Goal: Answer question/provide support: Share knowledge or assist other users

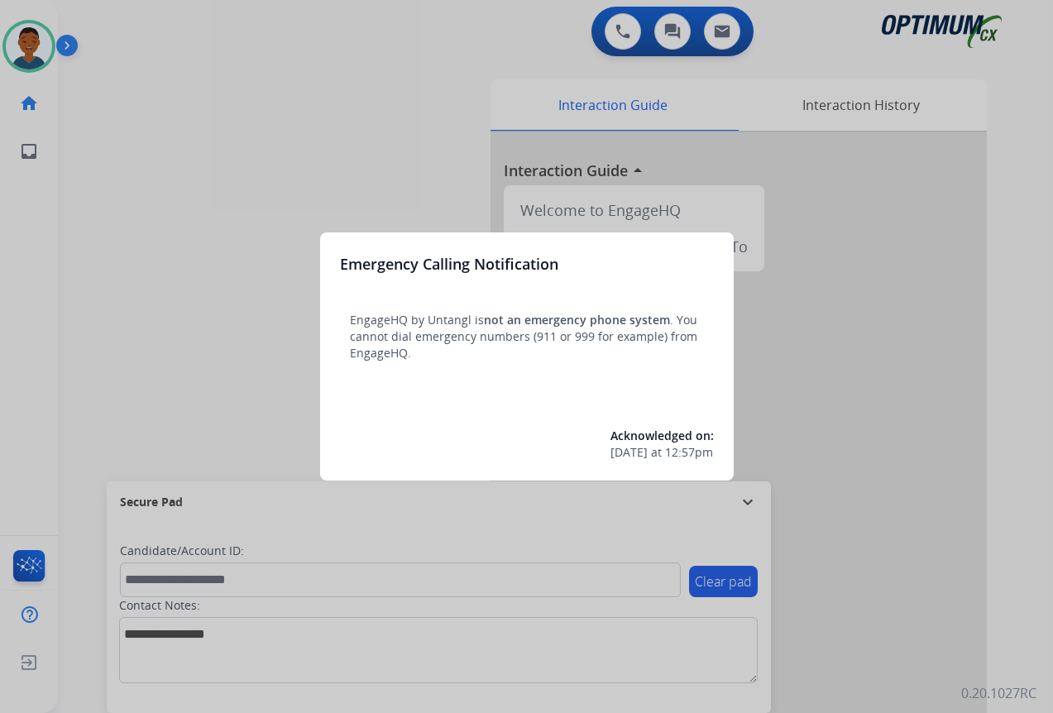
click at [917, 609] on div at bounding box center [526, 356] width 1053 height 713
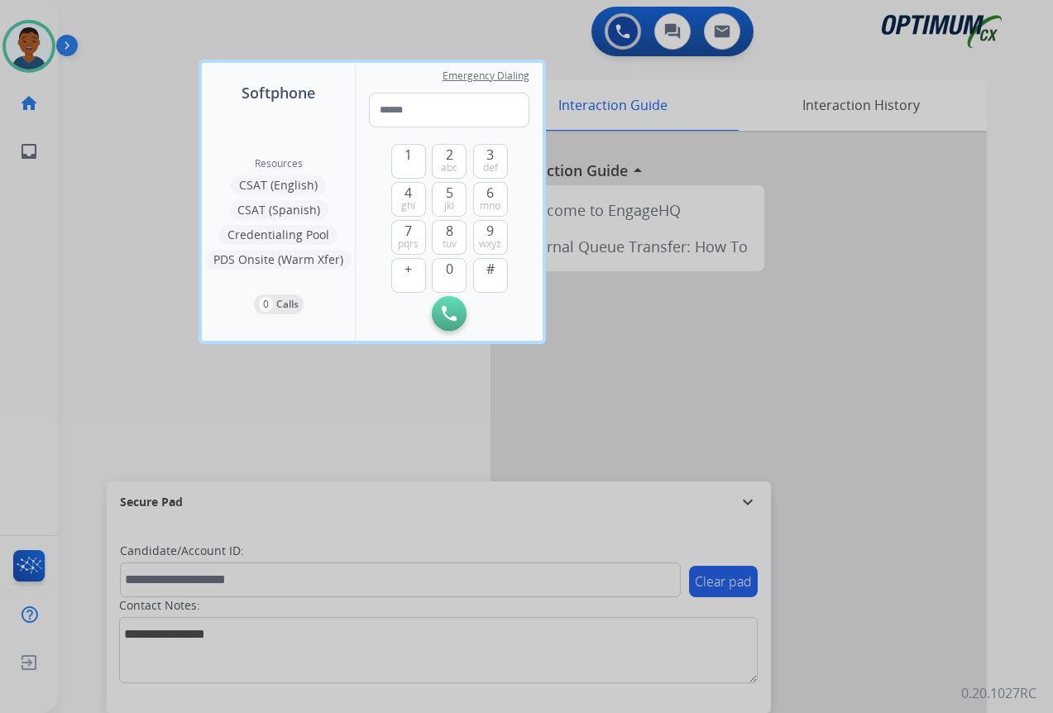
click at [900, 601] on div at bounding box center [526, 356] width 1053 height 713
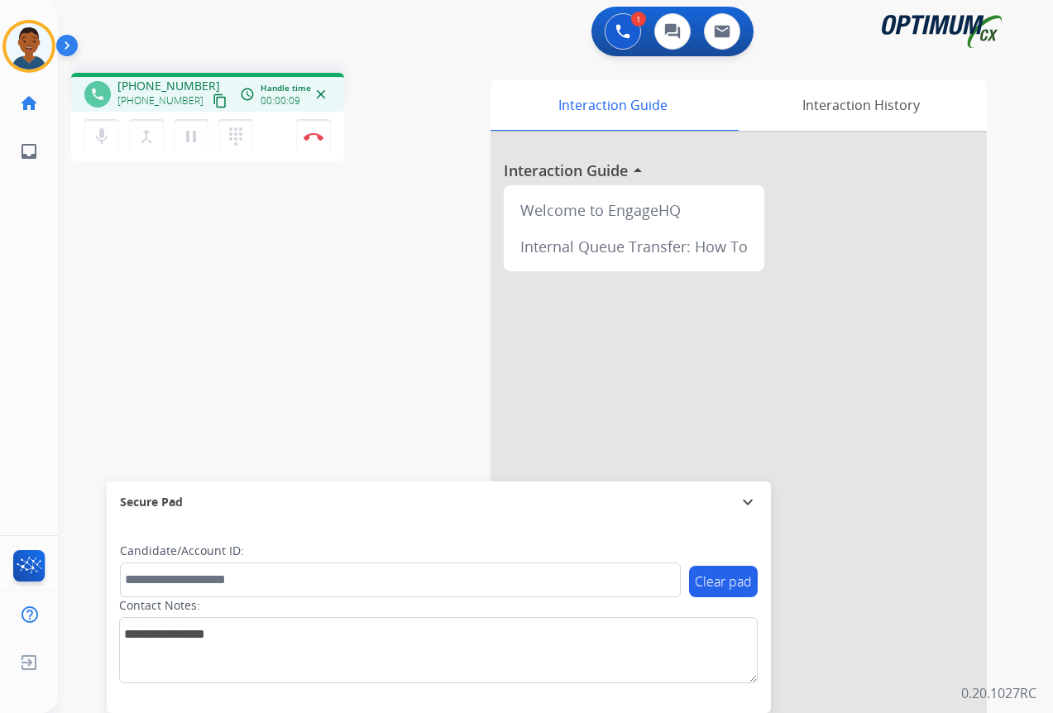
click at [213, 99] on mat-icon "content_copy" at bounding box center [220, 100] width 15 height 15
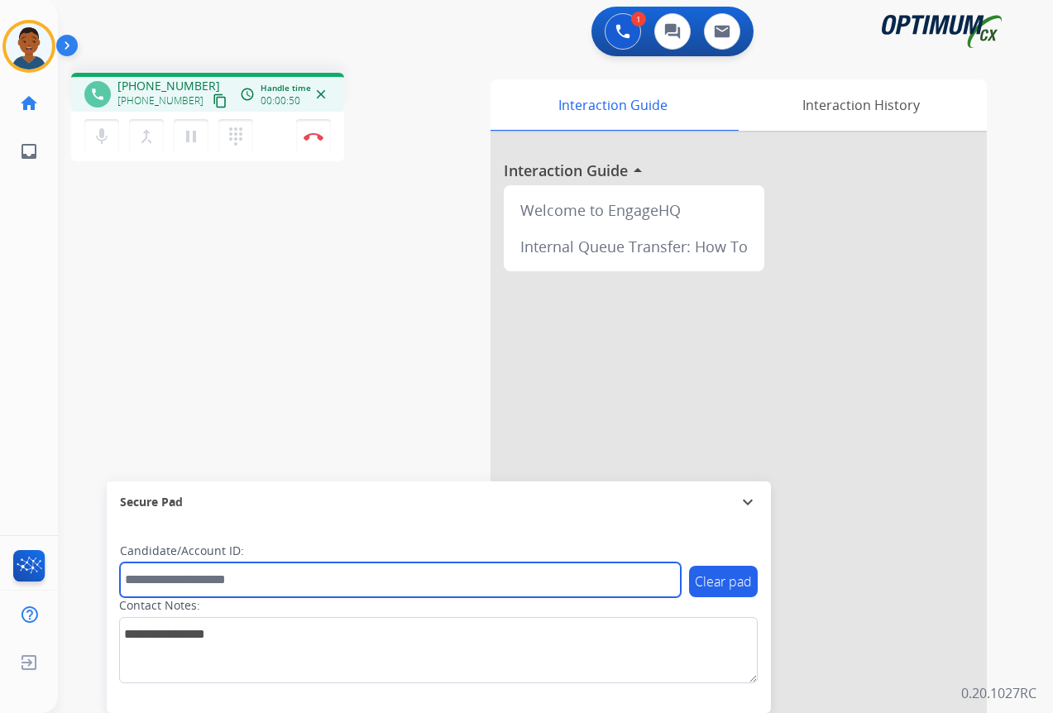
click at [184, 583] on input "text" at bounding box center [400, 579] width 561 height 35
paste input "*********"
type input "*********"
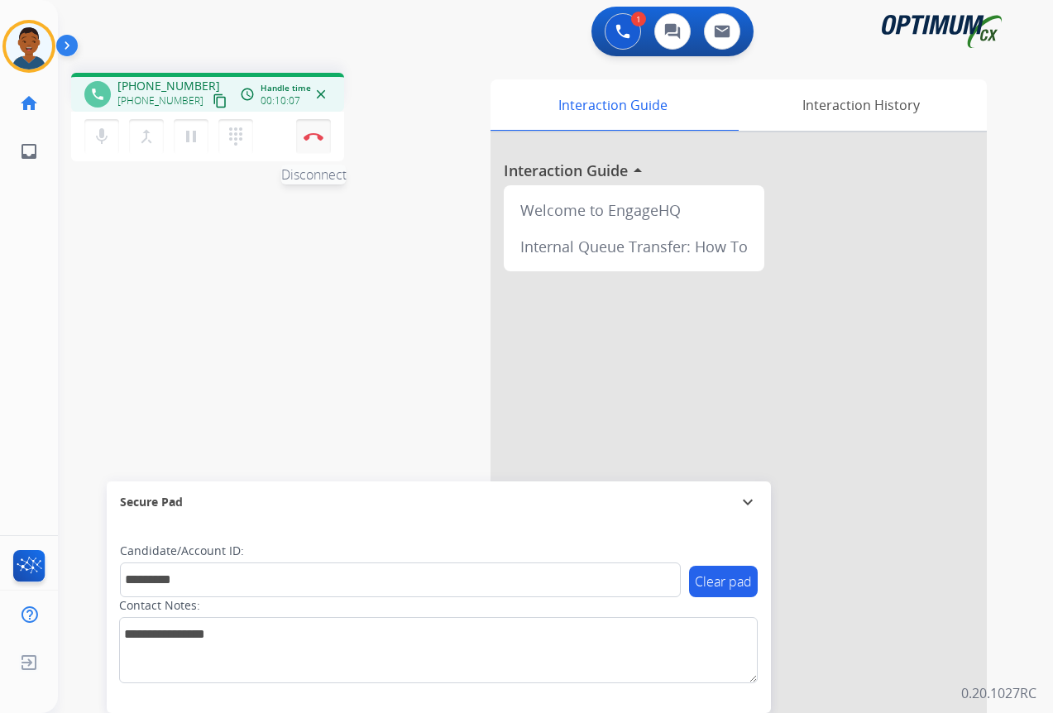
click at [313, 141] on button "Disconnect" at bounding box center [313, 136] width 35 height 35
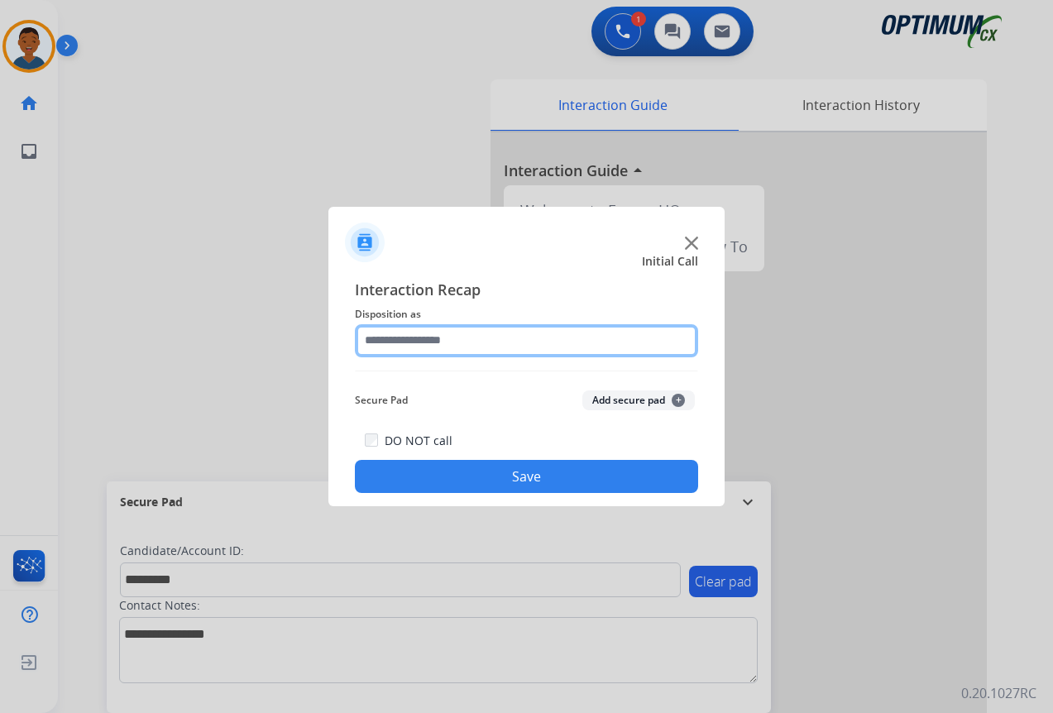
click at [402, 339] on input "text" at bounding box center [526, 340] width 343 height 33
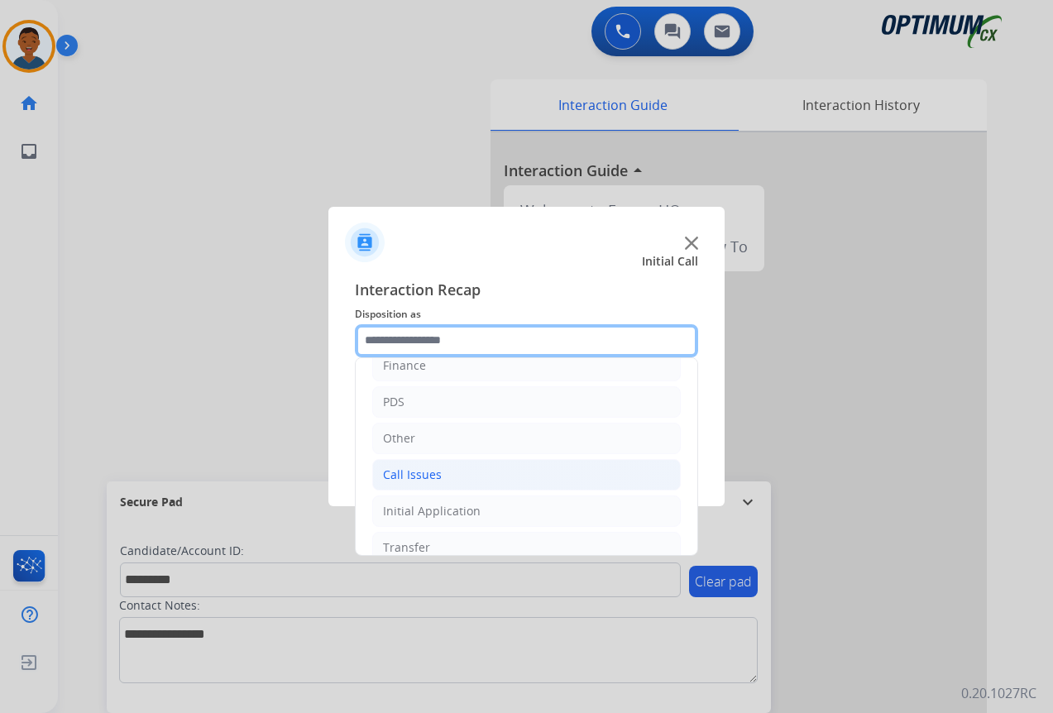
scroll to position [30, 0]
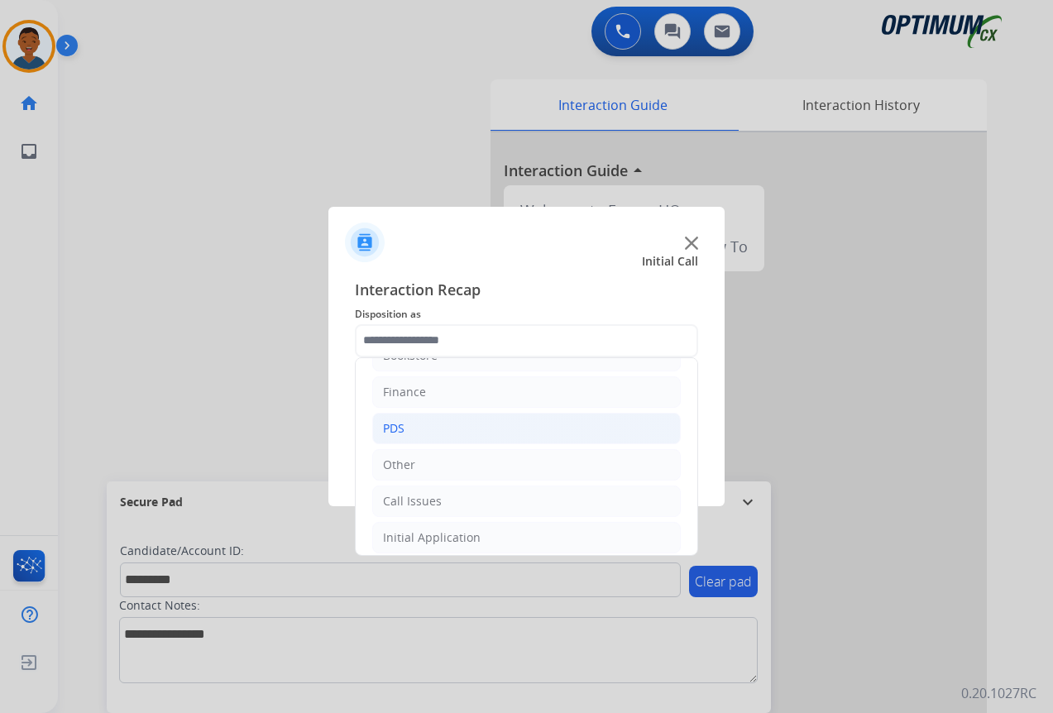
click at [388, 427] on div "PDS" at bounding box center [393, 428] width 21 height 17
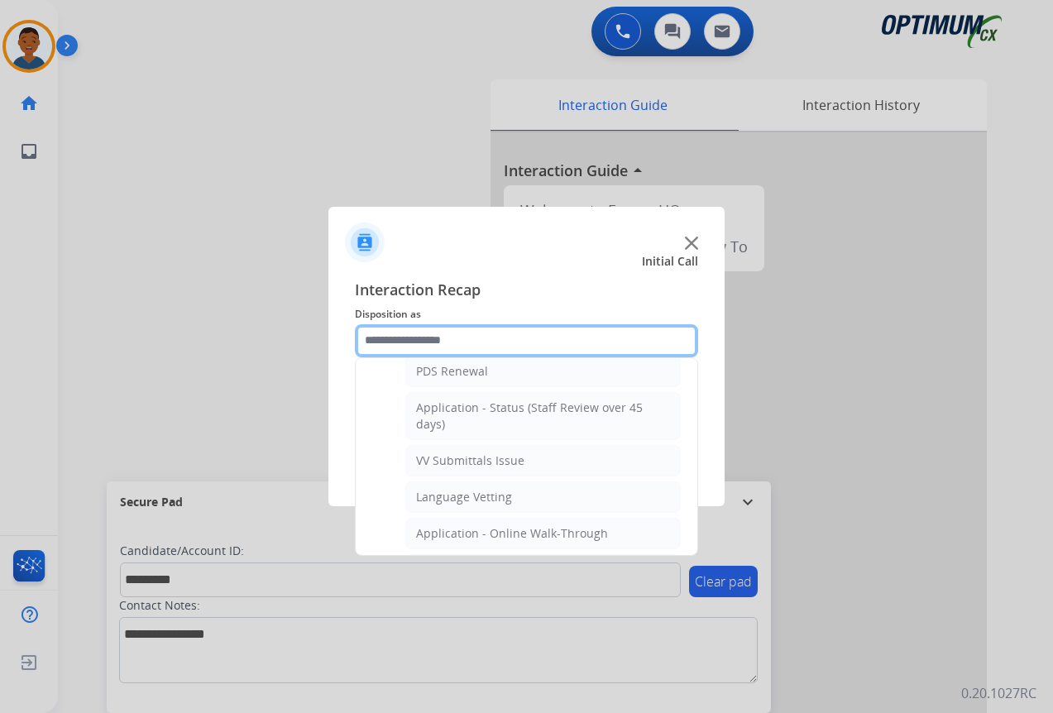
scroll to position [278, 0]
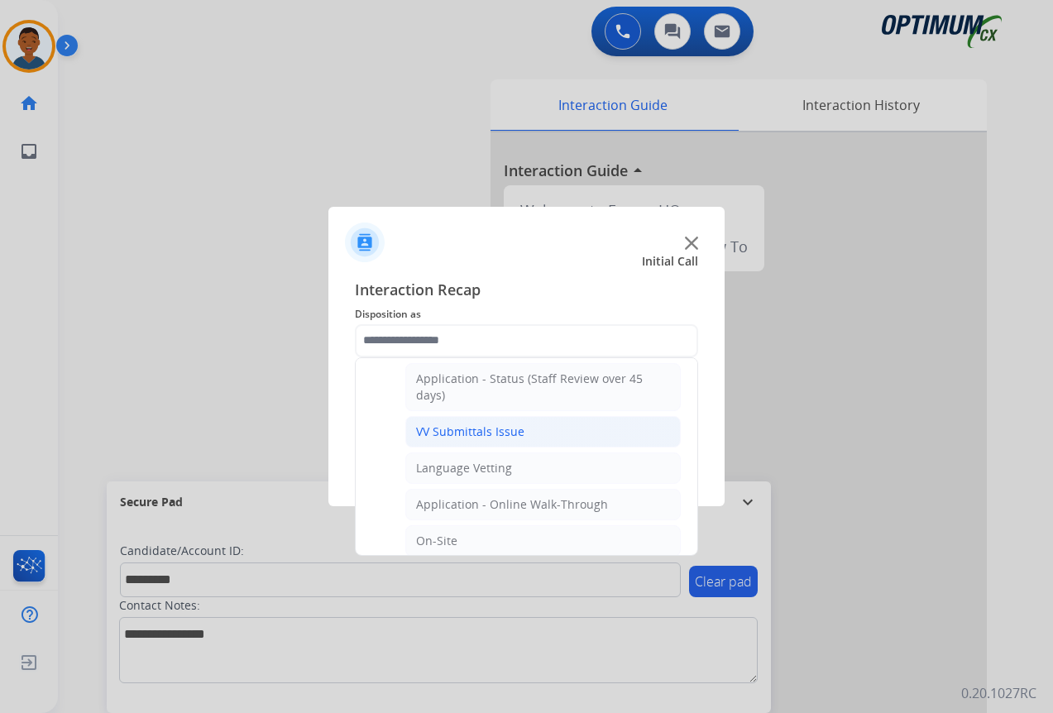
click at [432, 429] on div "VV Submittals Issue" at bounding box center [470, 431] width 108 height 17
type input "**********"
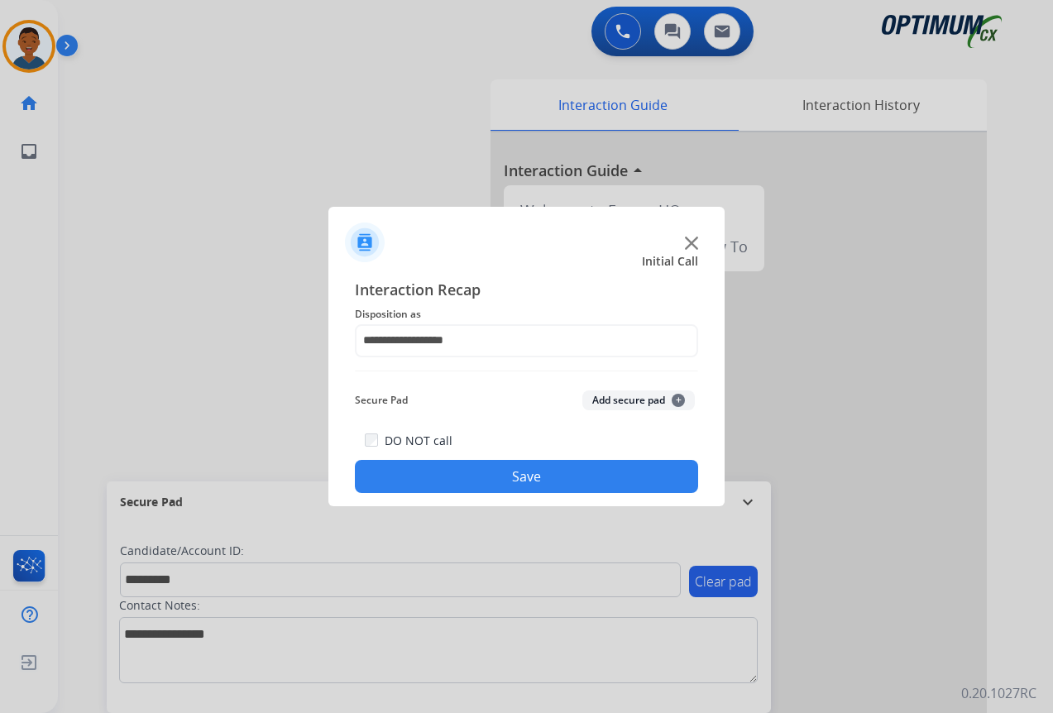
click at [605, 400] on button "Add secure pad +" at bounding box center [638, 400] width 112 height 20
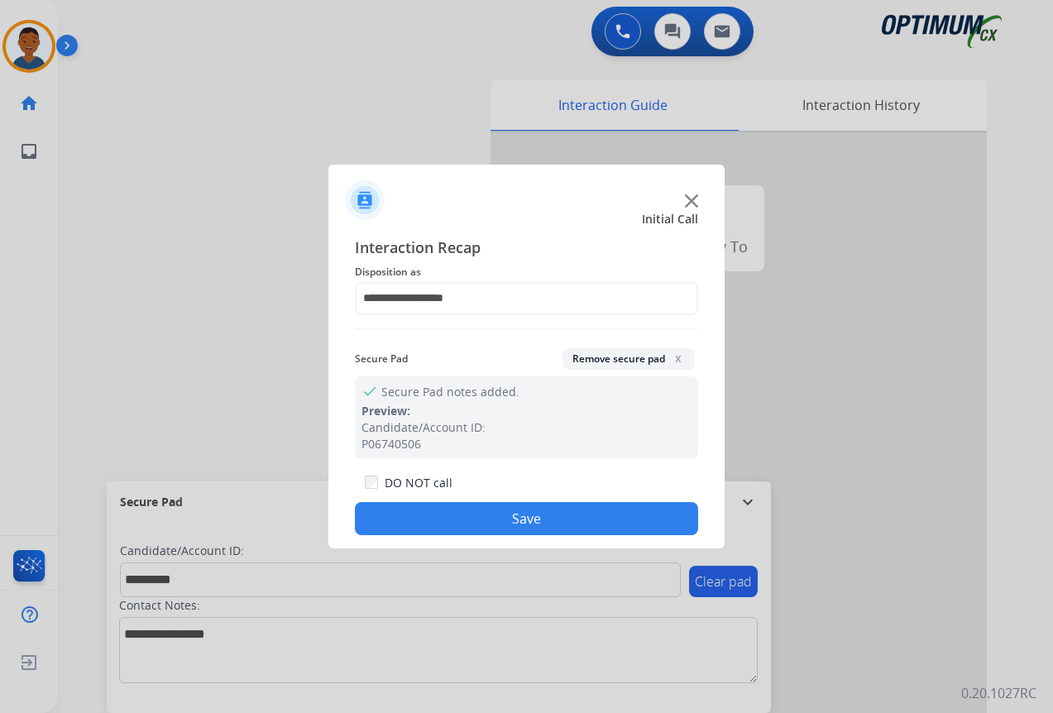
click at [584, 504] on button "Save" at bounding box center [526, 518] width 343 height 33
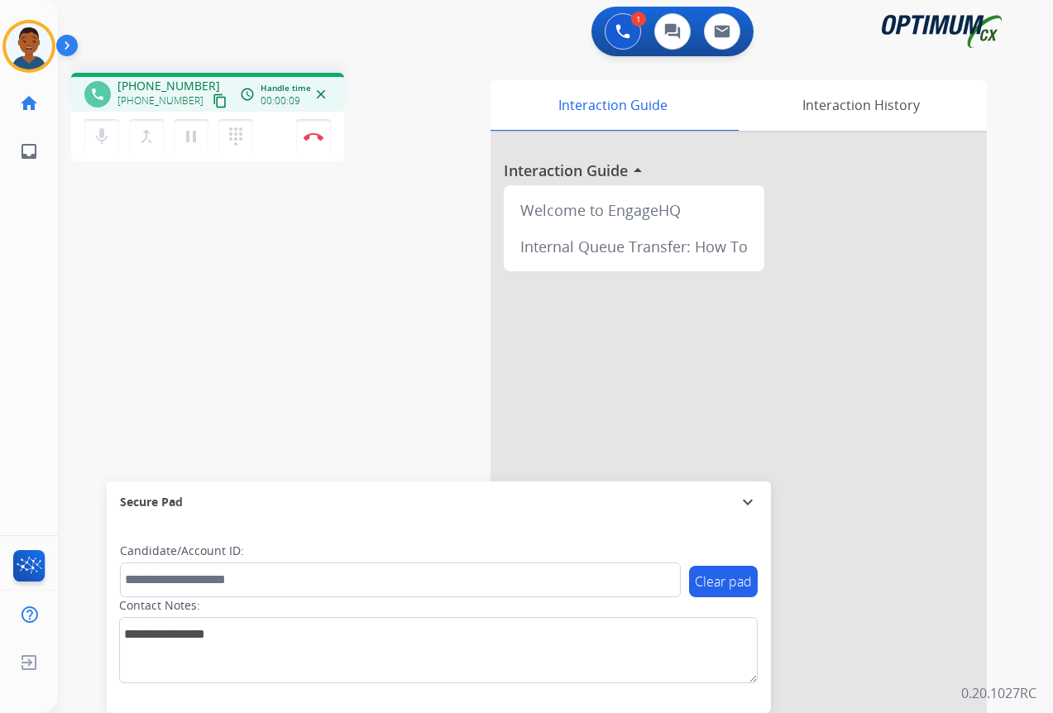
click at [213, 104] on mat-icon "content_copy" at bounding box center [220, 100] width 15 height 15
click at [315, 136] on img at bounding box center [313, 136] width 20 height 8
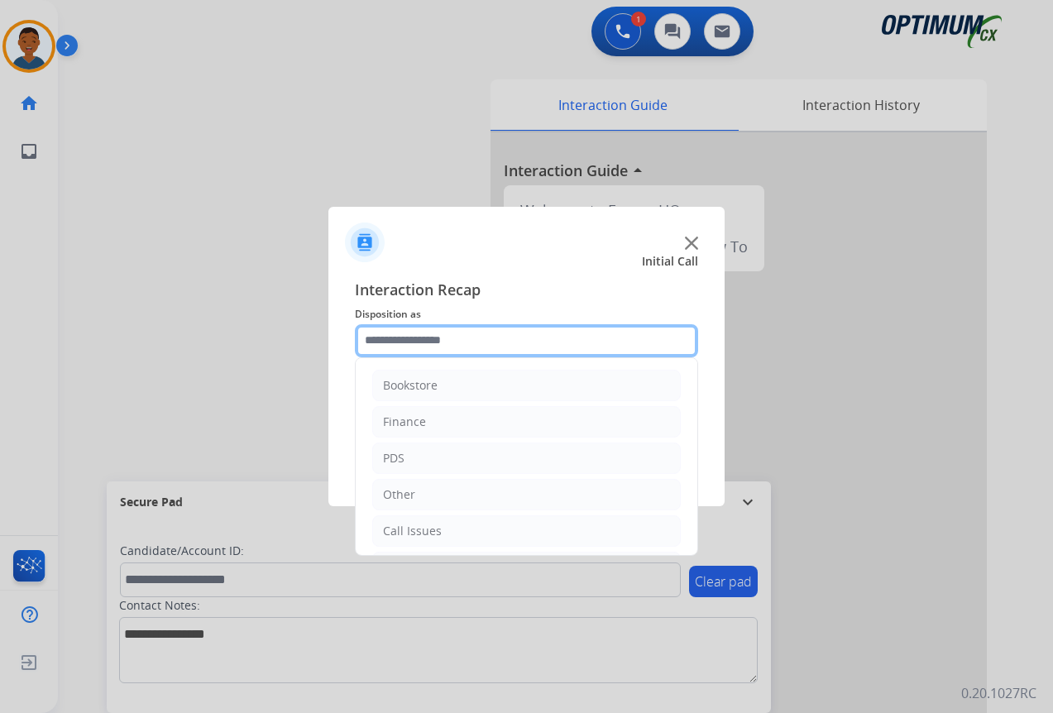
click at [380, 338] on input "text" at bounding box center [526, 340] width 343 height 33
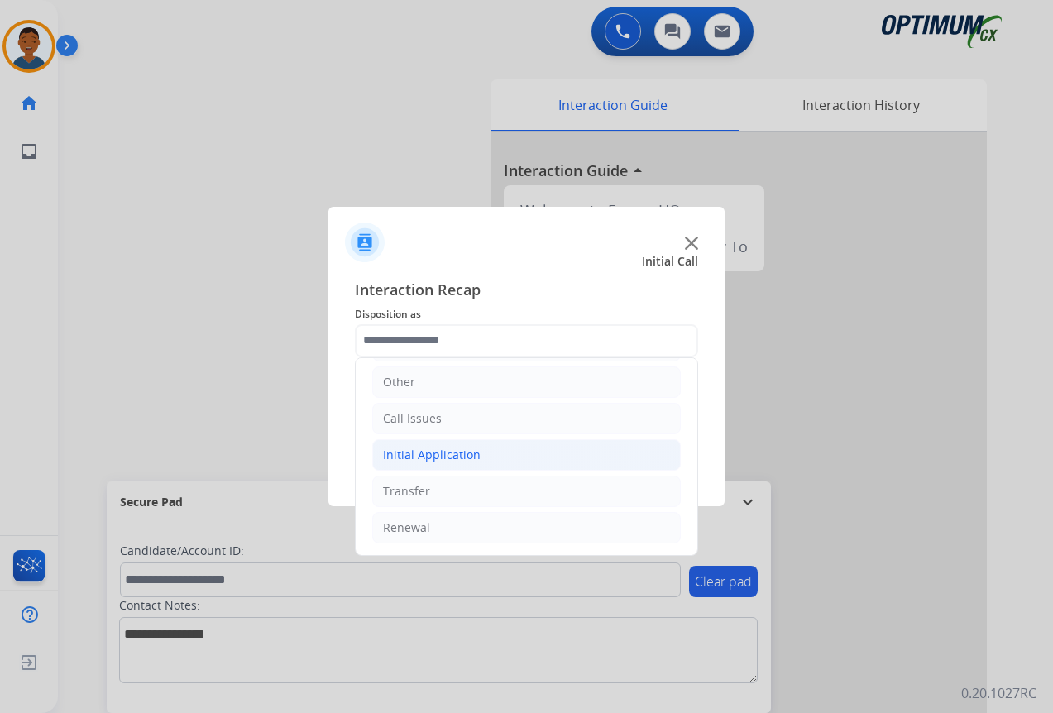
click at [422, 453] on div "Initial Application" at bounding box center [432, 455] width 98 height 17
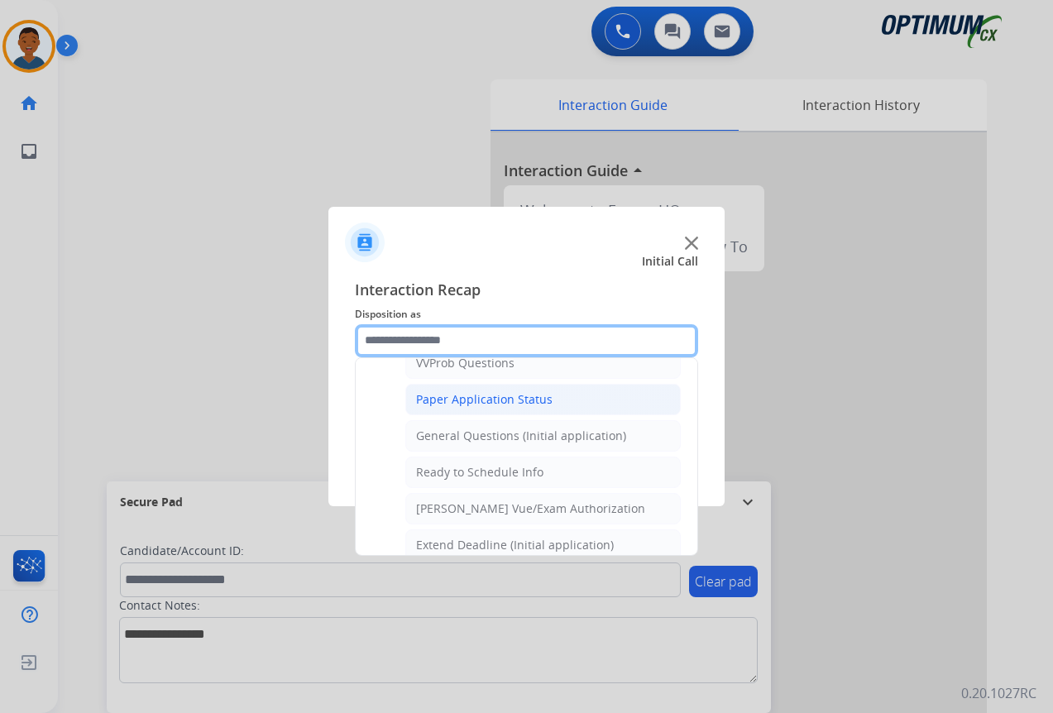
scroll to position [939, 0]
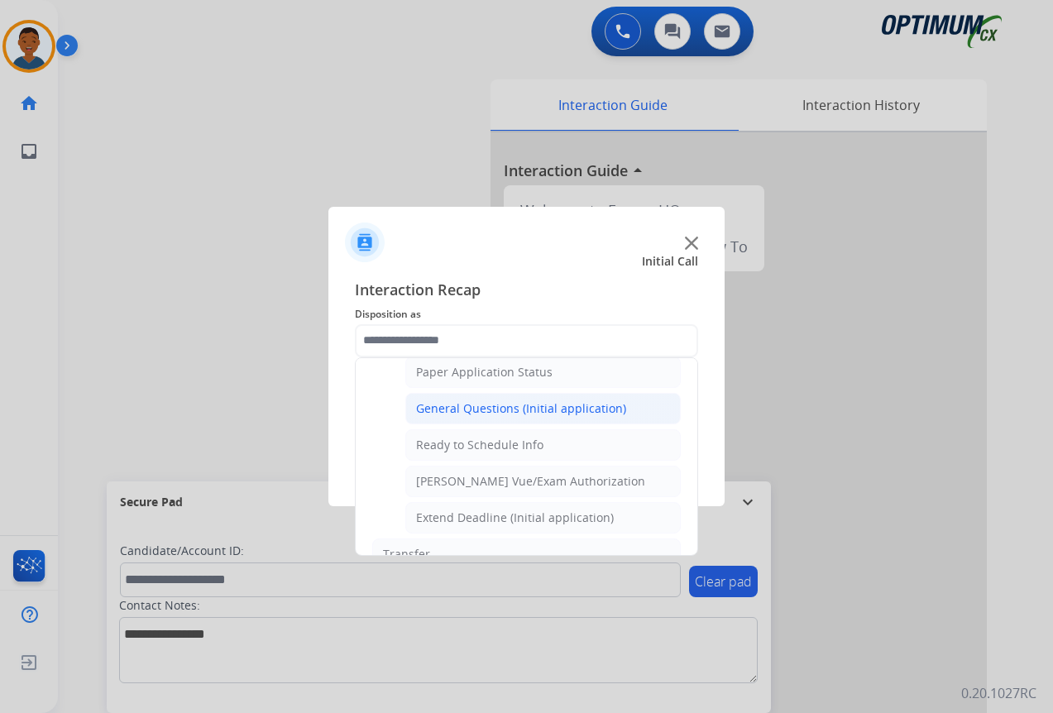
click at [442, 407] on div "General Questions (Initial application)" at bounding box center [521, 408] width 210 height 17
type input "**********"
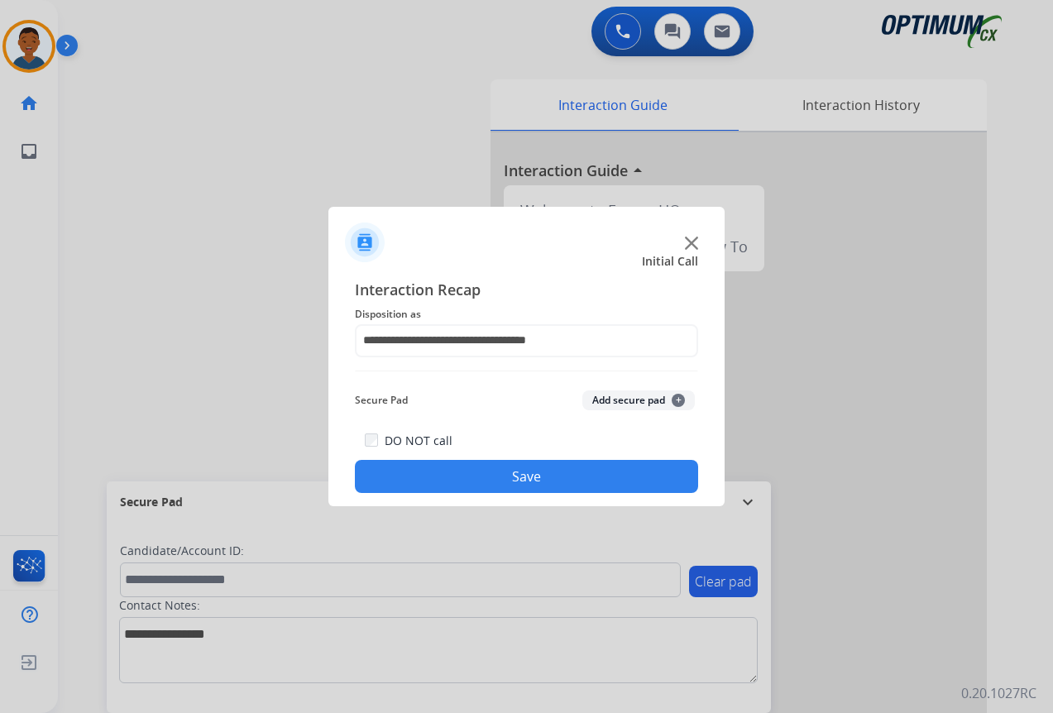
click at [609, 466] on button "Save" at bounding box center [526, 476] width 343 height 33
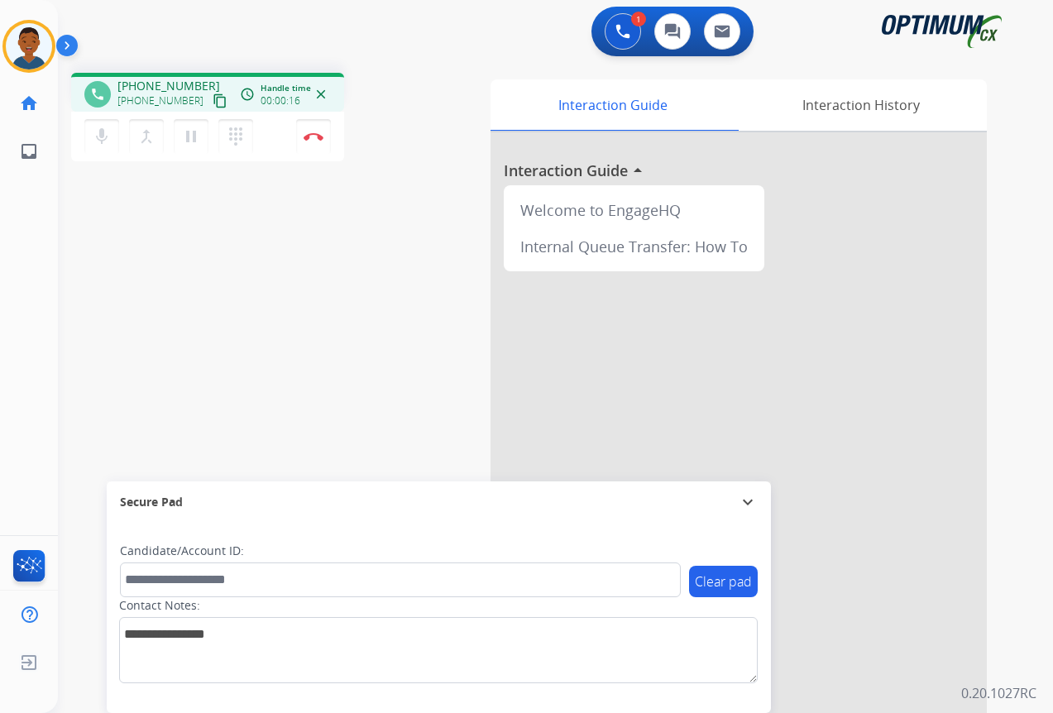
click at [213, 102] on mat-icon "content_copy" at bounding box center [220, 100] width 15 height 15
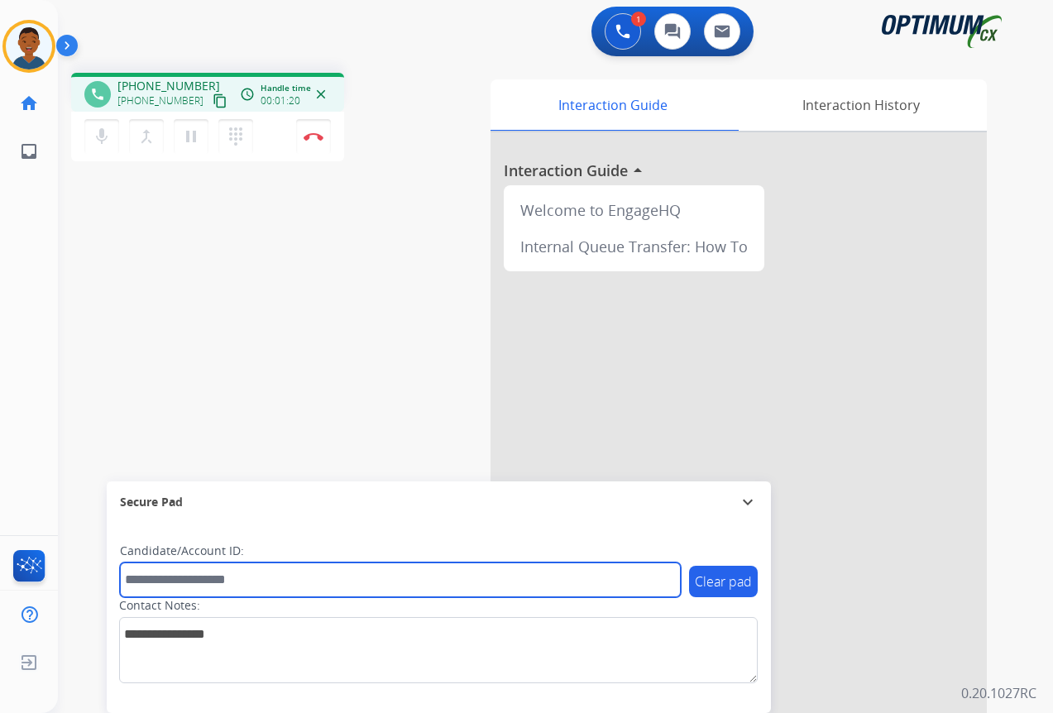
click at [147, 577] on input "text" at bounding box center [400, 579] width 561 height 35
paste input "*******"
type input "*******"
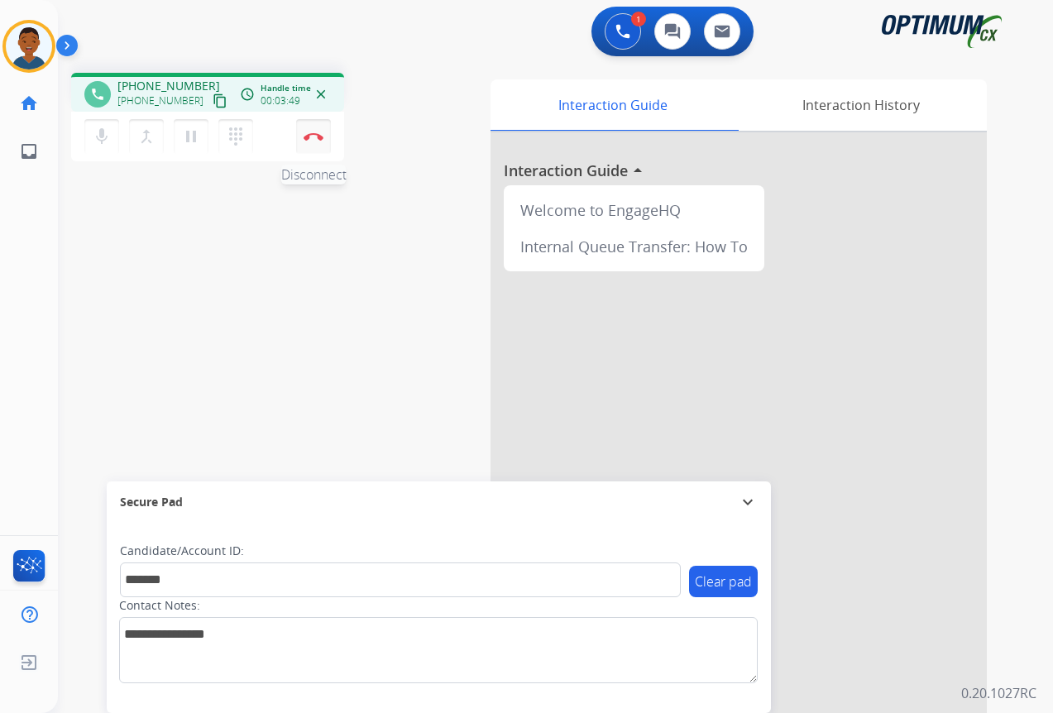
click at [308, 136] on img at bounding box center [313, 136] width 20 height 8
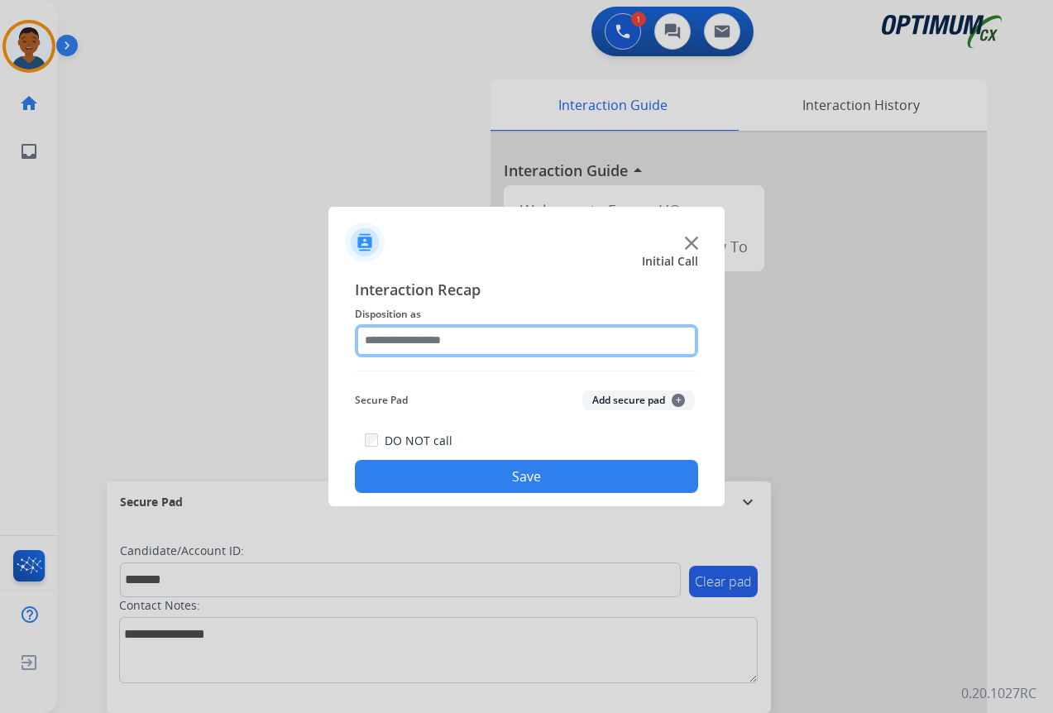
click at [380, 337] on input "text" at bounding box center [526, 340] width 343 height 33
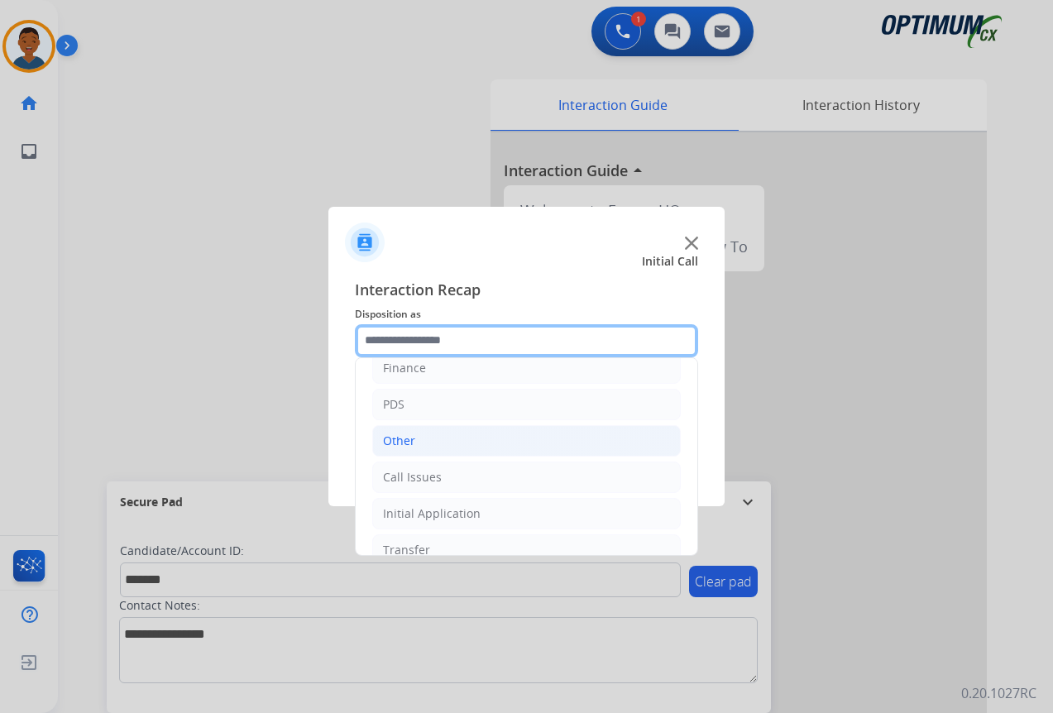
scroll to position [112, 0]
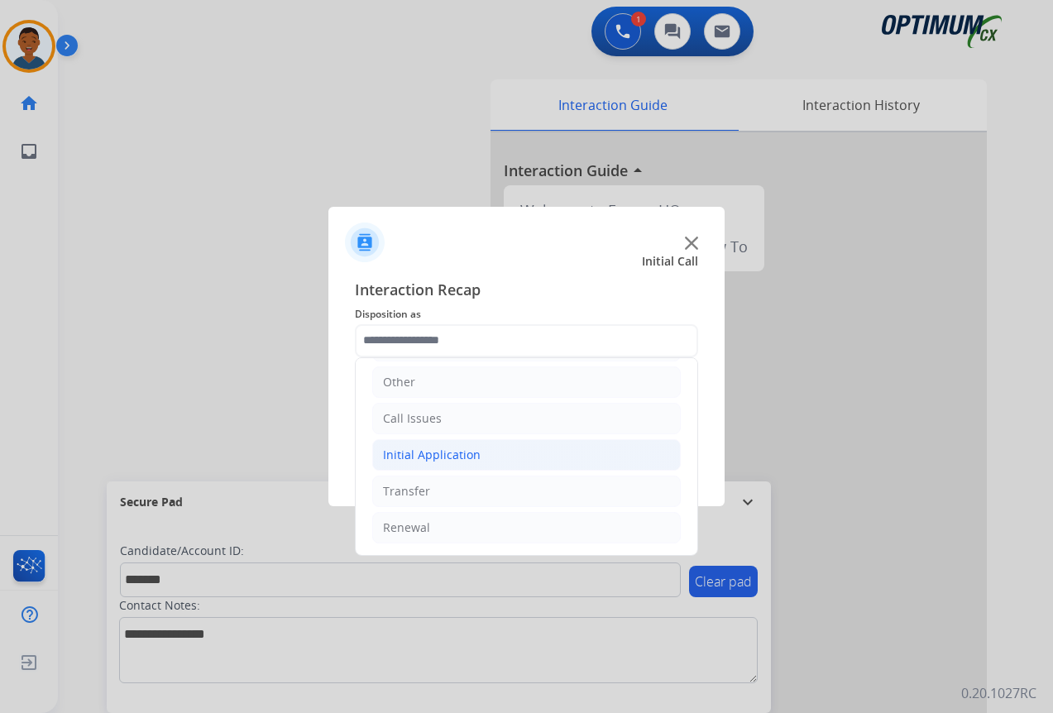
click at [400, 453] on div "Initial Application" at bounding box center [432, 455] width 98 height 17
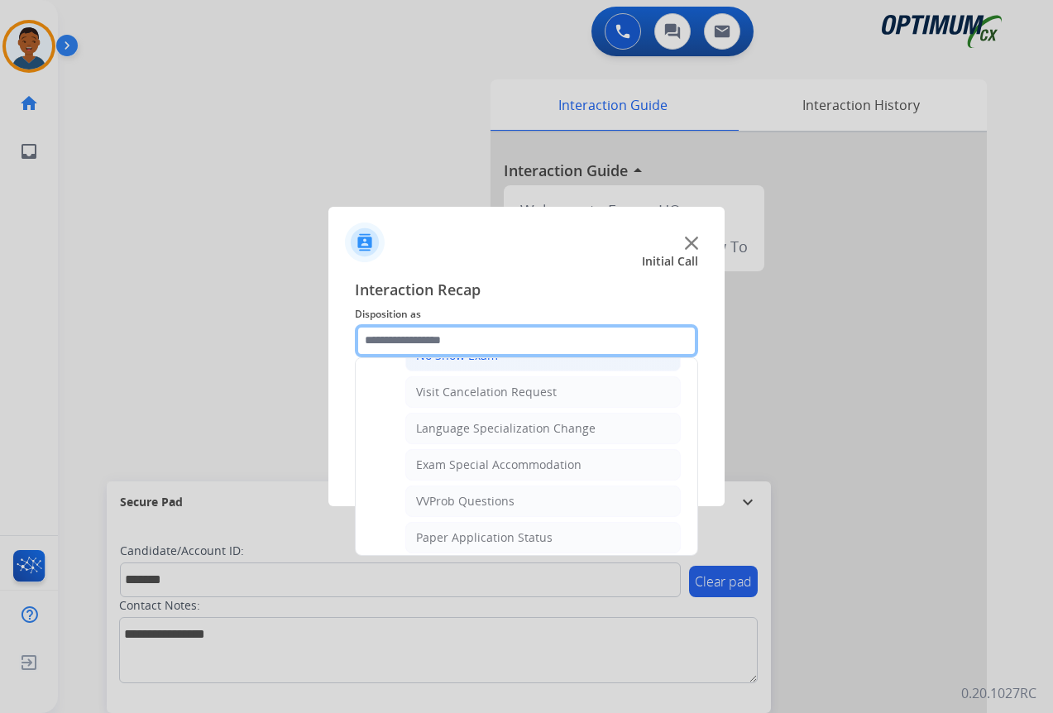
scroll to position [857, 0]
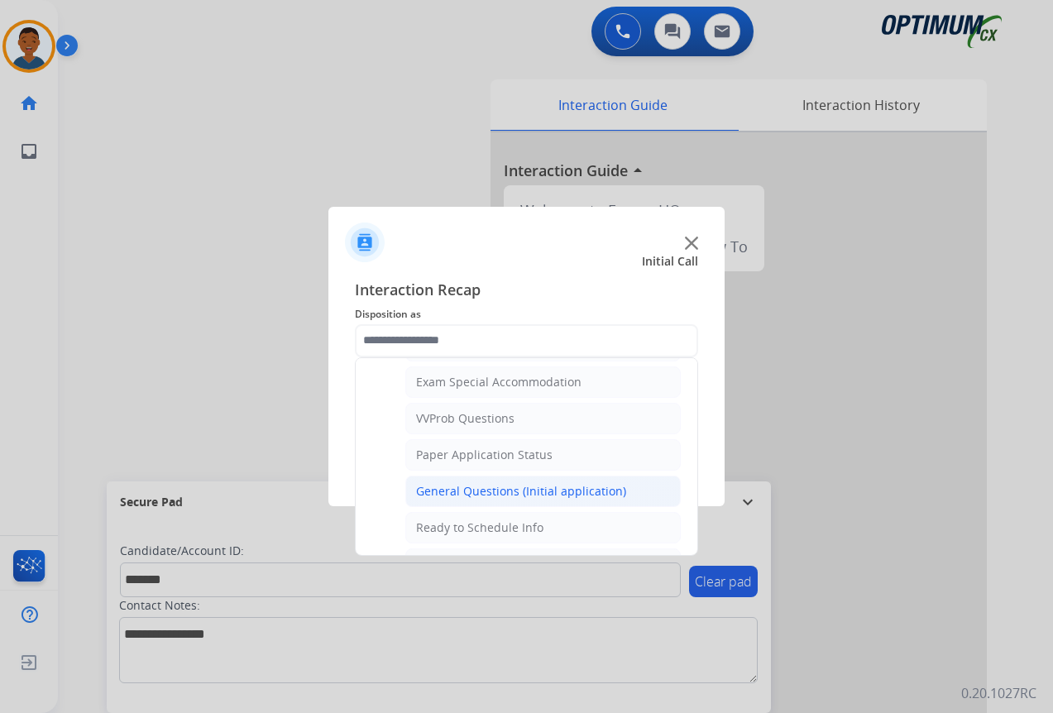
click at [436, 489] on div "General Questions (Initial application)" at bounding box center [521, 491] width 210 height 17
type input "**********"
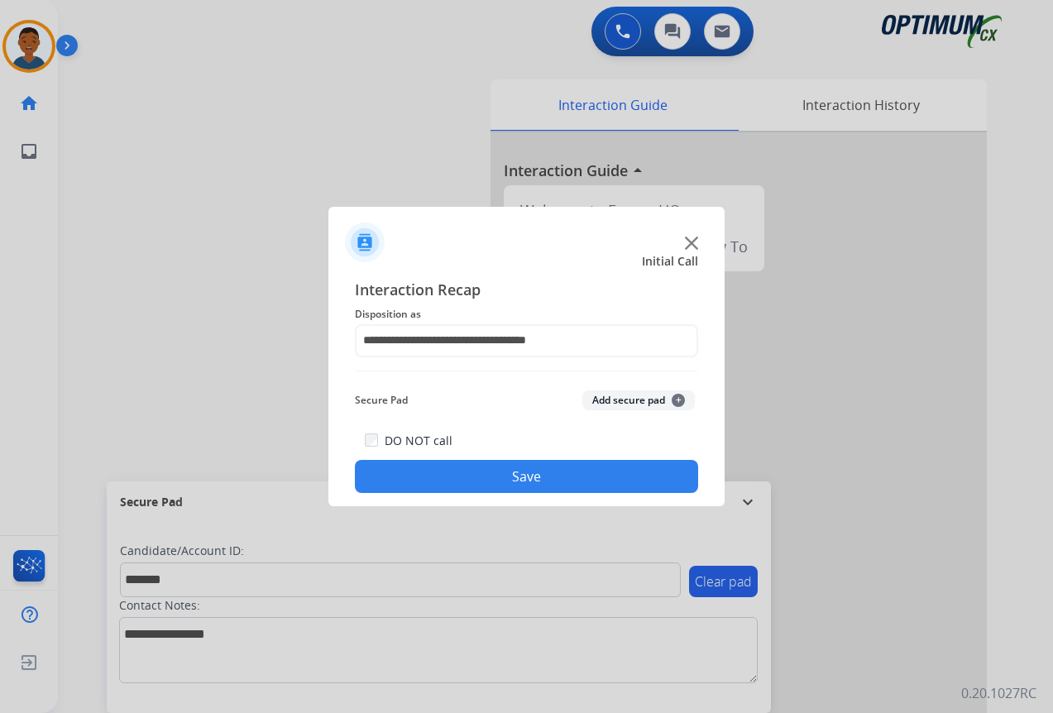
click at [612, 397] on button "Add secure pad +" at bounding box center [638, 400] width 112 height 20
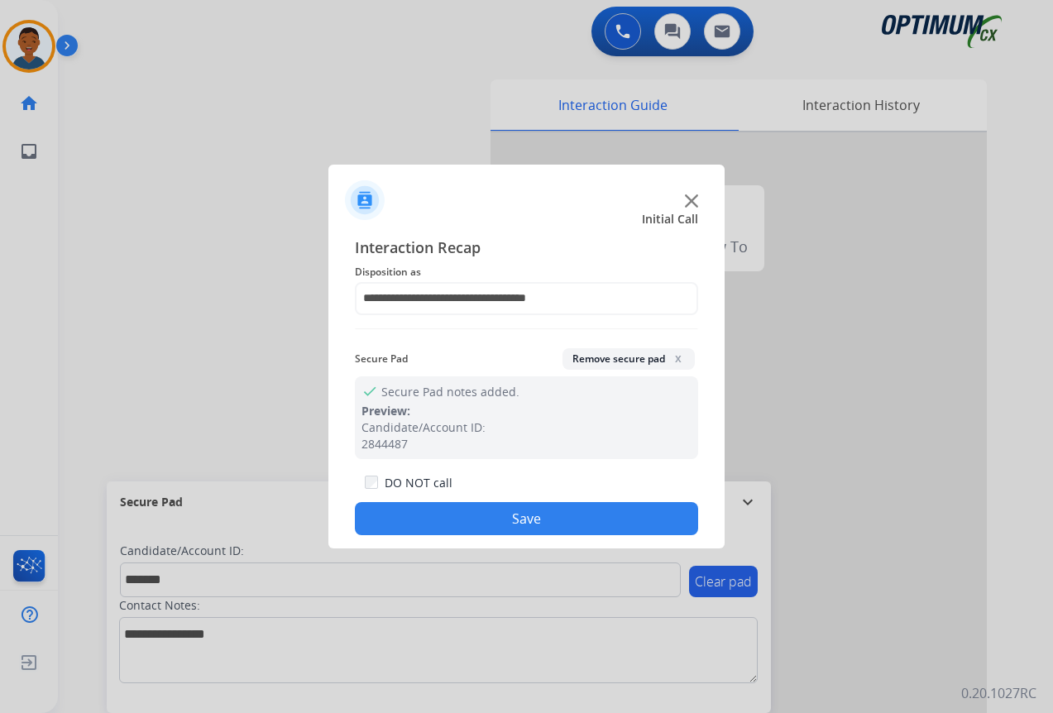
click at [513, 515] on button "Save" at bounding box center [526, 518] width 343 height 33
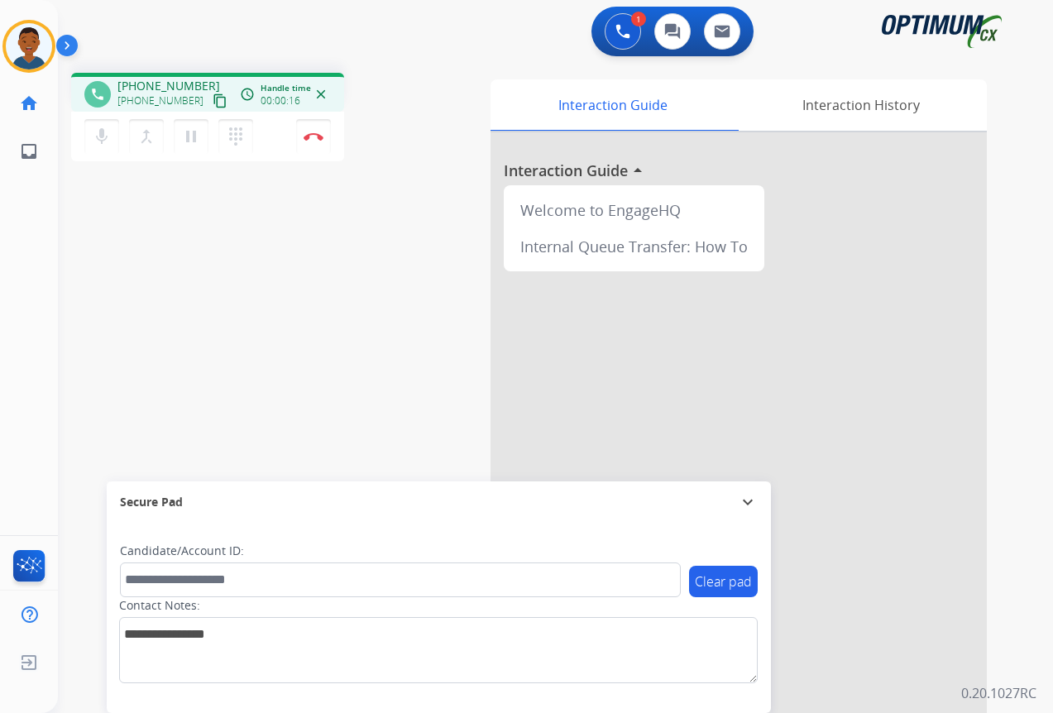
click at [213, 102] on mat-icon "content_copy" at bounding box center [220, 100] width 15 height 15
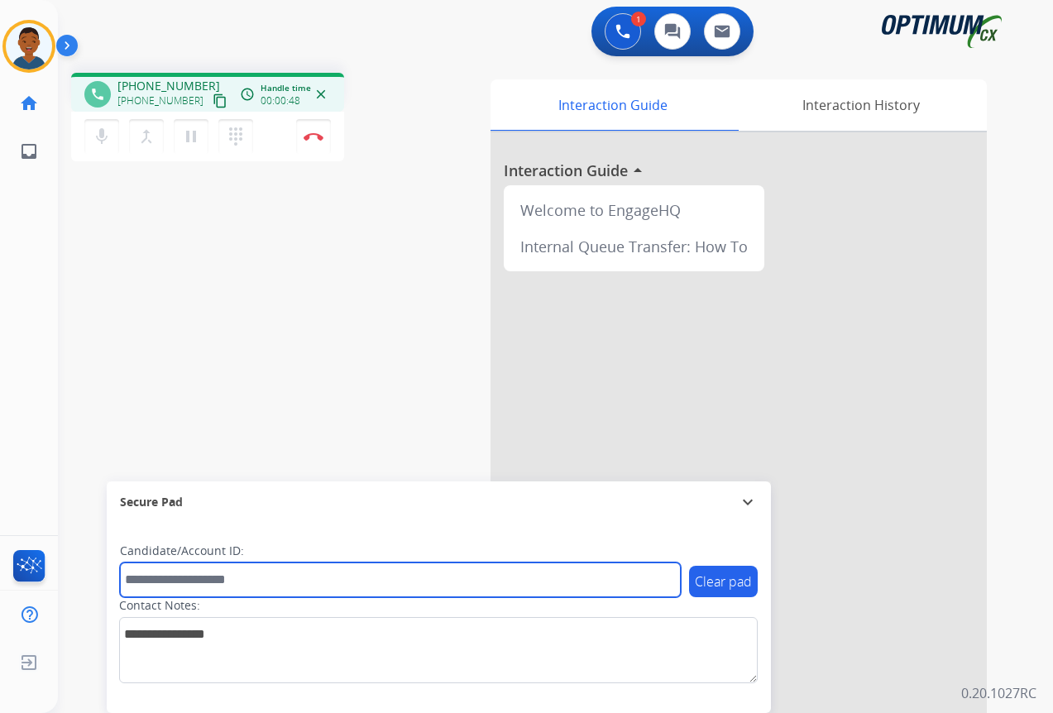
click at [167, 580] on input "text" at bounding box center [400, 579] width 561 height 35
paste input "*******"
type input "*******"
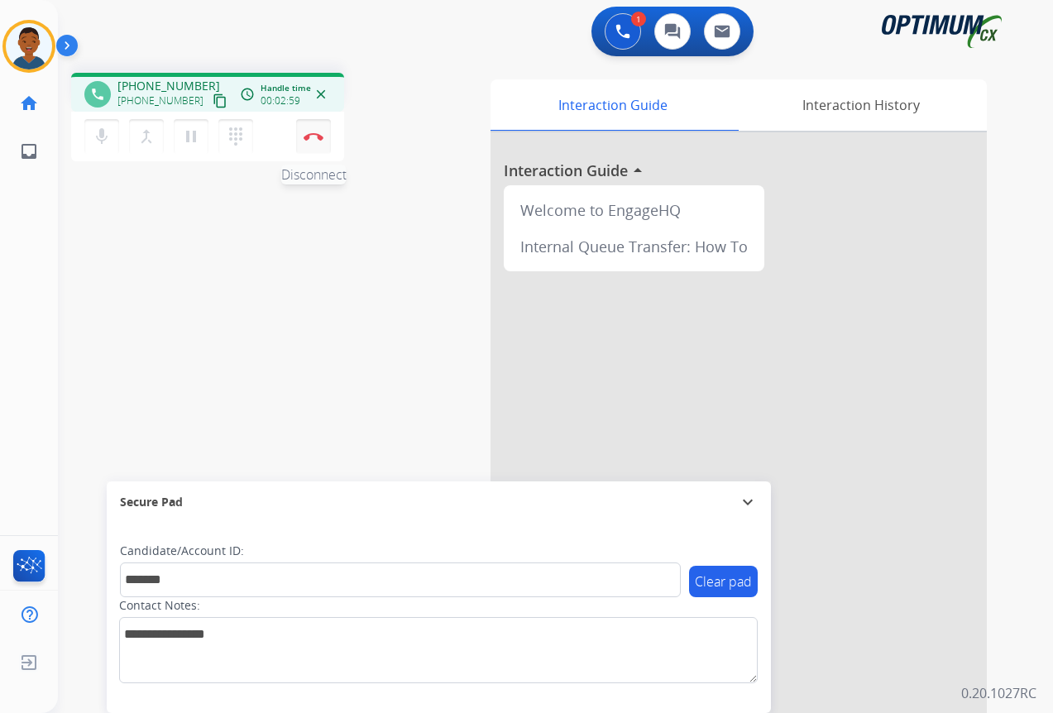
click at [314, 135] on img at bounding box center [313, 136] width 20 height 8
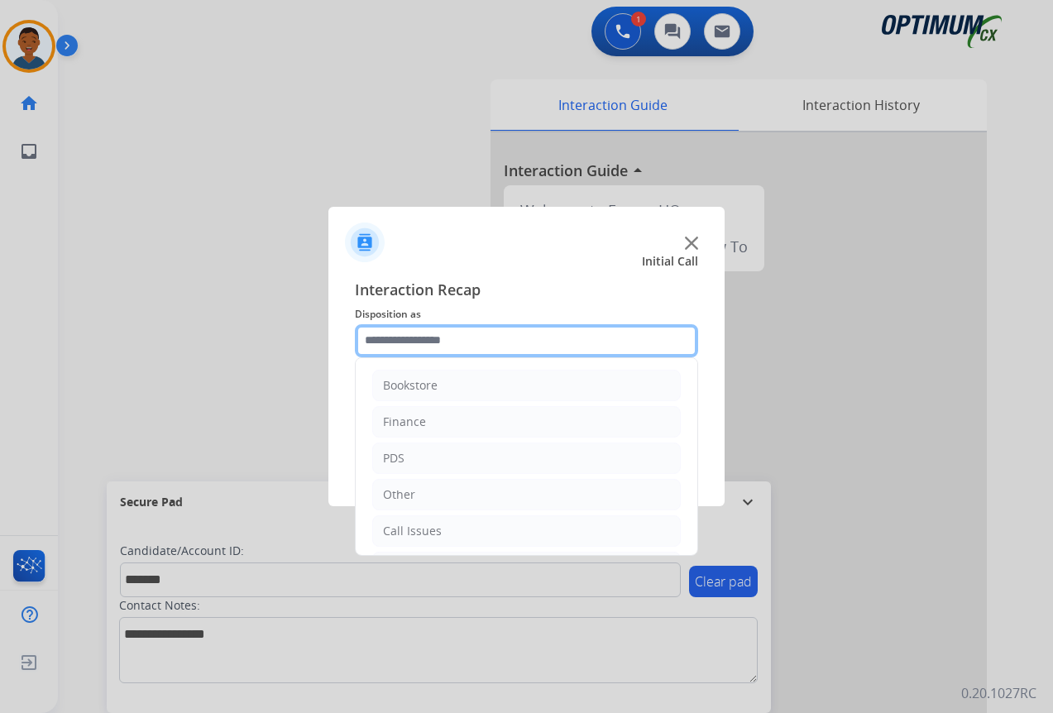
click at [381, 335] on input "text" at bounding box center [526, 340] width 343 height 33
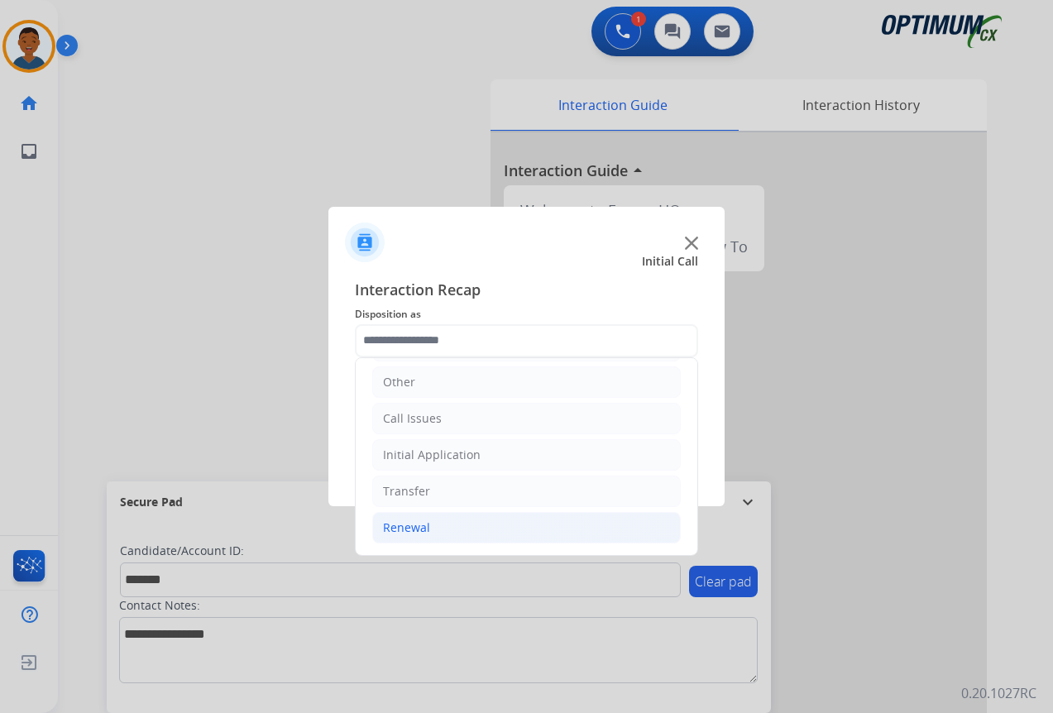
click at [405, 523] on div "Renewal" at bounding box center [406, 527] width 47 height 17
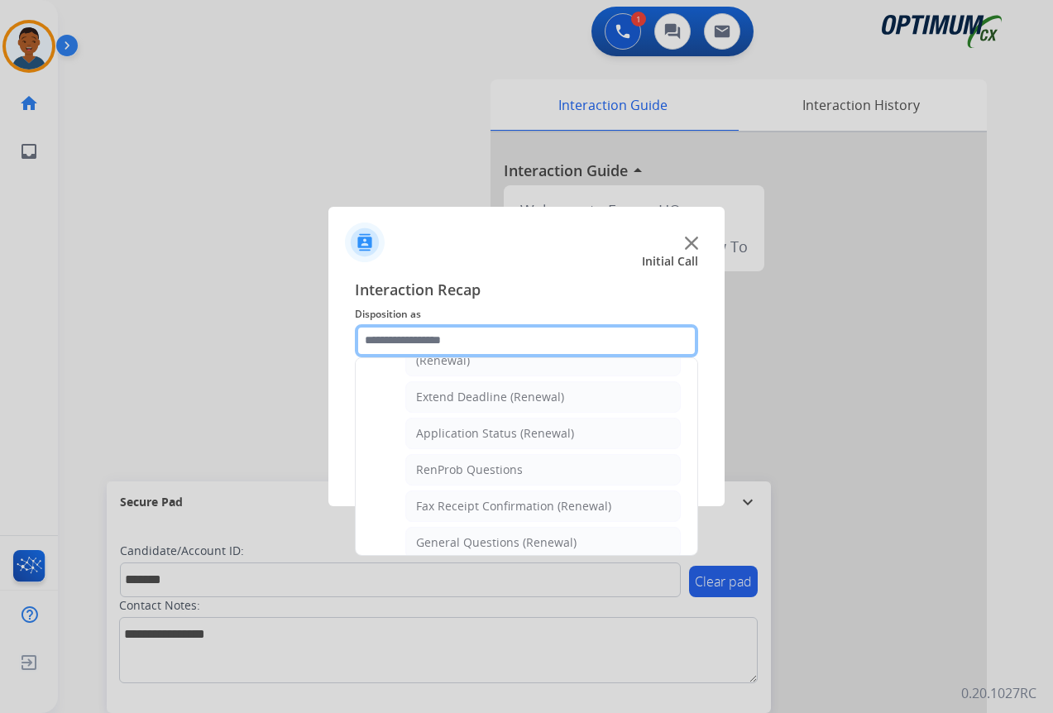
scroll to position [361, 0]
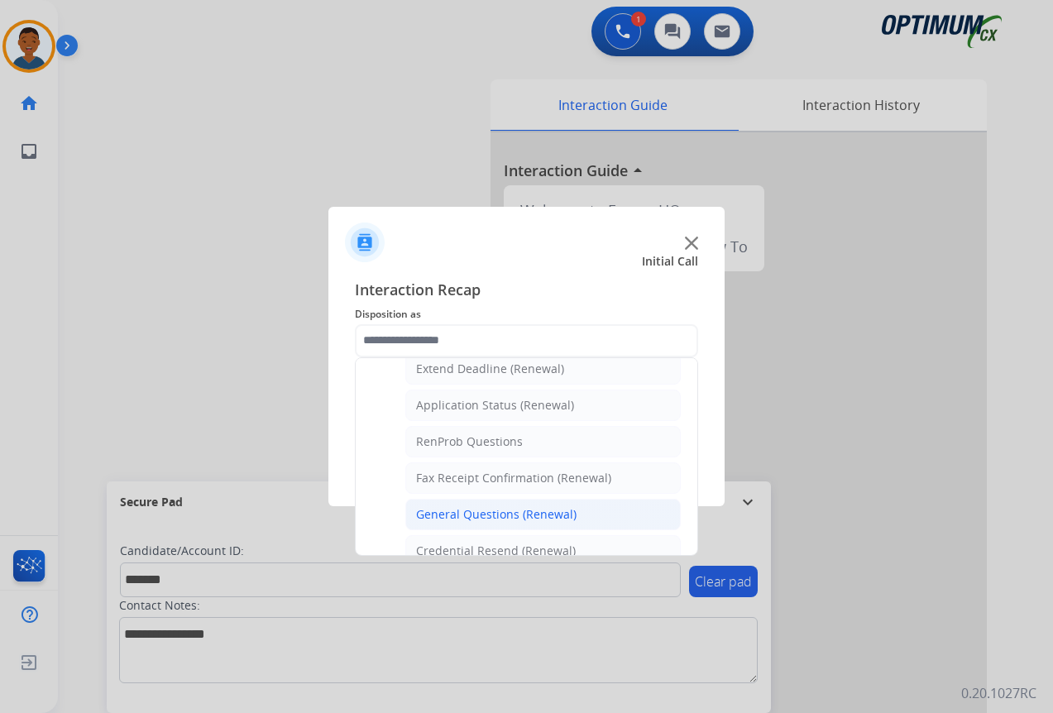
click at [427, 506] on div "General Questions (Renewal)" at bounding box center [496, 514] width 160 height 17
type input "**********"
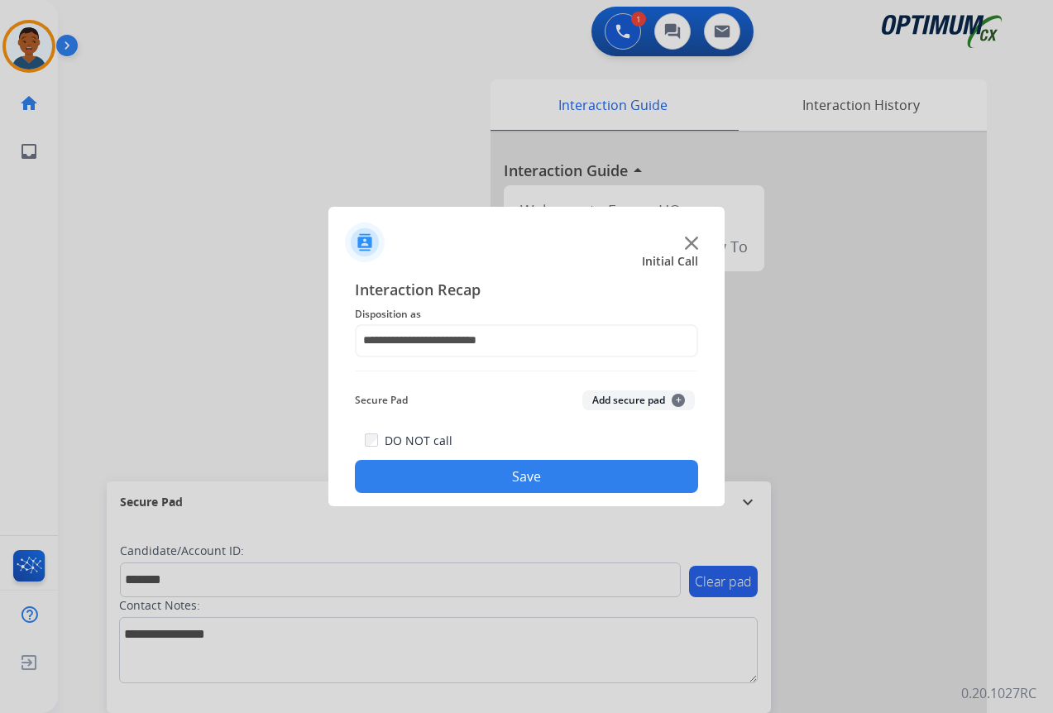
click at [599, 398] on button "Add secure pad +" at bounding box center [638, 400] width 112 height 20
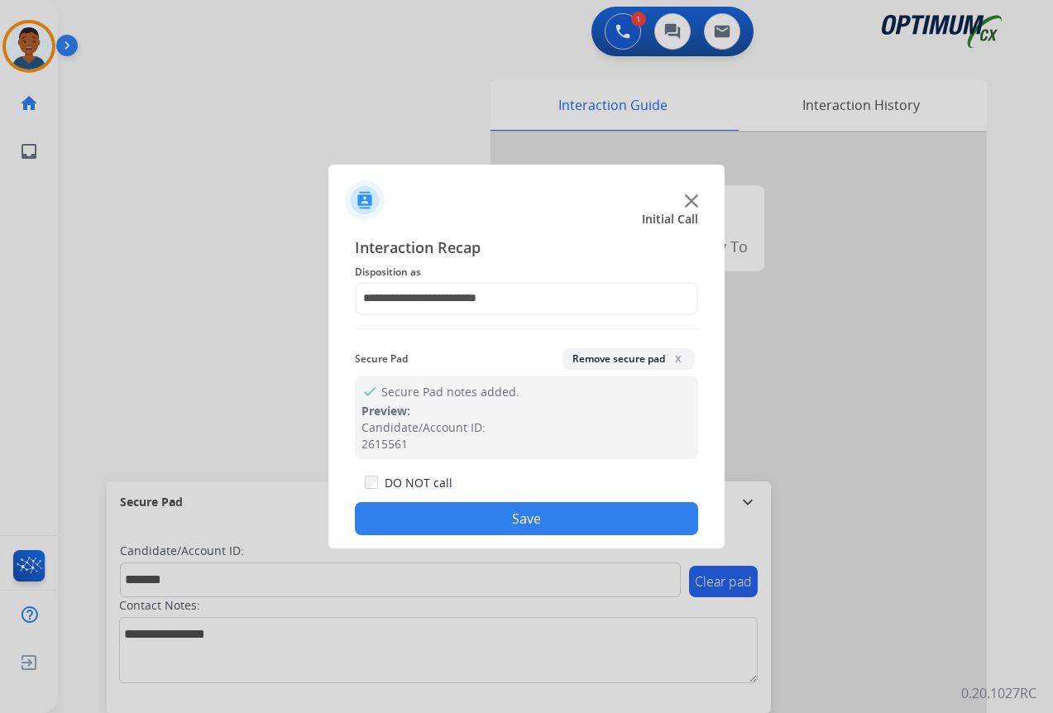
click at [559, 518] on button "Save" at bounding box center [526, 518] width 343 height 33
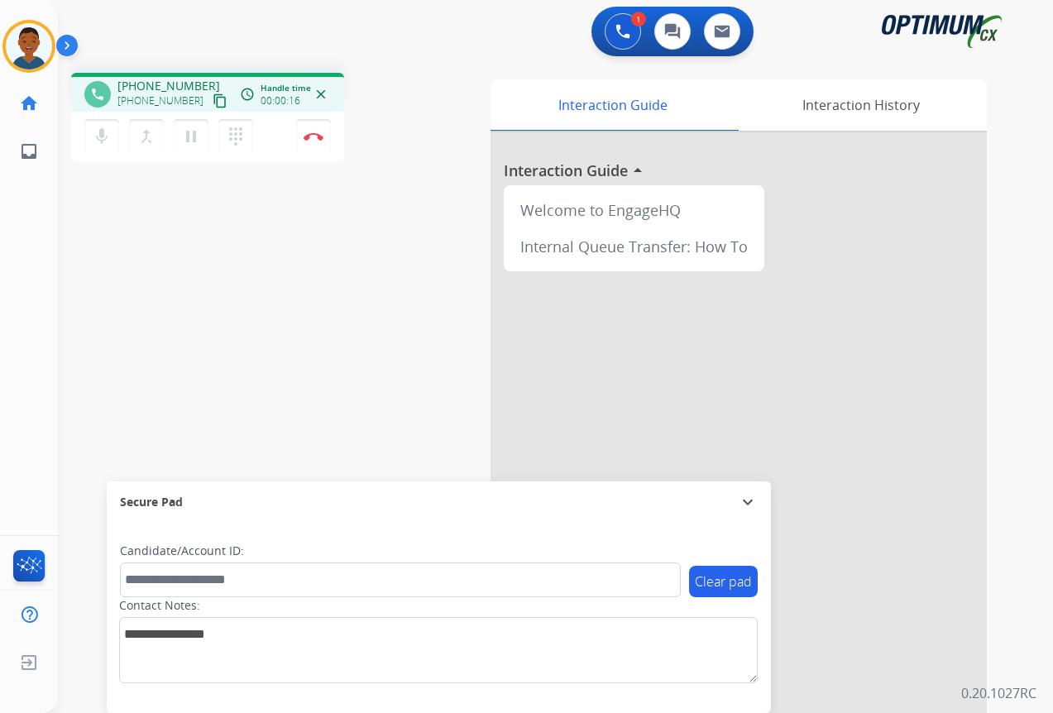
click at [213, 102] on mat-icon "content_copy" at bounding box center [220, 100] width 15 height 15
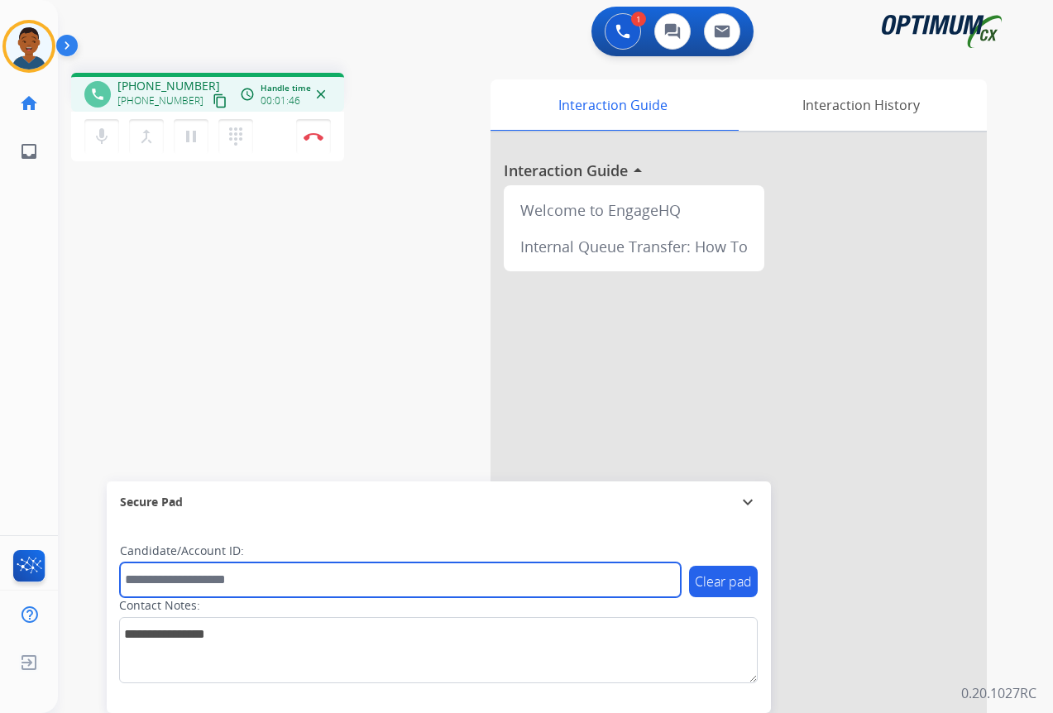
click at [184, 579] on input "text" at bounding box center [400, 579] width 561 height 35
paste input "*******"
type input "*******"
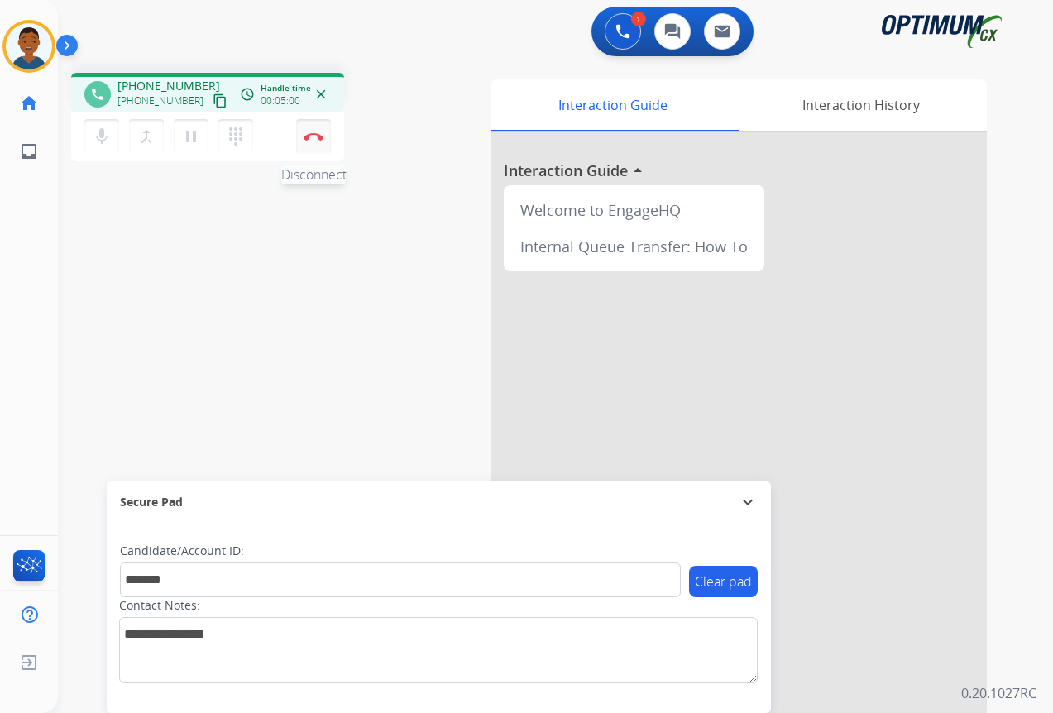
click at [313, 136] on img at bounding box center [313, 136] width 20 height 8
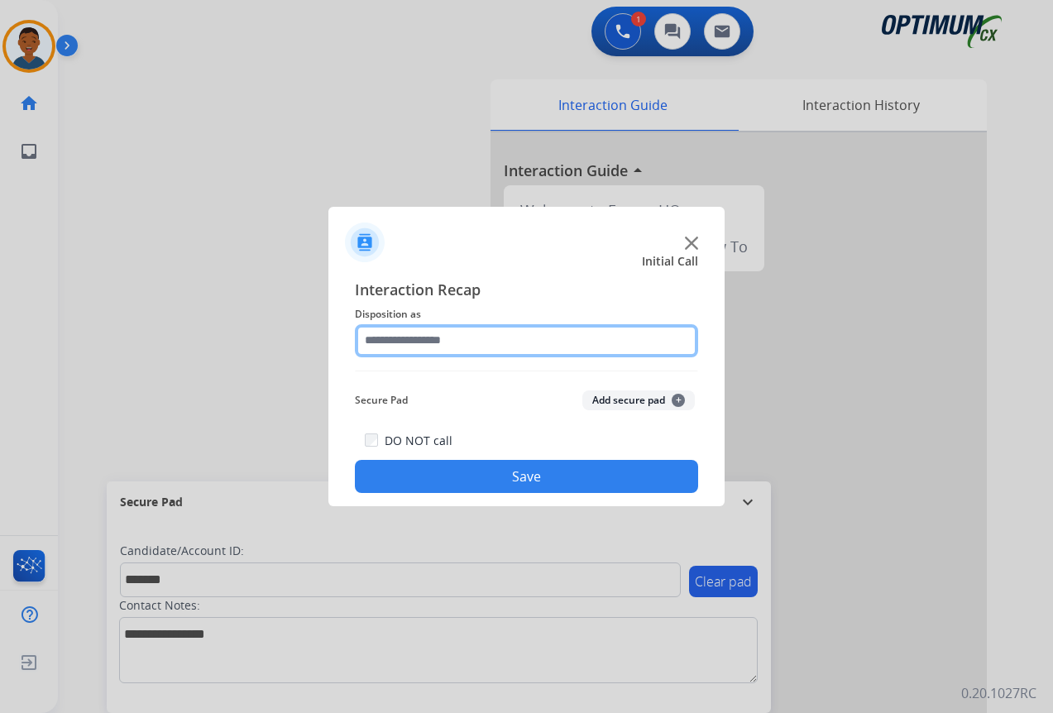
click at [399, 339] on input "text" at bounding box center [526, 340] width 343 height 33
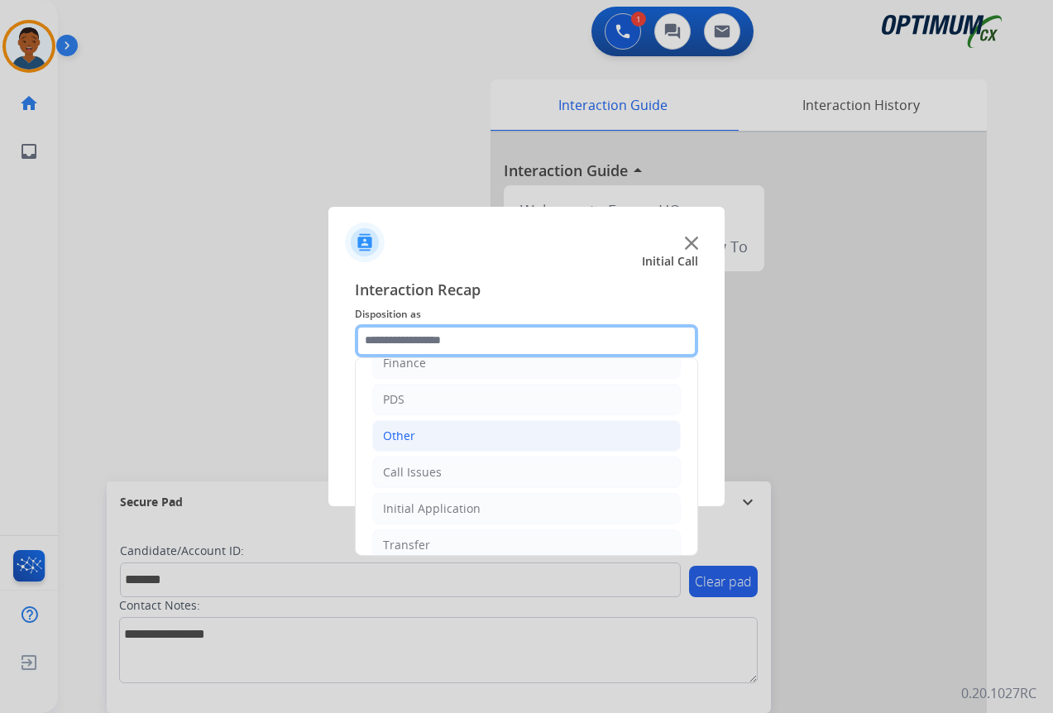
scroll to position [30, 0]
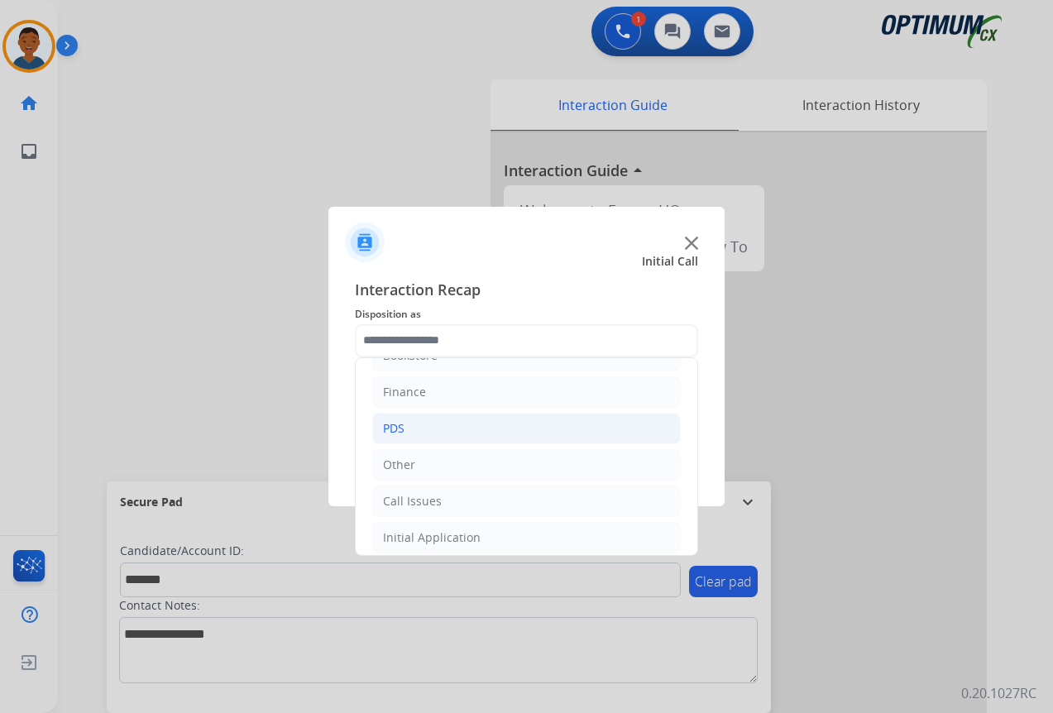
click at [401, 427] on div "PDS" at bounding box center [393, 428] width 21 height 17
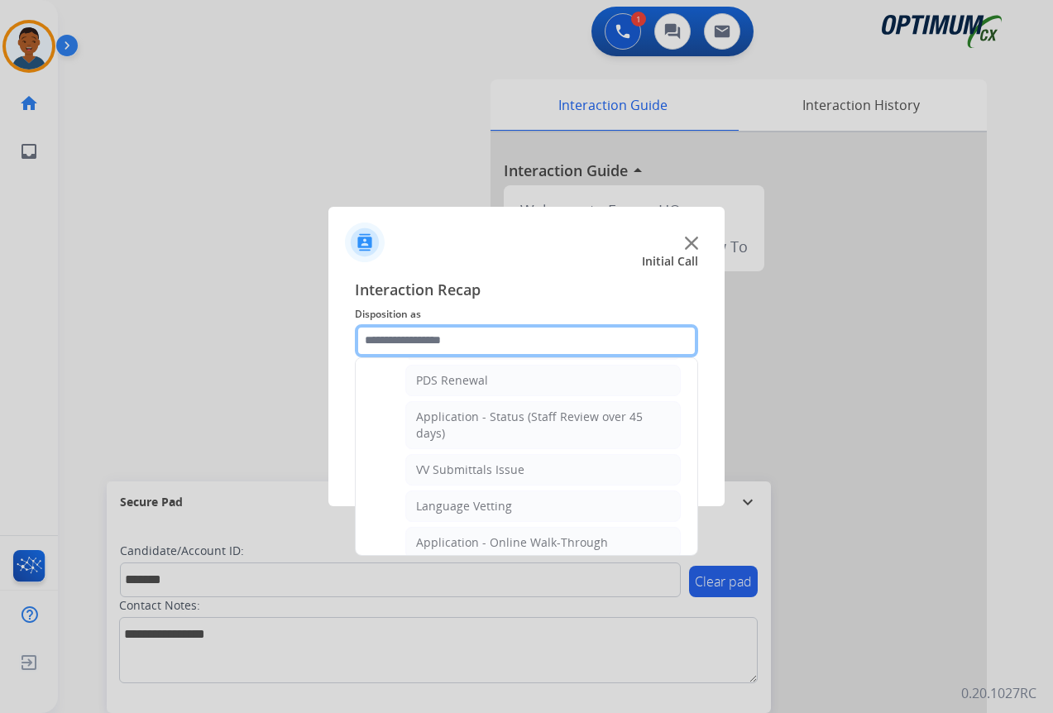
scroll to position [278, 0]
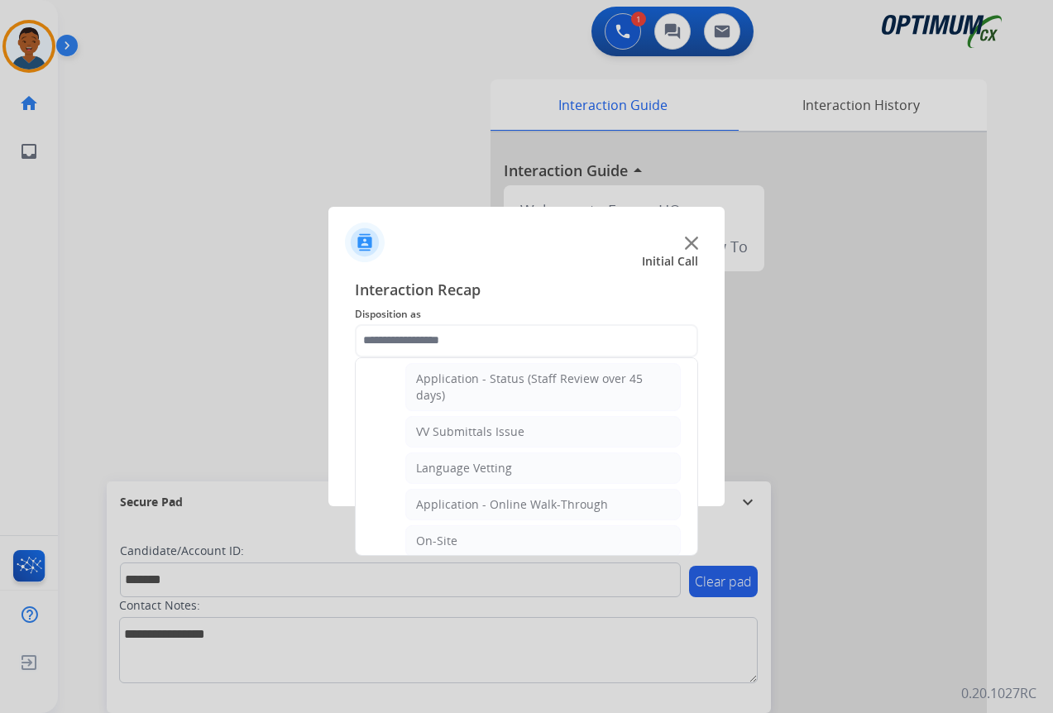
click at [436, 427] on div "VV Submittals Issue" at bounding box center [470, 431] width 108 height 17
type input "**********"
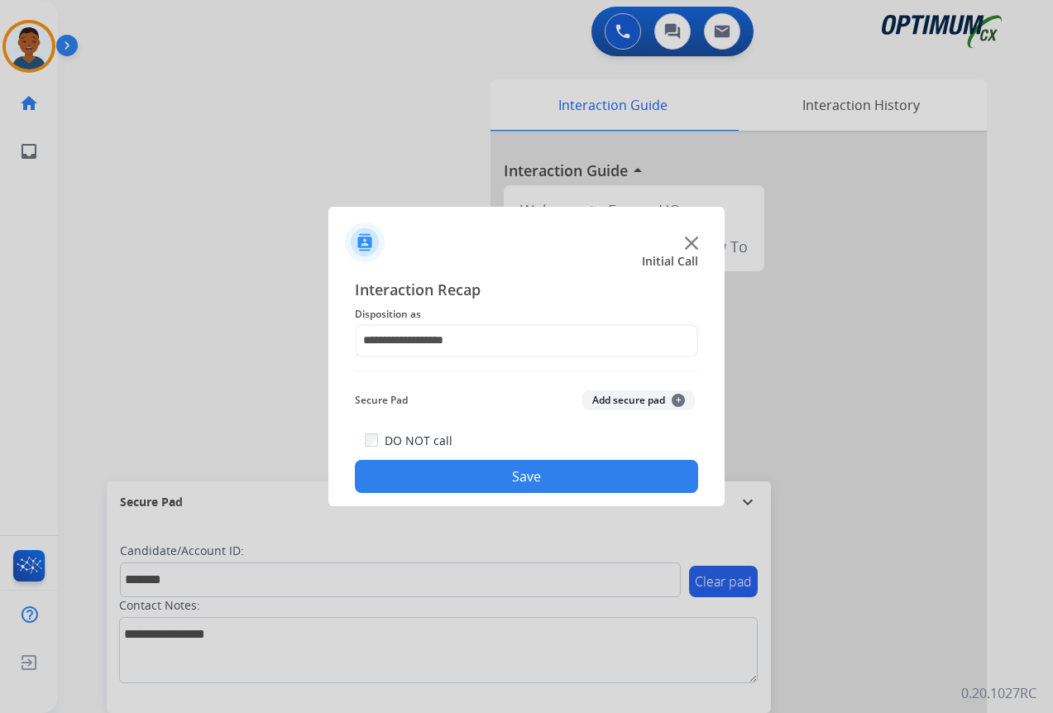
click at [599, 396] on button "Add secure pad +" at bounding box center [638, 400] width 112 height 20
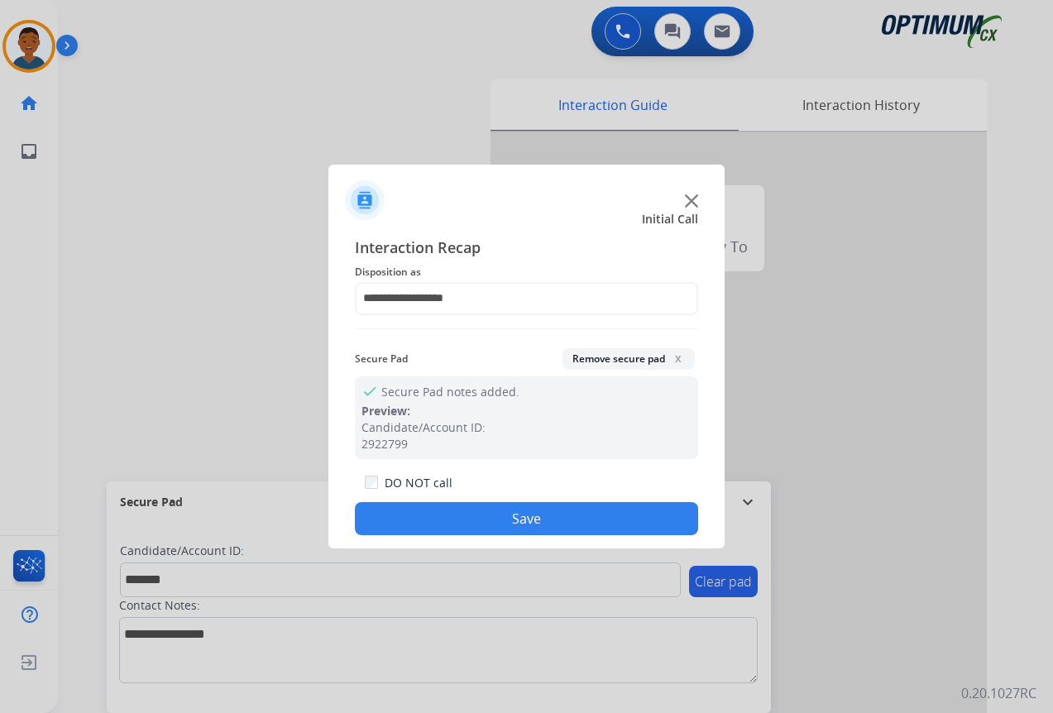
drag, startPoint x: 540, startPoint y: 522, endPoint x: 558, endPoint y: 514, distance: 19.7
click at [542, 519] on button "Save" at bounding box center [526, 518] width 343 height 33
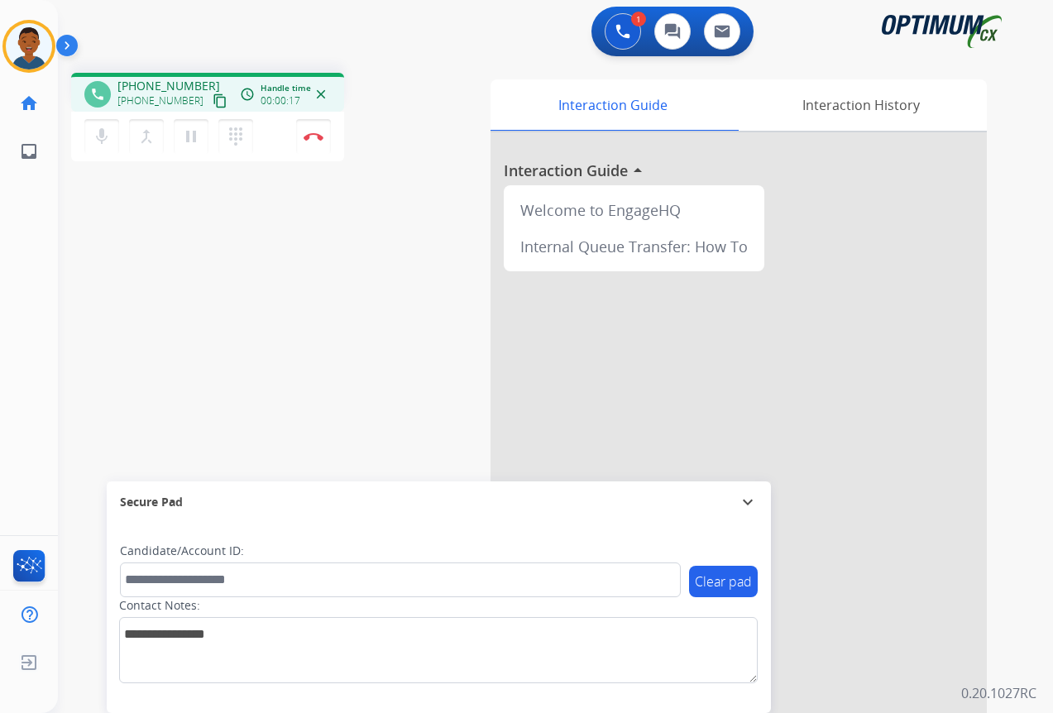
click at [213, 101] on mat-icon "content_copy" at bounding box center [220, 100] width 15 height 15
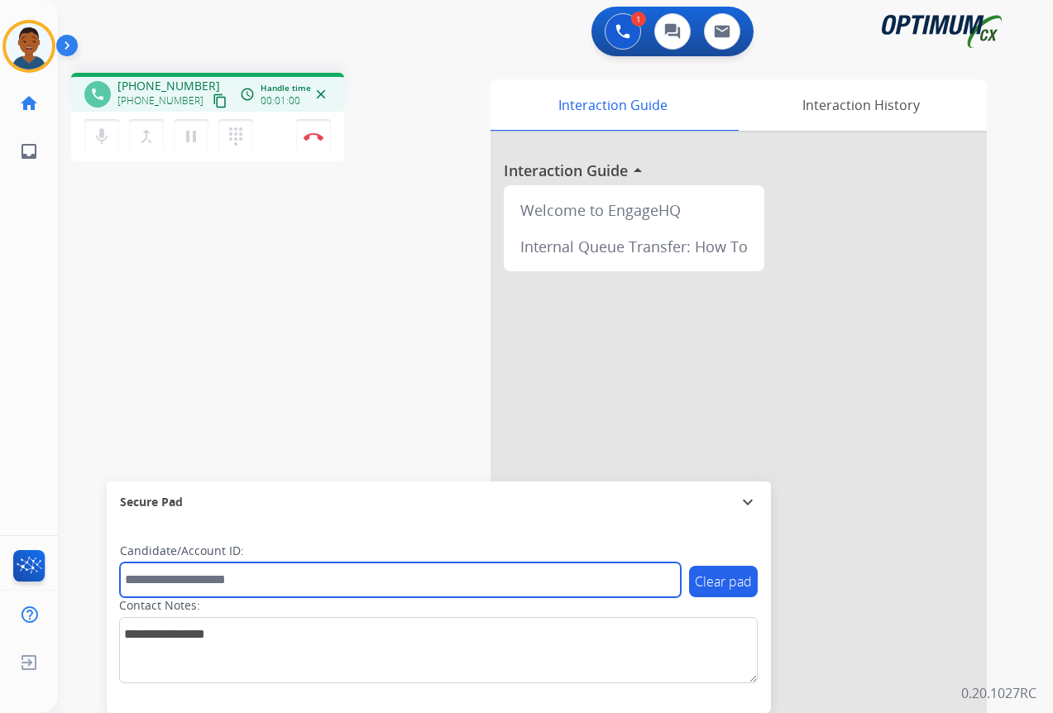
click at [181, 573] on input "text" at bounding box center [400, 579] width 561 height 35
paste input "*******"
type input "*******"
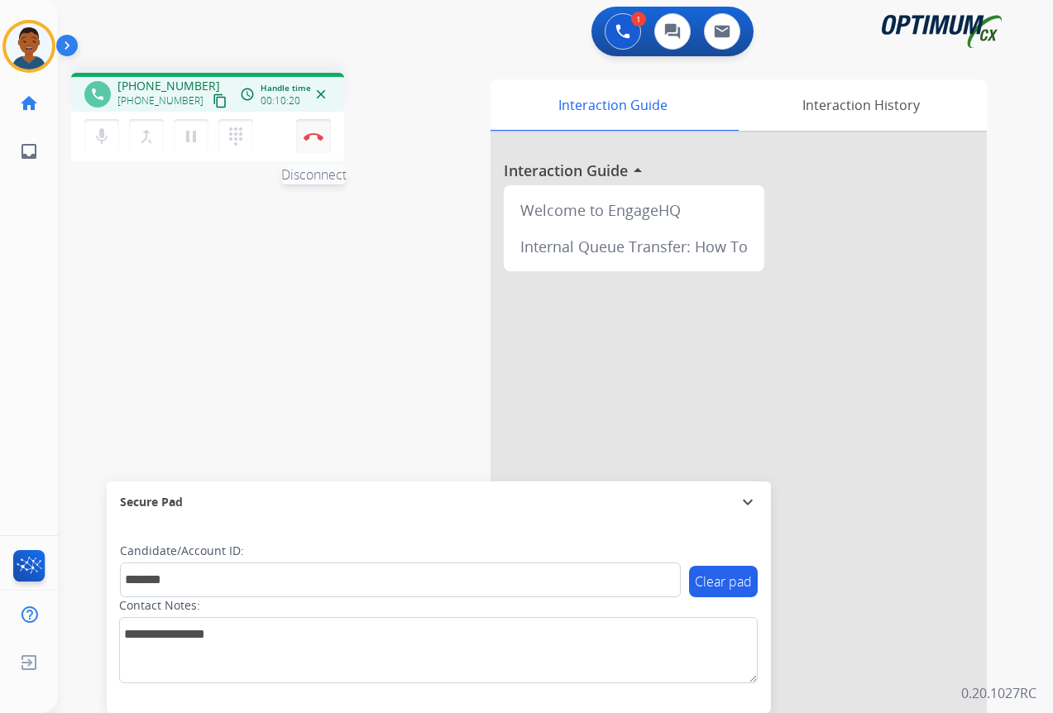
click at [318, 146] on button "Disconnect" at bounding box center [313, 136] width 35 height 35
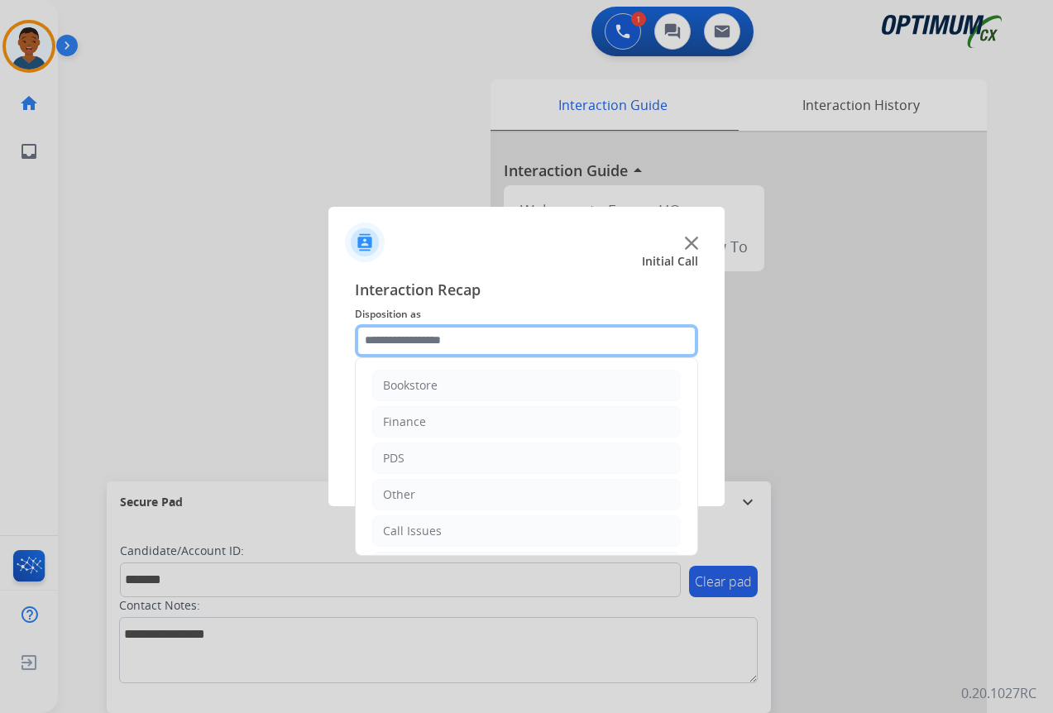
drag, startPoint x: 418, startPoint y: 337, endPoint x: 423, endPoint y: 361, distance: 25.5
click at [418, 338] on input "text" at bounding box center [526, 340] width 343 height 33
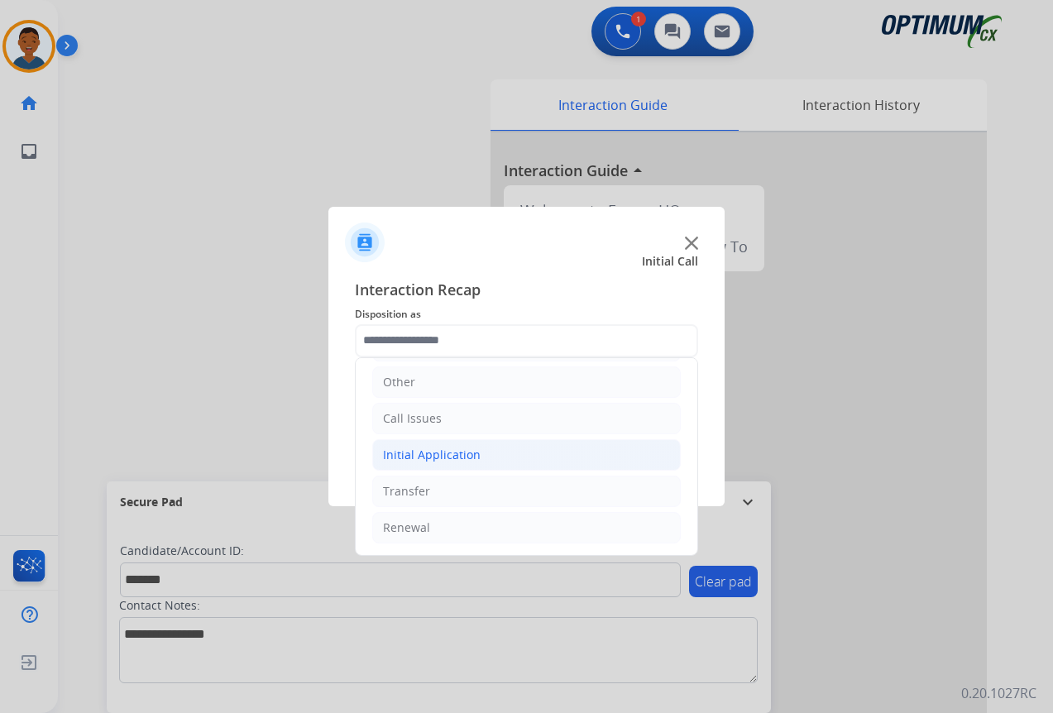
click at [425, 454] on div "Initial Application" at bounding box center [432, 455] width 98 height 17
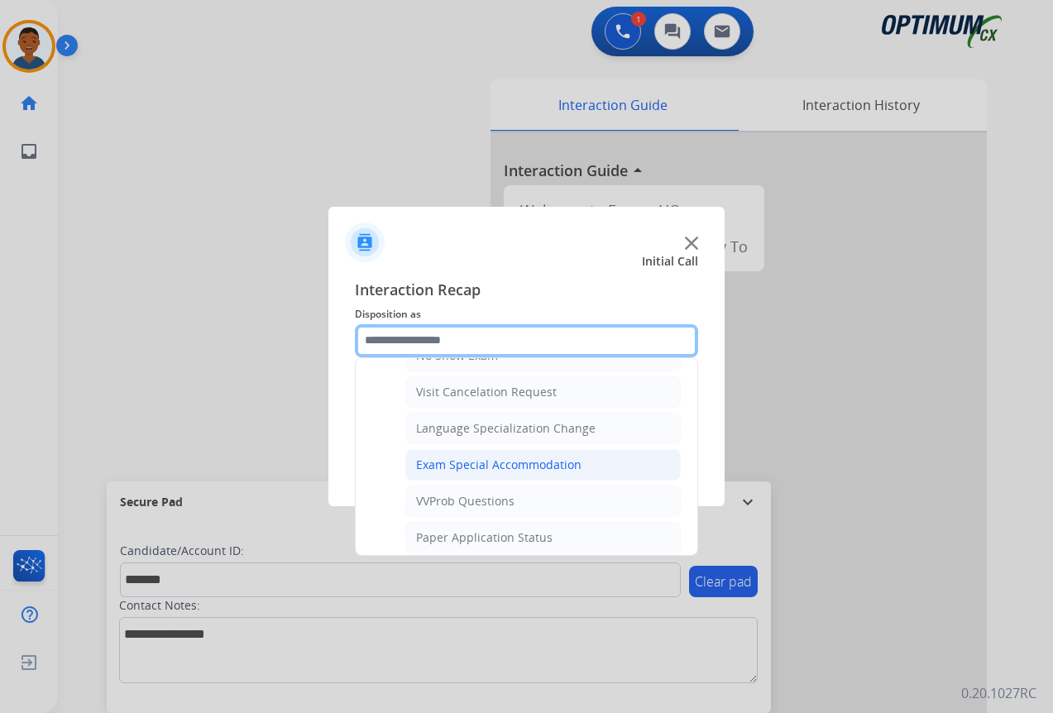
scroll to position [857, 0]
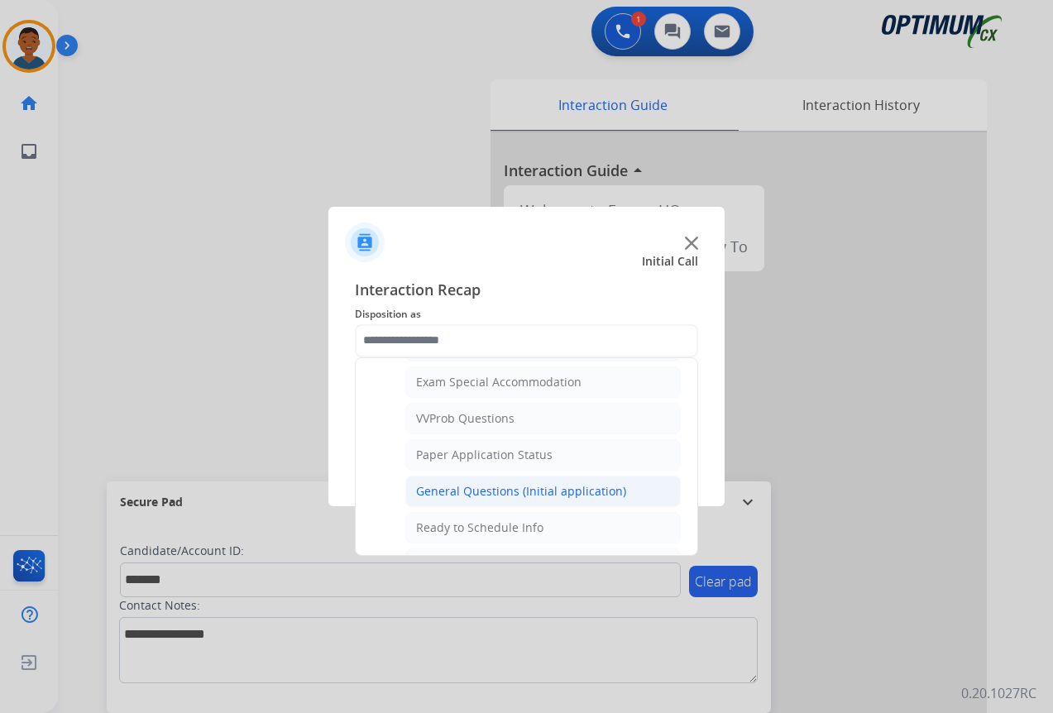
click at [437, 489] on div "General Questions (Initial application)" at bounding box center [521, 491] width 210 height 17
type input "**********"
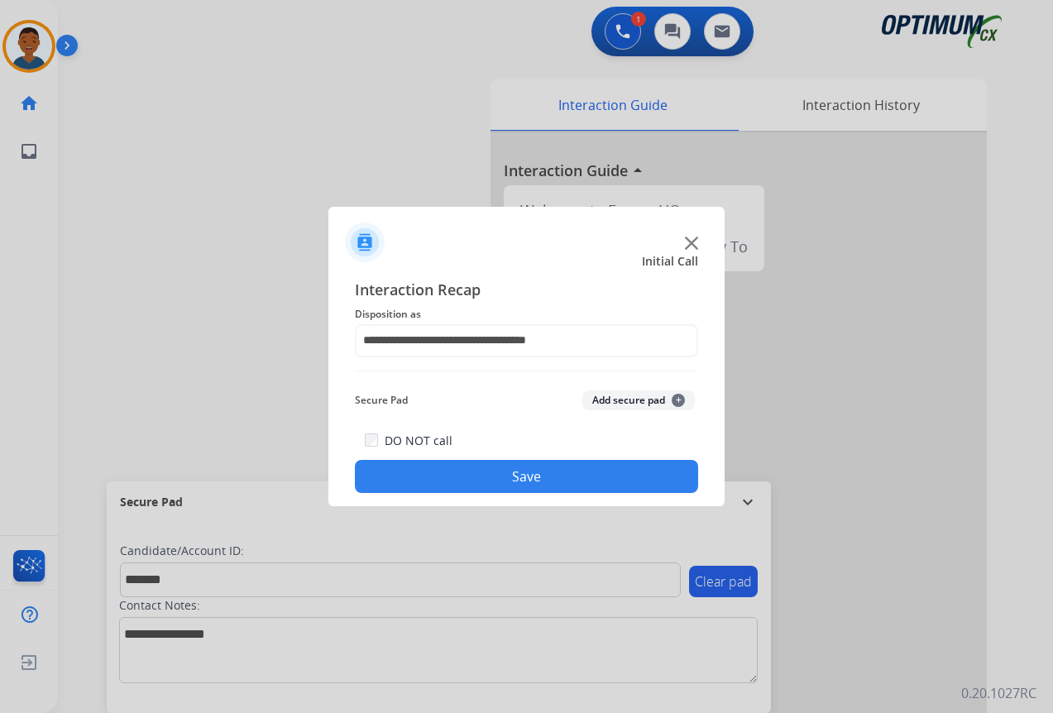
click at [600, 399] on button "Add secure pad +" at bounding box center [638, 400] width 112 height 20
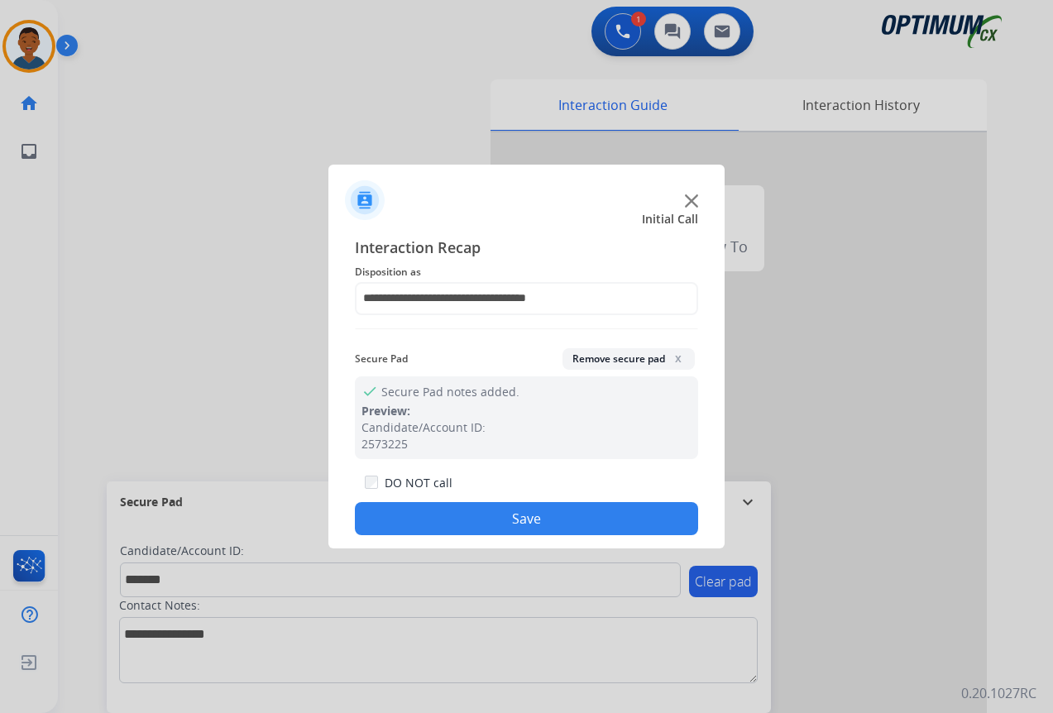
click at [571, 503] on button "Save" at bounding box center [526, 518] width 343 height 33
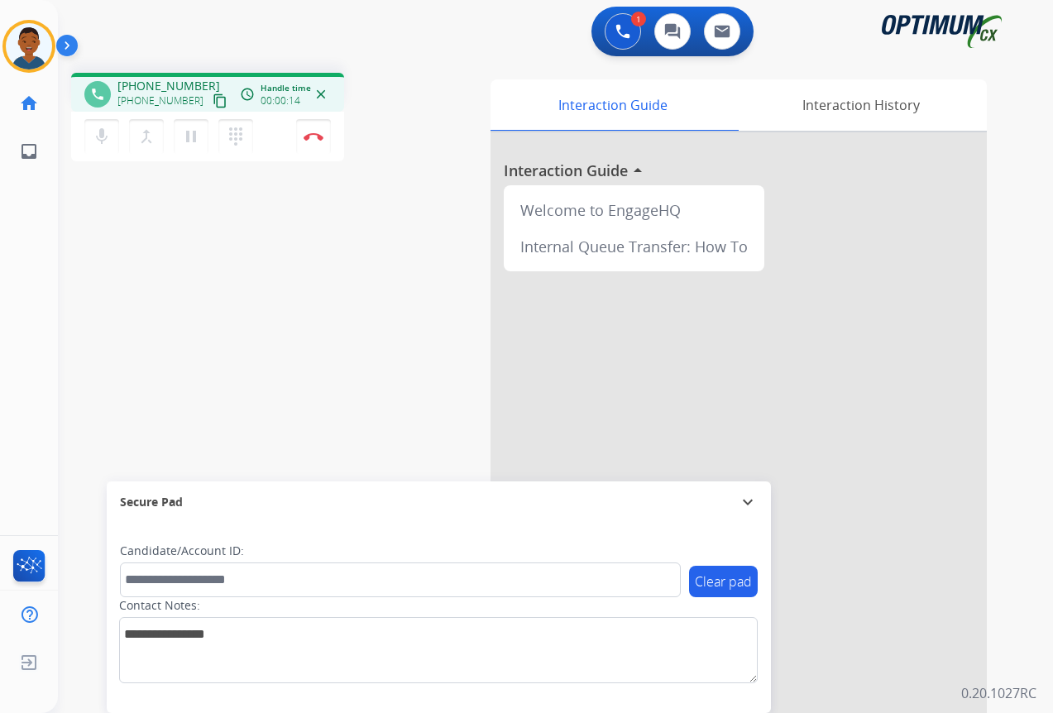
drag, startPoint x: 203, startPoint y: 98, endPoint x: 194, endPoint y: 98, distance: 8.3
click at [213, 98] on mat-icon "content_copy" at bounding box center [220, 100] width 15 height 15
click at [308, 140] on img at bounding box center [313, 136] width 20 height 8
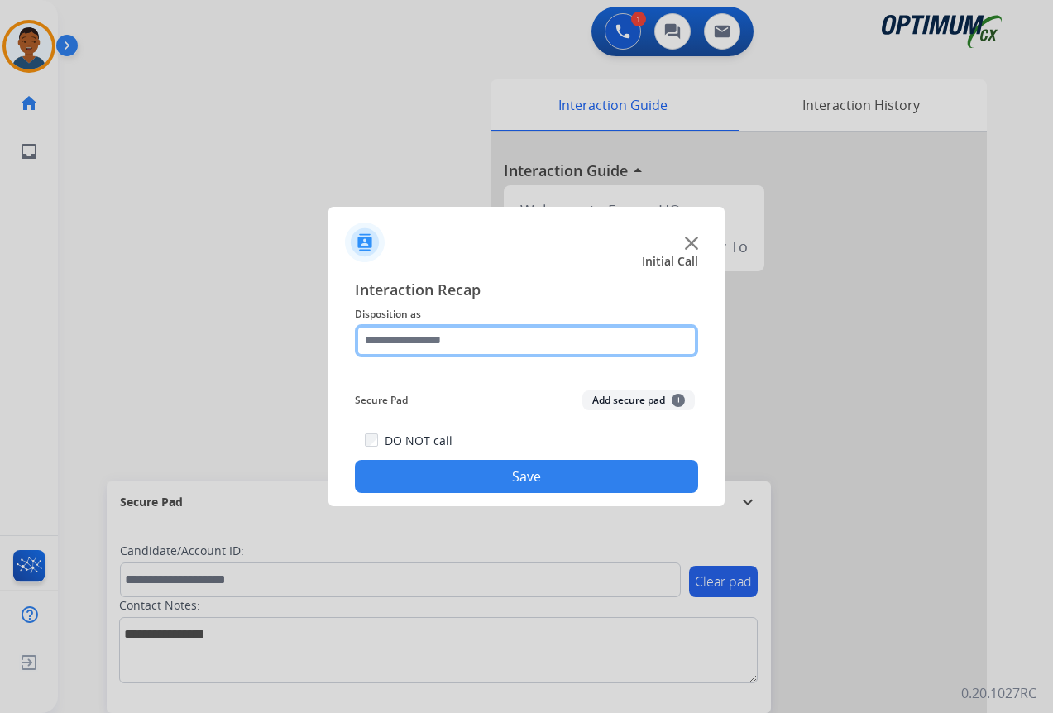
click at [401, 335] on input "text" at bounding box center [526, 340] width 343 height 33
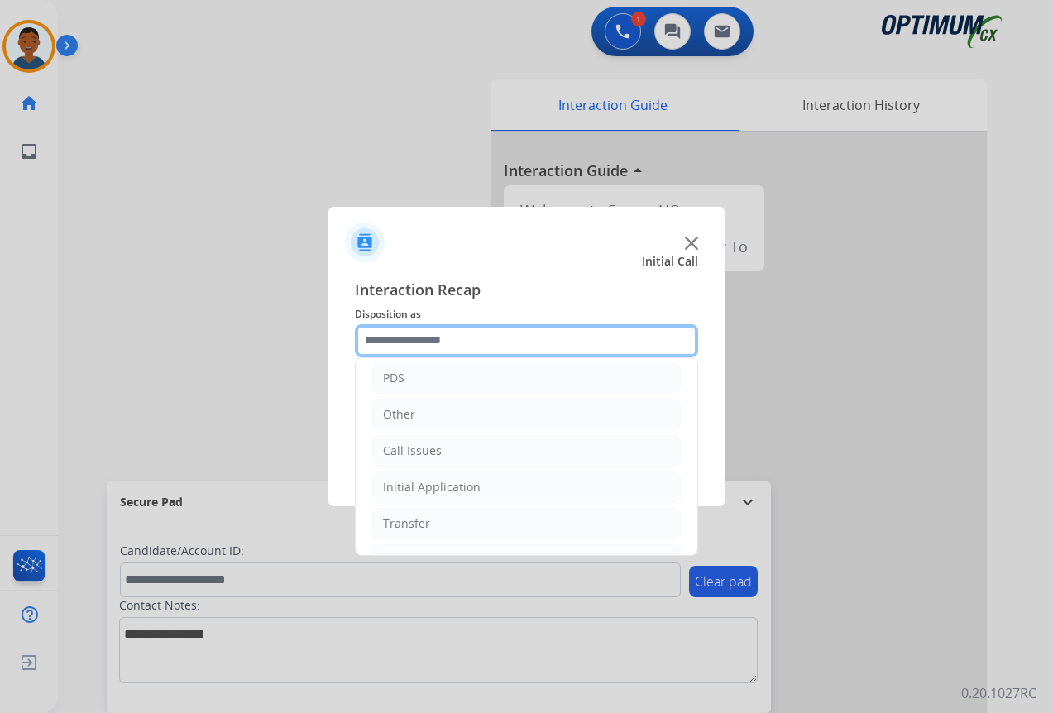
scroll to position [112, 0]
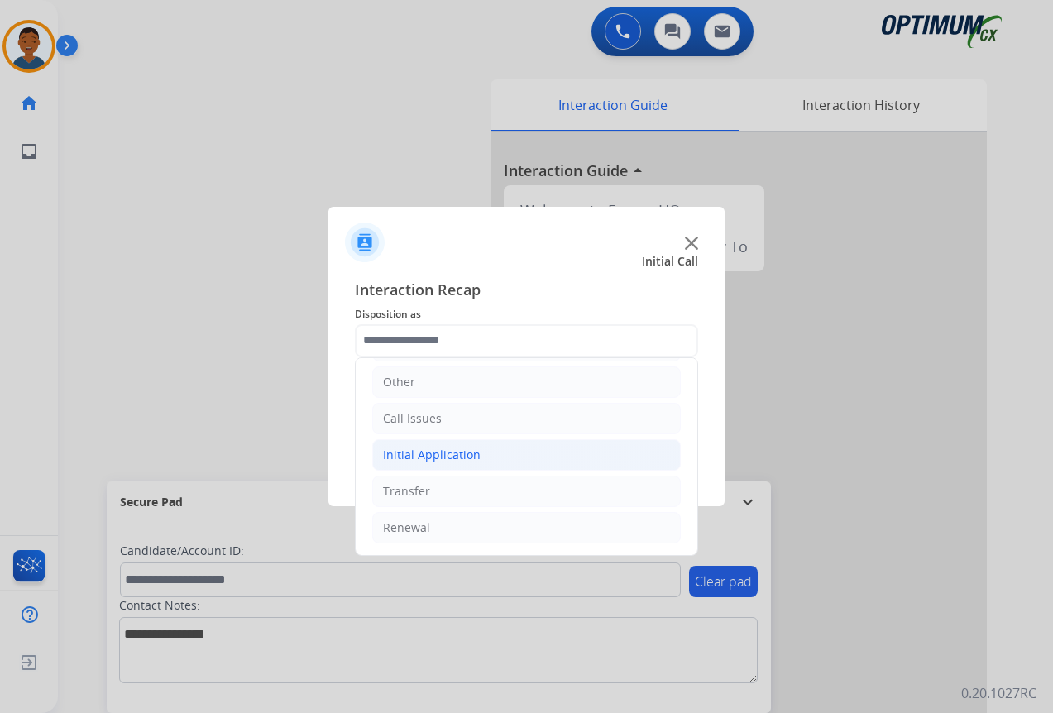
click at [447, 455] on div "Initial Application" at bounding box center [432, 455] width 98 height 17
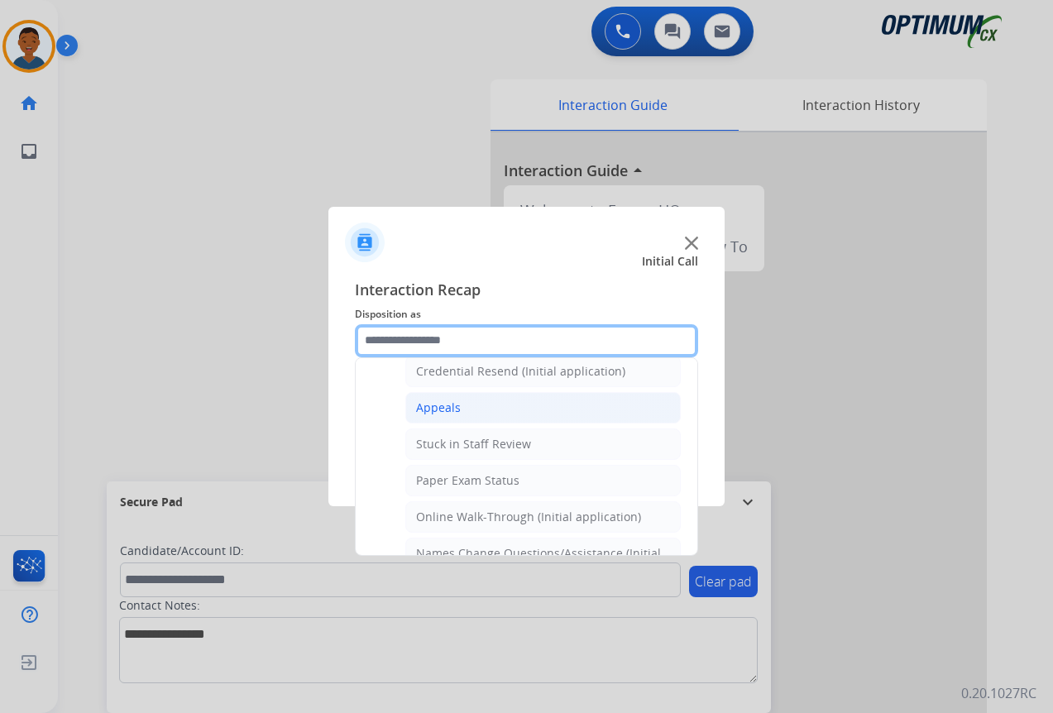
scroll to position [195, 0]
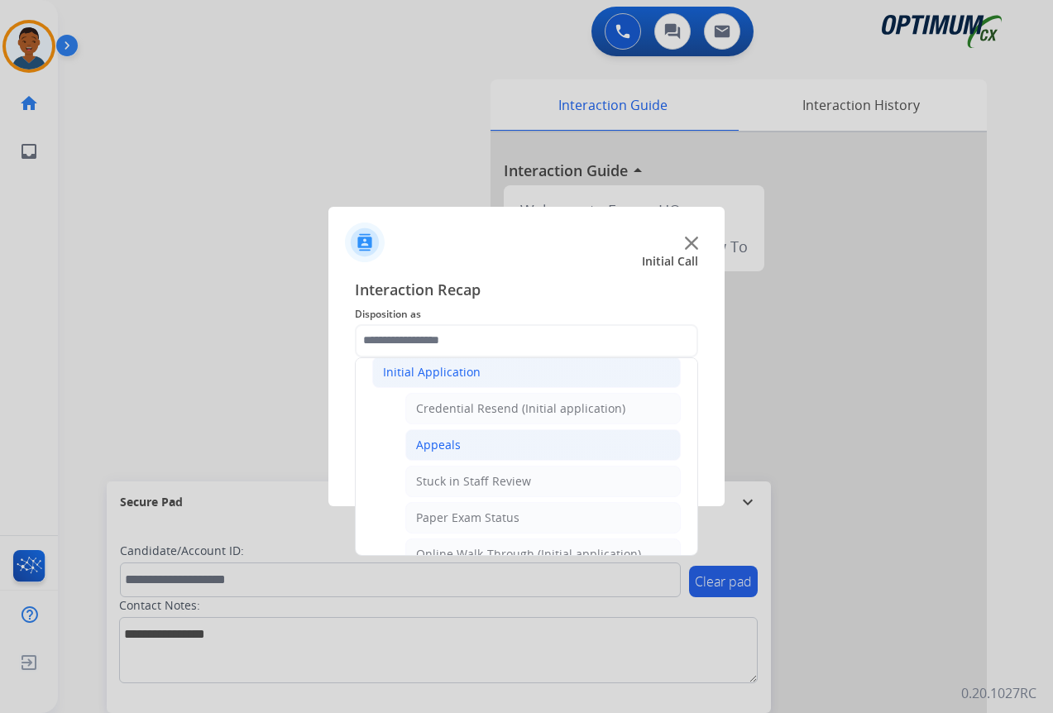
click at [447, 447] on div "Appeals" at bounding box center [438, 445] width 45 height 17
type input "*******"
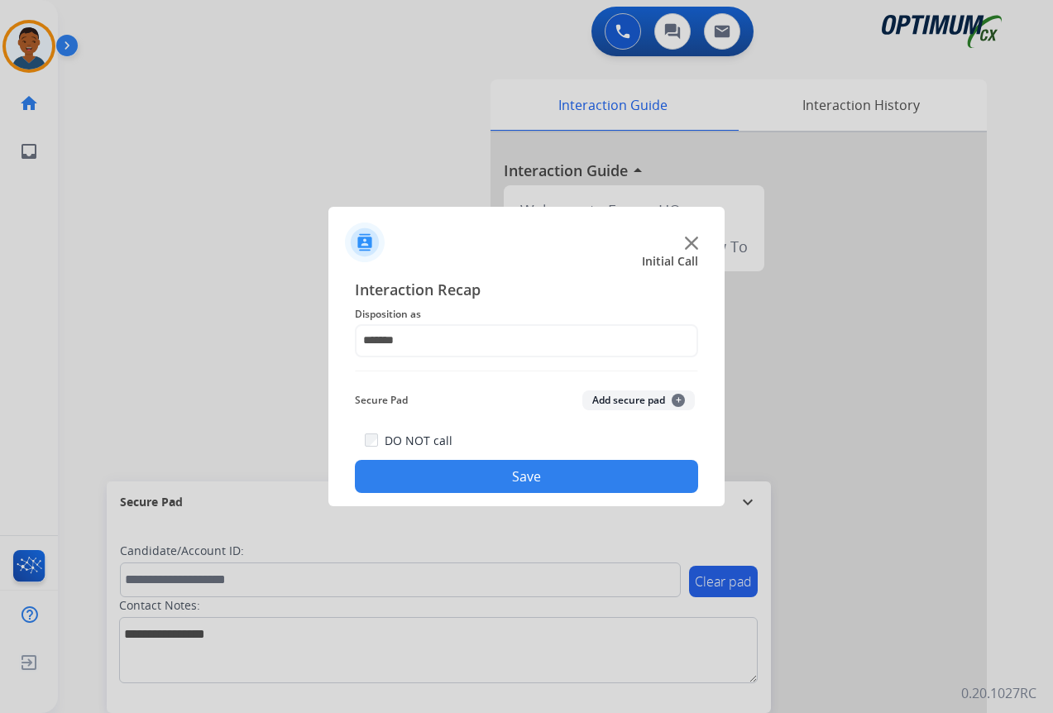
click at [523, 475] on button "Save" at bounding box center [526, 476] width 343 height 33
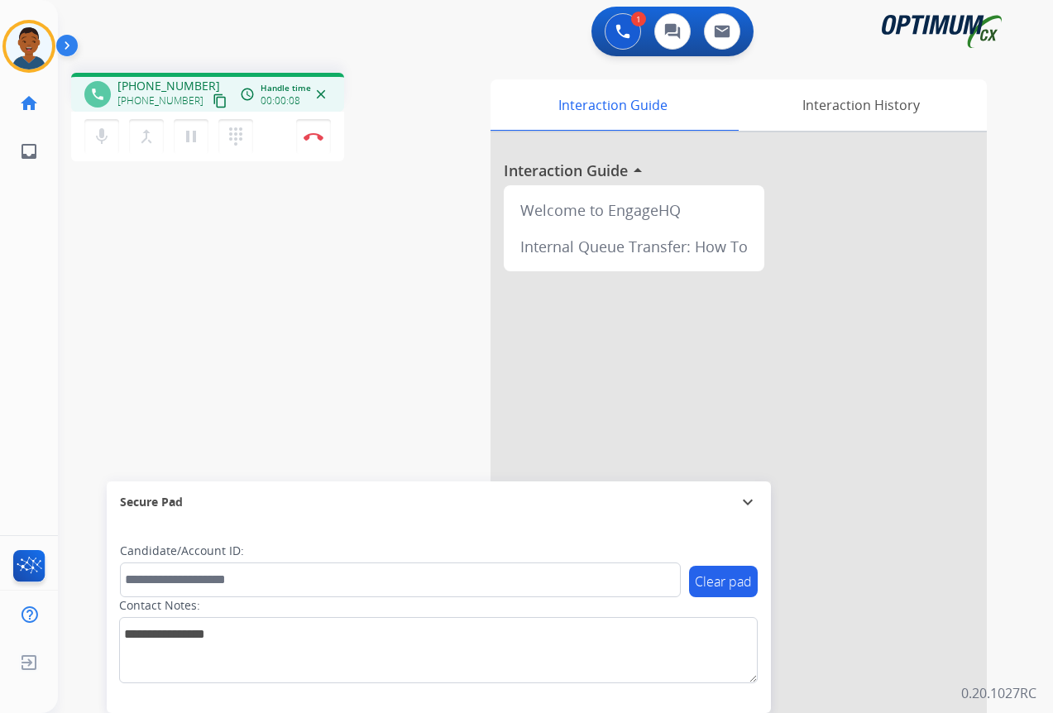
click at [213, 102] on mat-icon "content_copy" at bounding box center [220, 100] width 15 height 15
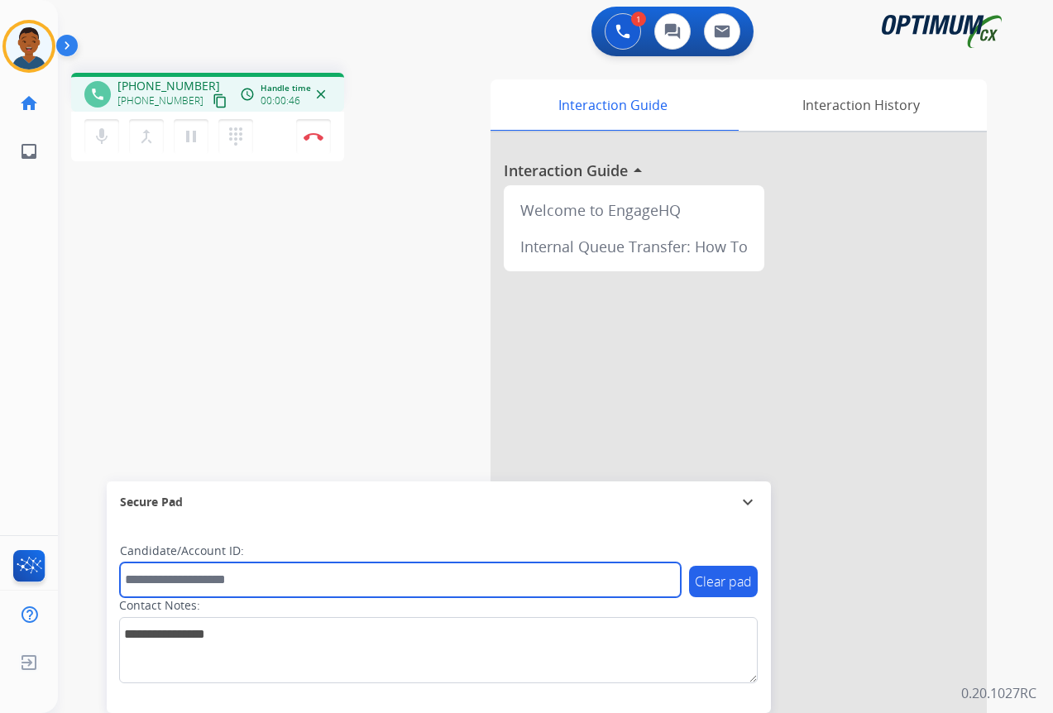
click at [168, 574] on input "text" at bounding box center [400, 579] width 561 height 35
paste input "*******"
type input "*******"
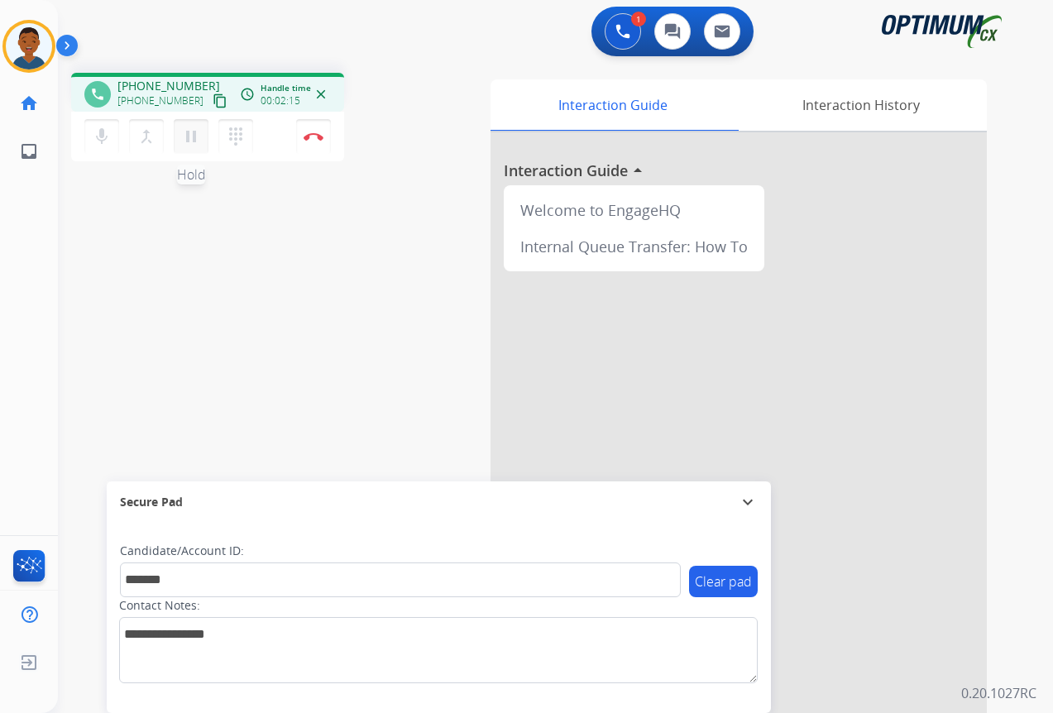
click at [192, 137] on mat-icon "pause" at bounding box center [191, 137] width 20 height 20
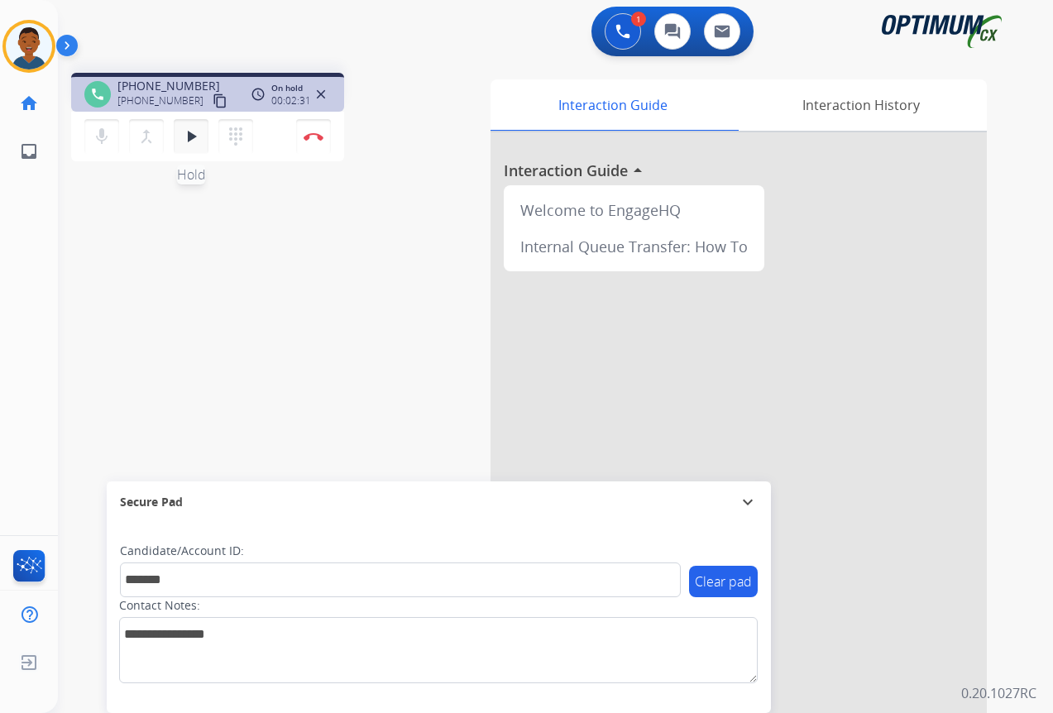
click at [191, 140] on mat-icon "play_arrow" at bounding box center [191, 137] width 20 height 20
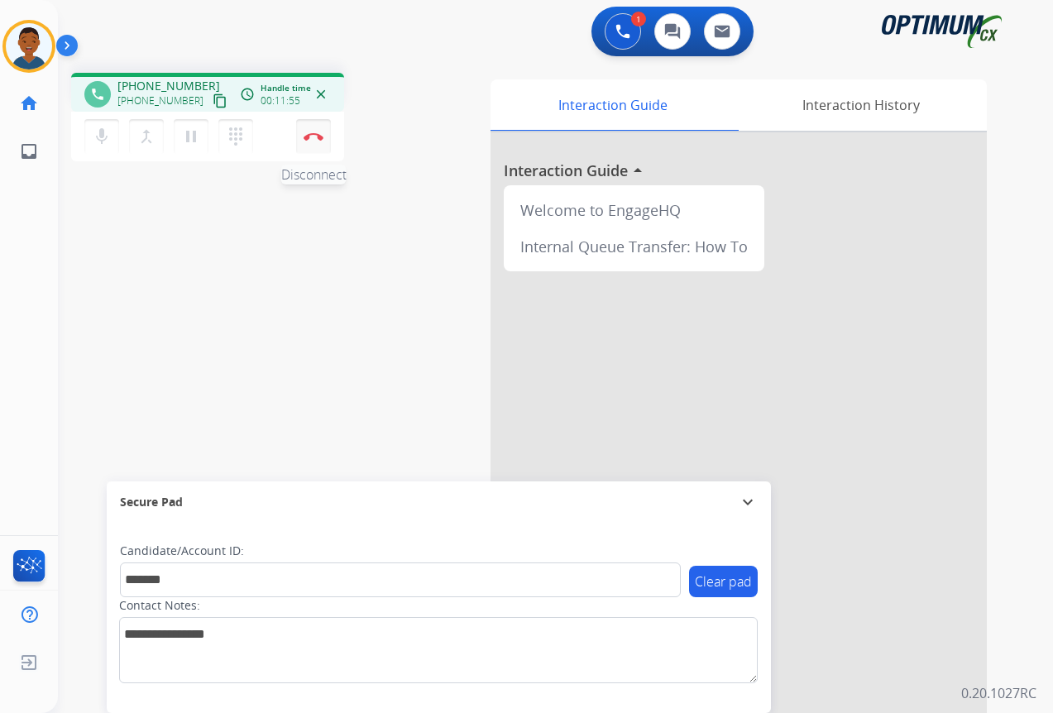
click at [314, 141] on button "Disconnect" at bounding box center [313, 136] width 35 height 35
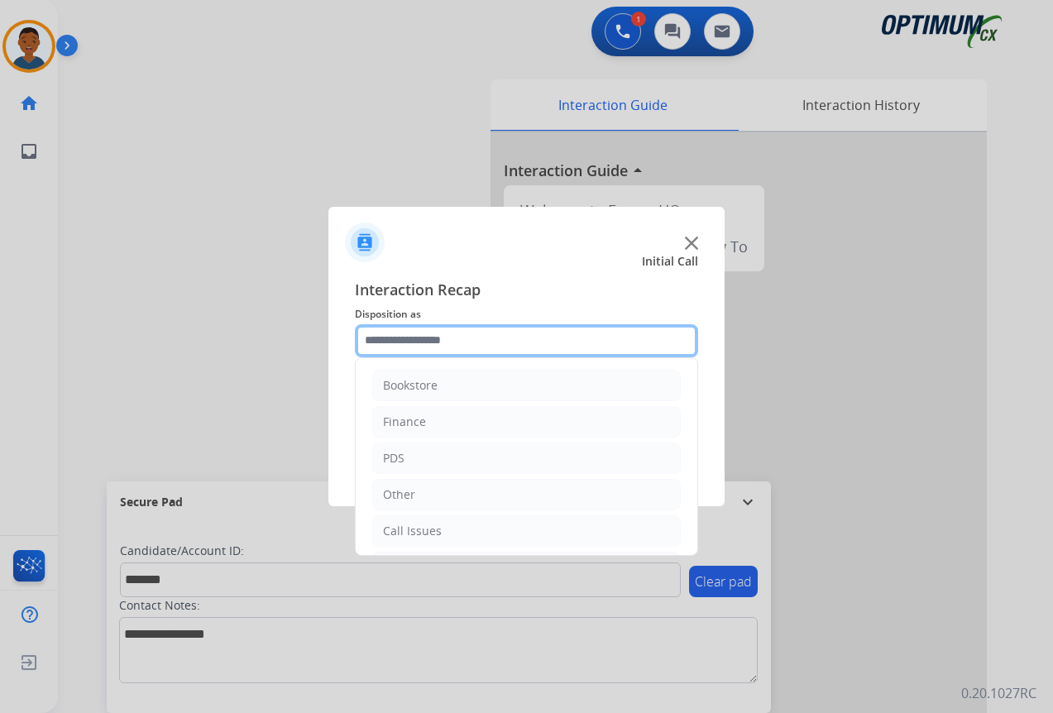
click at [398, 339] on input "text" at bounding box center [526, 340] width 343 height 33
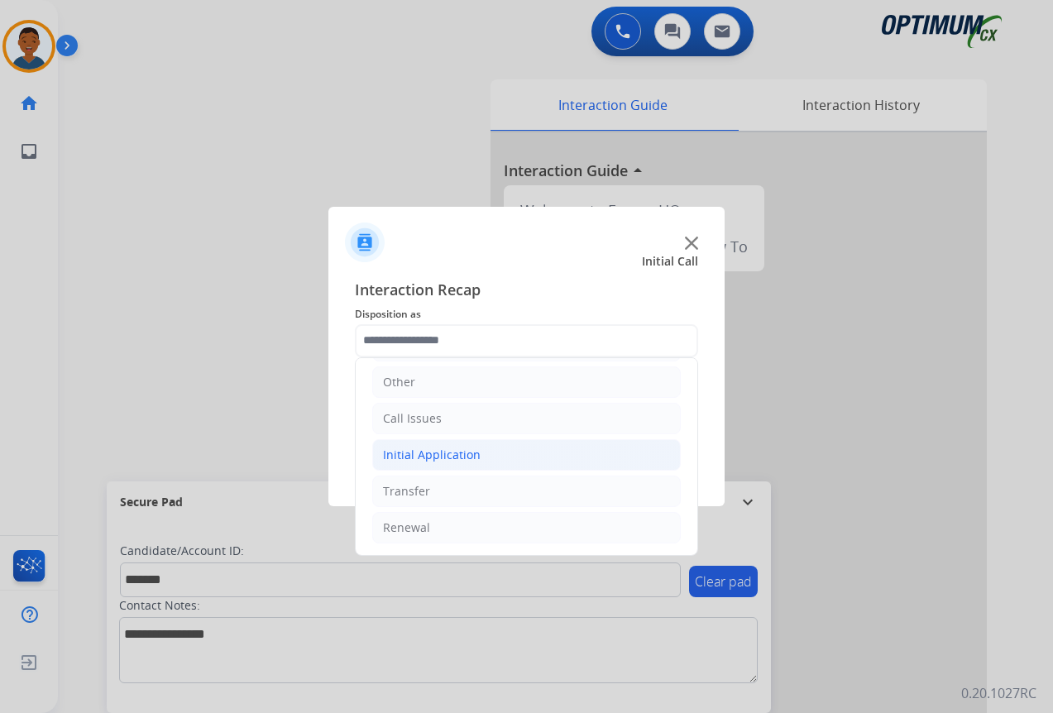
click at [408, 449] on div "Initial Application" at bounding box center [432, 455] width 98 height 17
click at [437, 529] on div "Appeals" at bounding box center [438, 527] width 45 height 17
type input "*******"
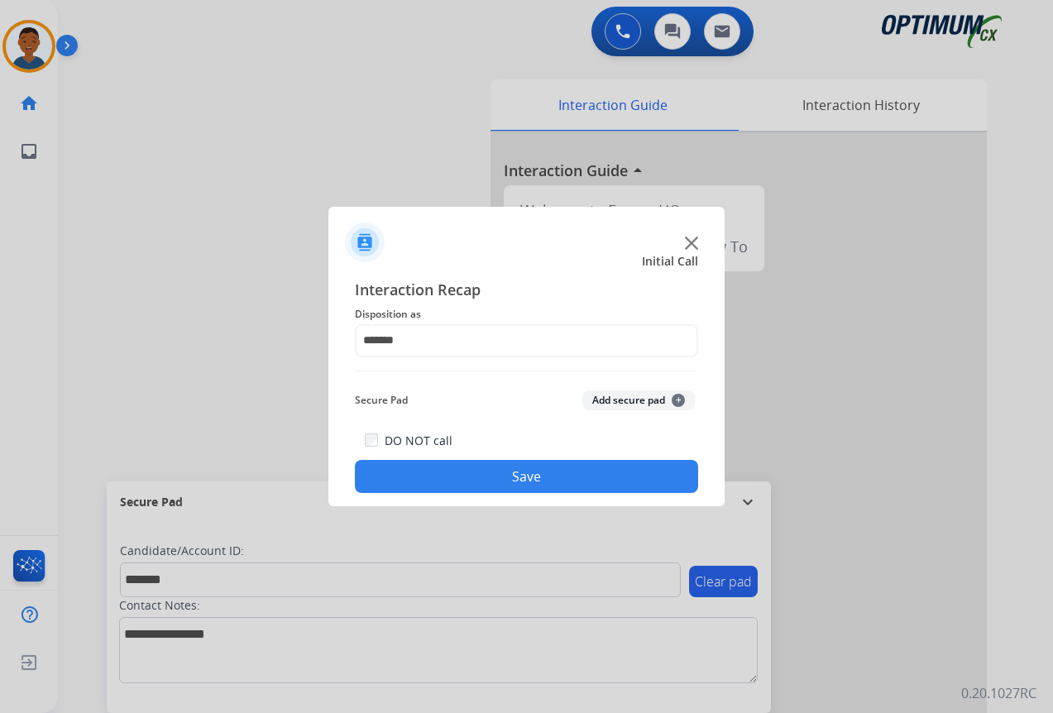
click at [642, 395] on button "Add secure pad +" at bounding box center [638, 400] width 112 height 20
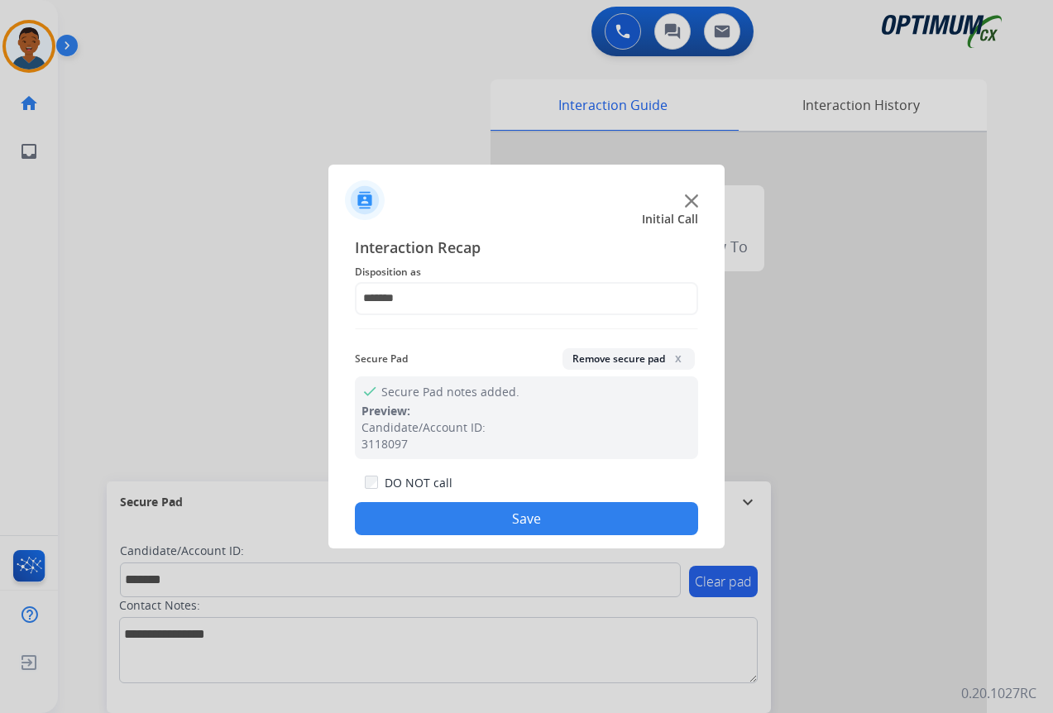
click at [535, 508] on button "Save" at bounding box center [526, 518] width 343 height 33
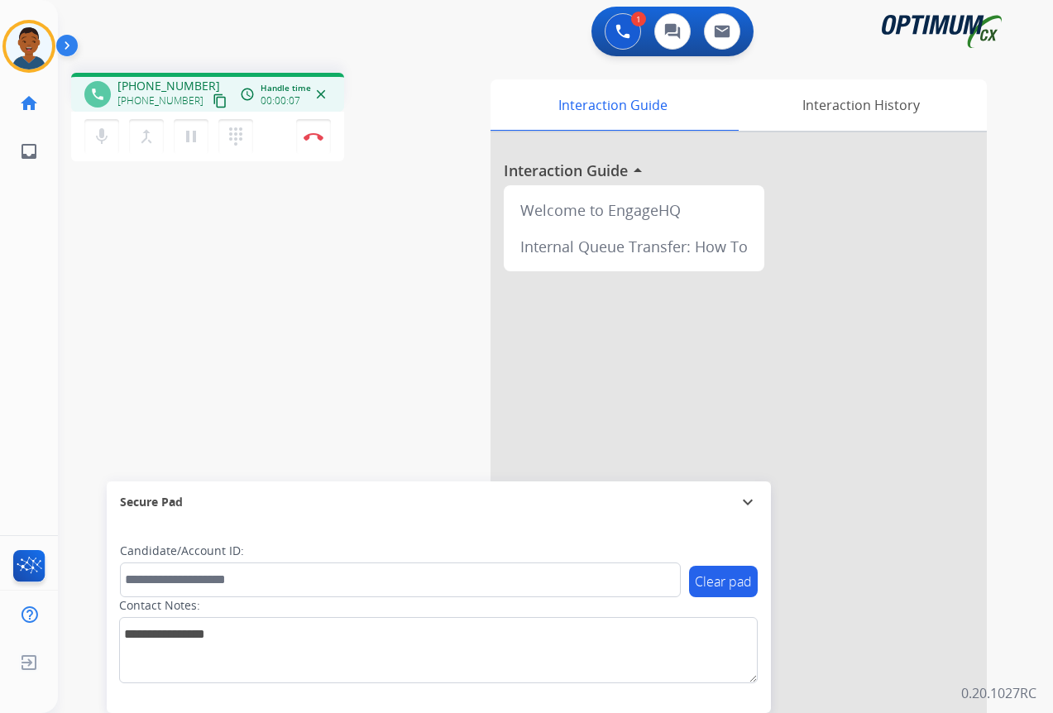
click at [213, 103] on mat-icon "content_copy" at bounding box center [220, 100] width 15 height 15
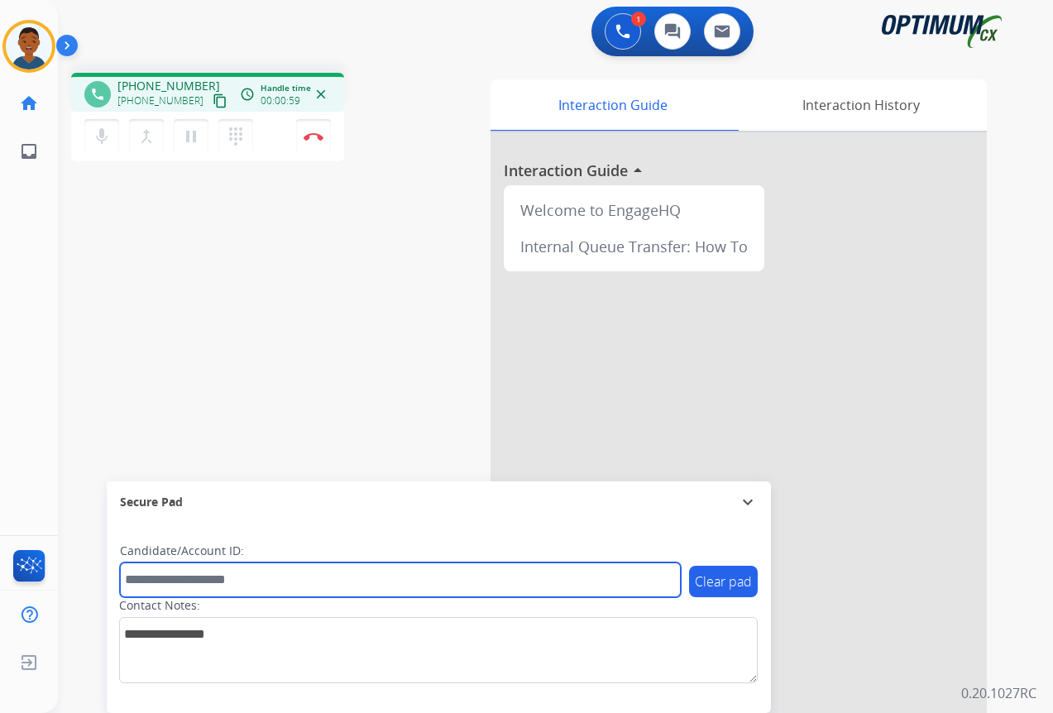
click at [184, 582] on input "text" at bounding box center [400, 579] width 561 height 35
paste input "*******"
type input "*******"
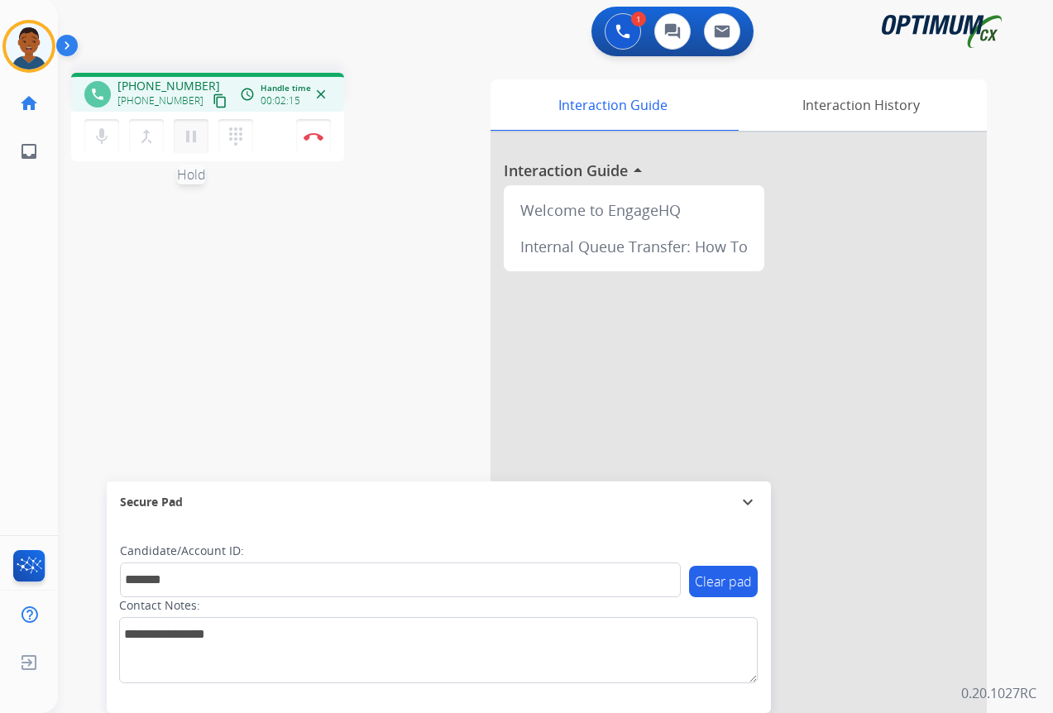
click at [191, 138] on mat-icon "pause" at bounding box center [191, 137] width 20 height 20
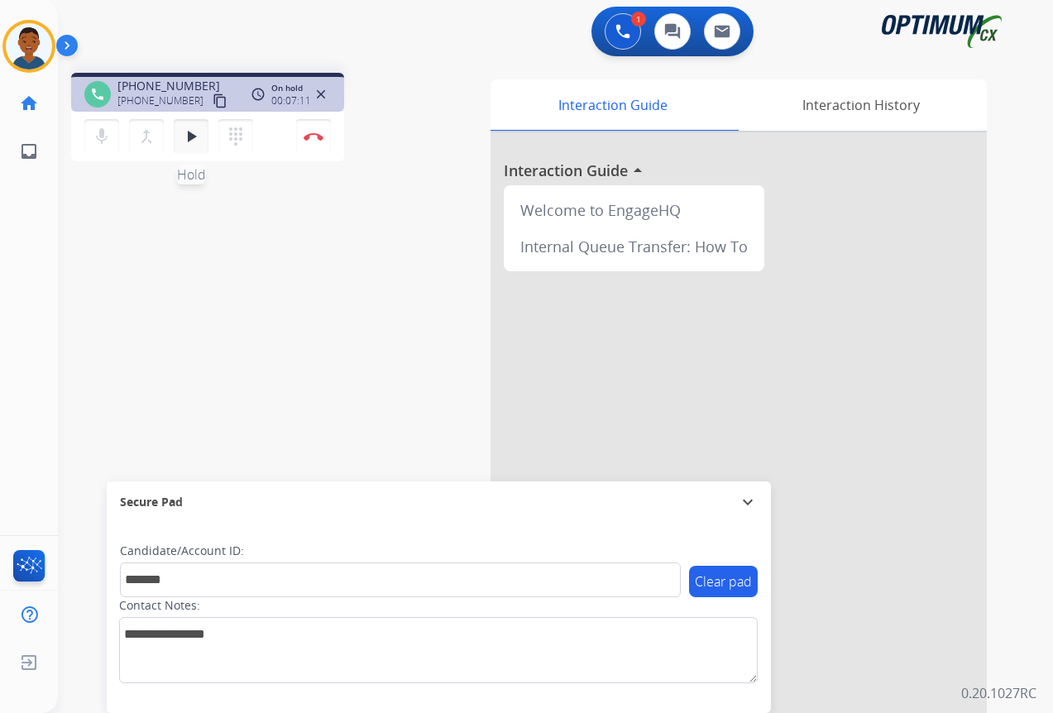
click at [189, 132] on mat-icon "play_arrow" at bounding box center [191, 137] width 20 height 20
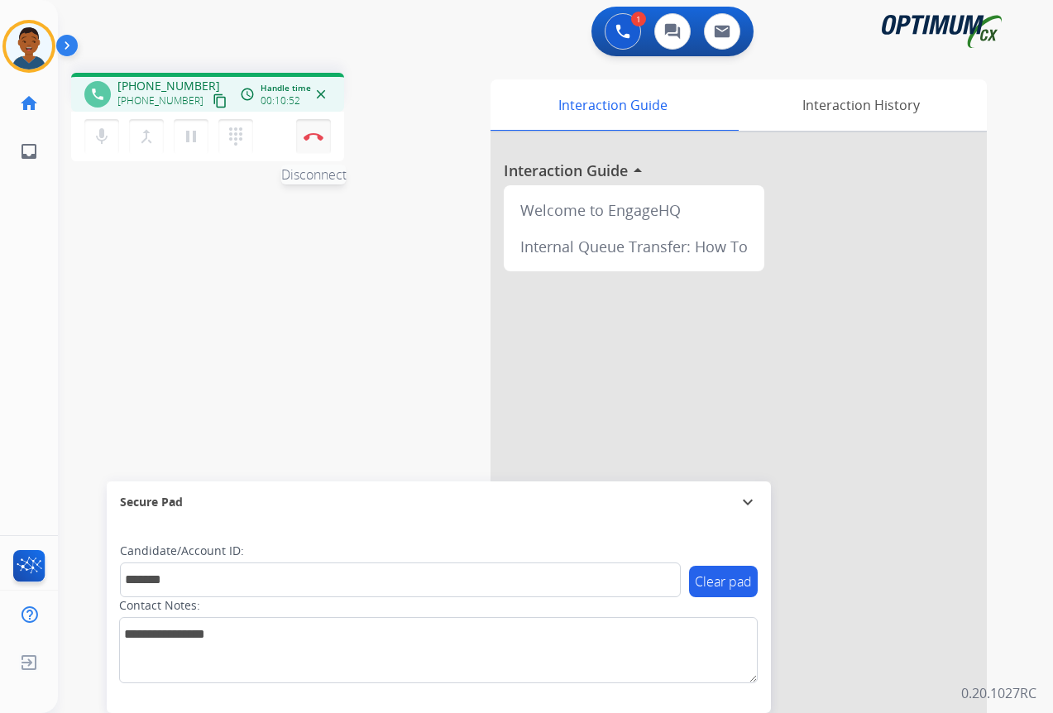
click at [312, 134] on img at bounding box center [313, 136] width 20 height 8
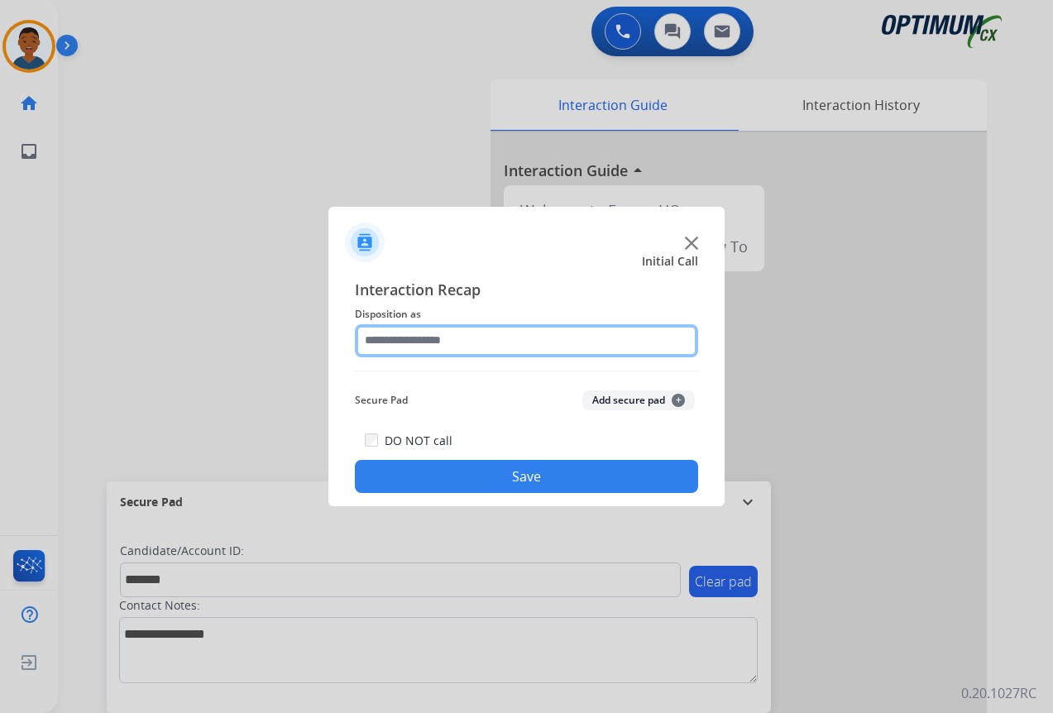
click at [408, 342] on input "text" at bounding box center [526, 340] width 343 height 33
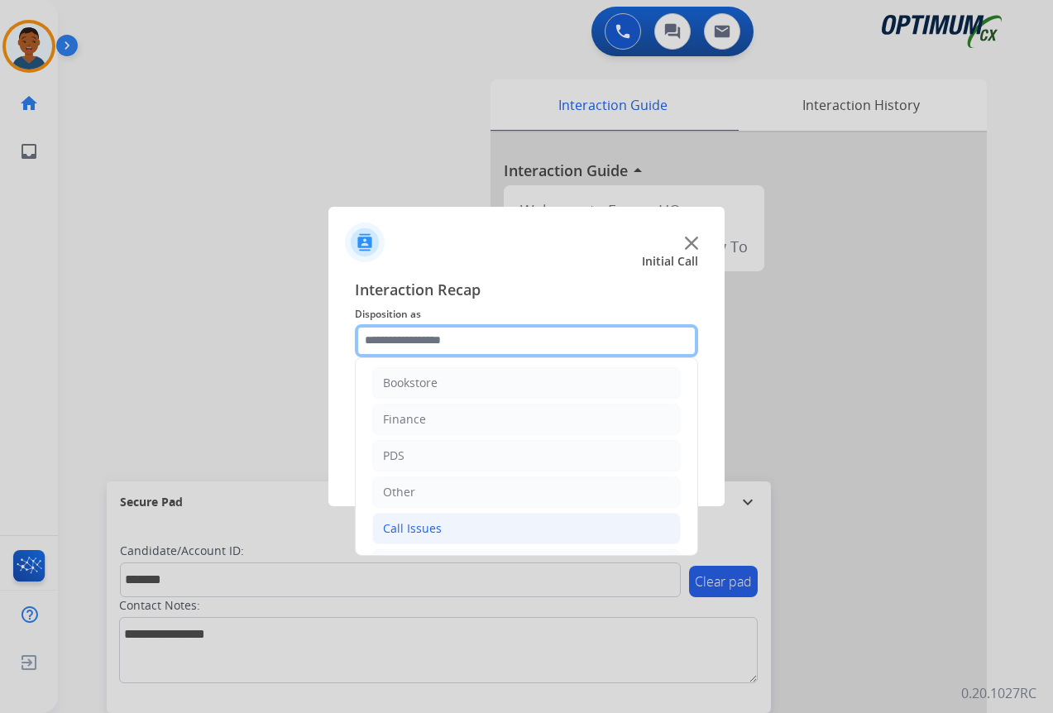
scroll to position [0, 0]
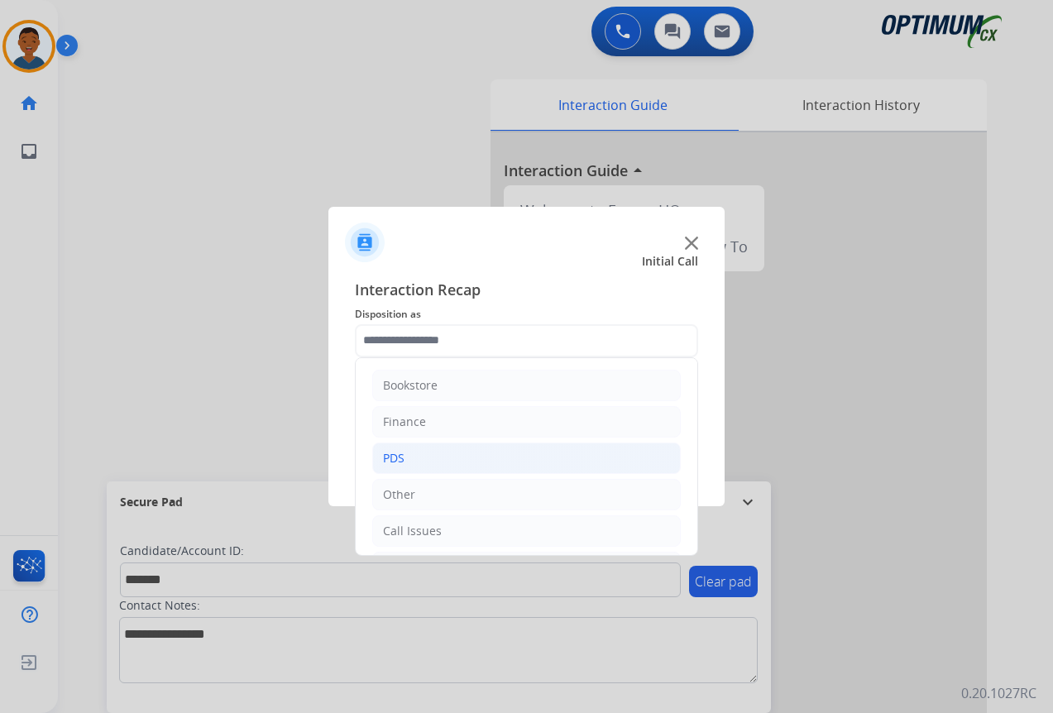
click at [385, 453] on div "PDS" at bounding box center [393, 458] width 21 height 17
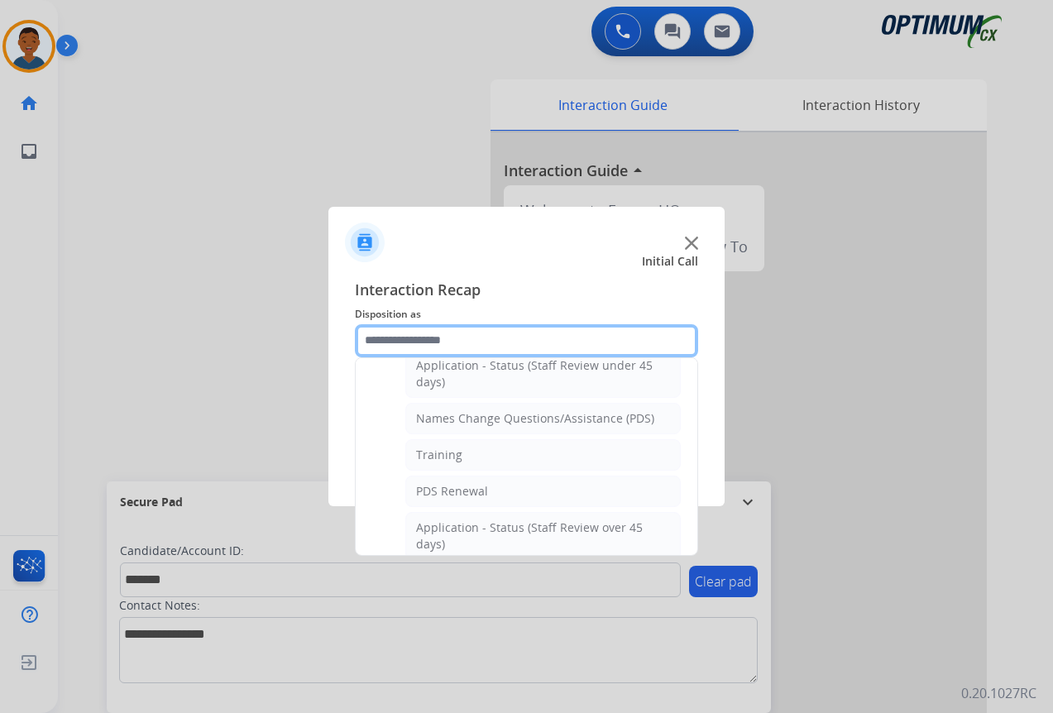
scroll to position [165, 0]
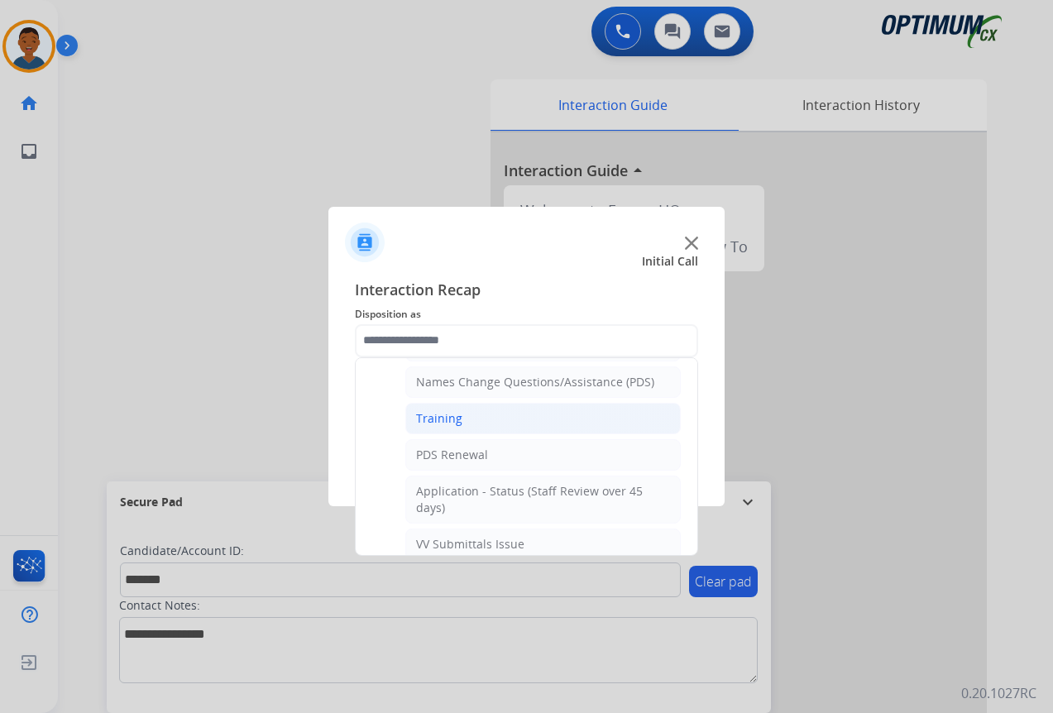
click at [423, 418] on div "Training" at bounding box center [439, 418] width 46 height 17
type input "********"
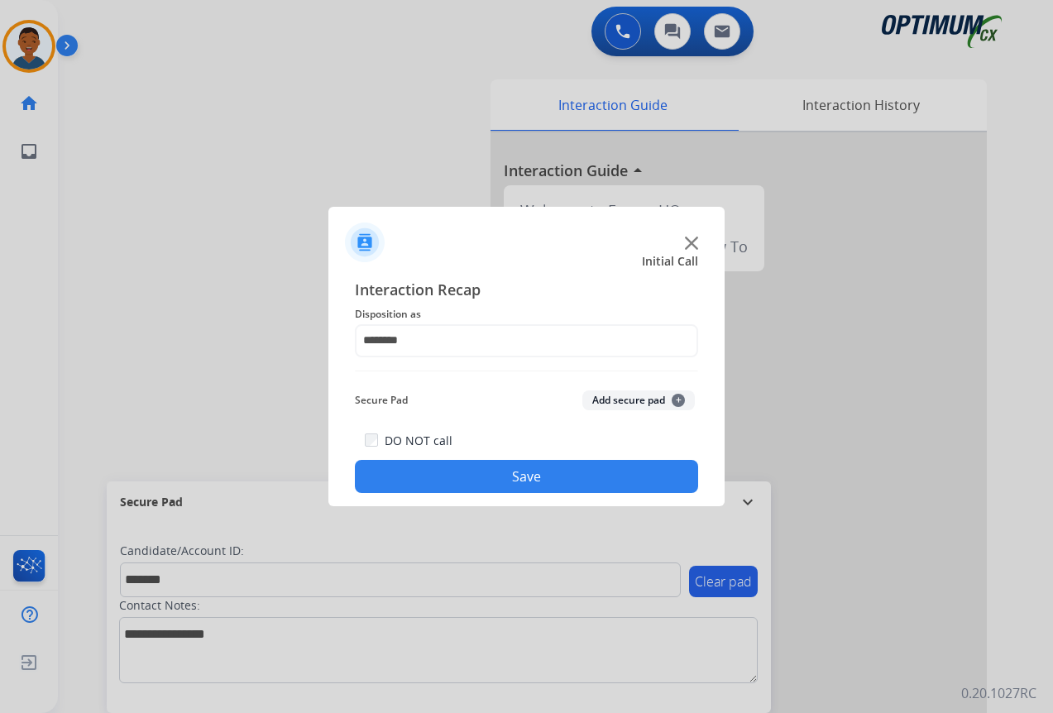
click at [626, 405] on button "Add secure pad +" at bounding box center [638, 400] width 112 height 20
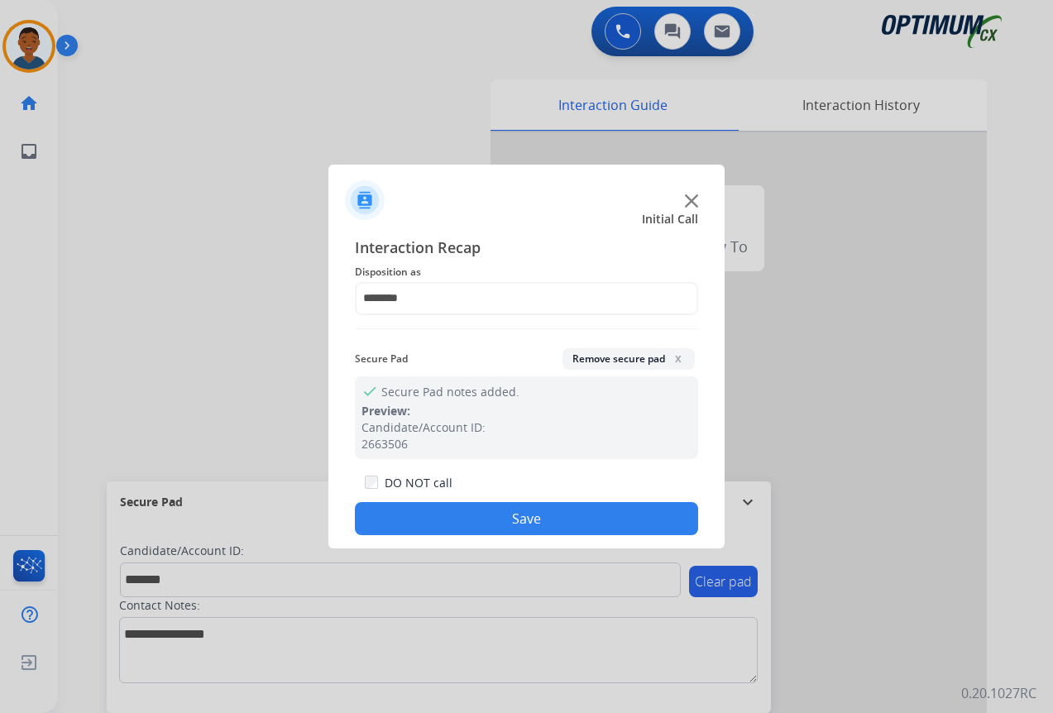
click at [590, 511] on button "Save" at bounding box center [526, 518] width 343 height 33
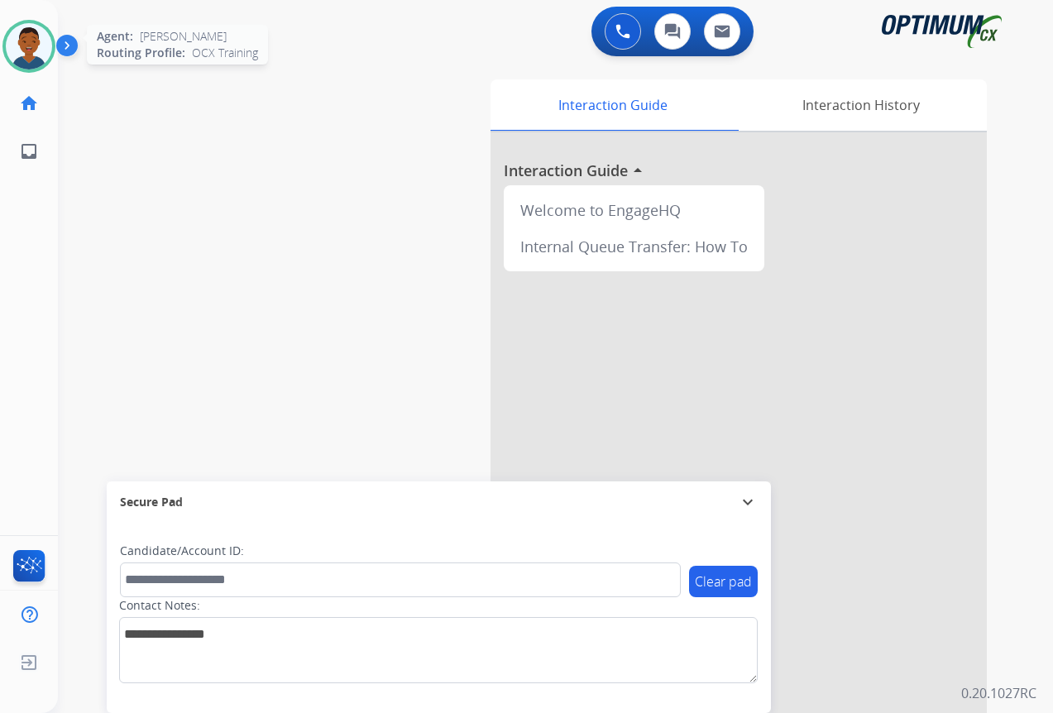
click at [23, 42] on img at bounding box center [29, 46] width 46 height 46
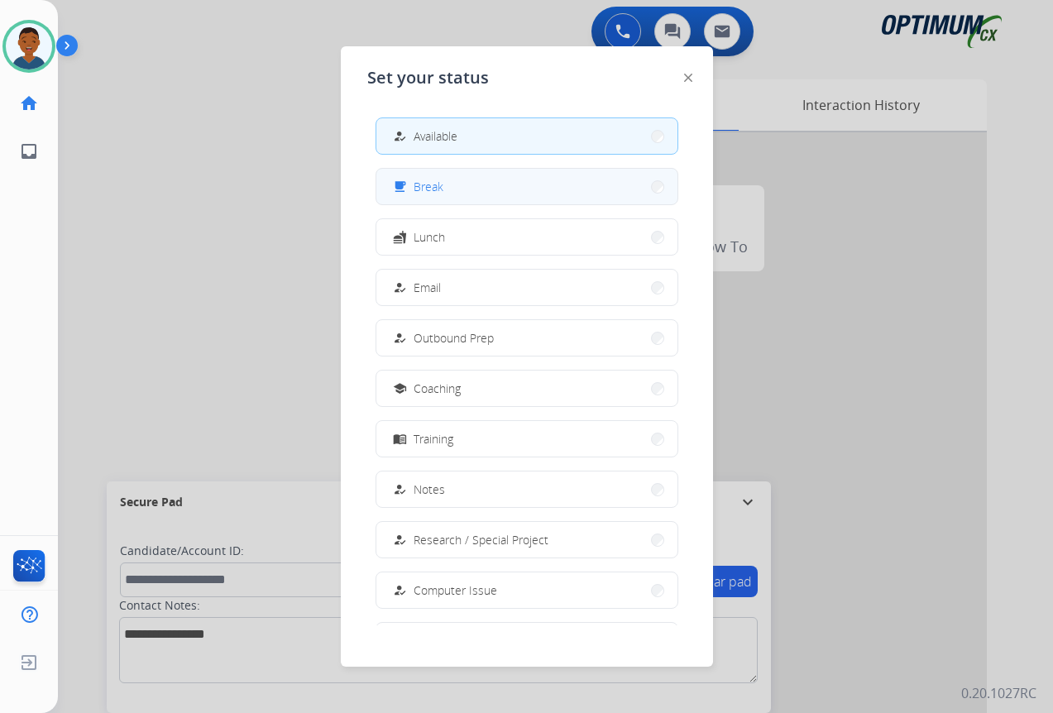
click at [438, 184] on span "Break" at bounding box center [428, 186] width 30 height 17
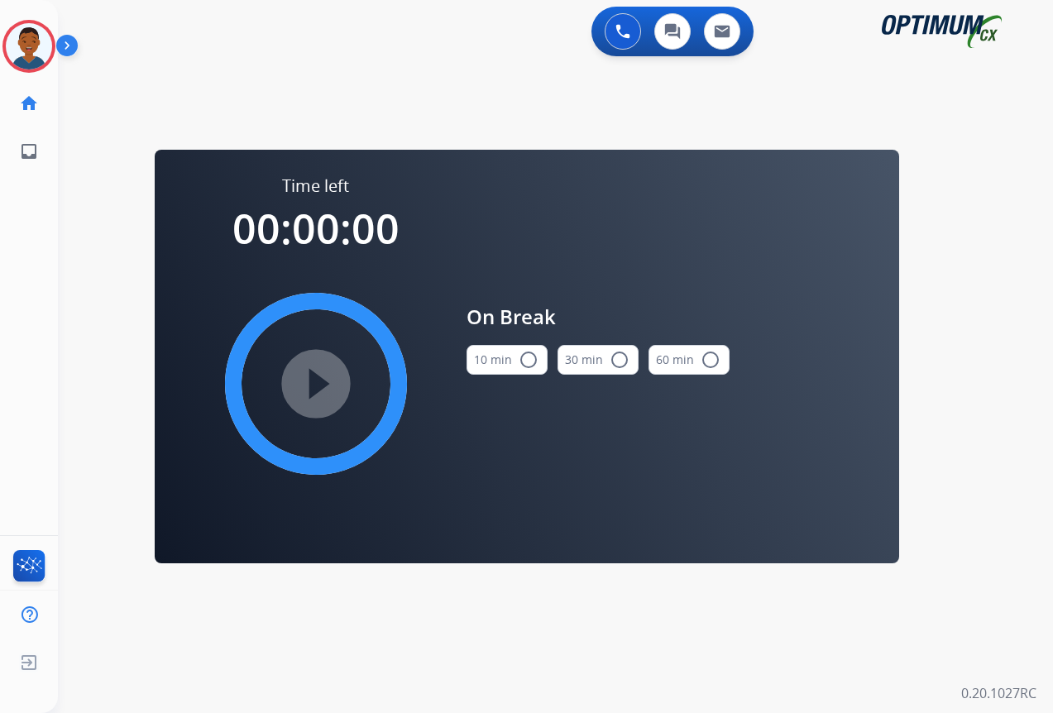
click at [524, 359] on mat-icon "radio_button_unchecked" at bounding box center [528, 360] width 20 height 20
click at [320, 378] on mat-icon "play_circle_filled" at bounding box center [316, 384] width 20 height 20
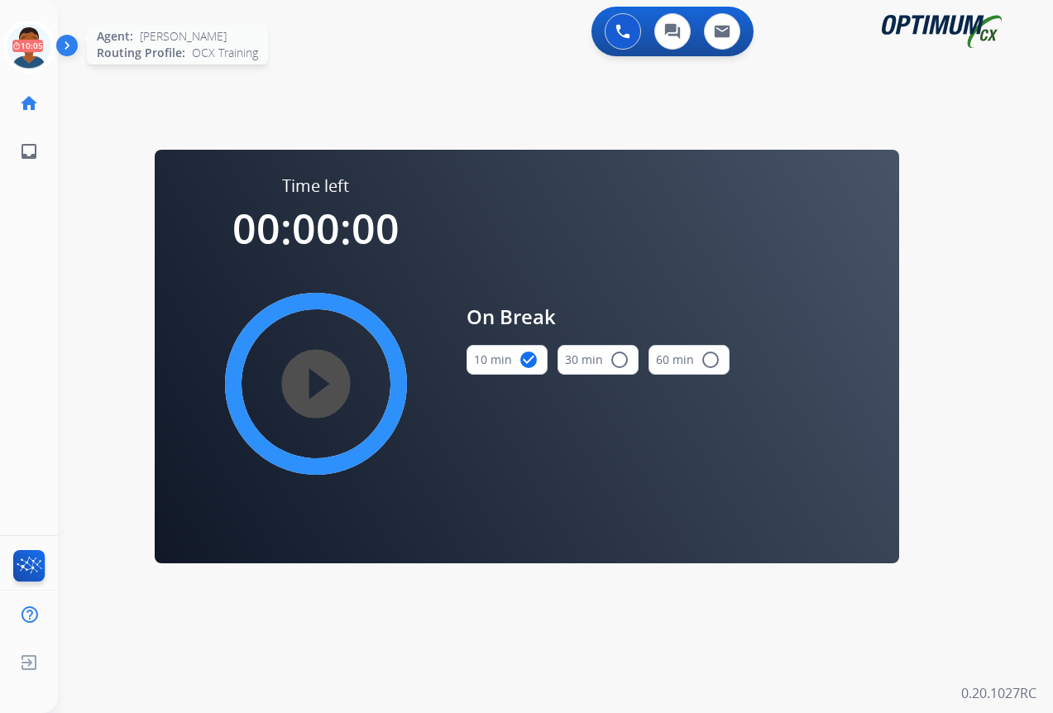
click at [21, 53] on icon at bounding box center [29, 47] width 54 height 54
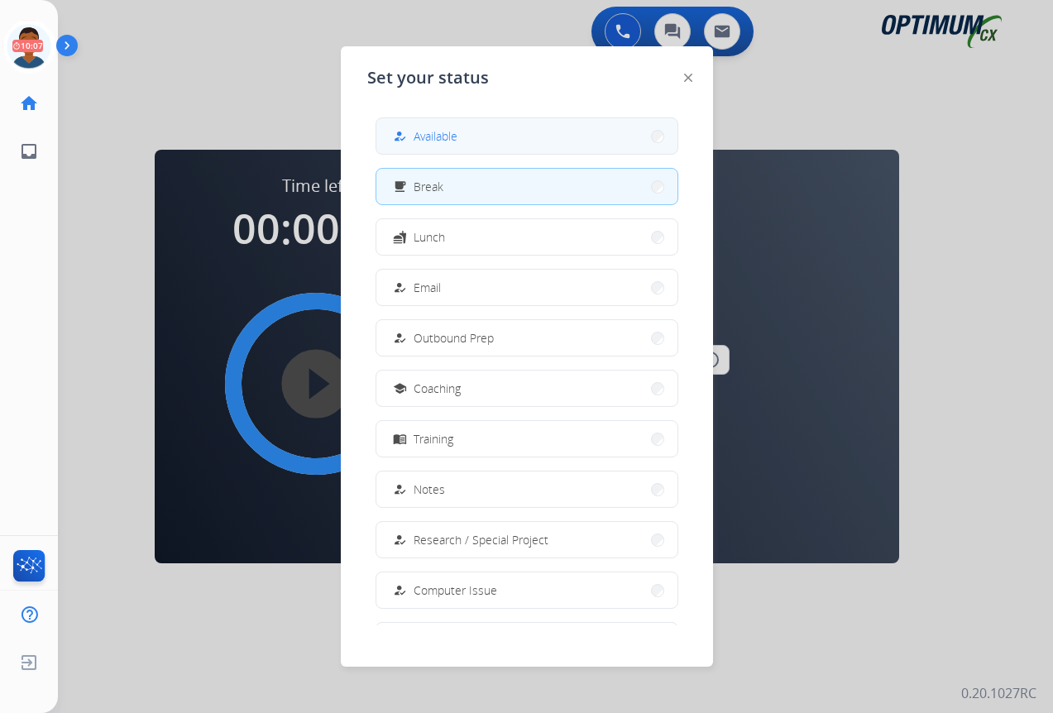
click at [463, 135] on button "how_to_reg Available" at bounding box center [526, 136] width 301 height 36
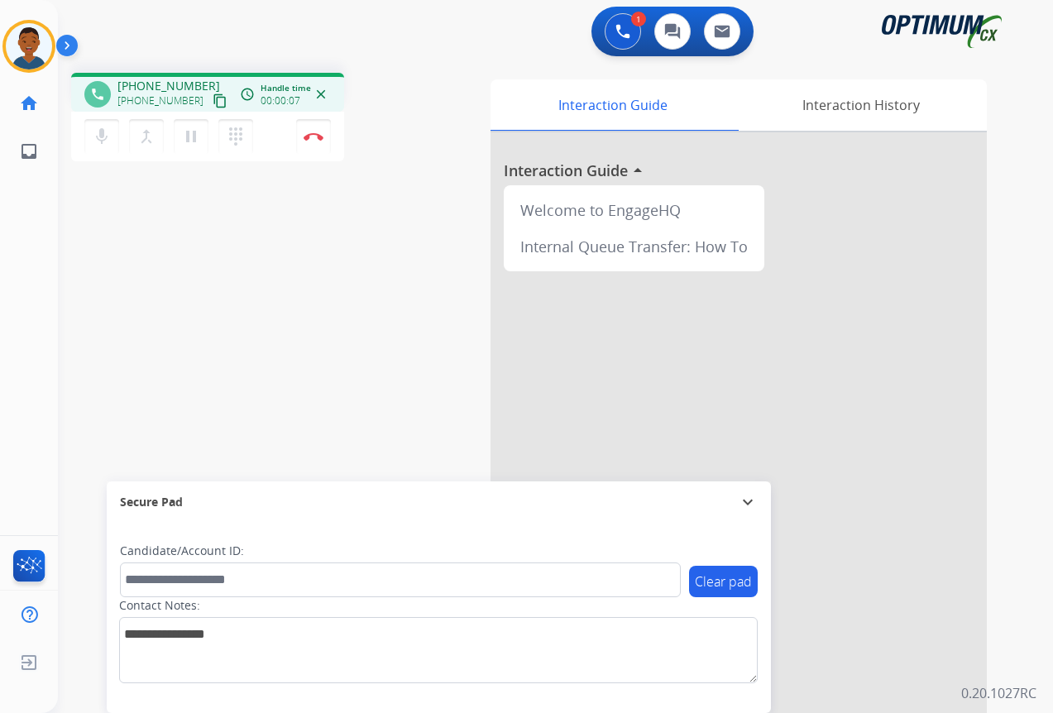
click at [213, 103] on mat-icon "content_copy" at bounding box center [220, 100] width 15 height 15
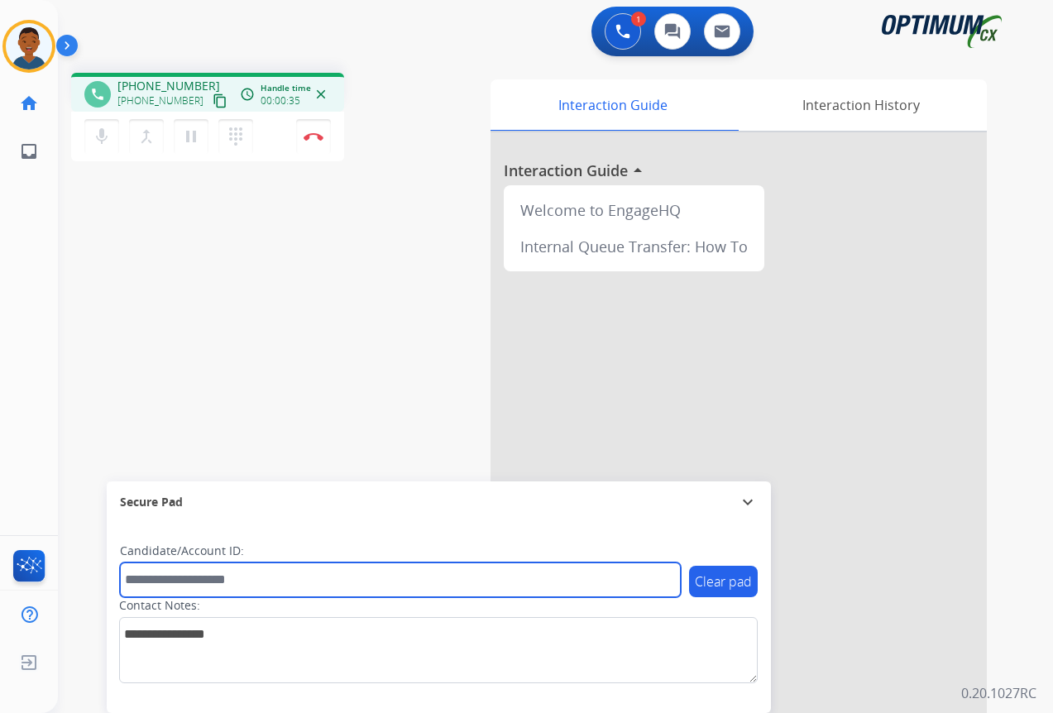
click at [152, 576] on input "text" at bounding box center [400, 579] width 561 height 35
paste input "*******"
type input "*******"
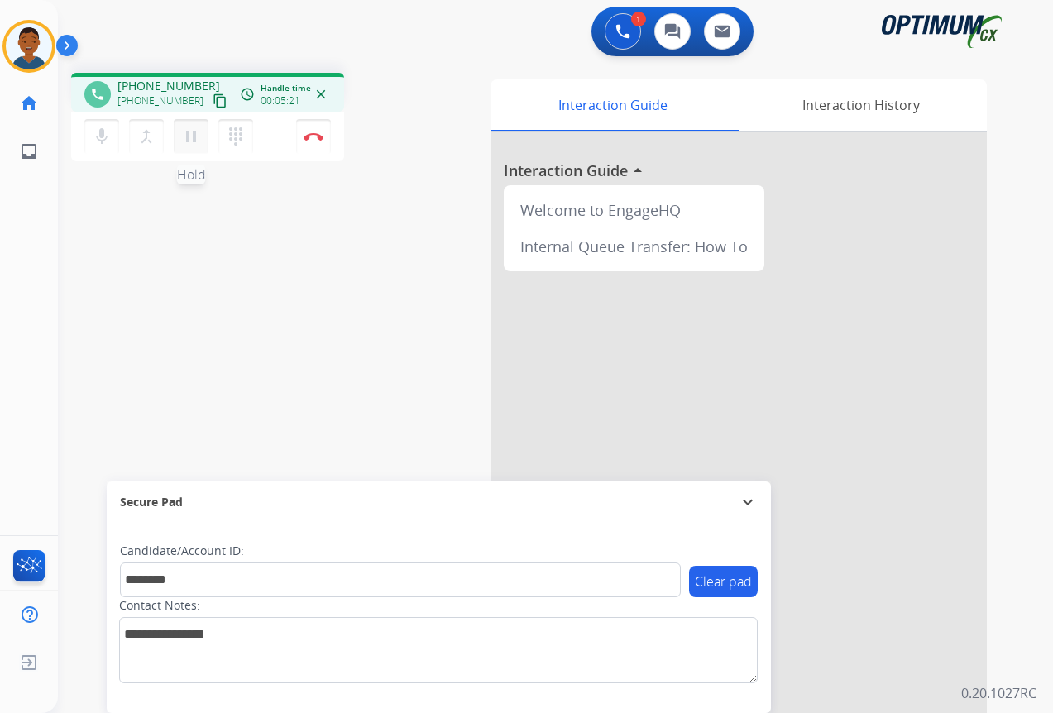
click at [190, 141] on mat-icon "pause" at bounding box center [191, 137] width 20 height 20
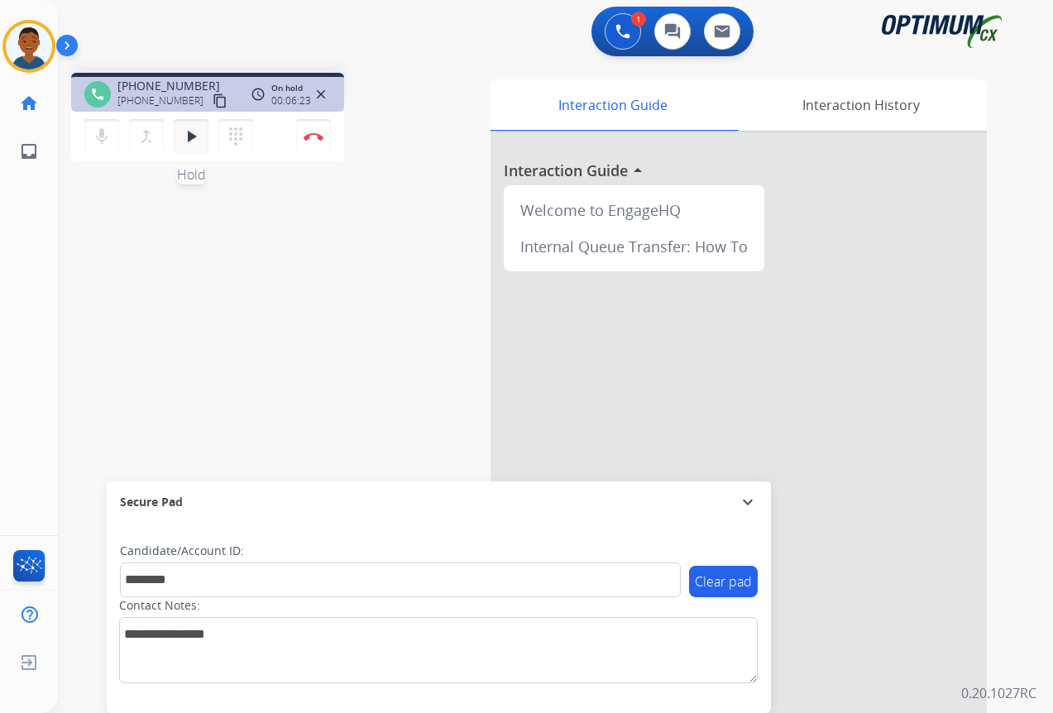
click at [193, 136] on mat-icon "play_arrow" at bounding box center [191, 137] width 20 height 20
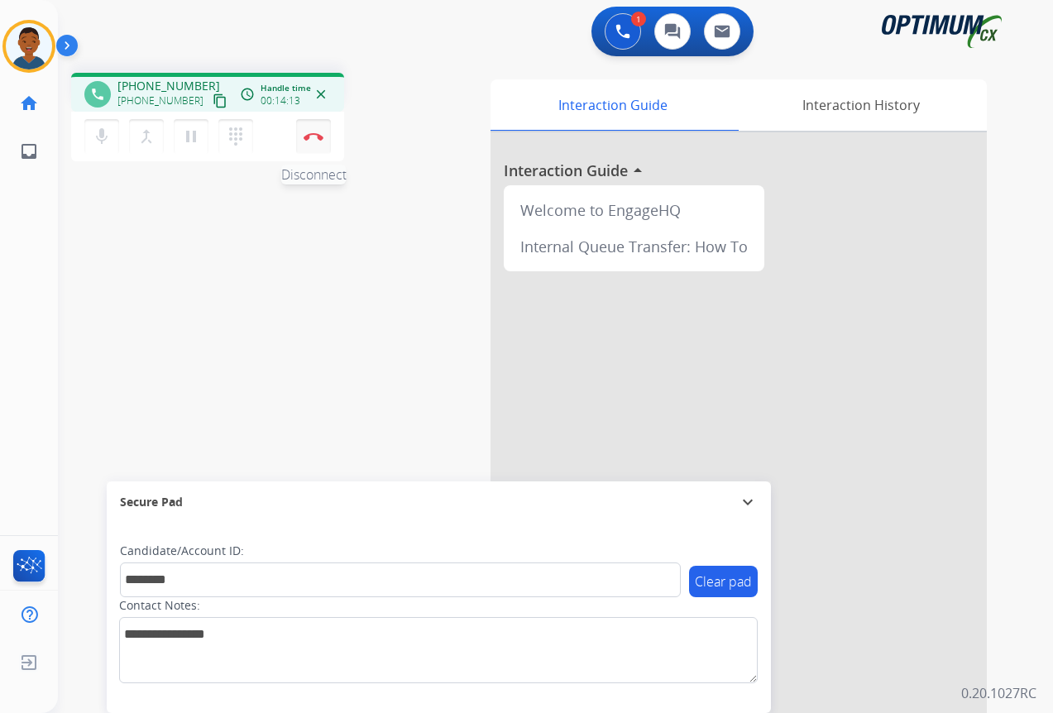
click at [314, 135] on img at bounding box center [313, 136] width 20 height 8
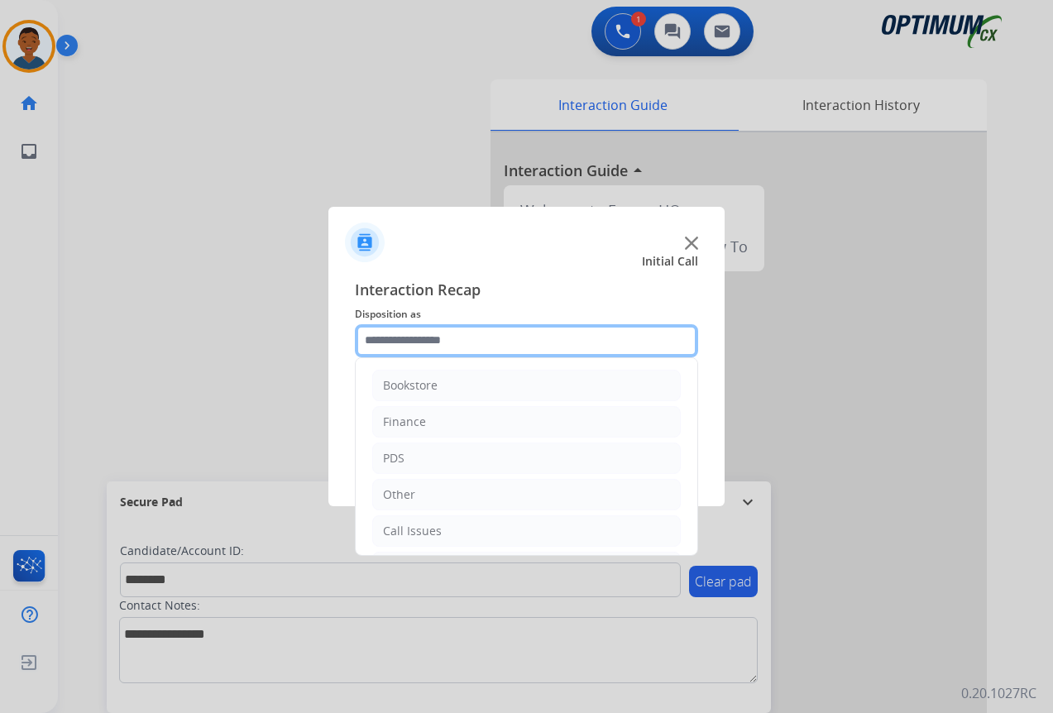
click at [396, 337] on input "text" at bounding box center [526, 340] width 343 height 33
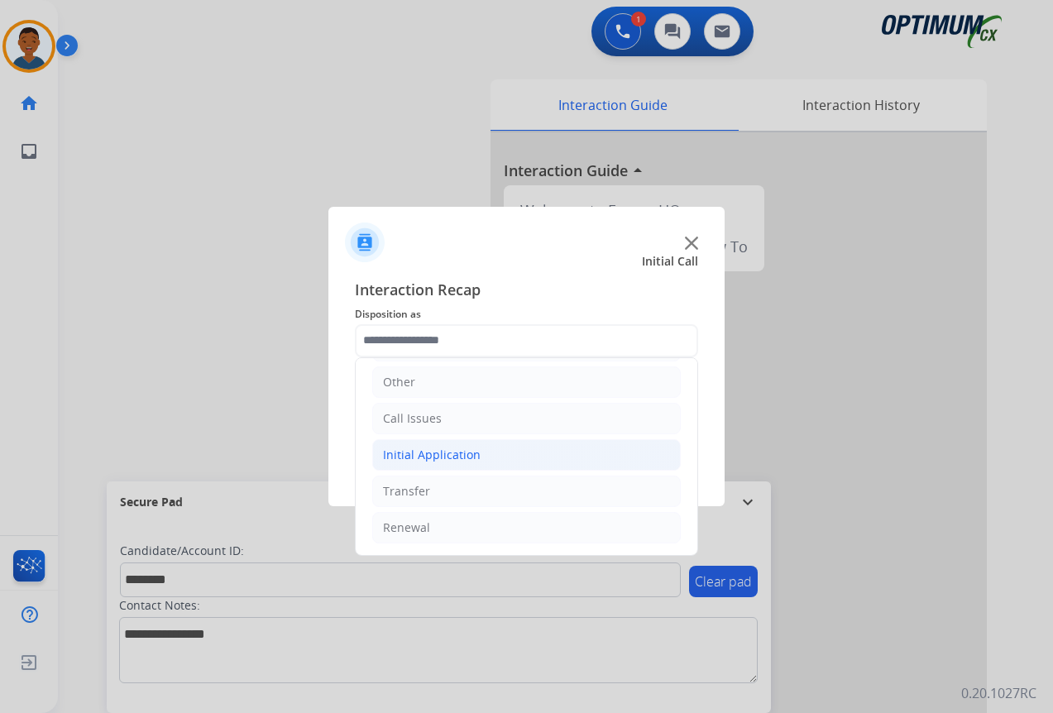
click at [408, 456] on div "Initial Application" at bounding box center [432, 455] width 98 height 17
click at [441, 524] on div "Appeals" at bounding box center [438, 527] width 45 height 17
type input "*******"
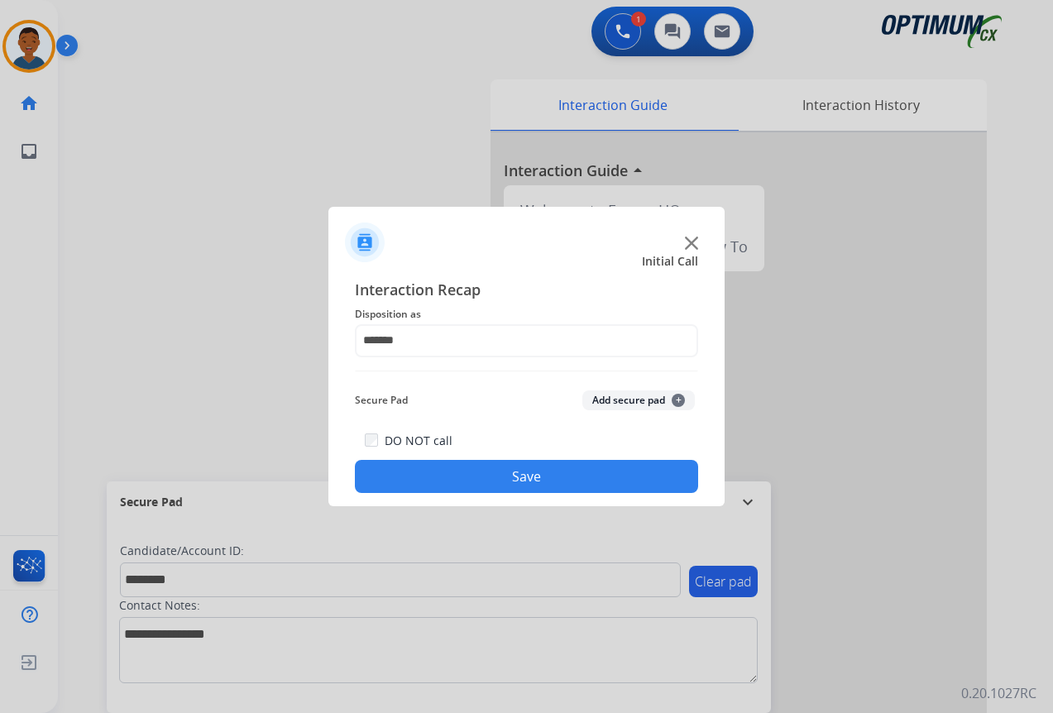
click at [615, 399] on button "Add secure pad +" at bounding box center [638, 400] width 112 height 20
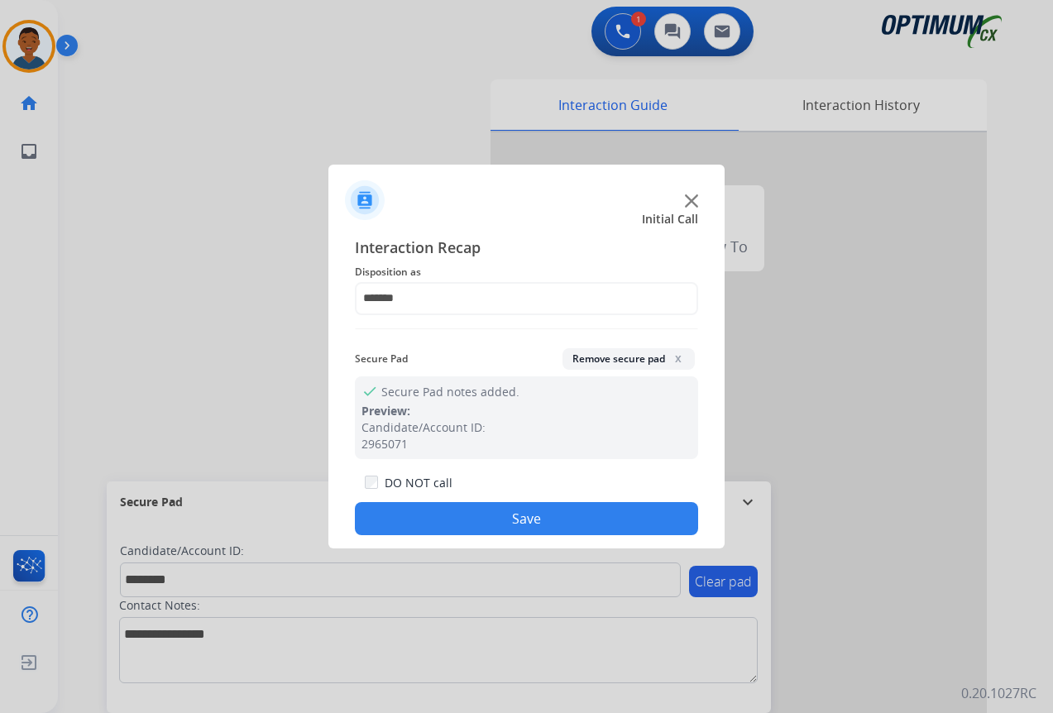
click at [590, 508] on button "Save" at bounding box center [526, 518] width 343 height 33
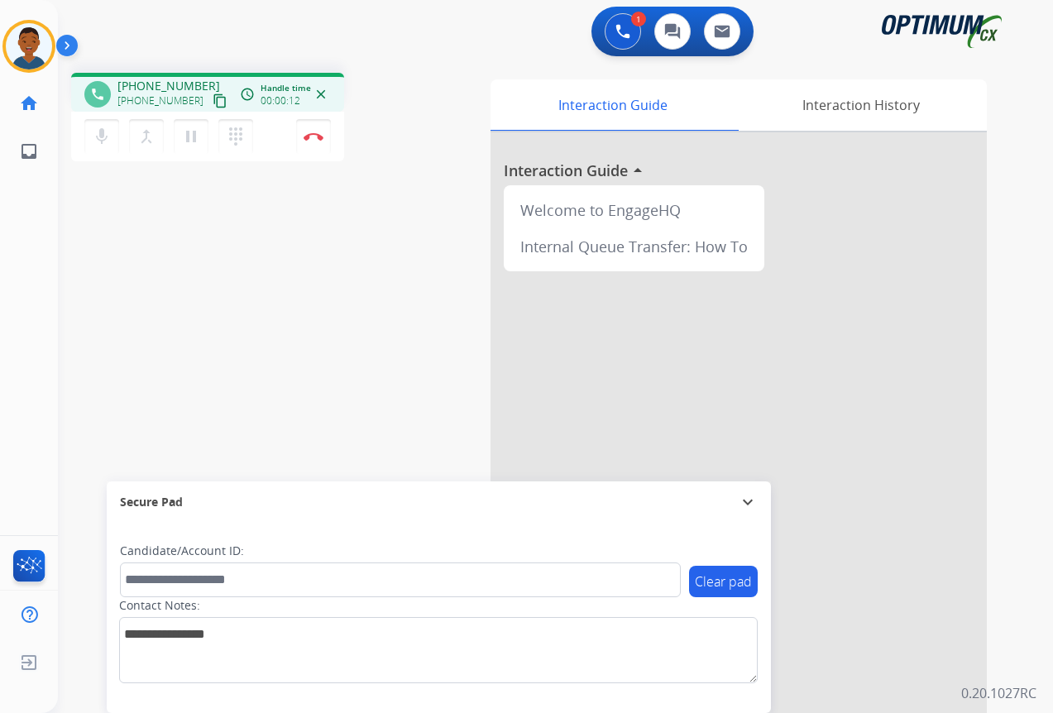
click at [213, 103] on mat-icon "content_copy" at bounding box center [220, 100] width 15 height 15
click at [310, 141] on button "Disconnect" at bounding box center [313, 136] width 35 height 35
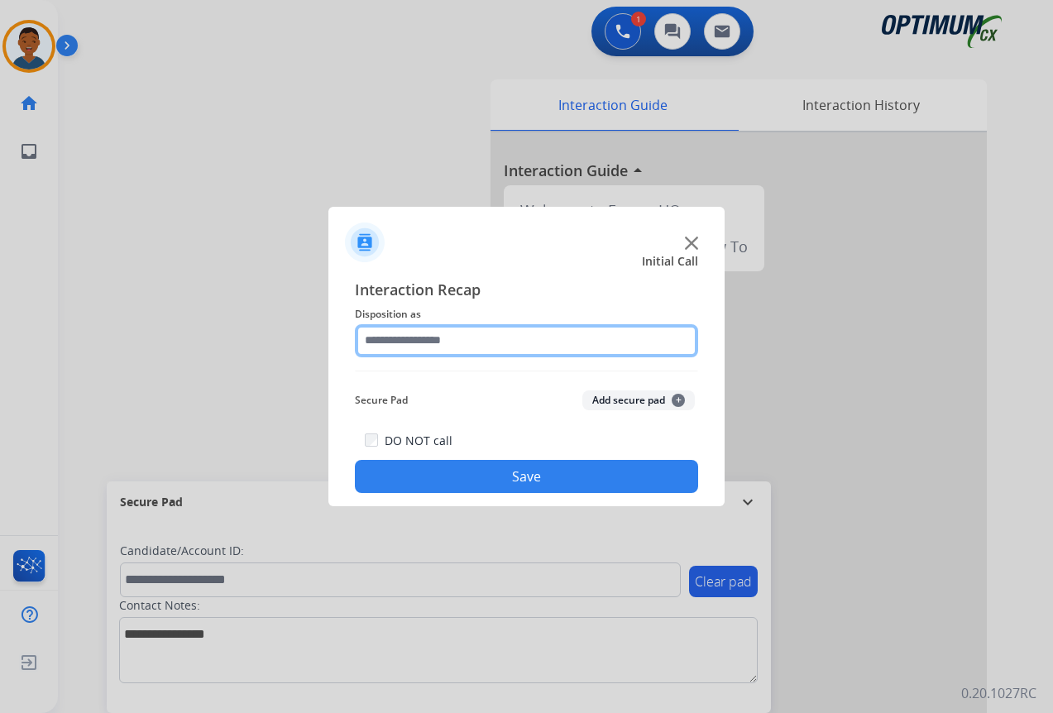
click at [385, 339] on input "text" at bounding box center [526, 340] width 343 height 33
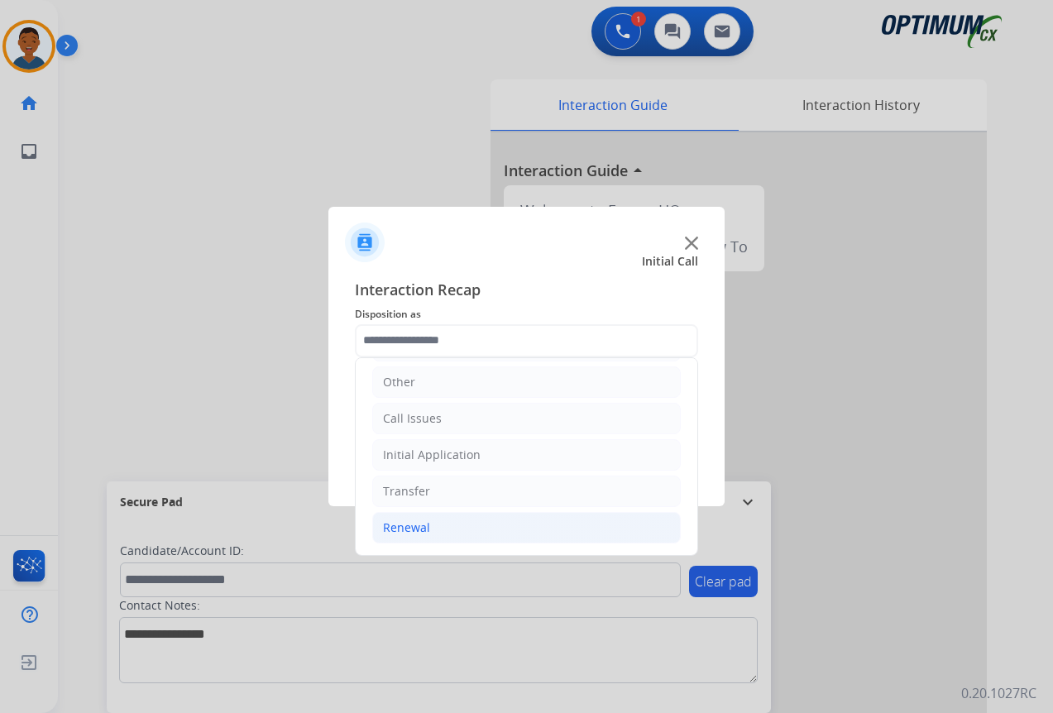
click at [410, 525] on div "Renewal" at bounding box center [406, 527] width 47 height 17
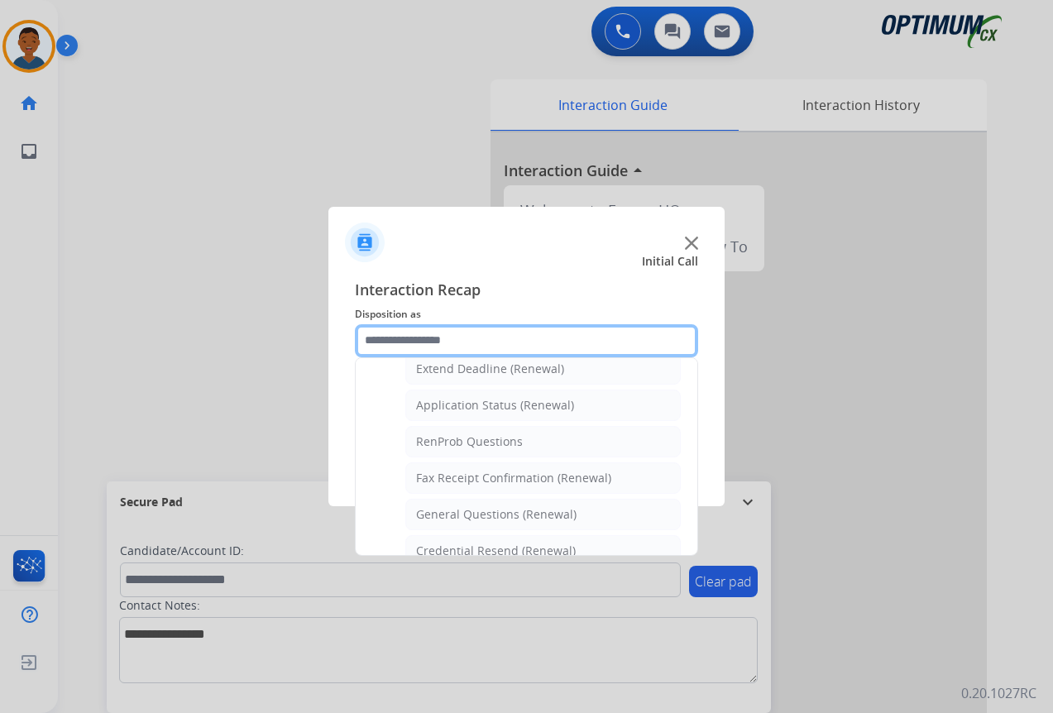
scroll to position [443, 0]
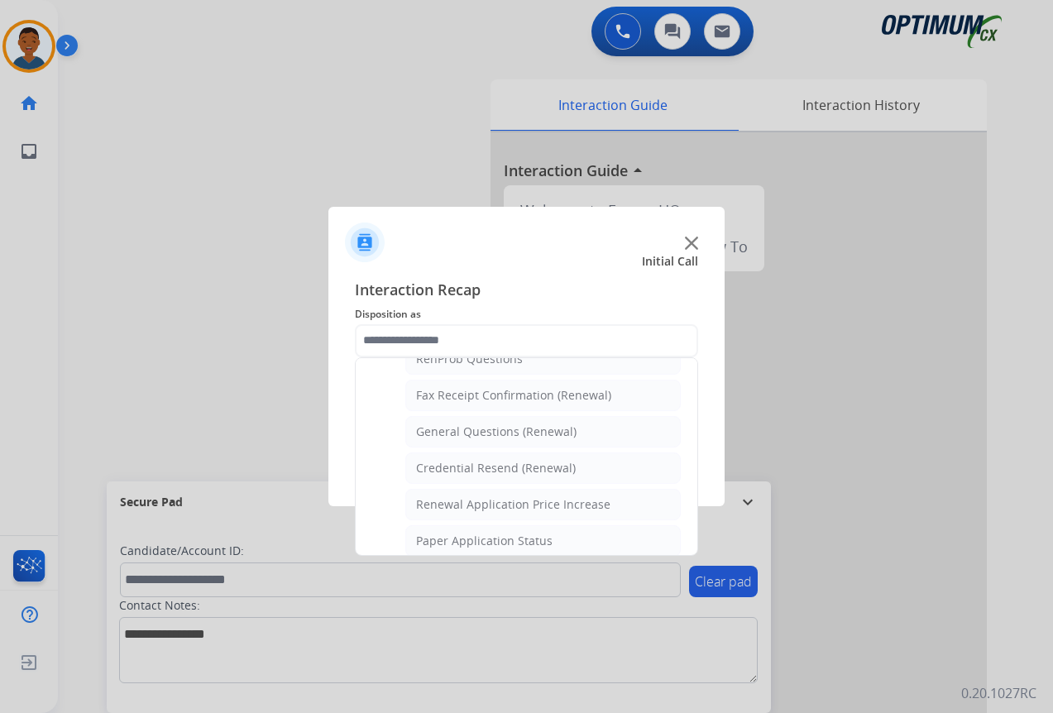
click at [432, 511] on div "Renewal Application Price Increase" at bounding box center [513, 504] width 194 height 17
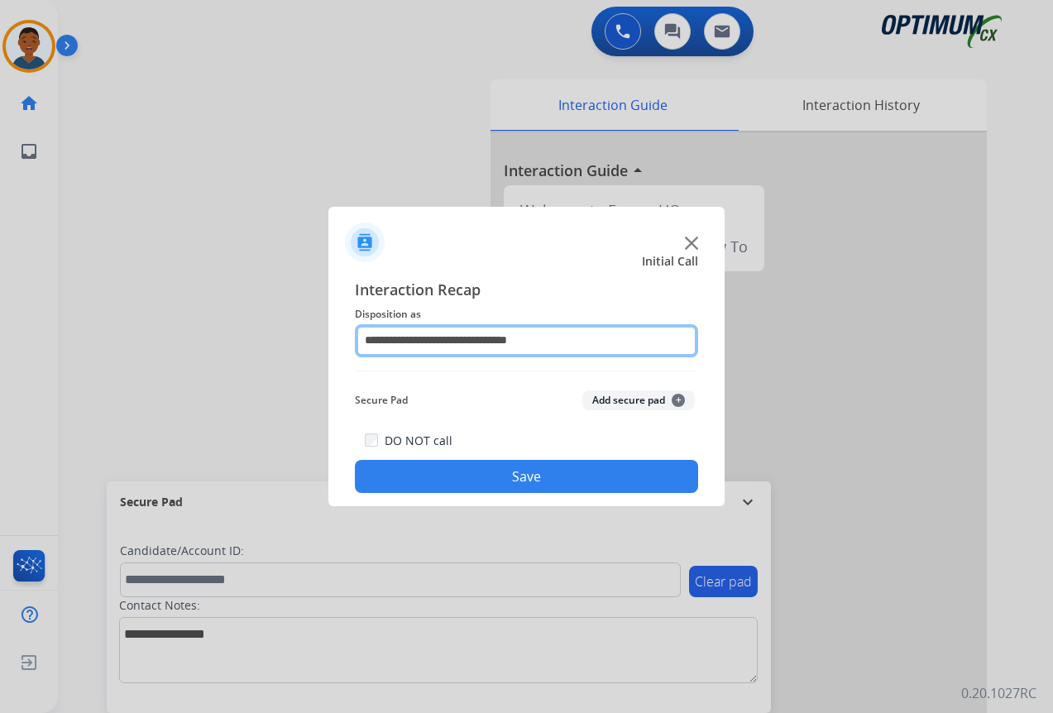
click at [408, 344] on input "**********" at bounding box center [526, 340] width 343 height 33
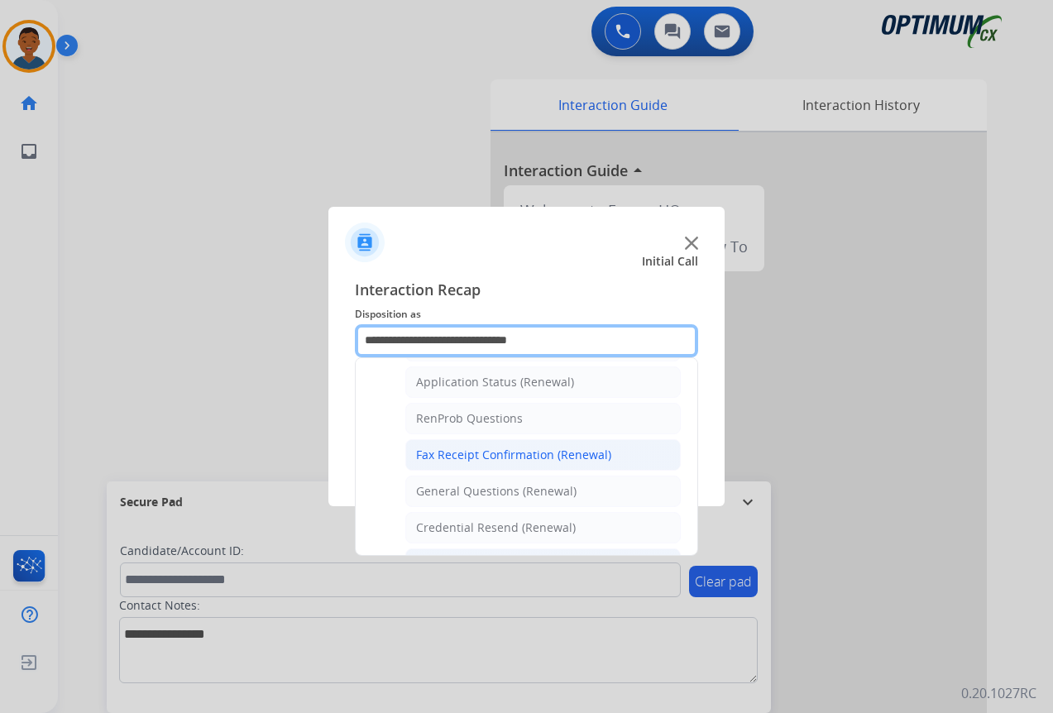
scroll to position [413, 0]
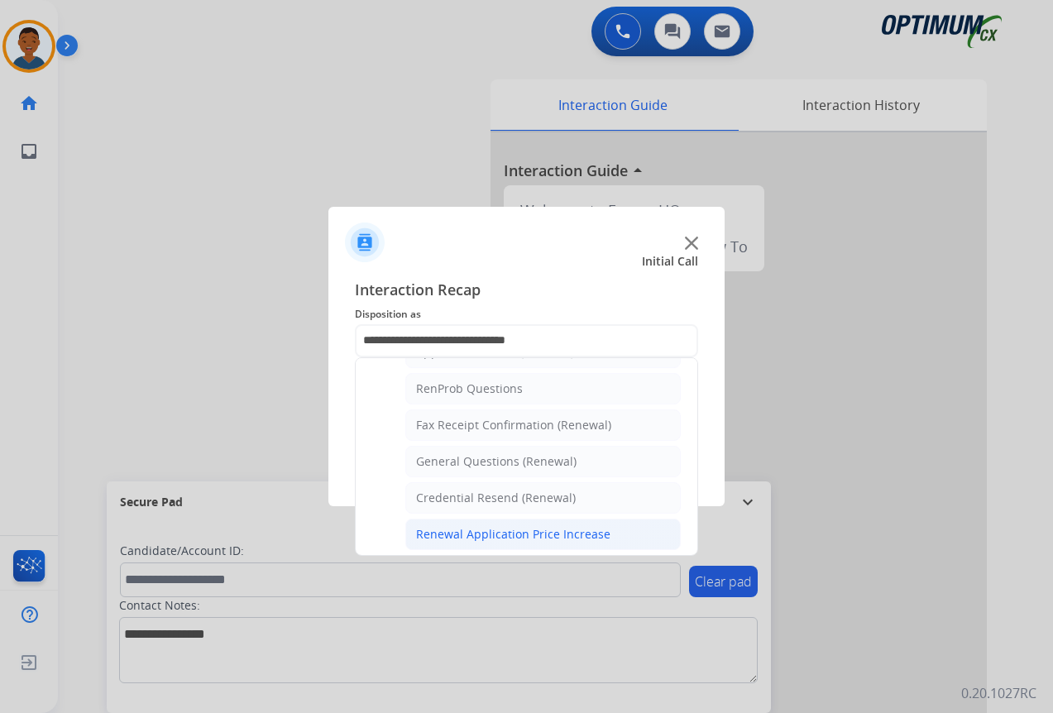
click at [437, 456] on div "General Questions (Renewal)" at bounding box center [496, 461] width 160 height 17
type input "**********"
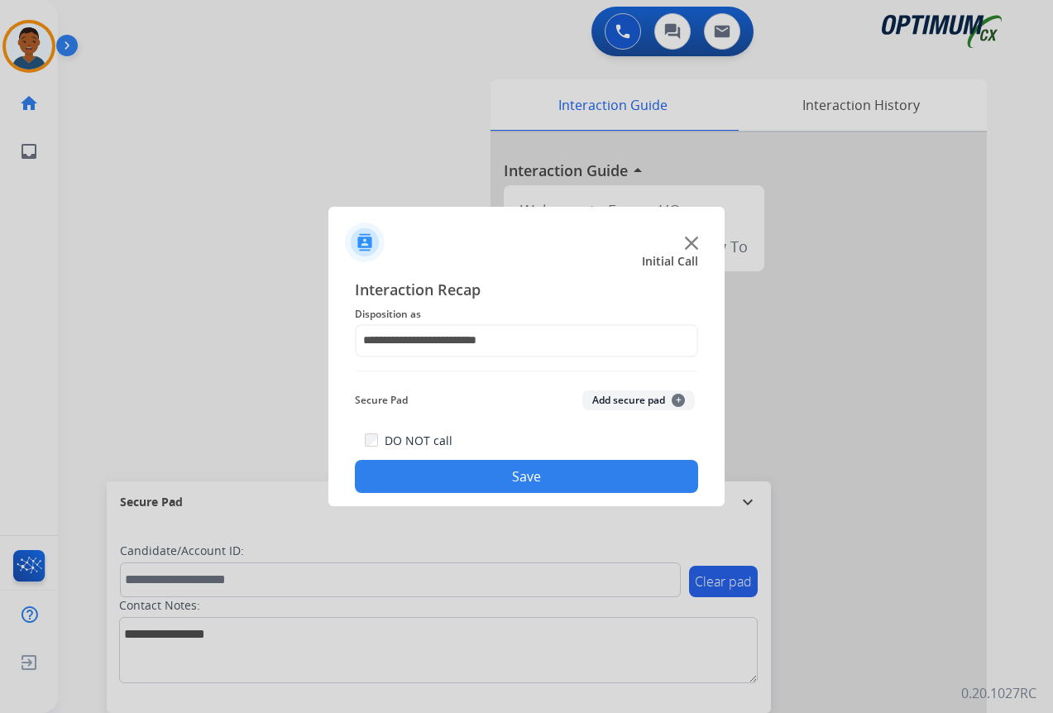
click at [477, 474] on button "Save" at bounding box center [526, 476] width 343 height 33
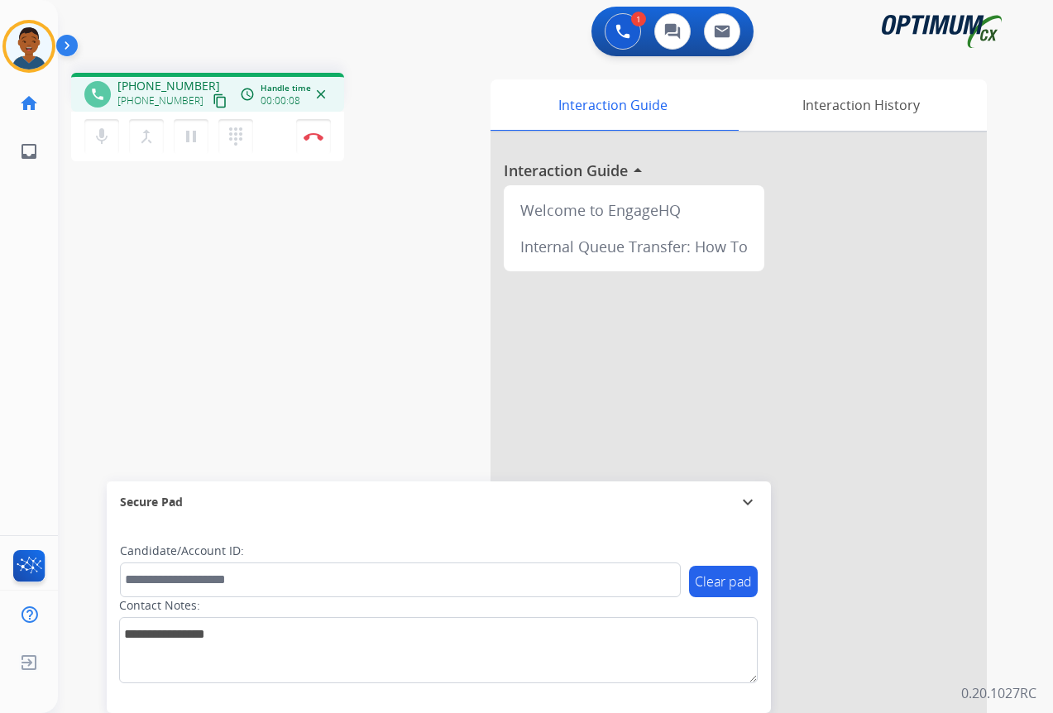
click at [213, 102] on mat-icon "content_copy" at bounding box center [220, 100] width 15 height 15
click at [313, 139] on img at bounding box center [313, 136] width 20 height 8
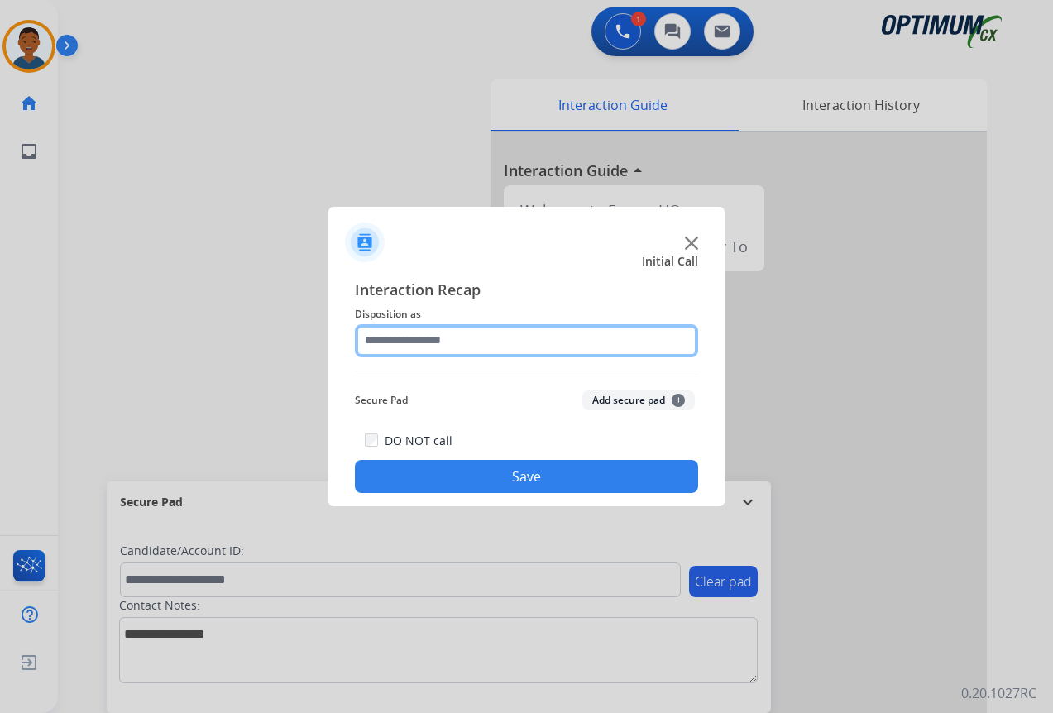
click at [418, 338] on input "text" at bounding box center [526, 340] width 343 height 33
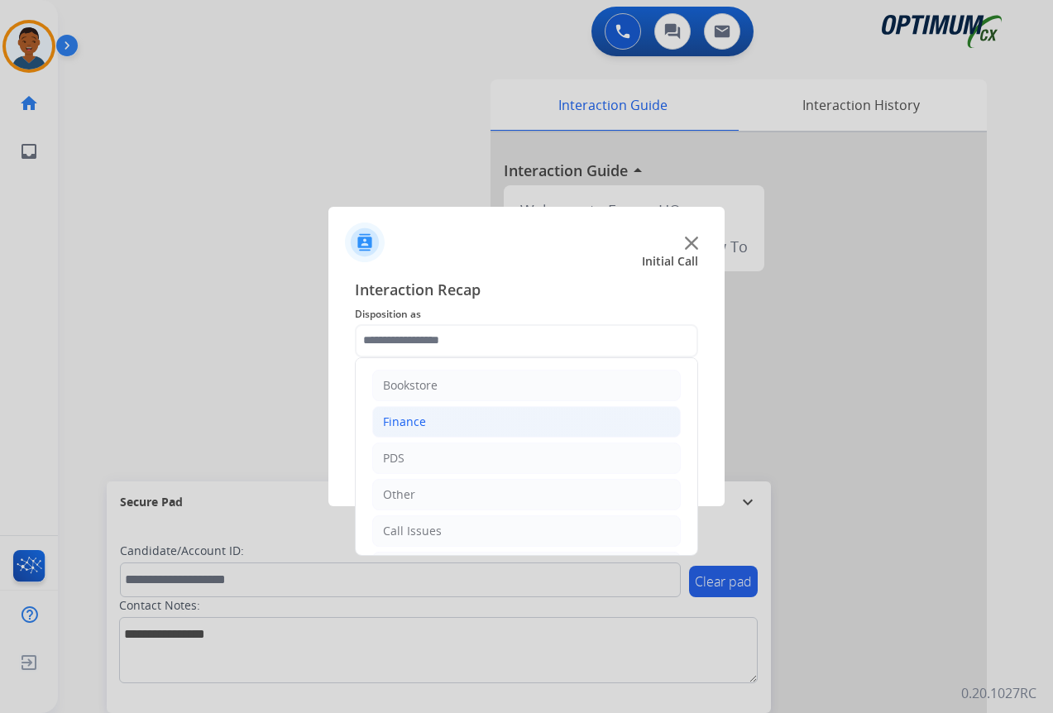
click at [429, 422] on li "Finance" at bounding box center [526, 421] width 308 height 31
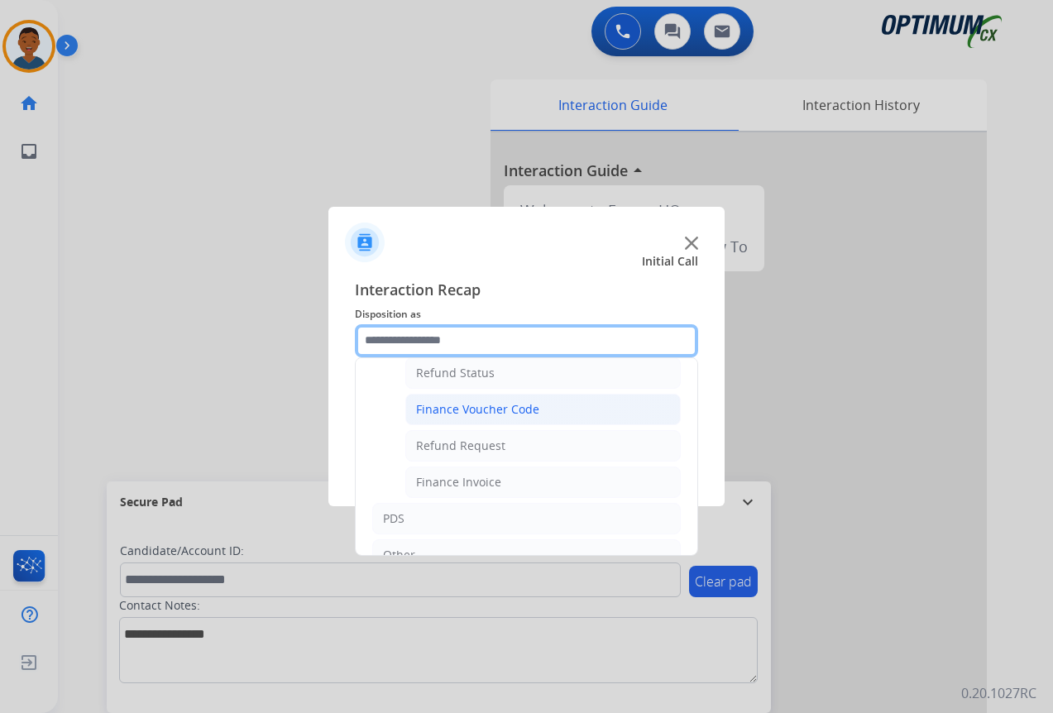
scroll to position [165, 0]
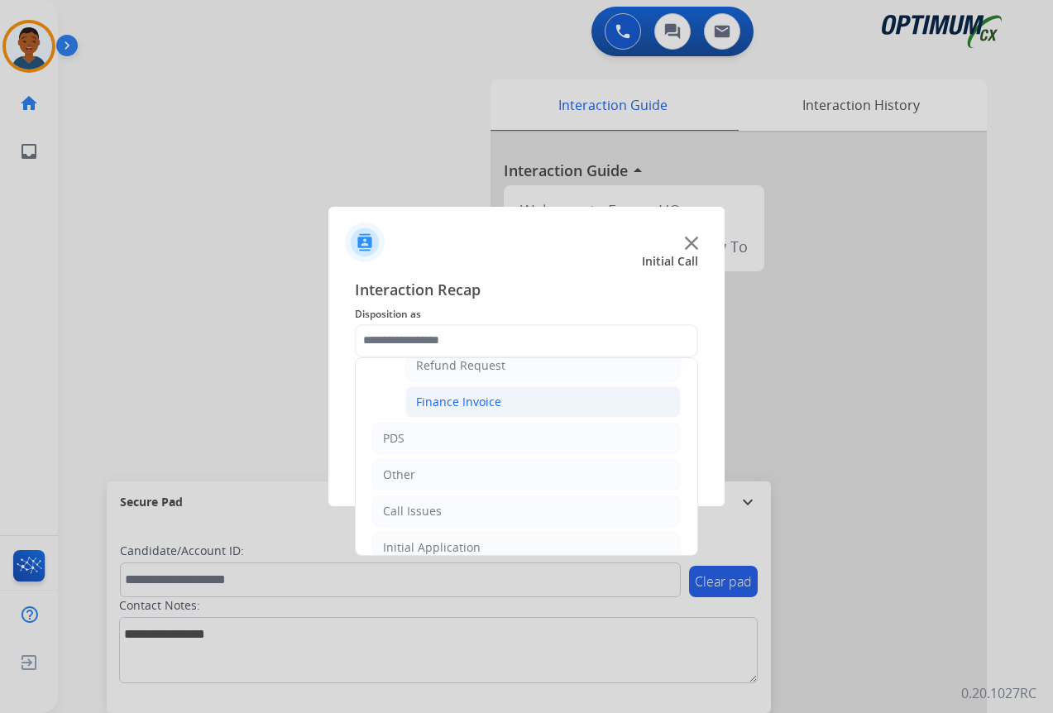
click at [447, 398] on div "Finance Invoice" at bounding box center [458, 402] width 85 height 17
type input "**********"
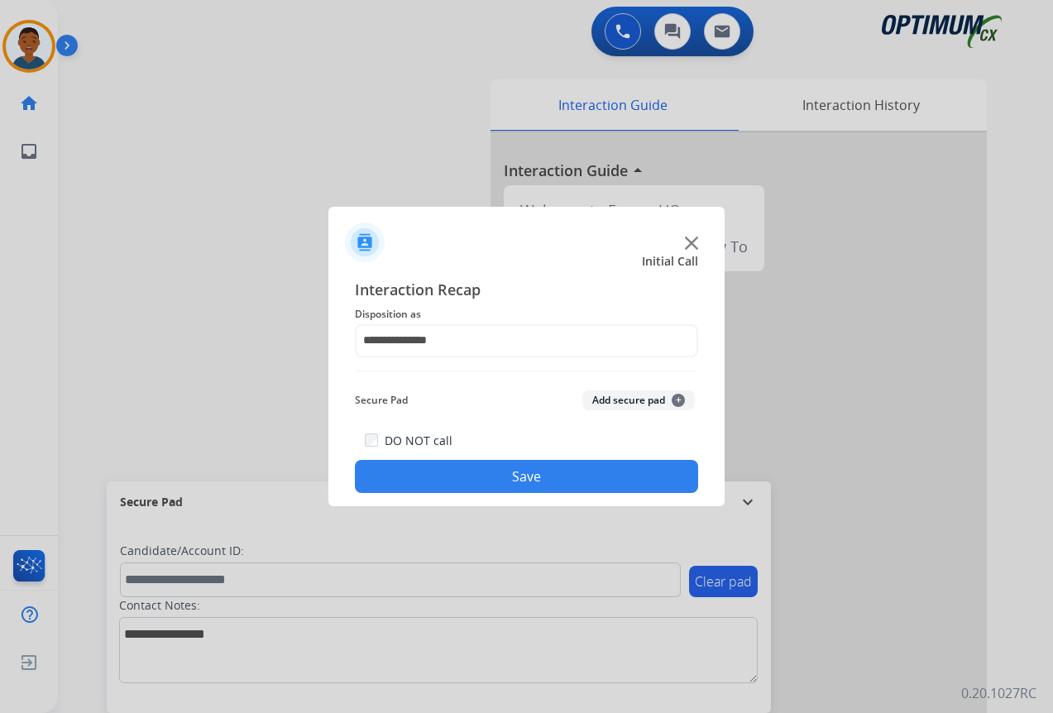
click at [556, 477] on button "Save" at bounding box center [526, 476] width 343 height 33
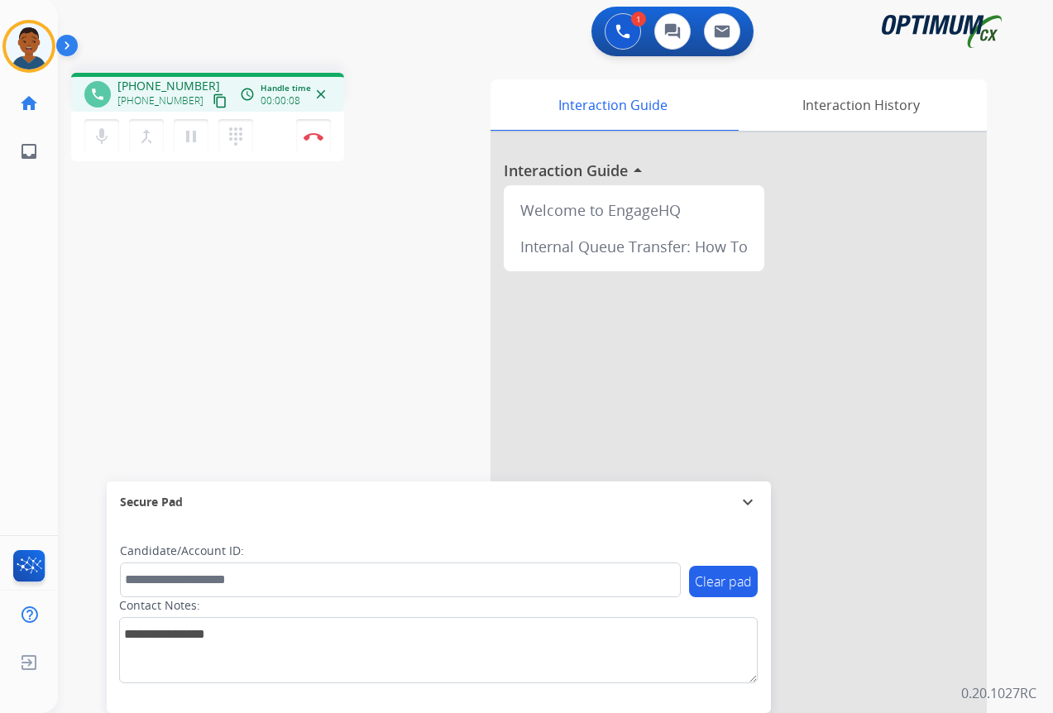
click at [213, 100] on mat-icon "content_copy" at bounding box center [220, 100] width 15 height 15
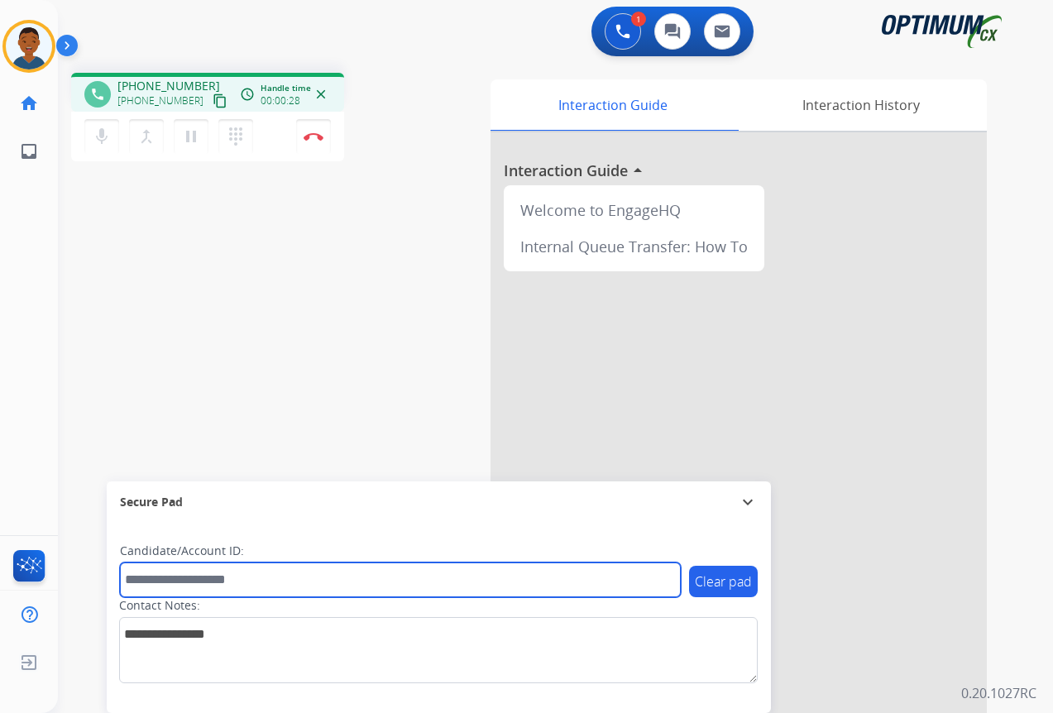
click at [195, 577] on input "text" at bounding box center [400, 579] width 561 height 35
paste input "*******"
type input "*******"
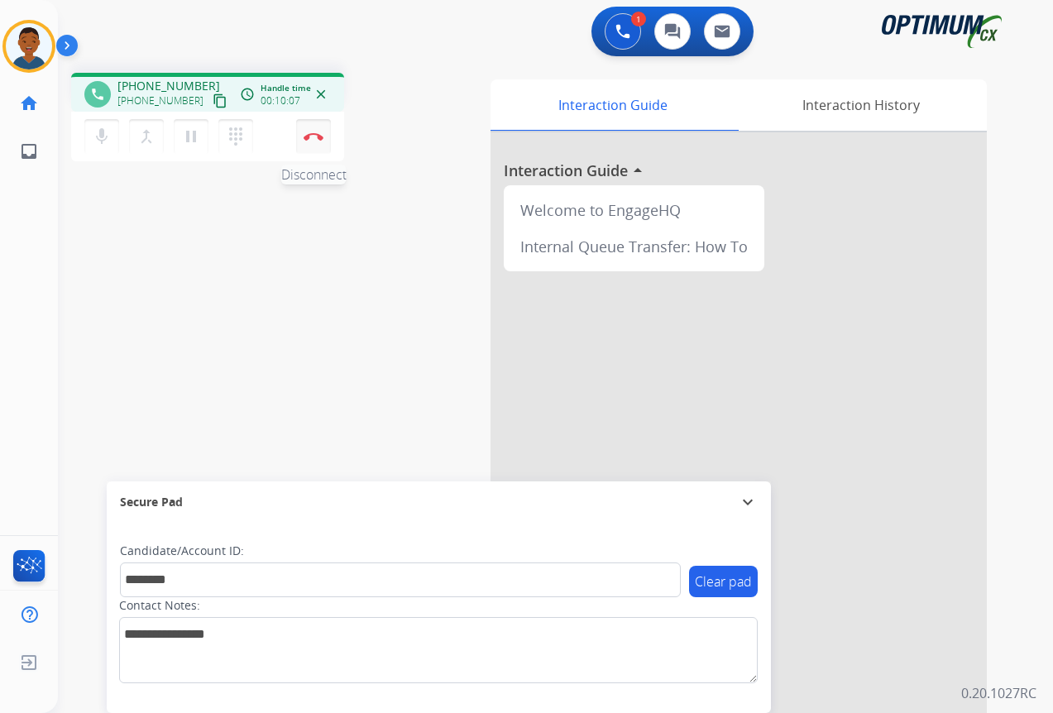
click at [314, 135] on img at bounding box center [313, 136] width 20 height 8
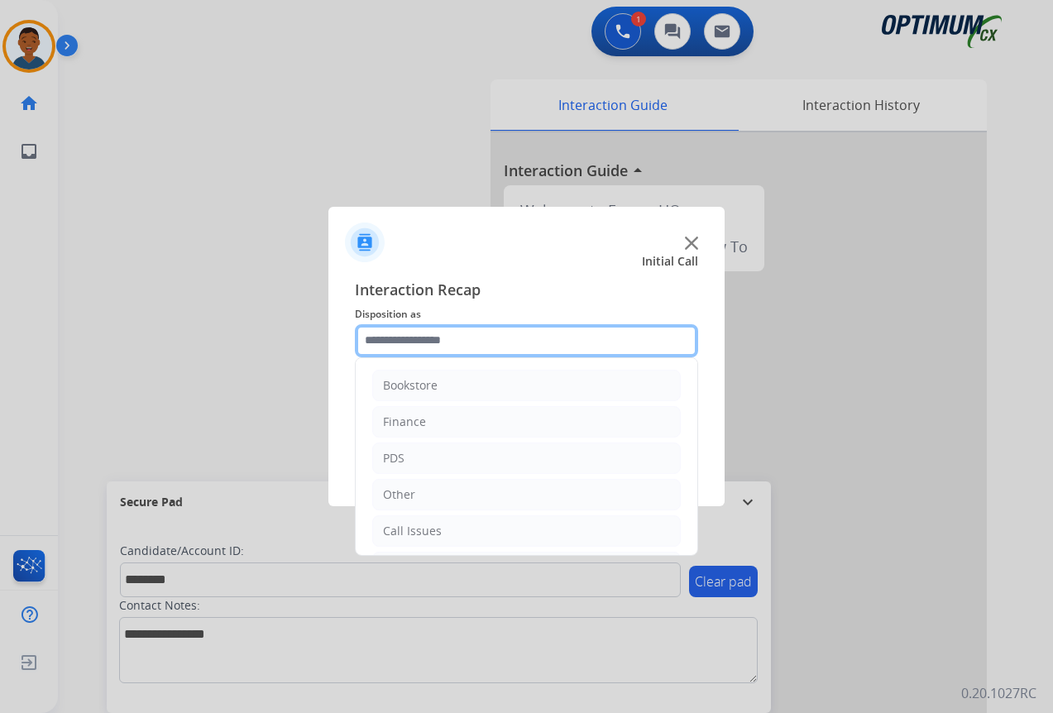
click at [396, 342] on input "text" at bounding box center [526, 340] width 343 height 33
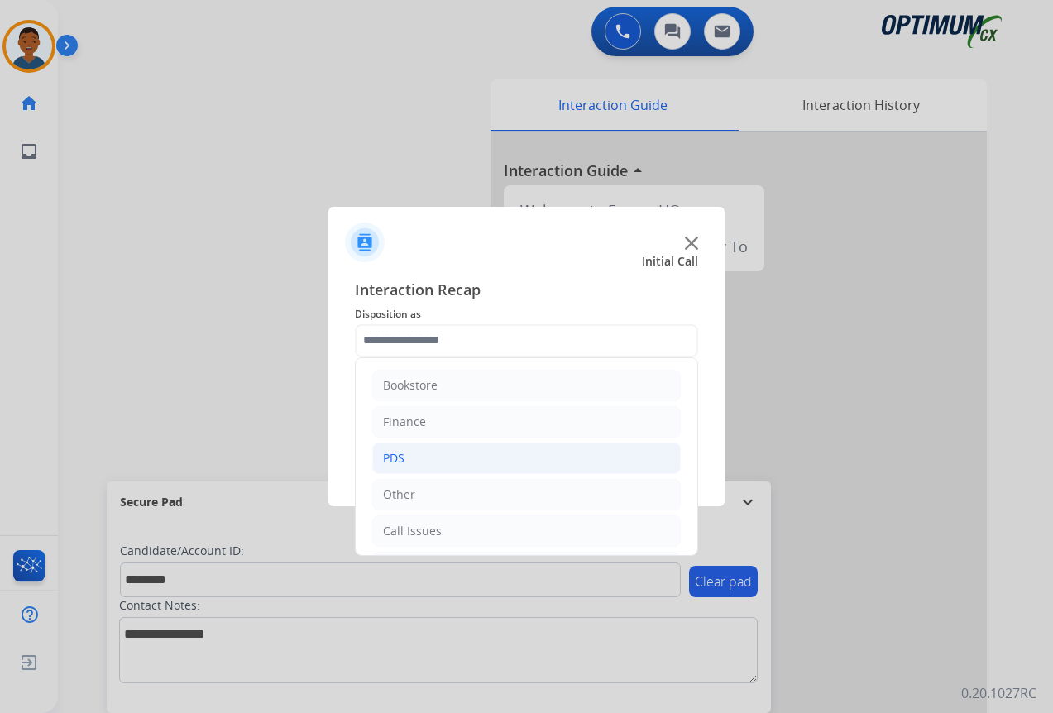
click at [396, 456] on div "PDS" at bounding box center [393, 458] width 21 height 17
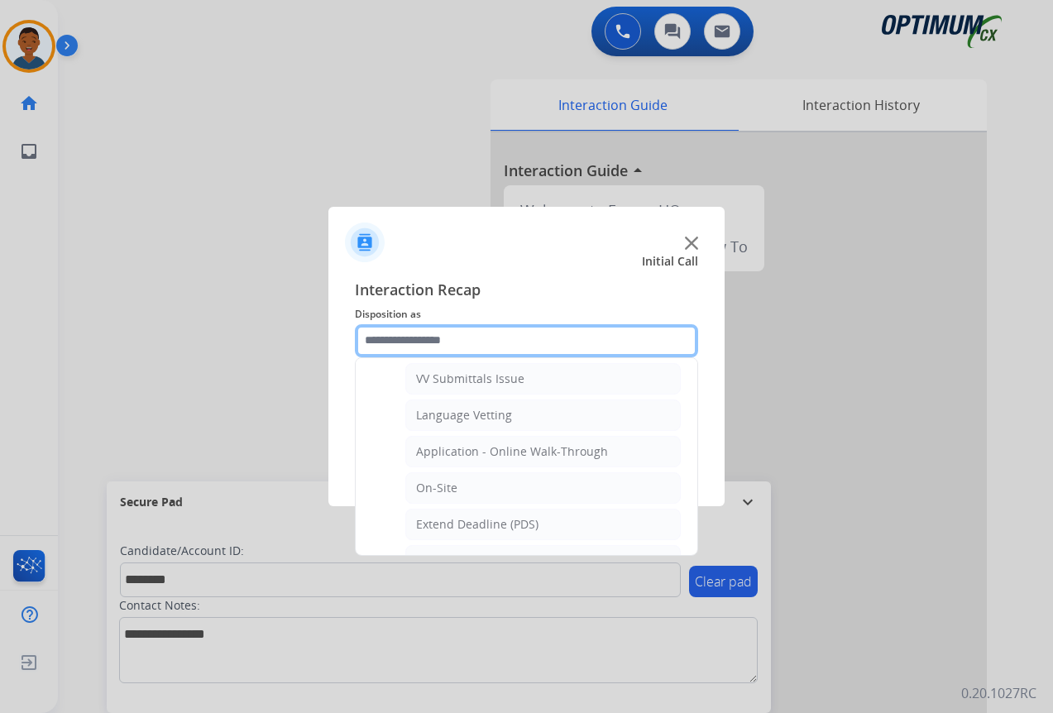
scroll to position [248, 0]
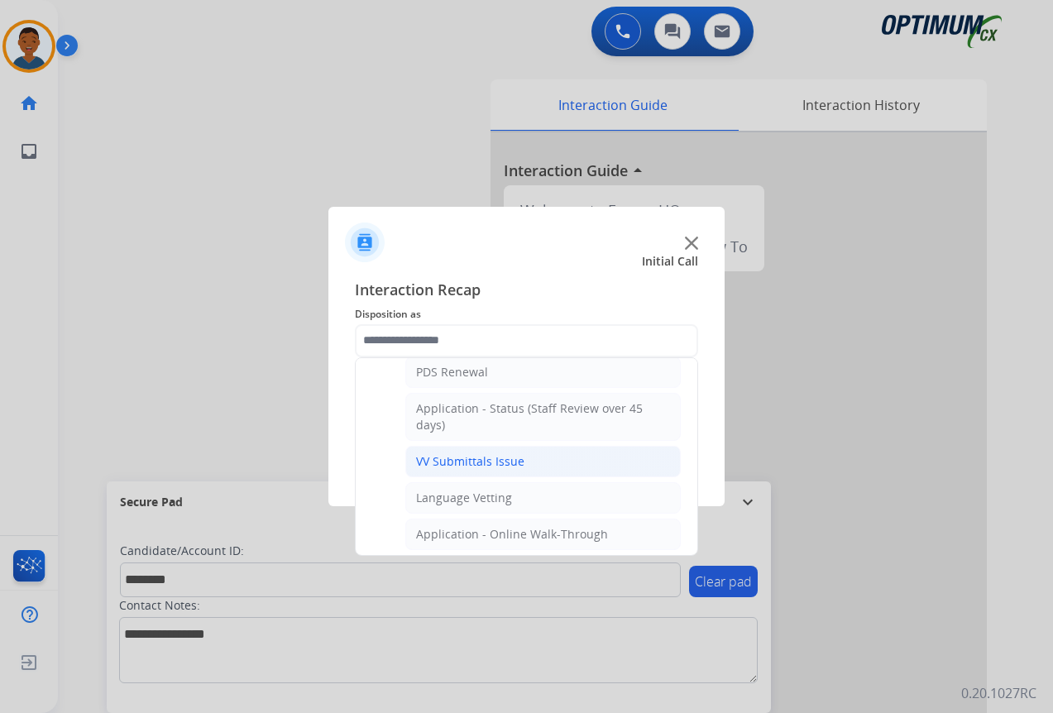
click at [492, 461] on div "VV Submittals Issue" at bounding box center [470, 461] width 108 height 17
type input "**********"
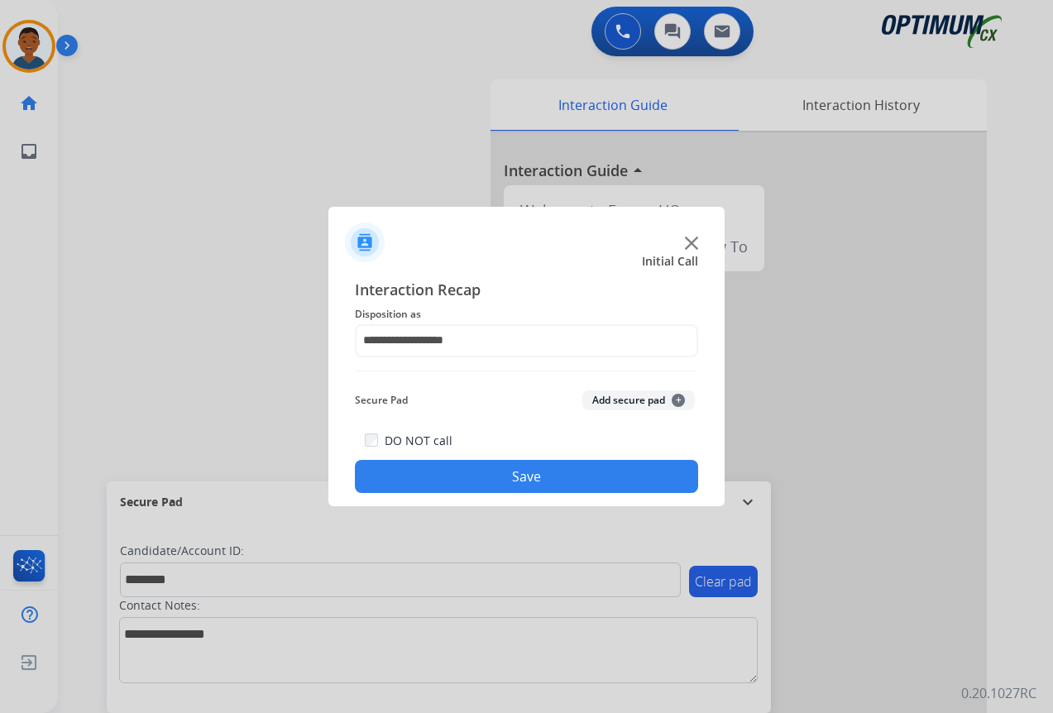
click at [597, 399] on button "Add secure pad +" at bounding box center [638, 400] width 112 height 20
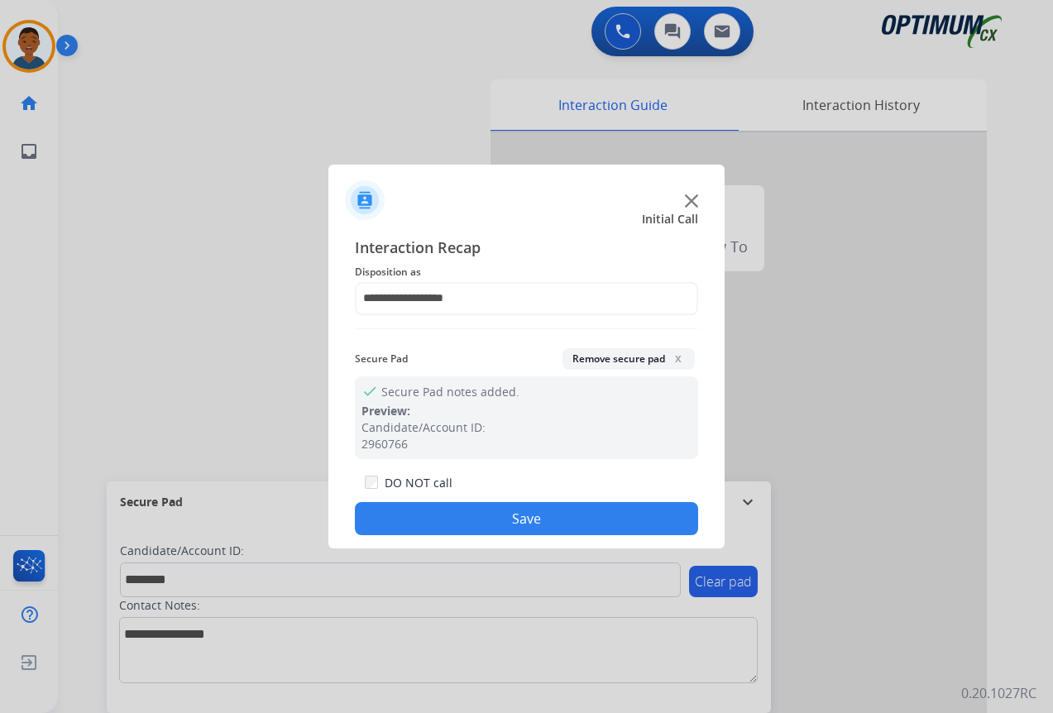
click at [571, 507] on button "Save" at bounding box center [526, 518] width 343 height 33
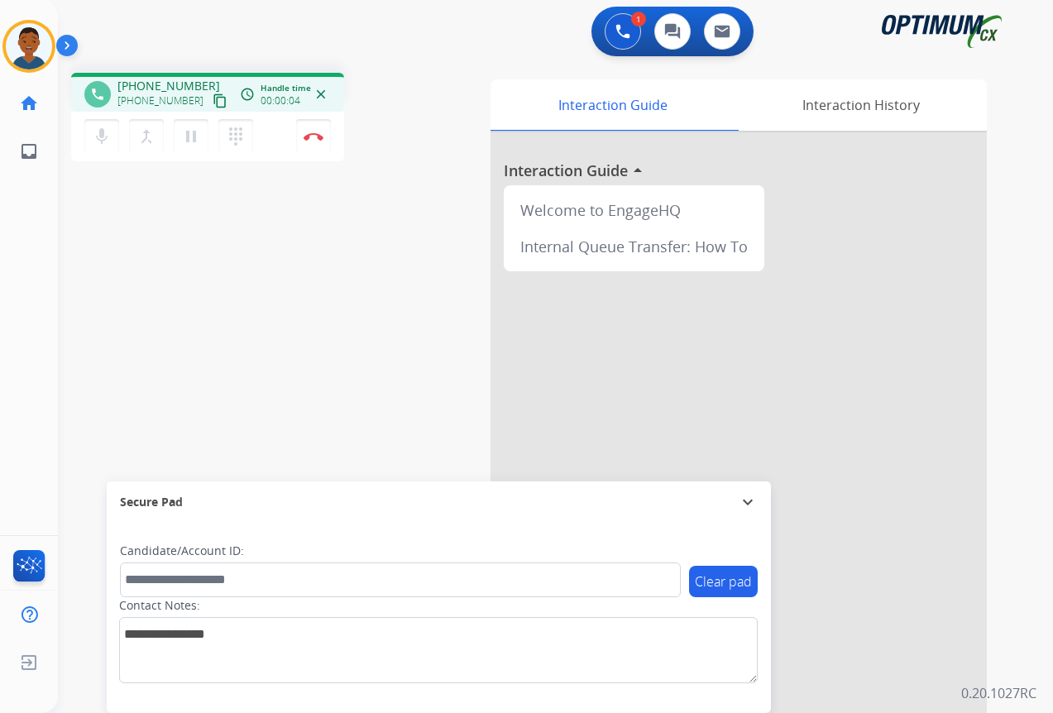
click at [213, 102] on mat-icon "content_copy" at bounding box center [220, 100] width 15 height 15
click at [310, 136] on img at bounding box center [313, 136] width 20 height 8
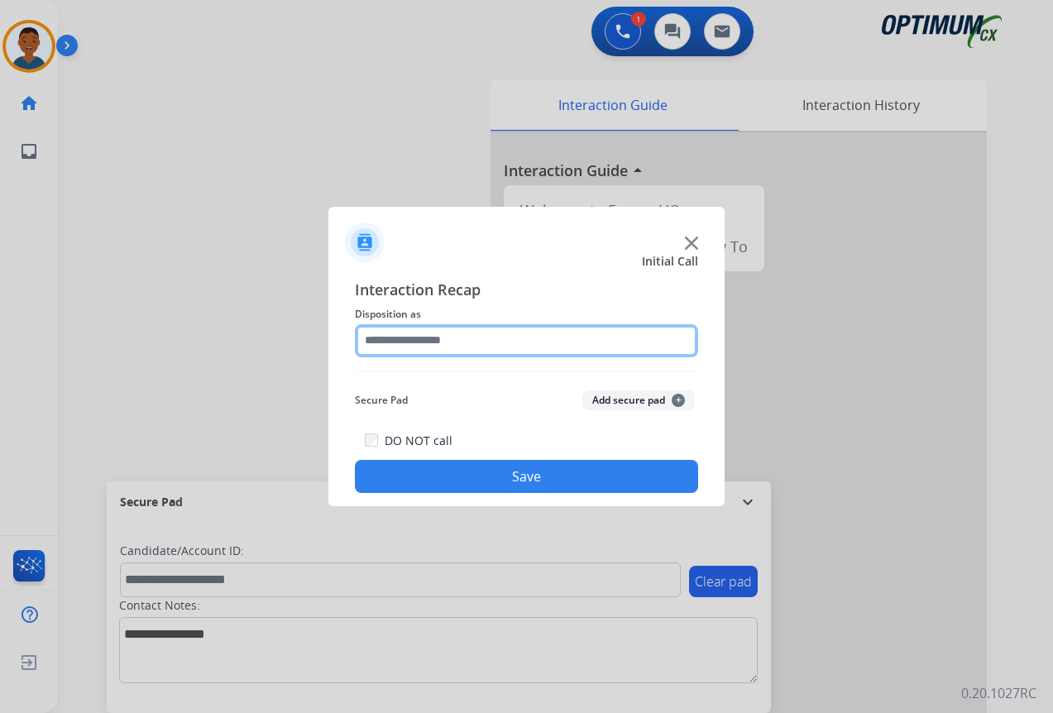
click at [377, 340] on input "text" at bounding box center [526, 340] width 343 height 33
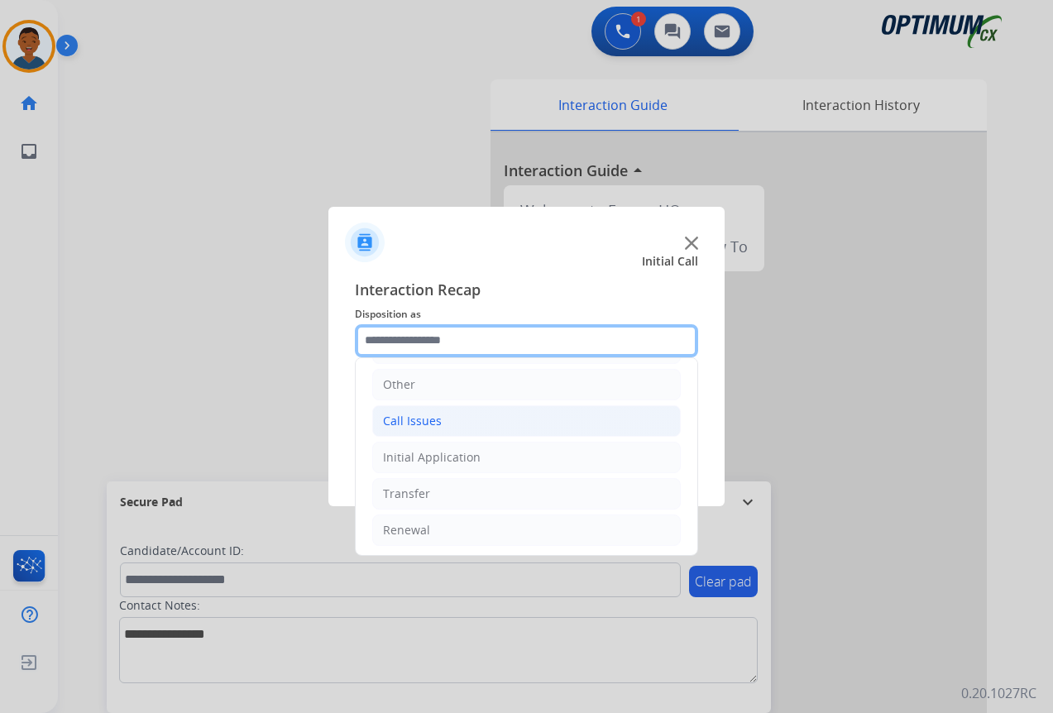
scroll to position [112, 0]
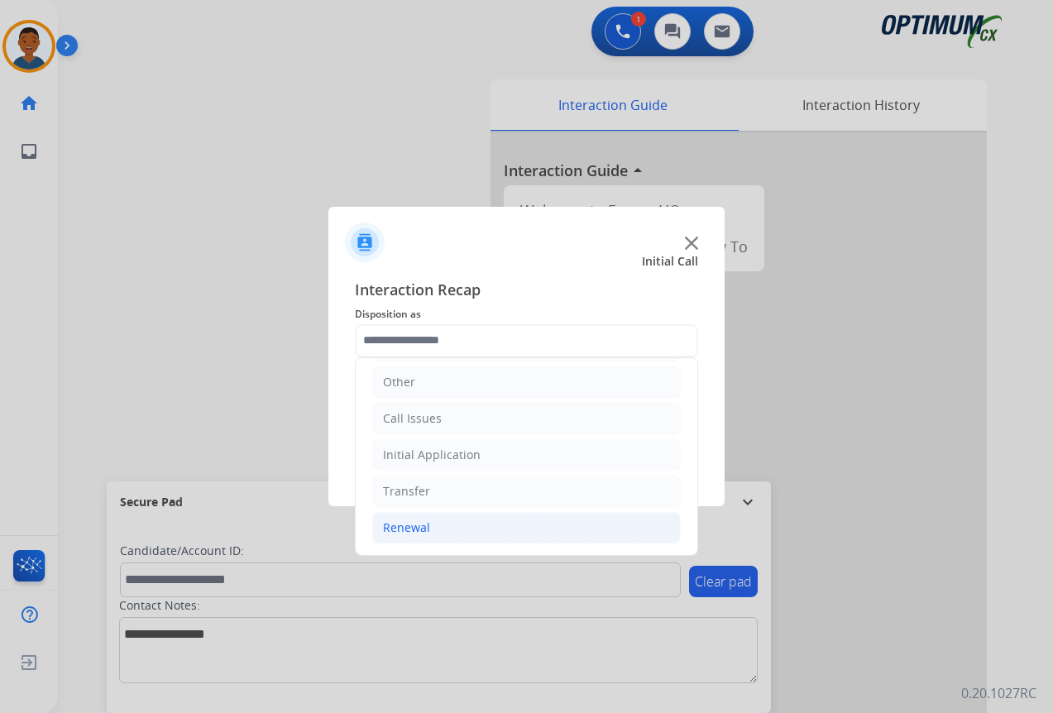
click at [401, 526] on div "Renewal" at bounding box center [406, 527] width 47 height 17
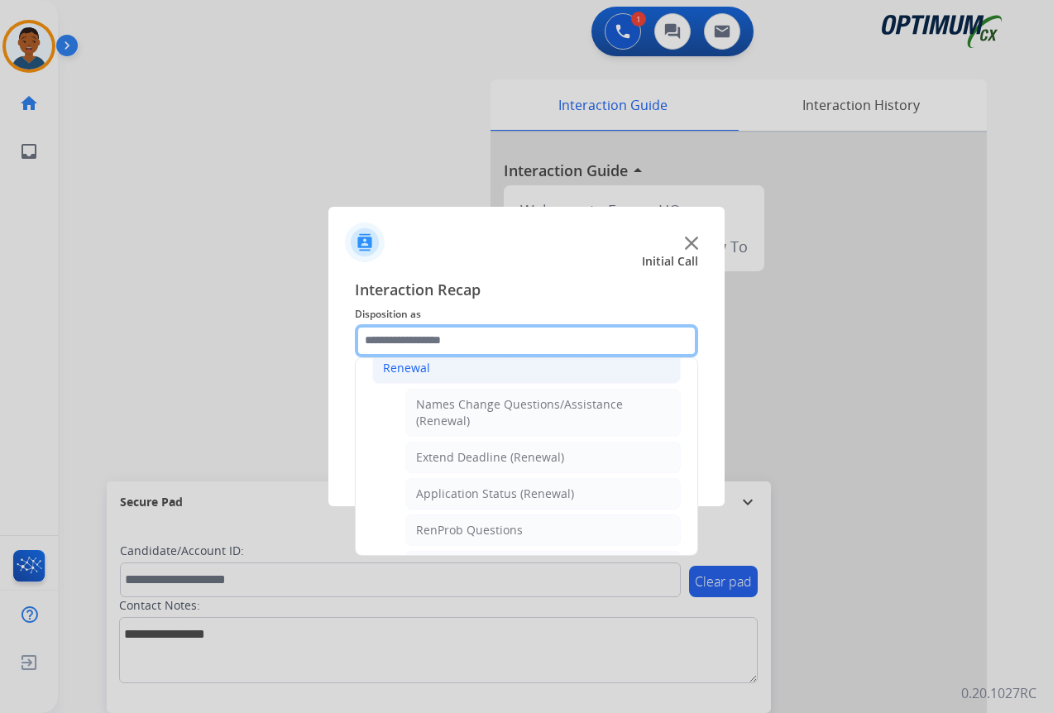
scroll to position [361, 0]
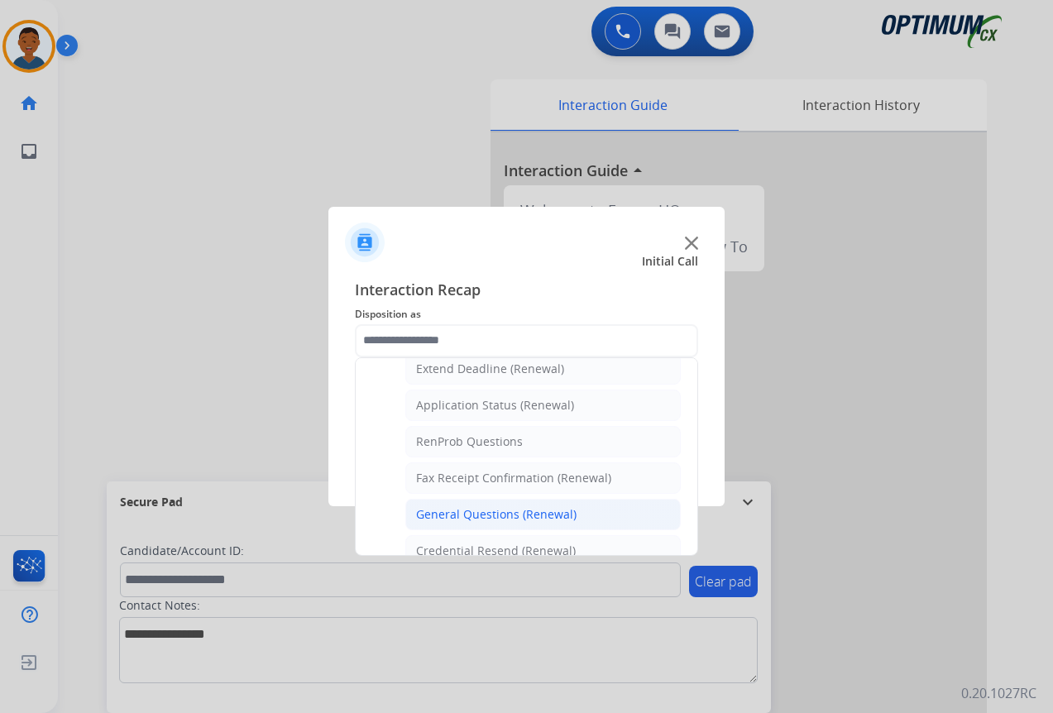
click at [418, 509] on div "General Questions (Renewal)" at bounding box center [496, 514] width 160 height 17
type input "**********"
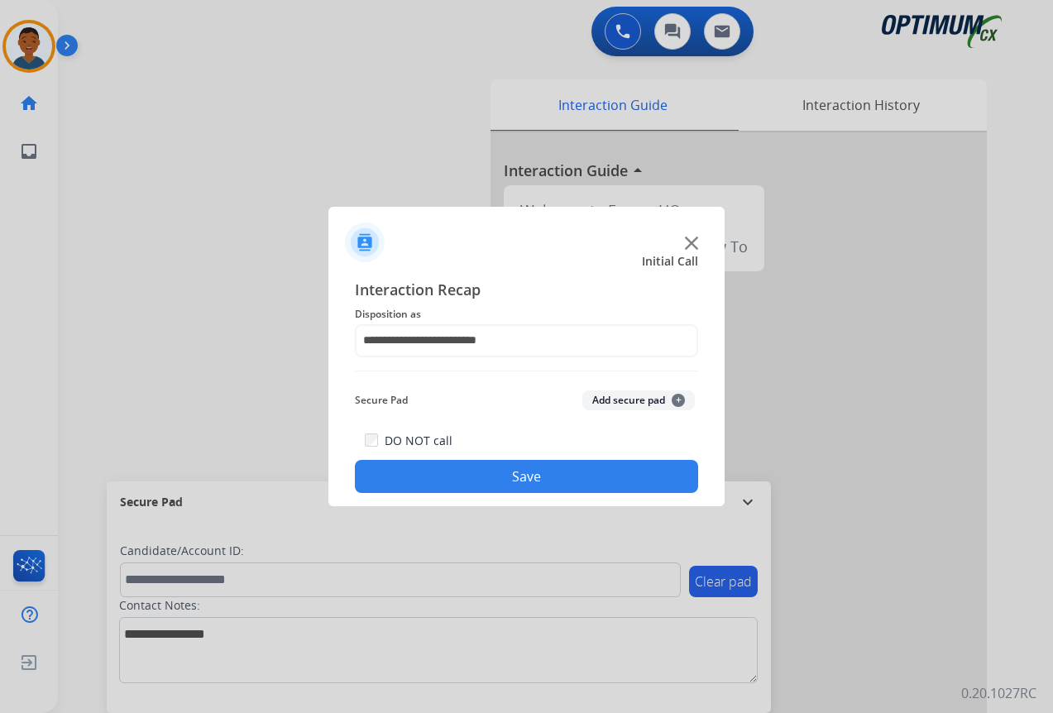
click at [532, 476] on button "Save" at bounding box center [526, 476] width 343 height 33
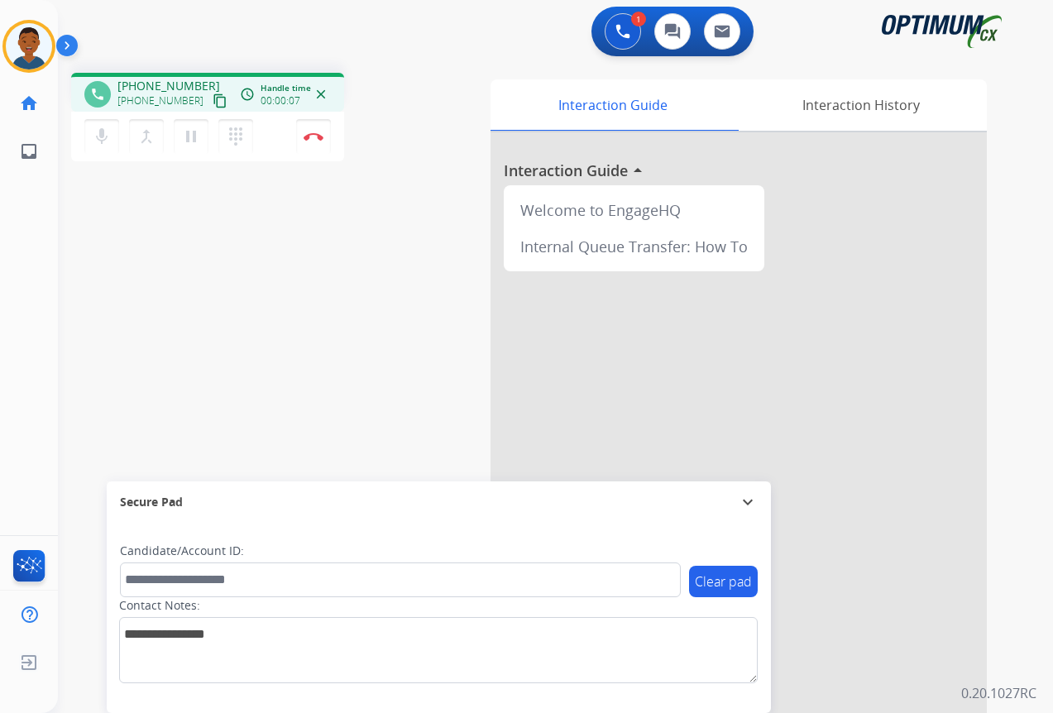
click at [213, 98] on mat-icon "content_copy" at bounding box center [220, 100] width 15 height 15
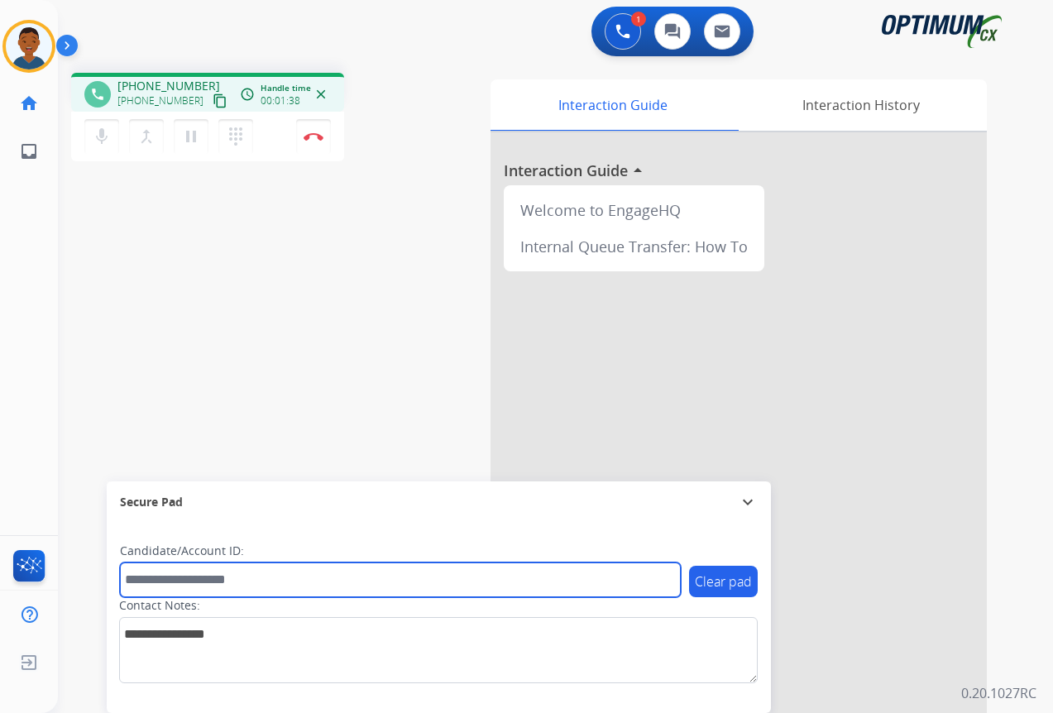
click at [189, 582] on input "text" at bounding box center [400, 579] width 561 height 35
paste input "*******"
type input "*******"
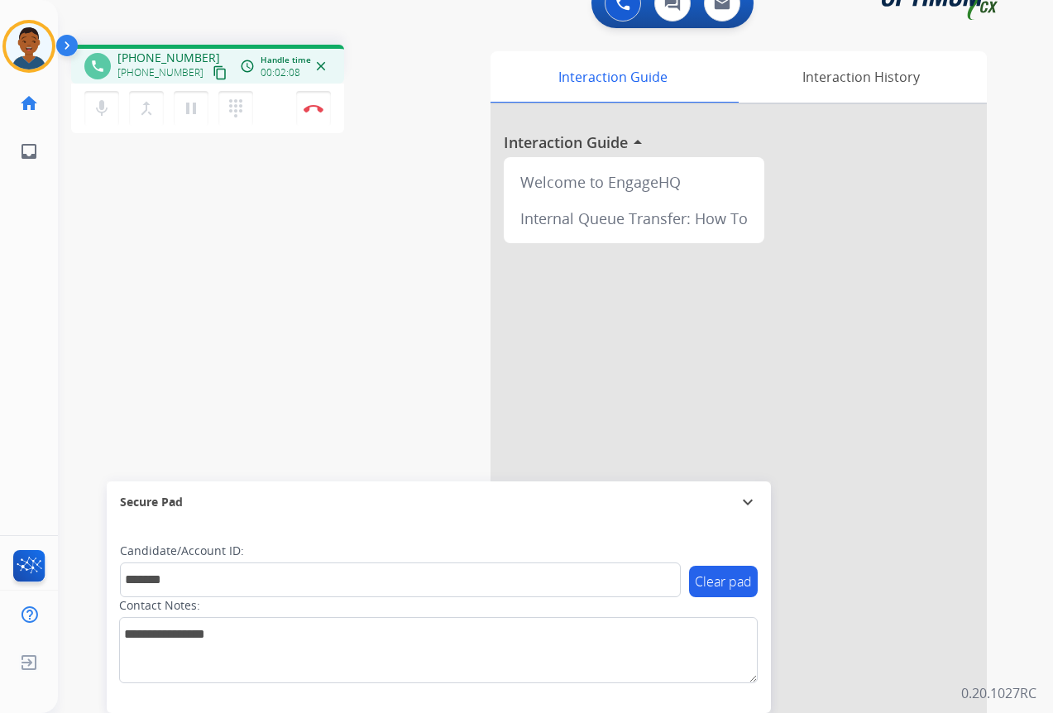
scroll to position [36, 0]
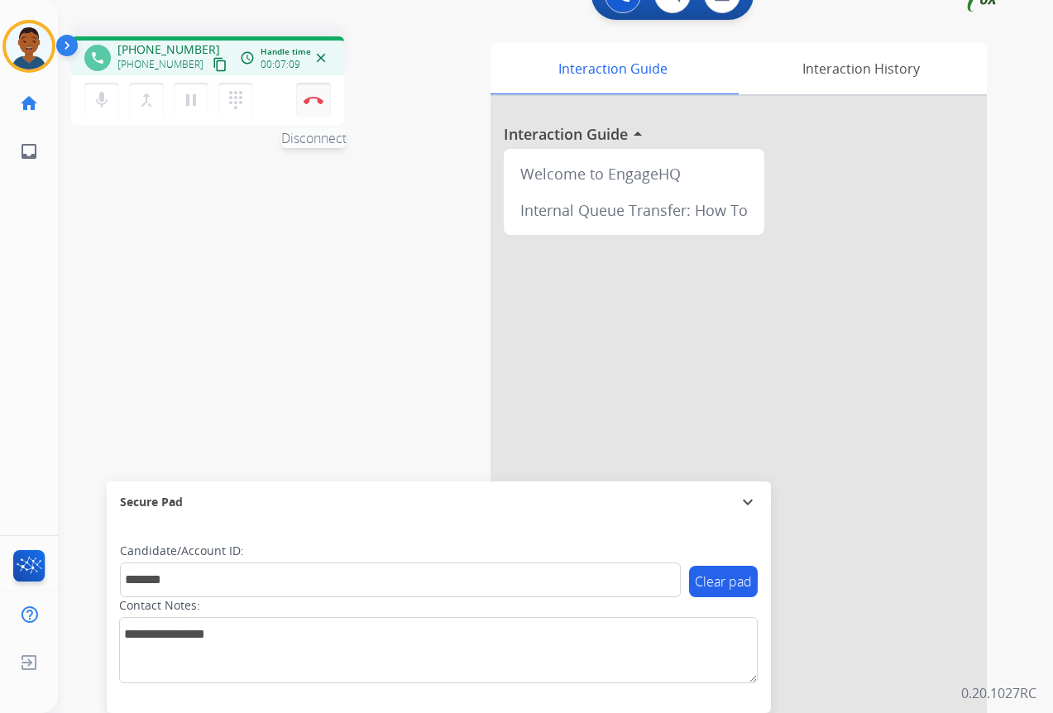
click at [315, 99] on img at bounding box center [313, 100] width 20 height 8
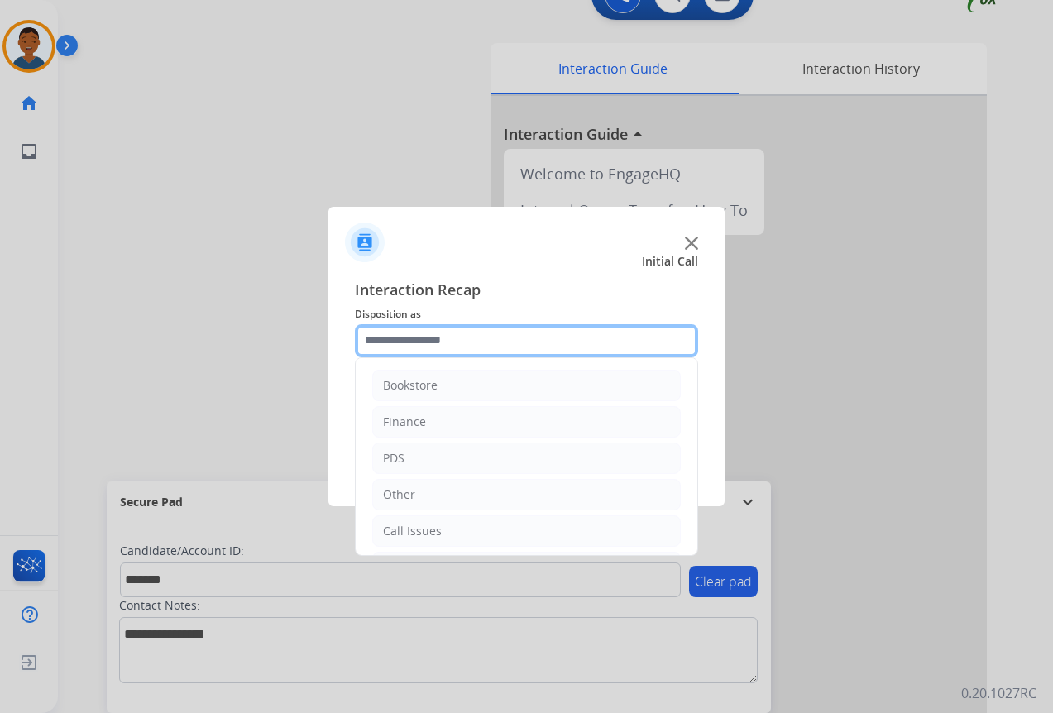
click at [382, 338] on input "text" at bounding box center [526, 340] width 343 height 33
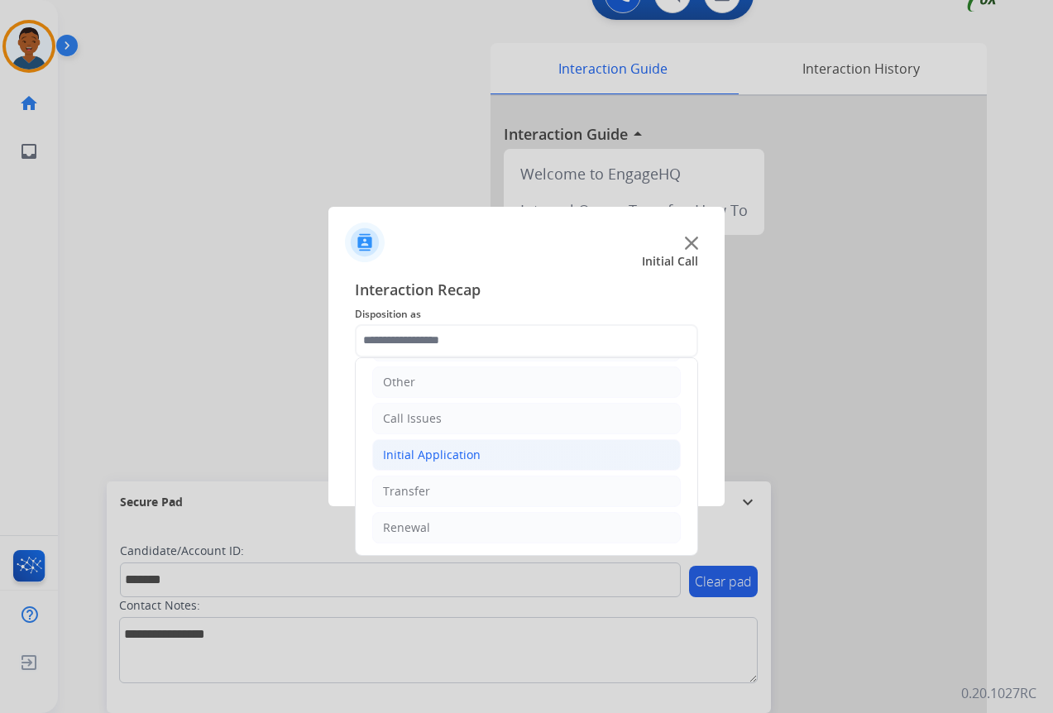
click at [413, 453] on div "Initial Application" at bounding box center [432, 455] width 98 height 17
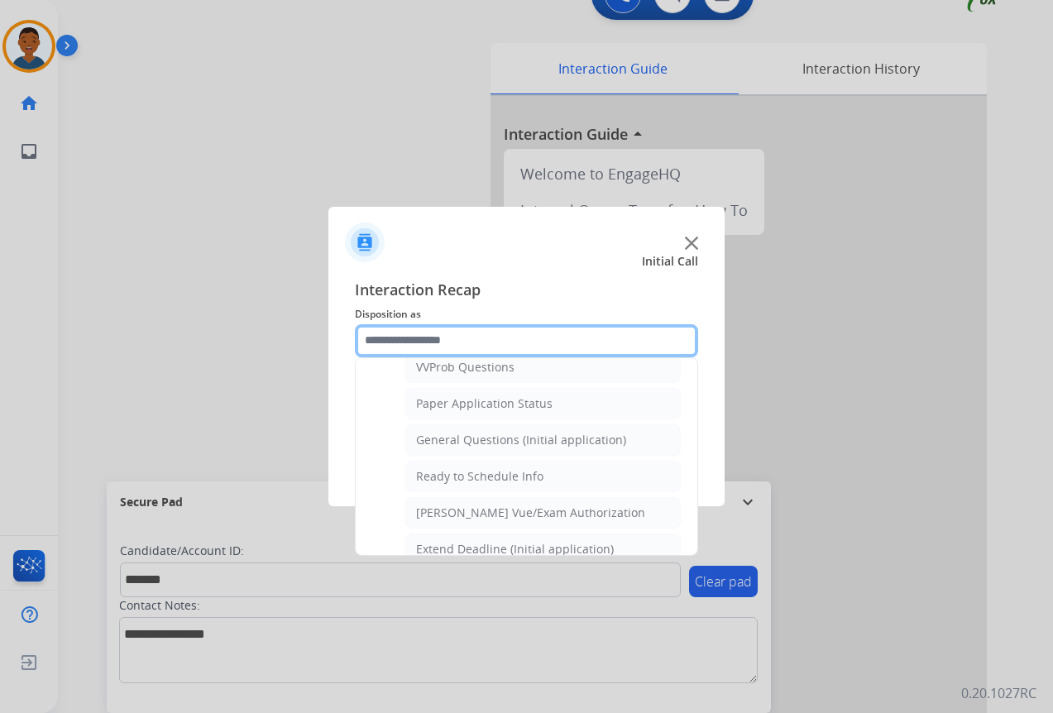
scroll to position [939, 0]
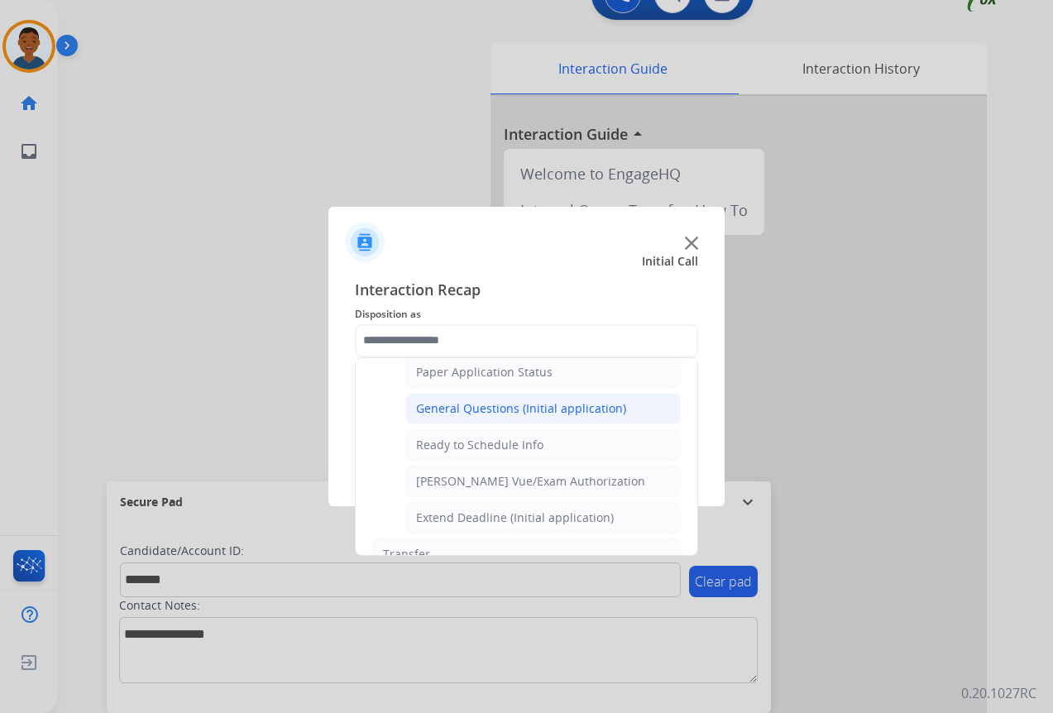
click at [442, 399] on li "General Questions (Initial application)" at bounding box center [542, 408] width 275 height 31
type input "**********"
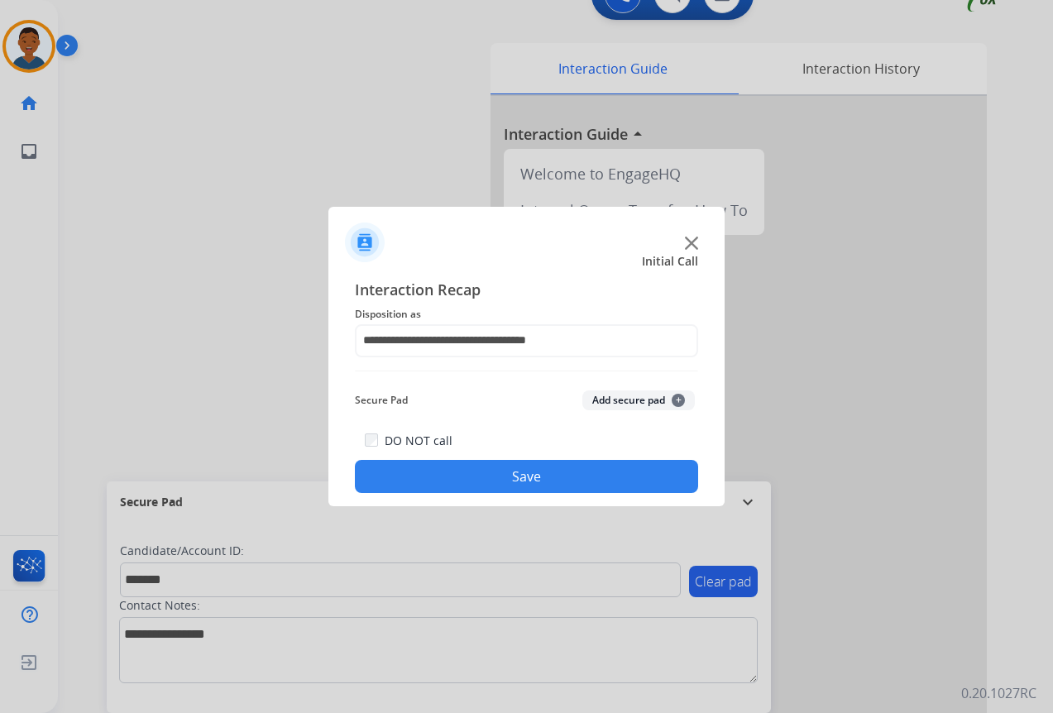
click at [604, 399] on button "Add secure pad +" at bounding box center [638, 400] width 112 height 20
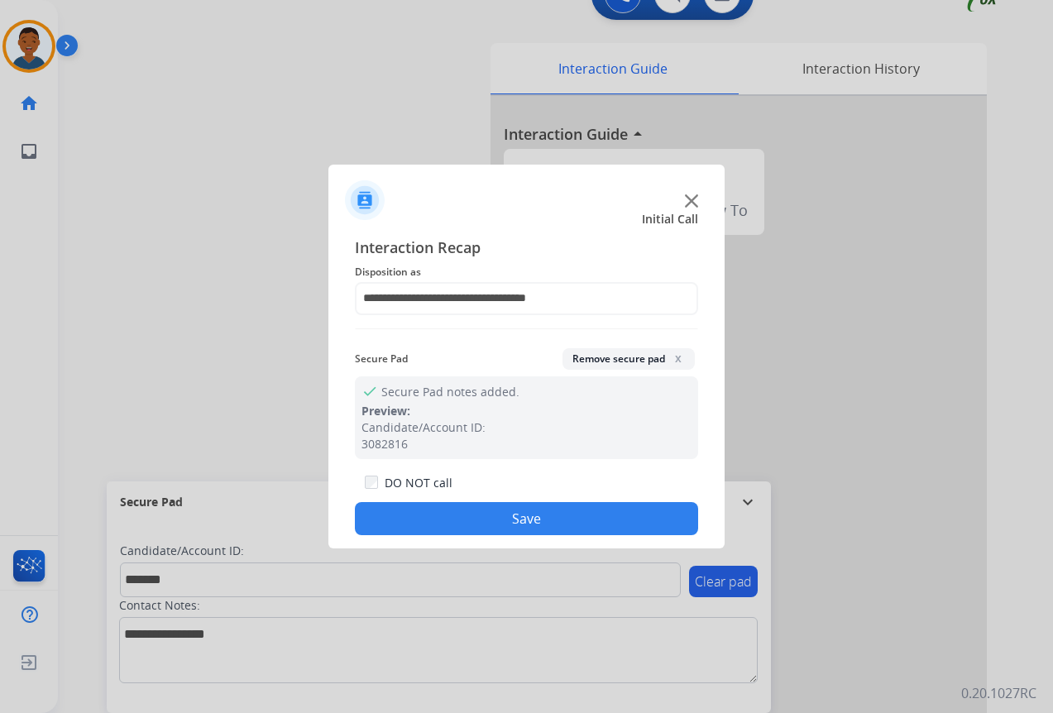
drag, startPoint x: 547, startPoint y: 518, endPoint x: 790, endPoint y: 516, distance: 243.1
click at [547, 518] on button "Save" at bounding box center [526, 518] width 343 height 33
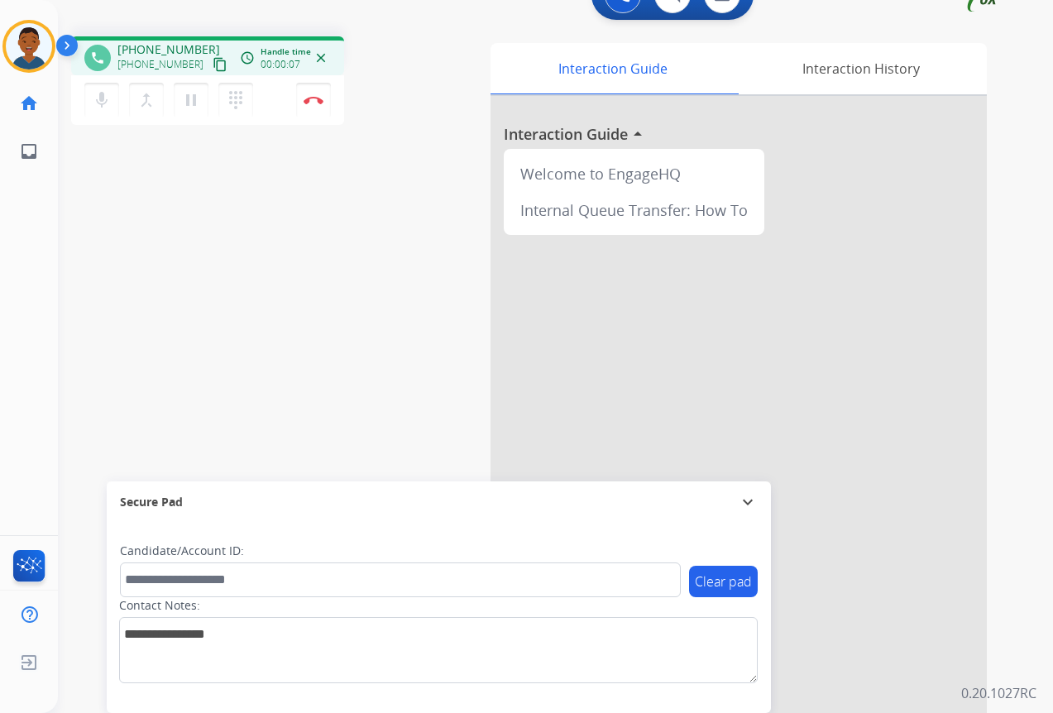
click at [213, 64] on mat-icon "content_copy" at bounding box center [220, 64] width 15 height 15
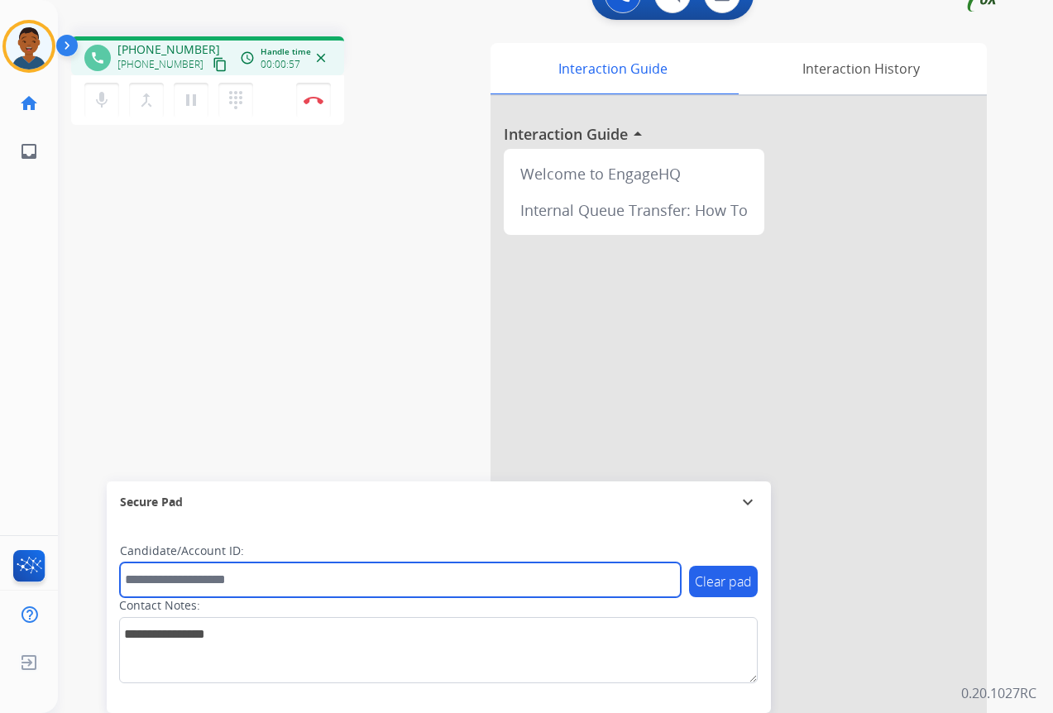
click at [193, 574] on input "text" at bounding box center [400, 579] width 561 height 35
paste input "*******"
type input "*******"
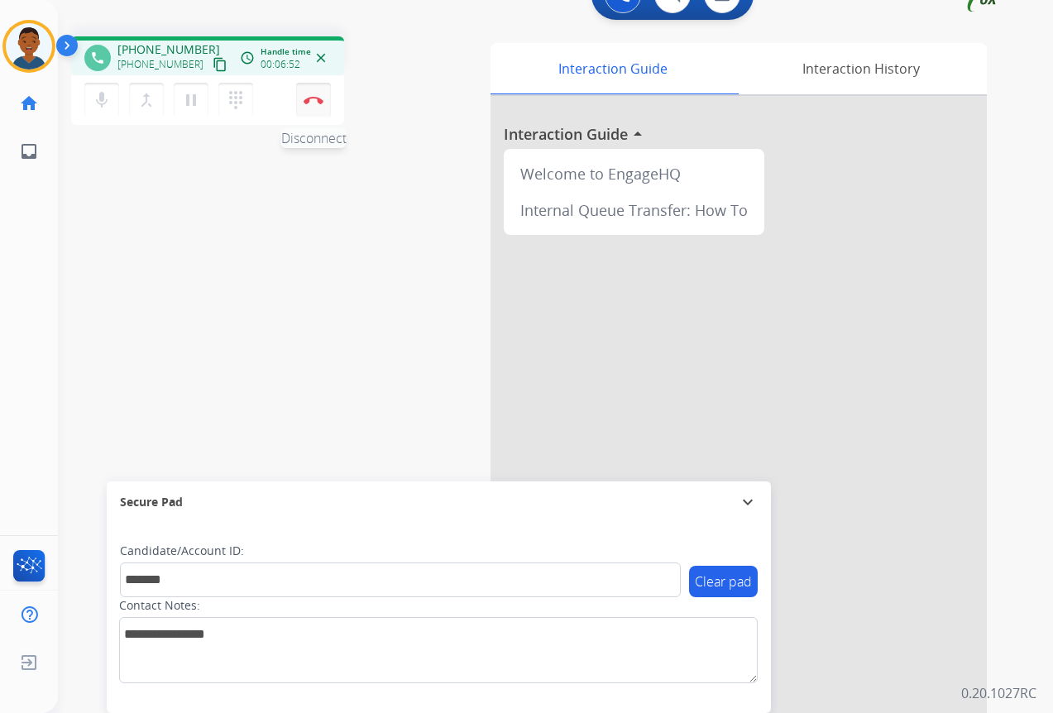
click at [317, 107] on button "Disconnect" at bounding box center [313, 100] width 35 height 35
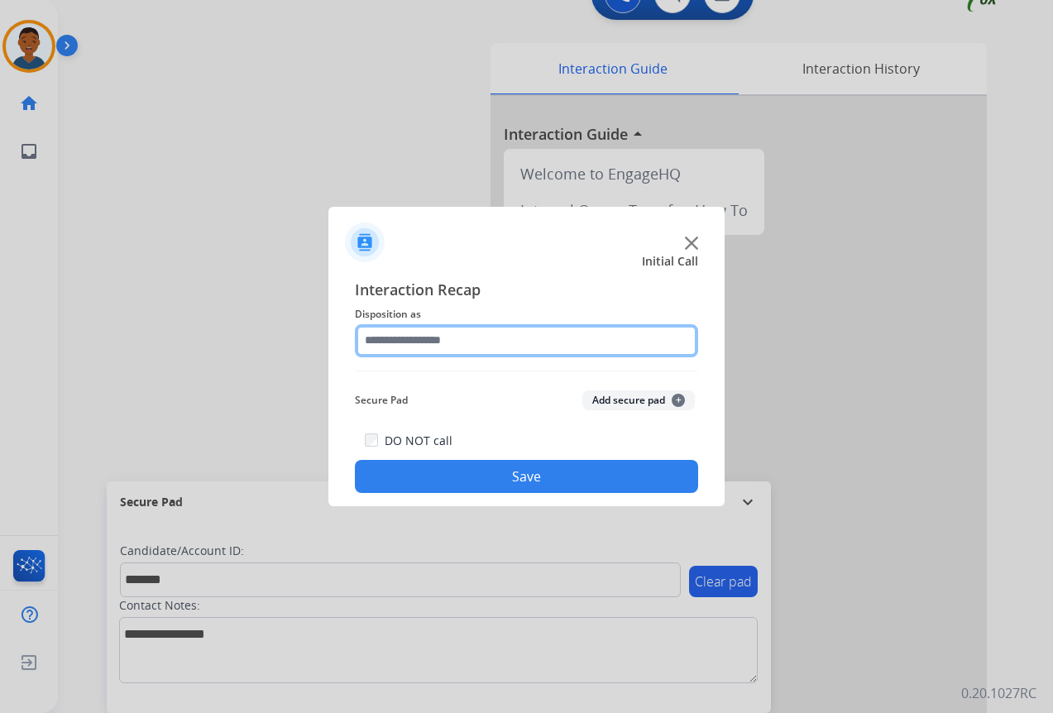
click at [389, 338] on input "text" at bounding box center [526, 340] width 343 height 33
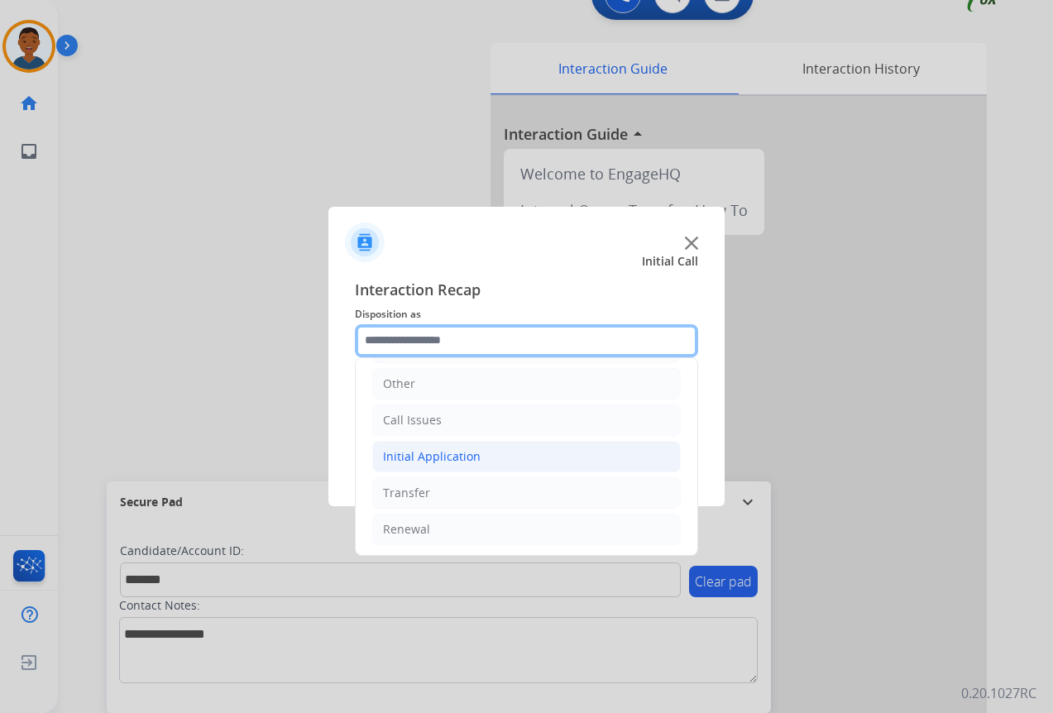
scroll to position [112, 0]
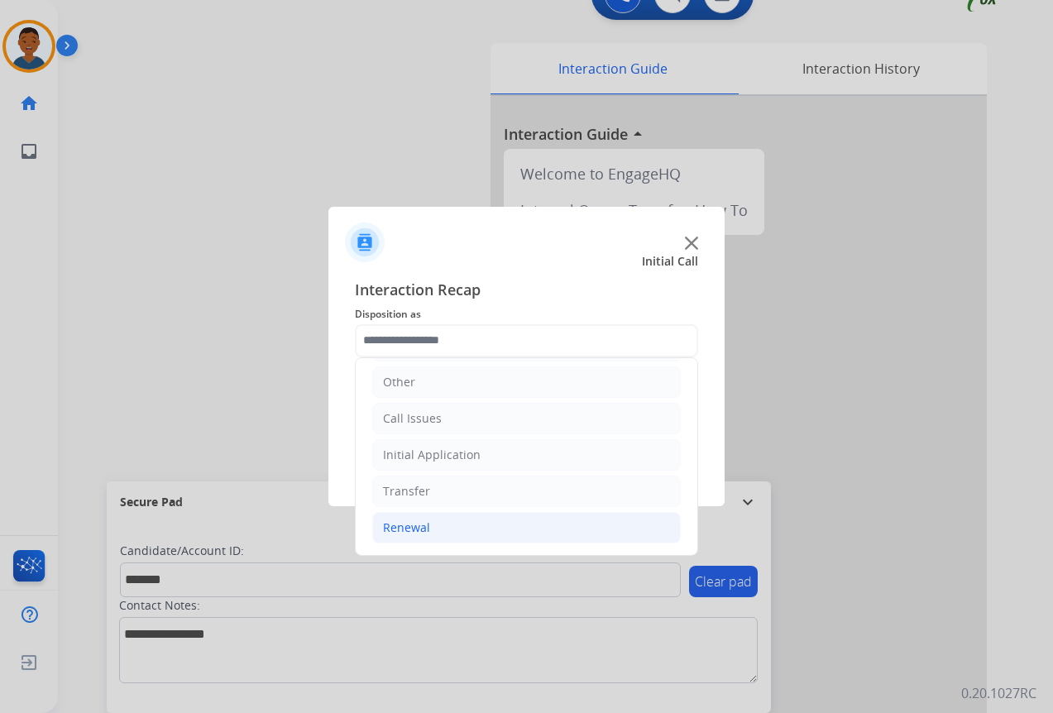
click at [413, 523] on div "Renewal" at bounding box center [406, 527] width 47 height 17
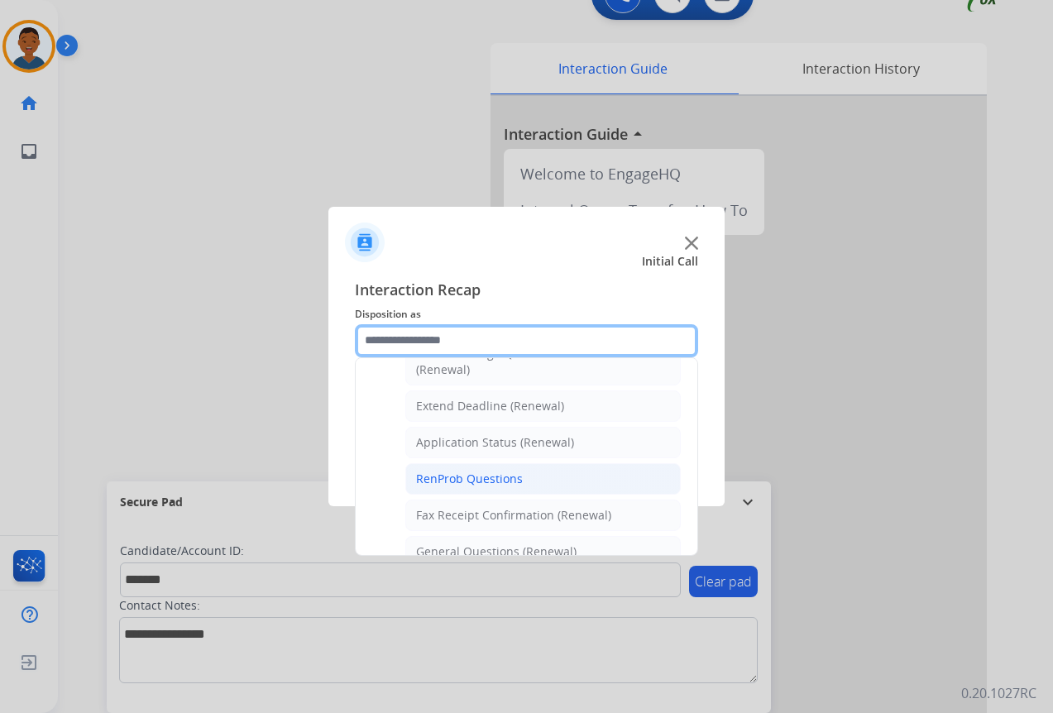
scroll to position [361, 0]
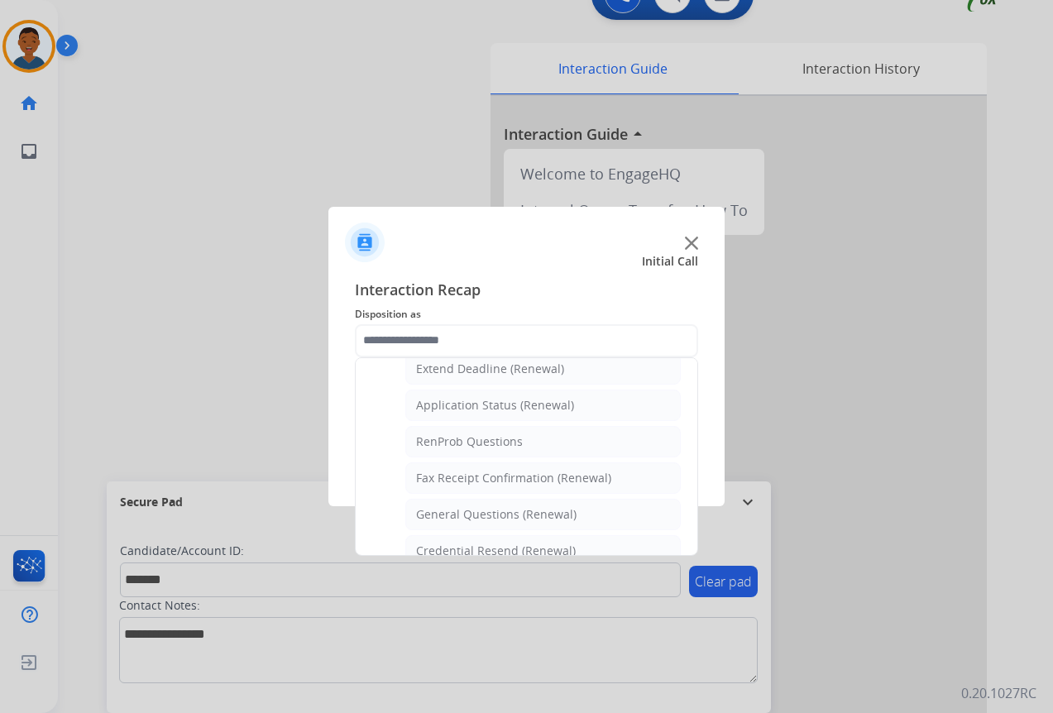
click at [429, 517] on div "General Questions (Renewal)" at bounding box center [496, 514] width 160 height 17
type input "**********"
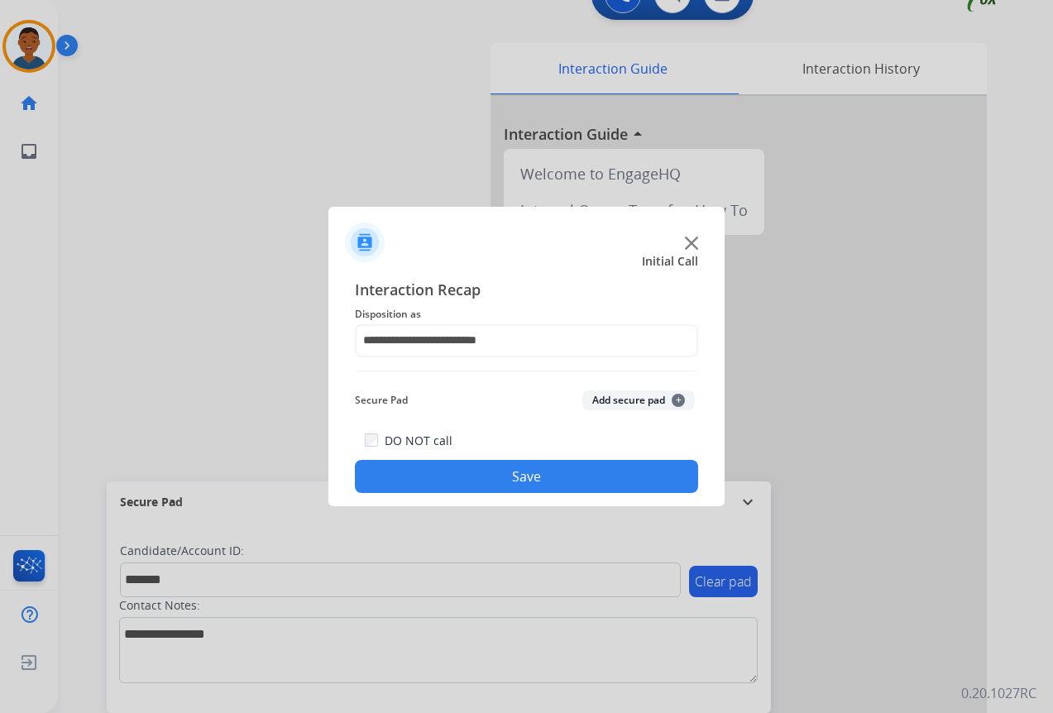
click at [614, 399] on button "Add secure pad +" at bounding box center [638, 400] width 112 height 20
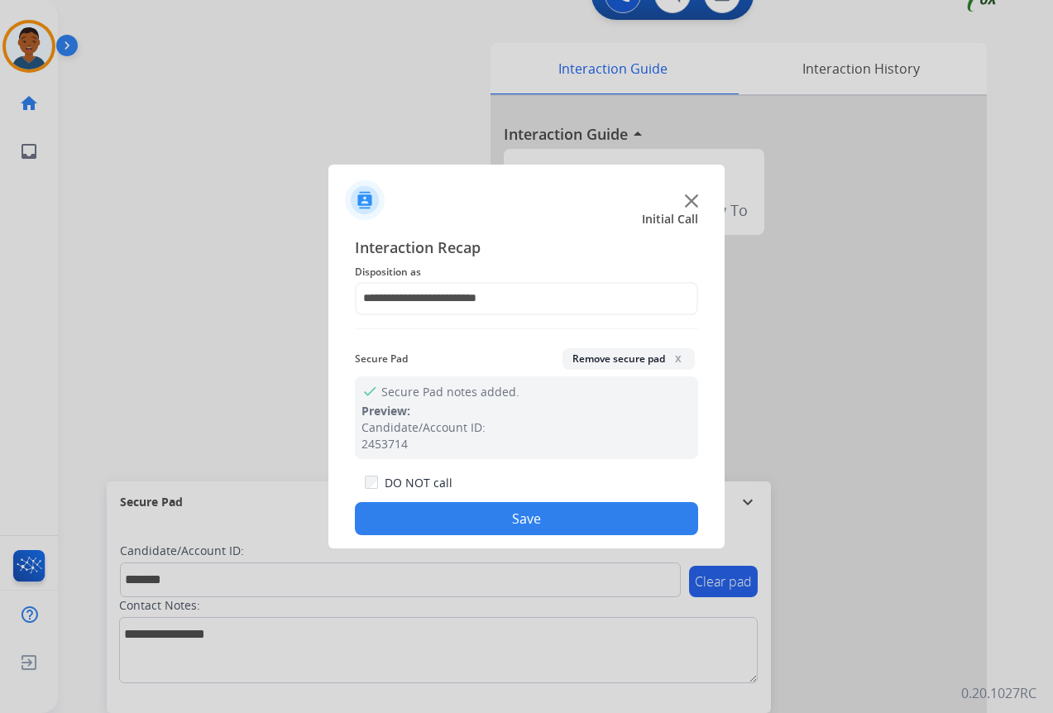
click at [550, 514] on button "Save" at bounding box center [526, 518] width 343 height 33
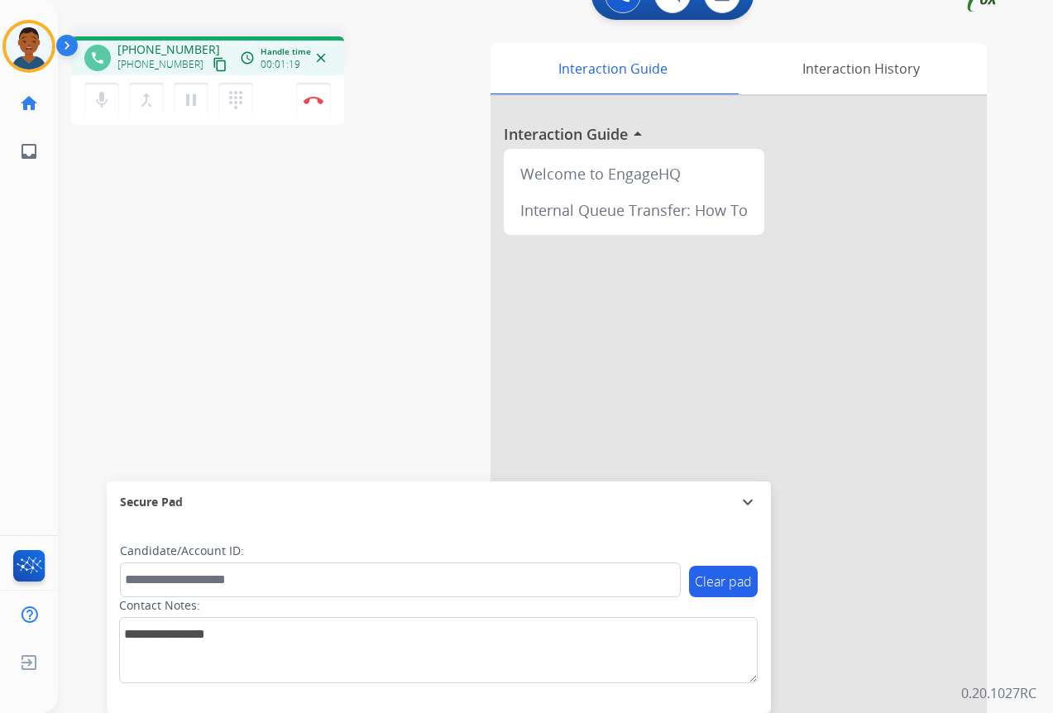
click at [213, 61] on mat-icon "content_copy" at bounding box center [220, 64] width 15 height 15
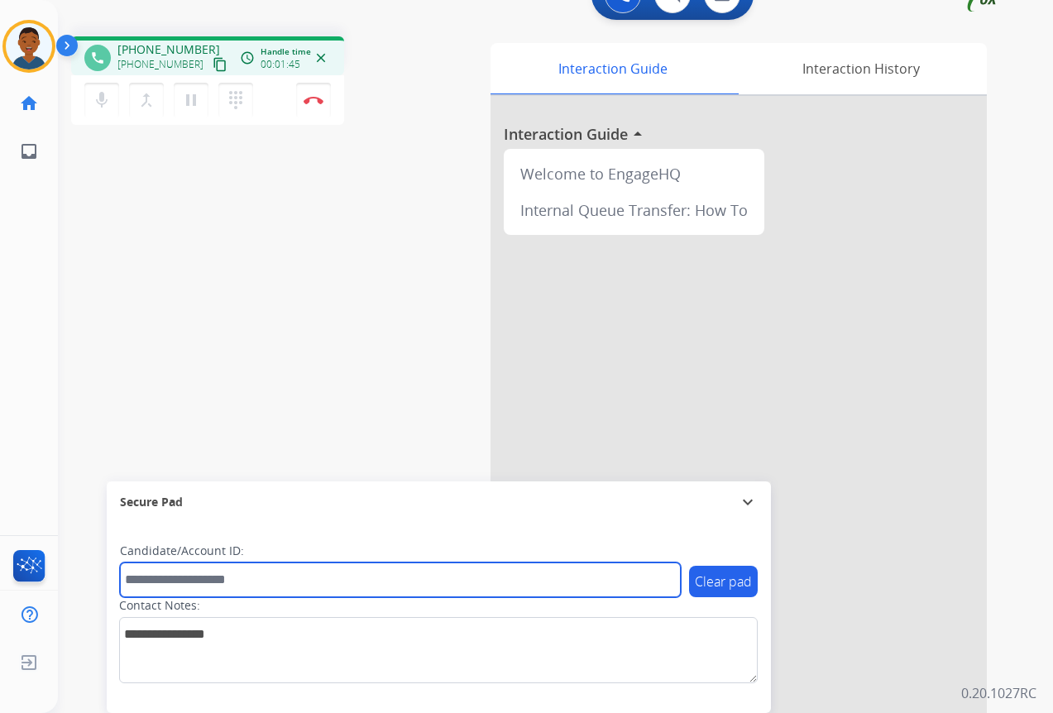
click at [184, 580] on input "text" at bounding box center [400, 579] width 561 height 35
paste input "*******"
type input "*******"
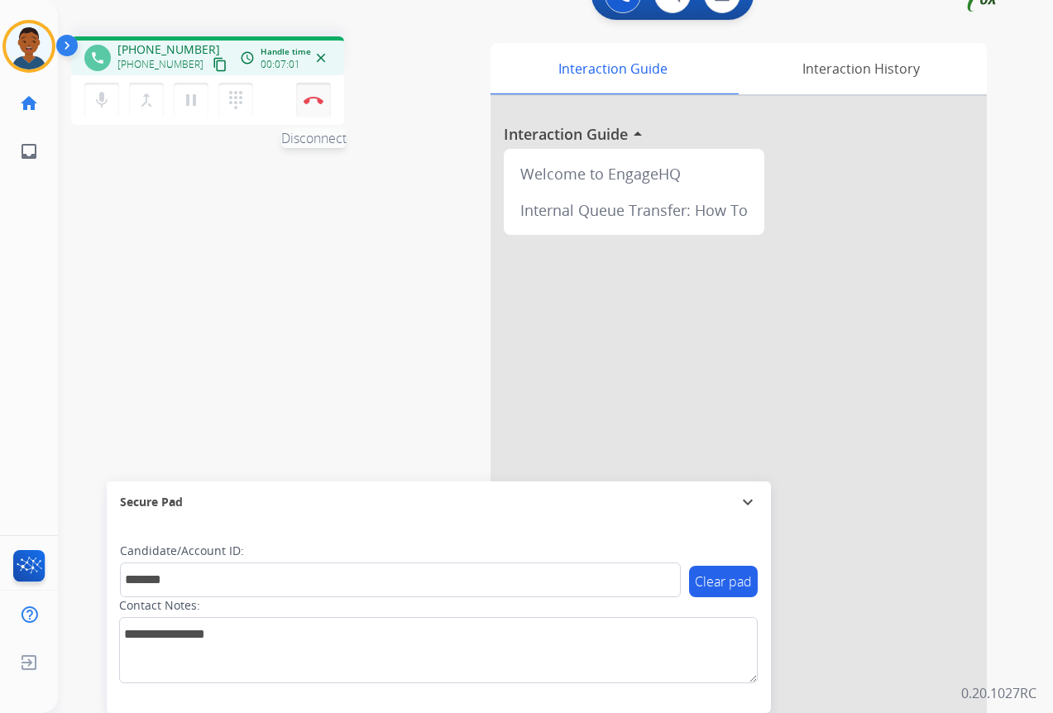
click at [313, 102] on img at bounding box center [313, 100] width 20 height 8
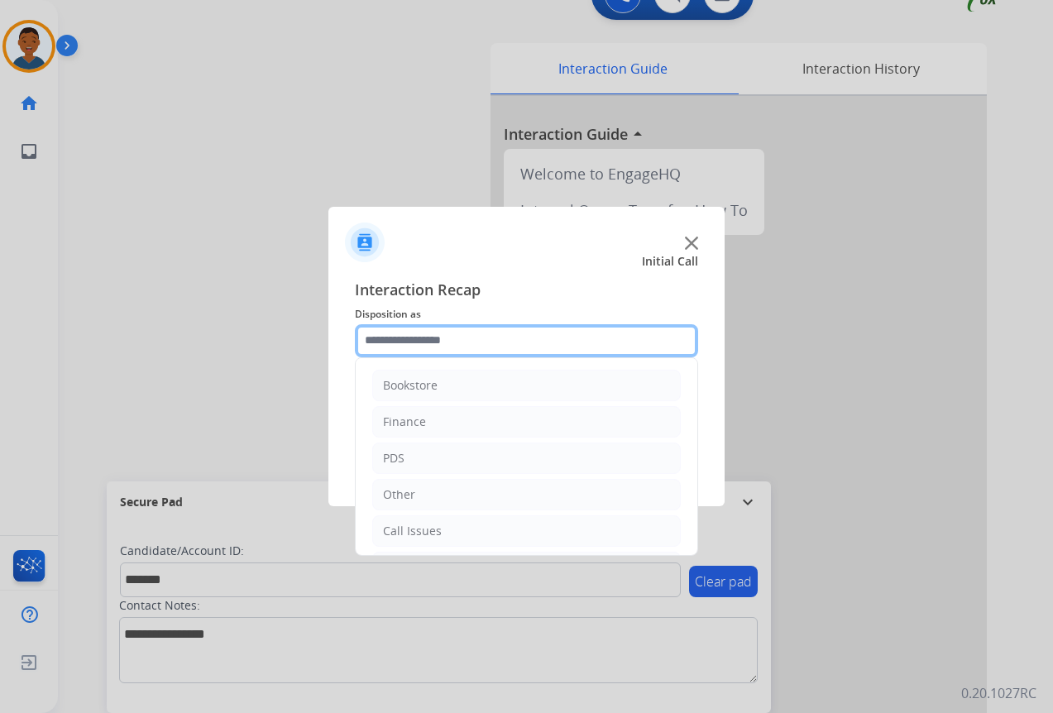
click at [412, 337] on input "text" at bounding box center [526, 340] width 343 height 33
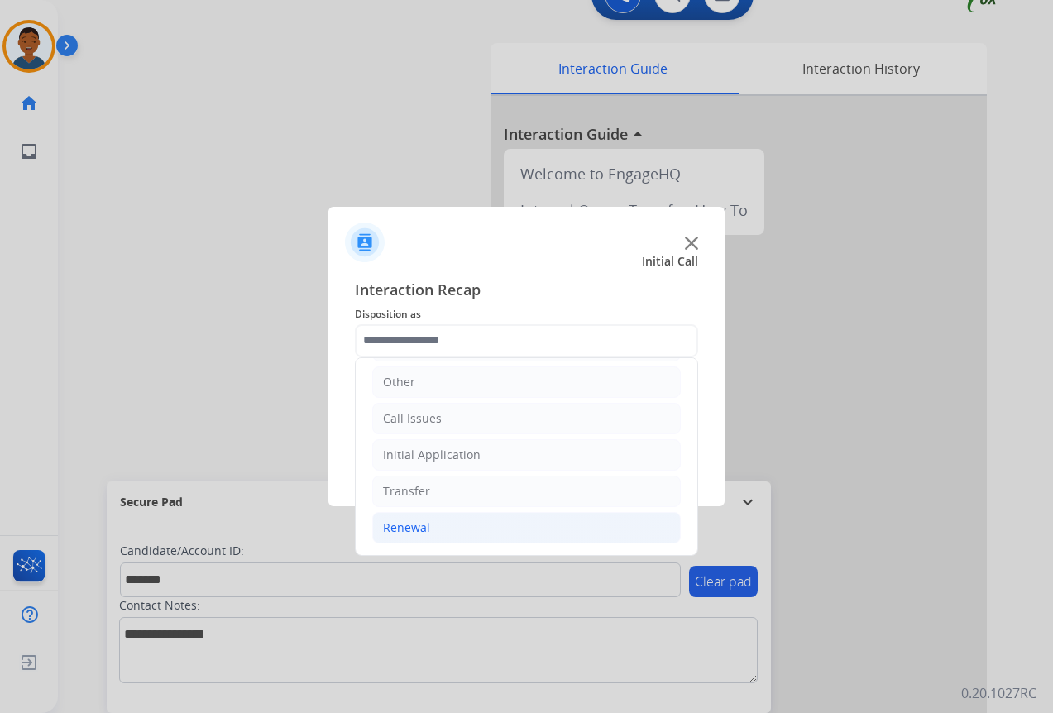
click at [403, 523] on div "Renewal" at bounding box center [406, 527] width 47 height 17
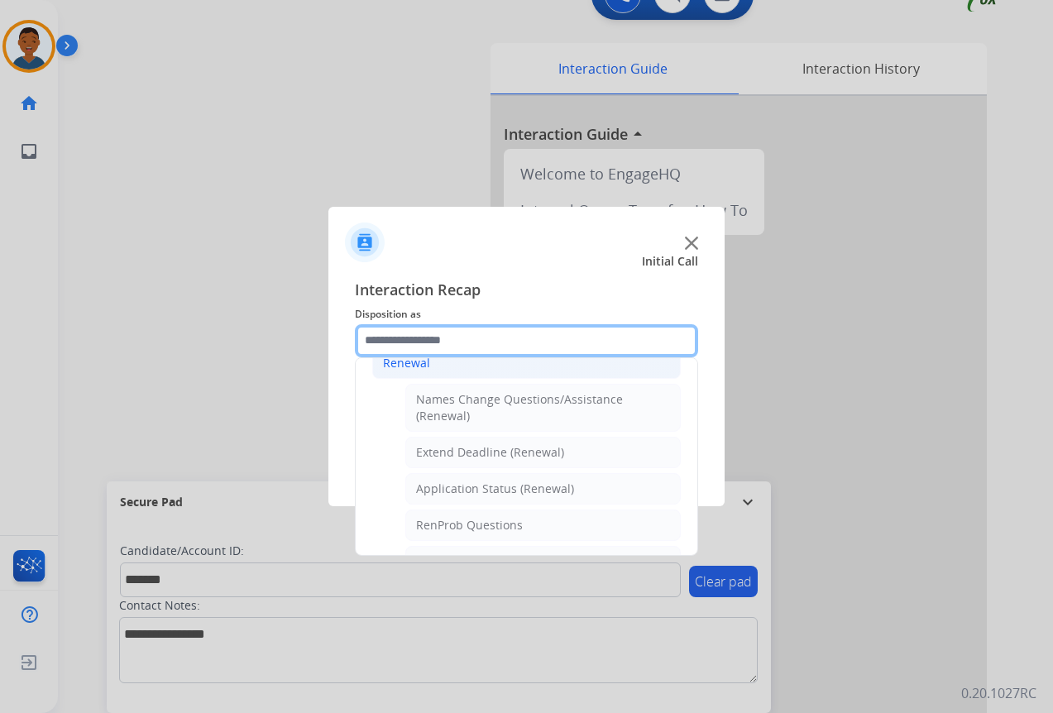
scroll to position [278, 0]
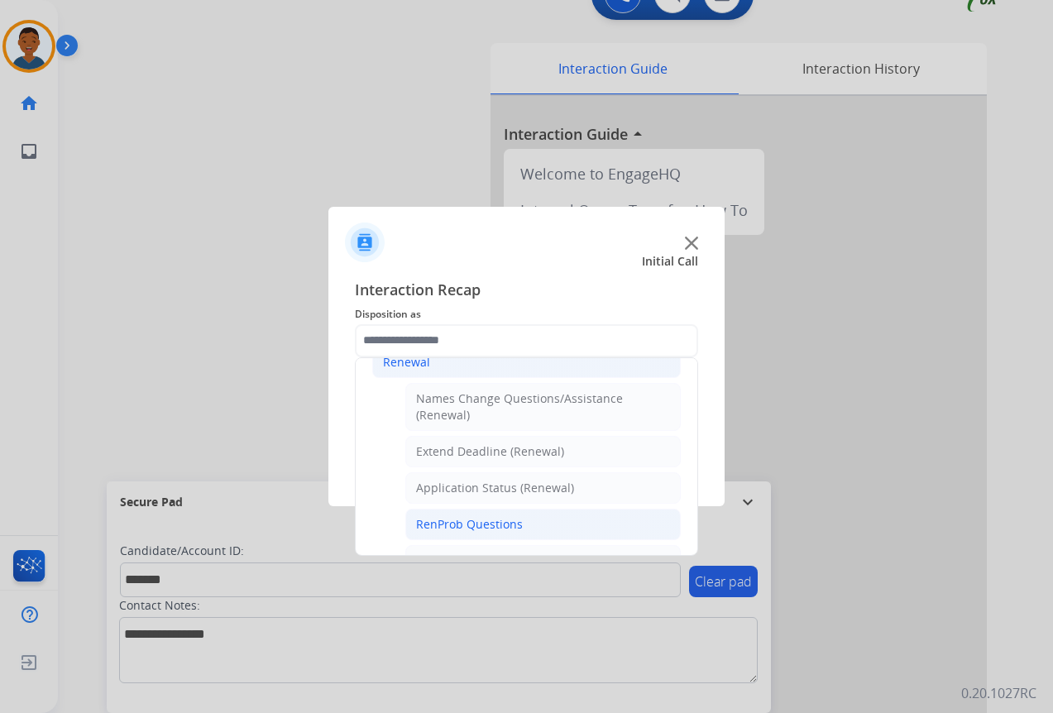
click at [437, 522] on div "RenProb Questions" at bounding box center [469, 524] width 107 height 17
type input "**********"
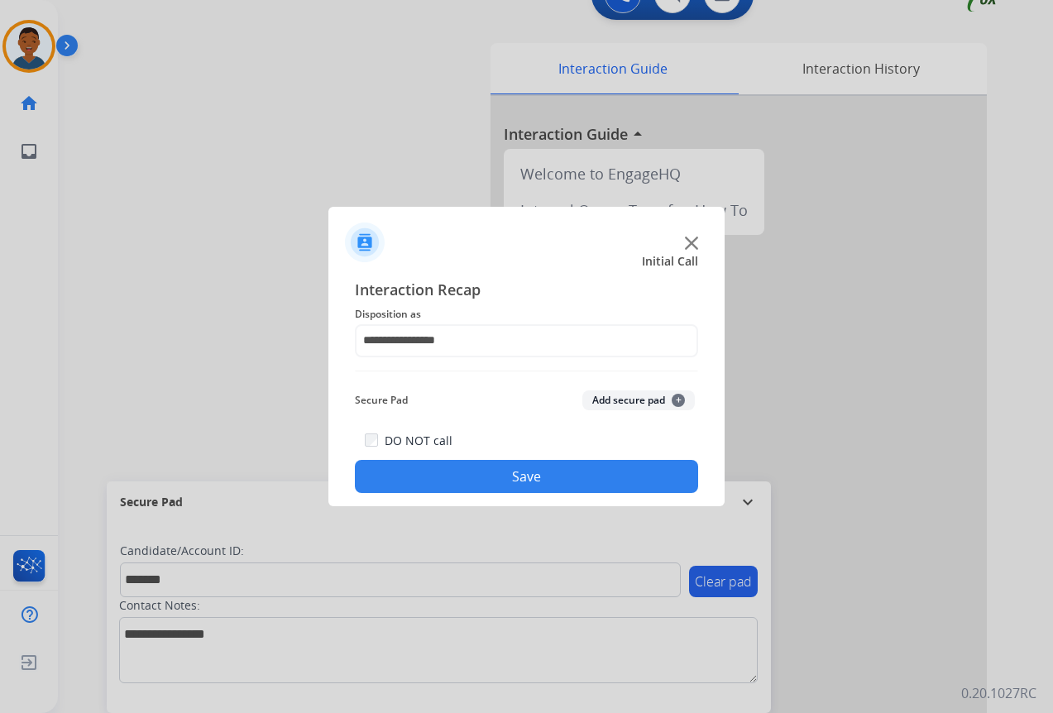
click at [613, 391] on button "Add secure pad +" at bounding box center [638, 400] width 112 height 20
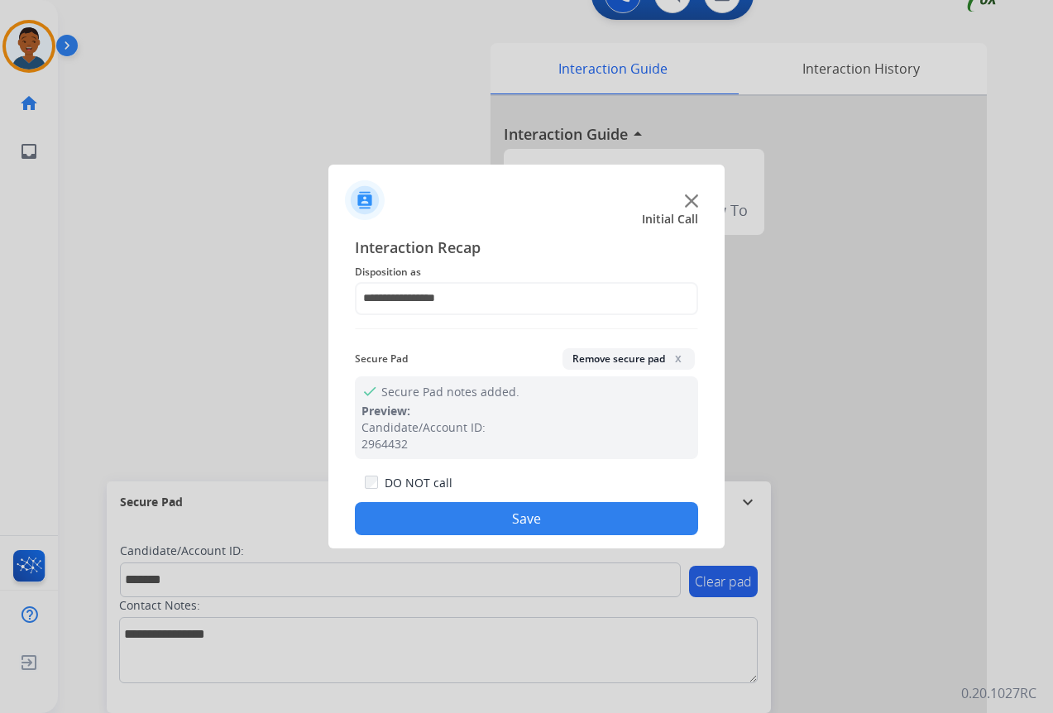
click at [558, 527] on button "Save" at bounding box center [526, 518] width 343 height 33
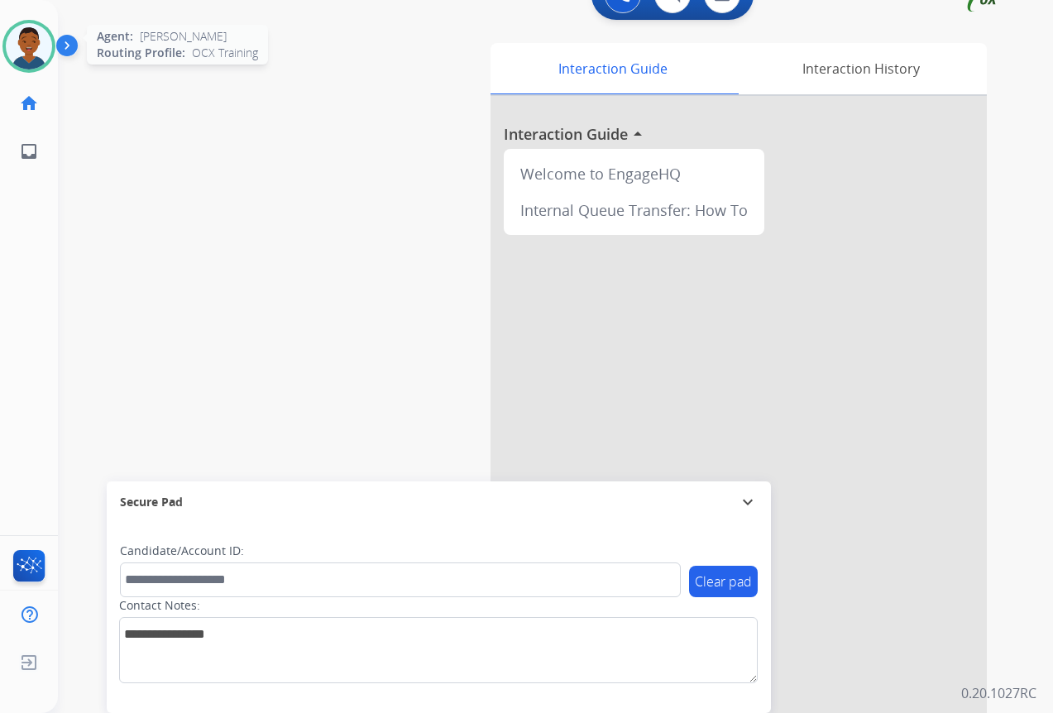
click at [29, 55] on img at bounding box center [29, 46] width 46 height 46
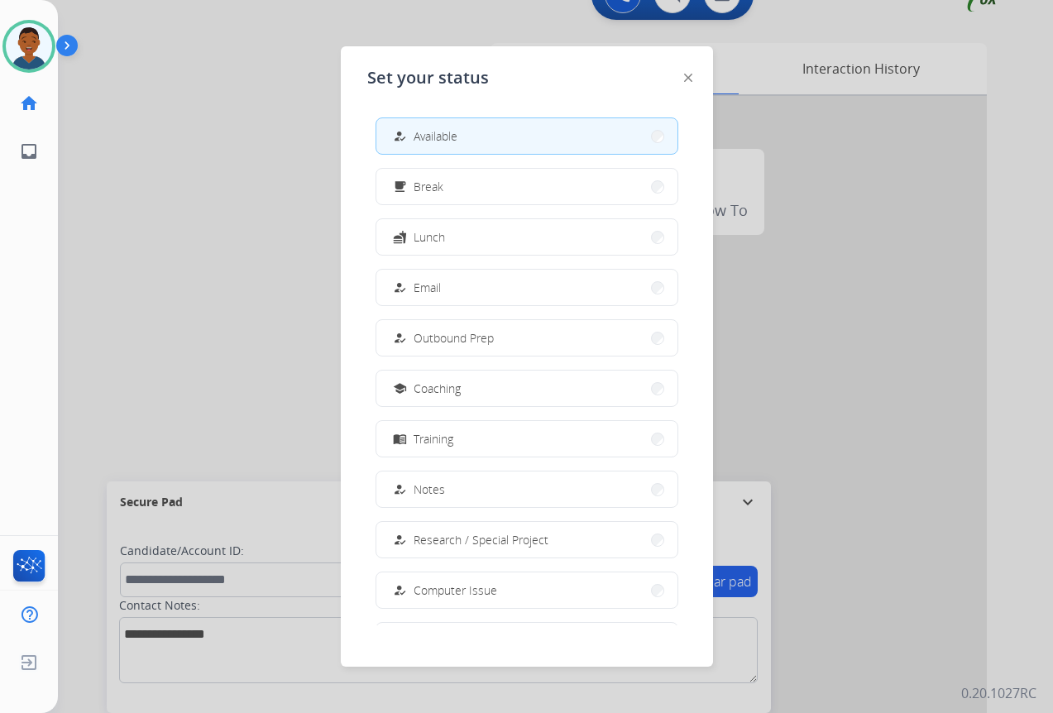
drag, startPoint x: 427, startPoint y: 236, endPoint x: 447, endPoint y: 245, distance: 20.7
click at [428, 236] on span "Lunch" at bounding box center [428, 236] width 31 height 17
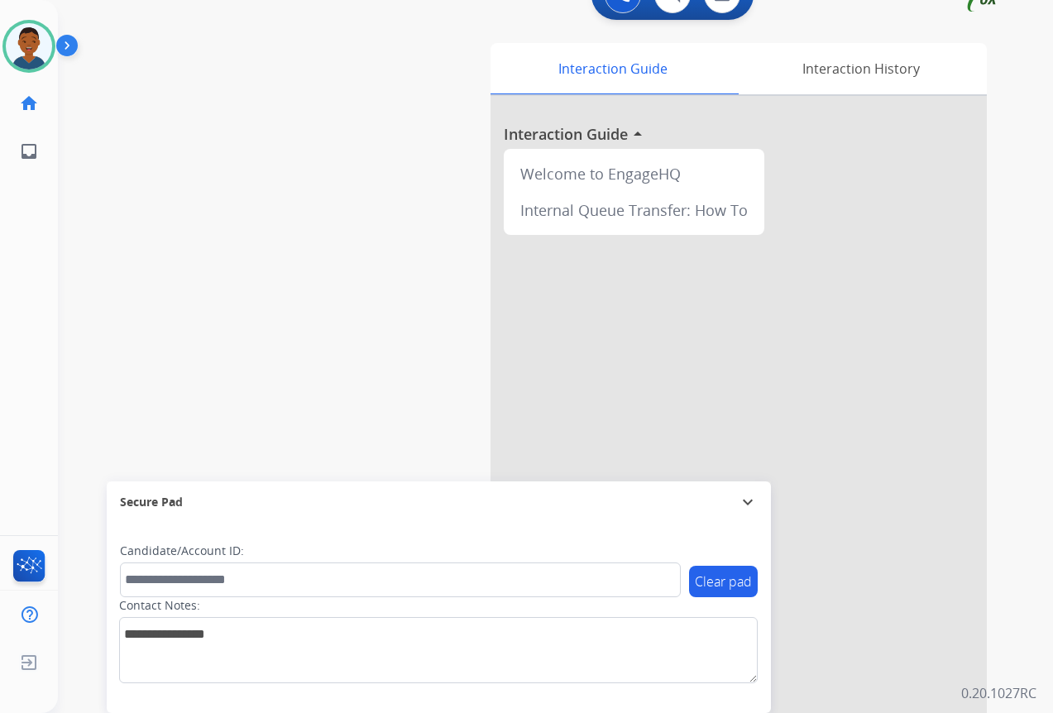
scroll to position [0, 0]
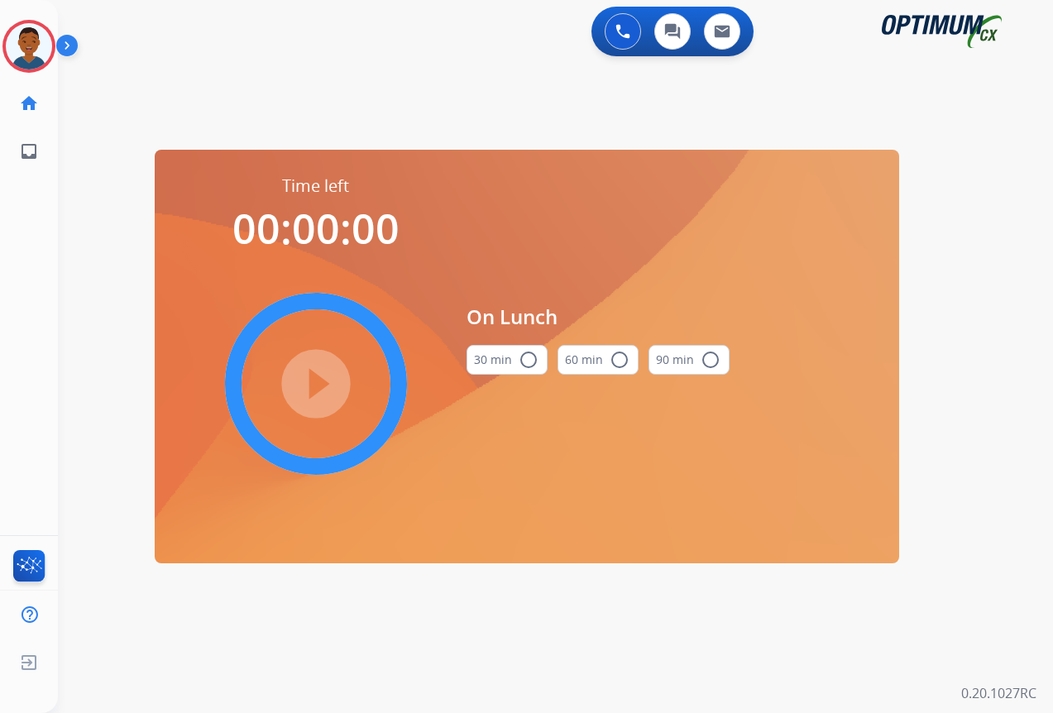
click at [529, 361] on mat-icon "radio_button_unchecked" at bounding box center [528, 360] width 20 height 20
click at [315, 383] on mat-icon "play_circle_filled" at bounding box center [316, 384] width 20 height 20
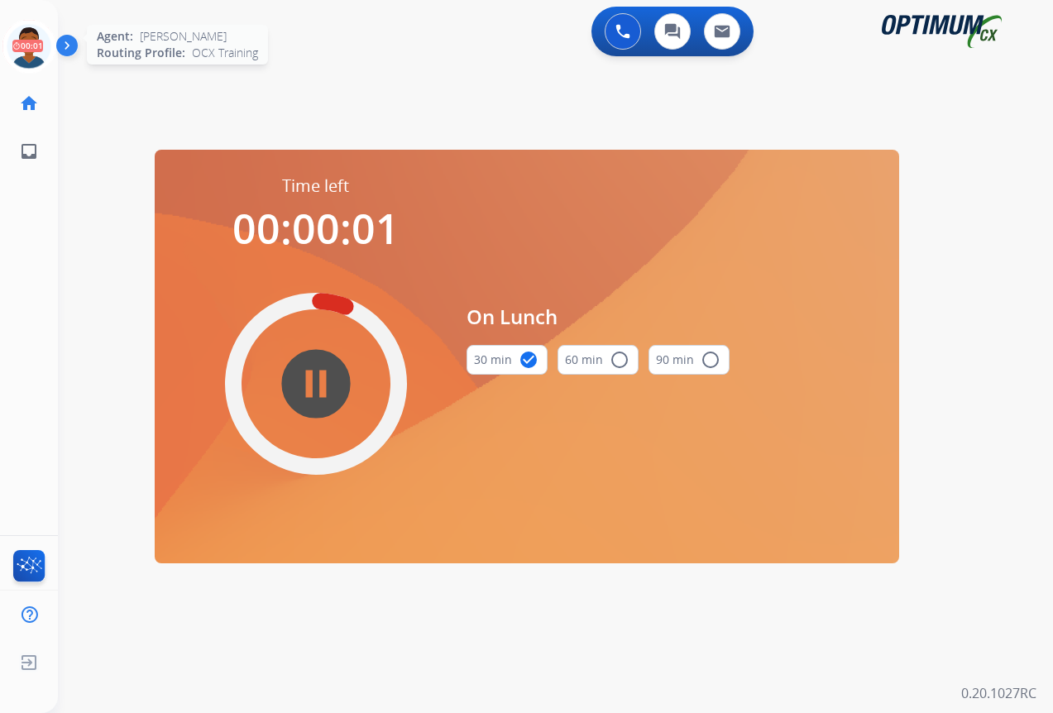
click at [23, 53] on icon at bounding box center [29, 47] width 54 height 54
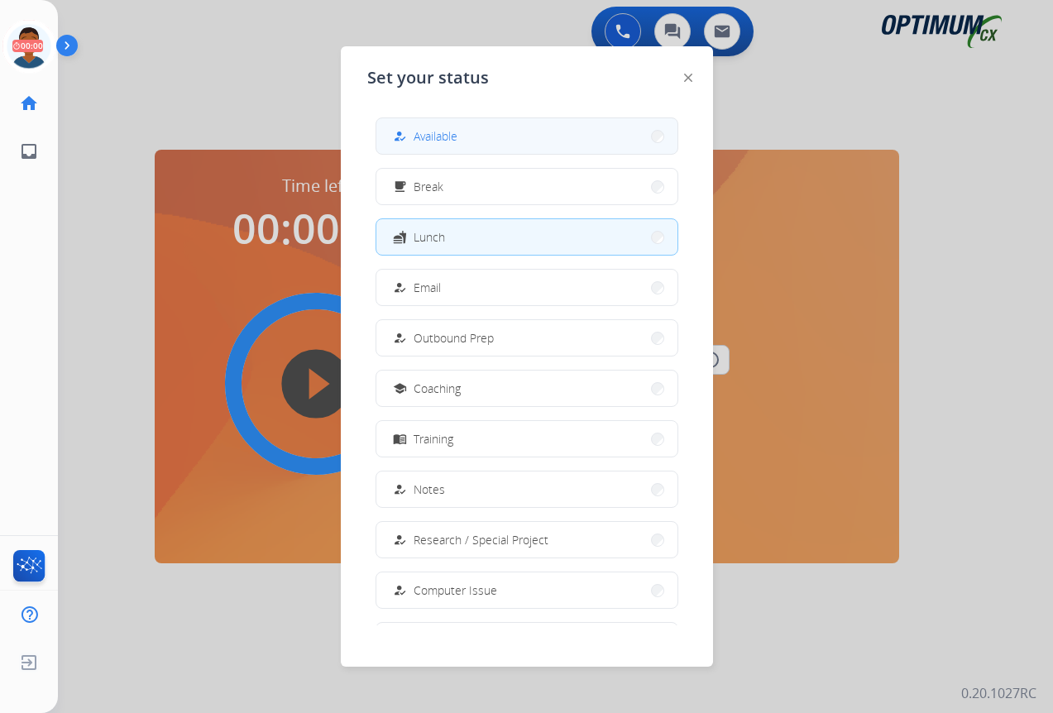
click at [530, 143] on button "how_to_reg Available" at bounding box center [526, 136] width 301 height 36
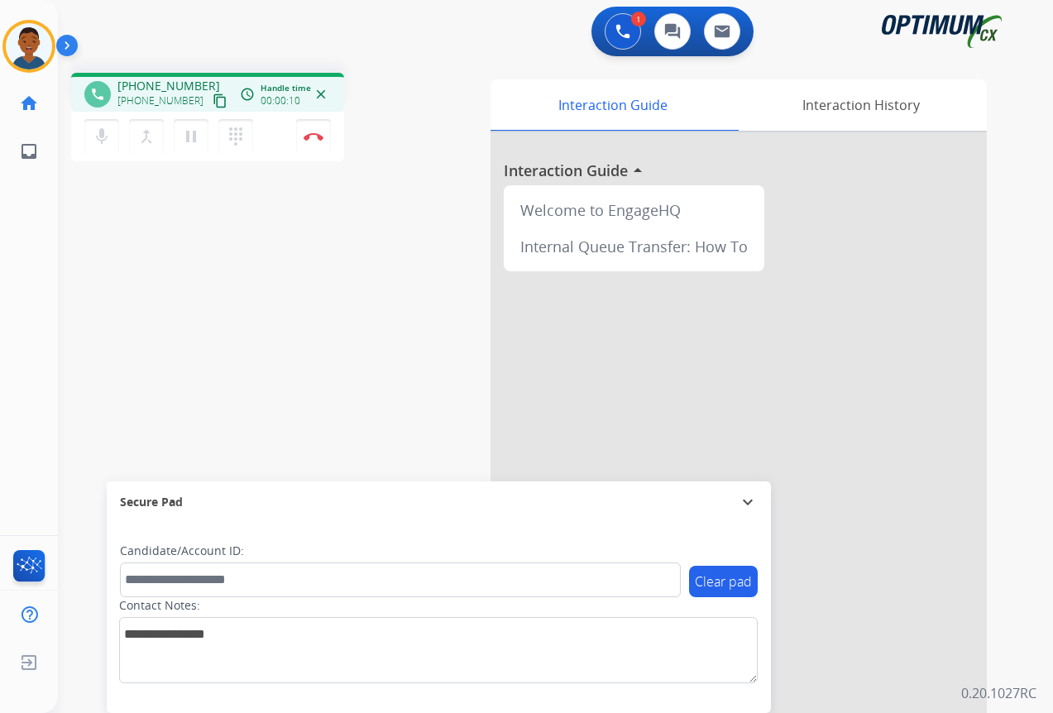
click at [213, 101] on mat-icon "content_copy" at bounding box center [220, 100] width 15 height 15
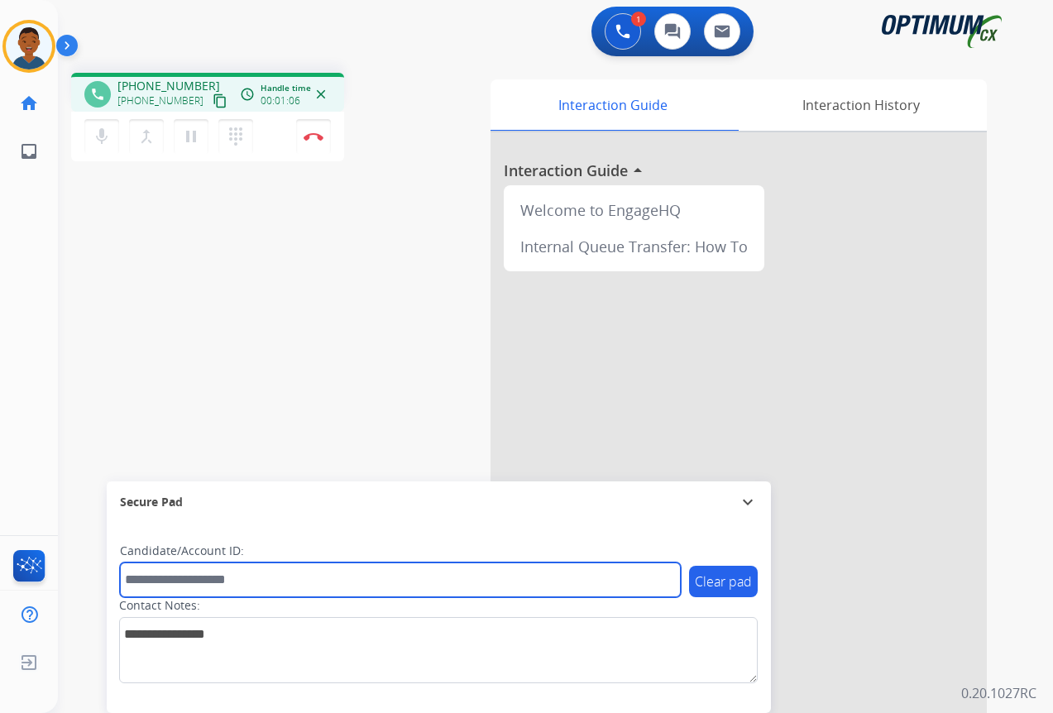
click at [161, 576] on input "text" at bounding box center [400, 579] width 561 height 35
paste input "*********"
type input "*********"
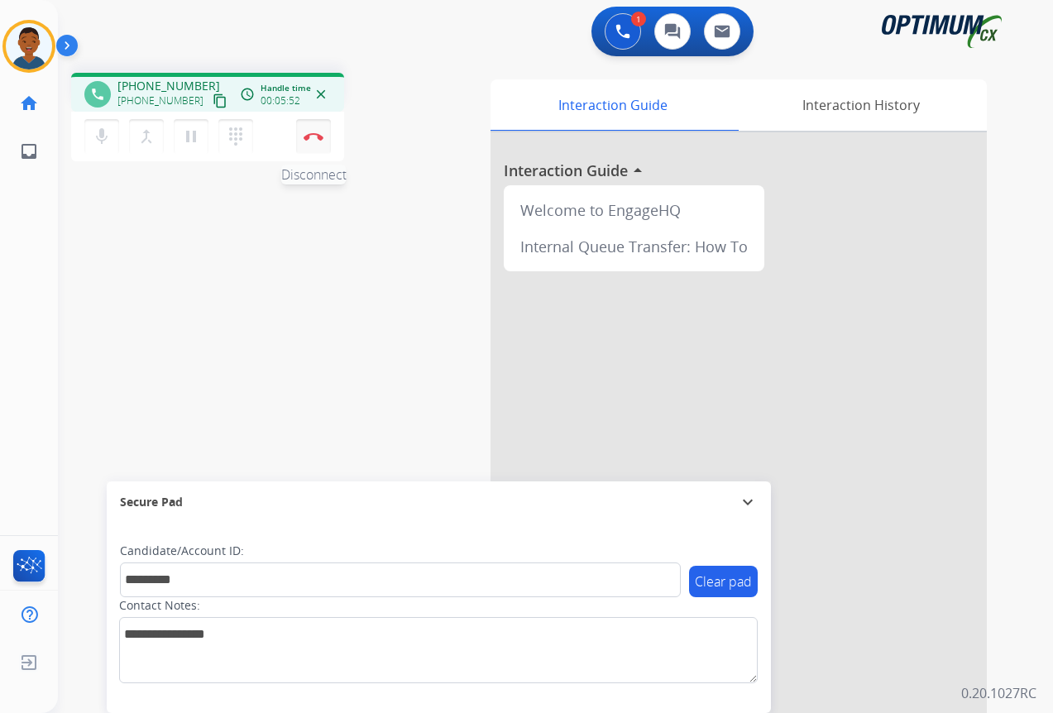
click at [313, 144] on button "Disconnect" at bounding box center [313, 136] width 35 height 35
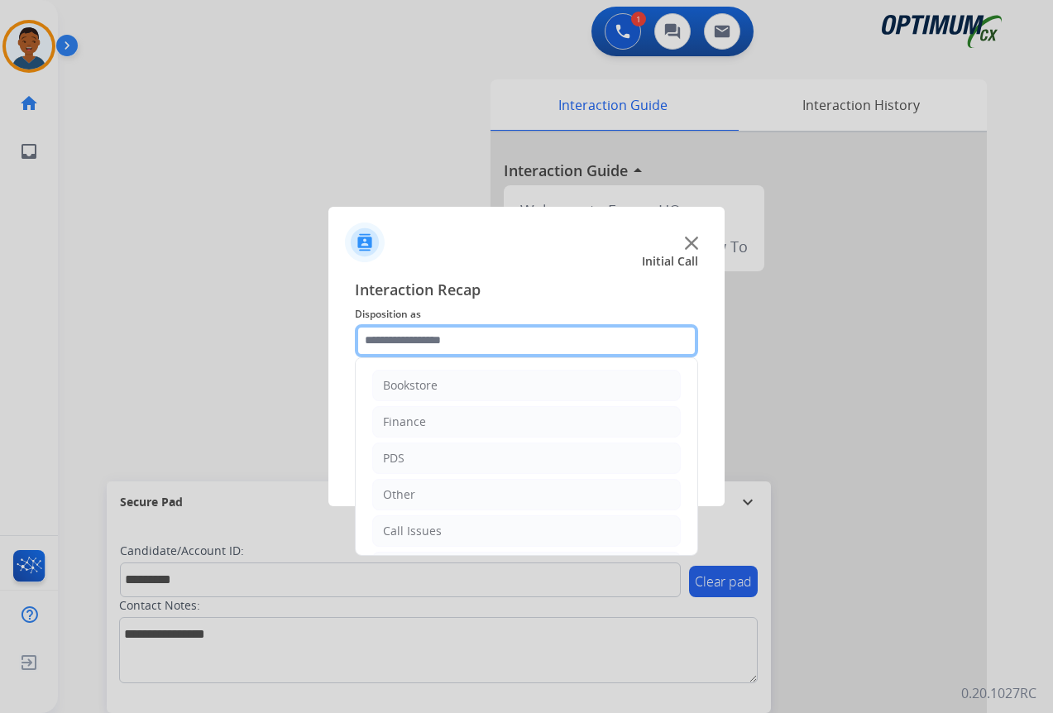
click at [386, 335] on input "text" at bounding box center [526, 340] width 343 height 33
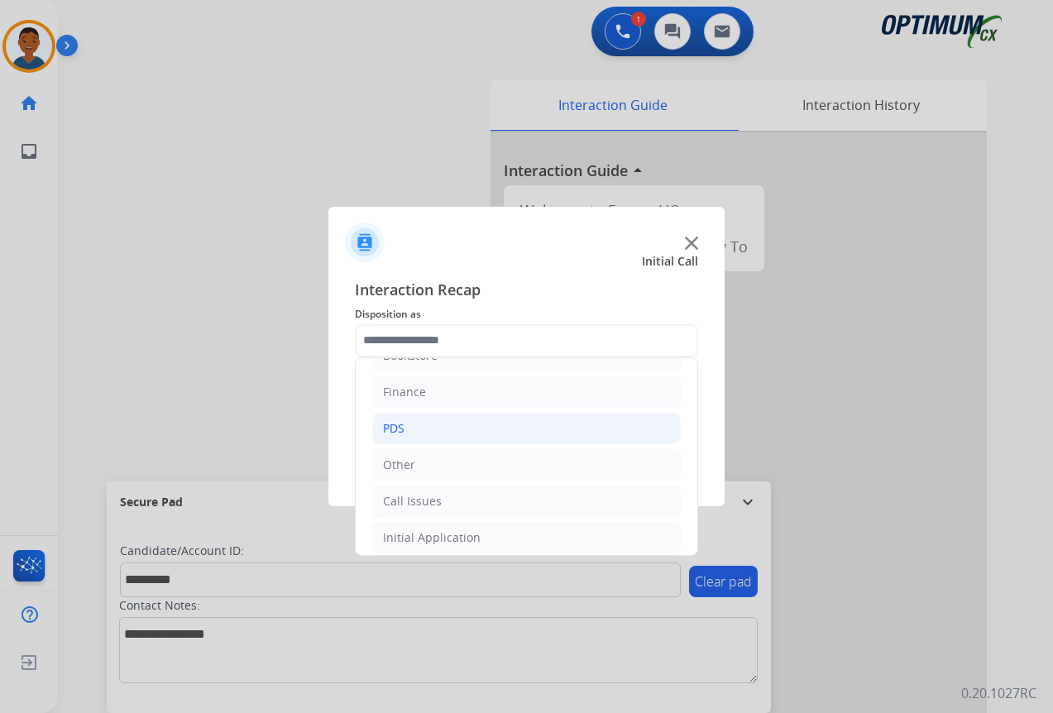
click at [389, 427] on div "PDS" at bounding box center [393, 428] width 21 height 17
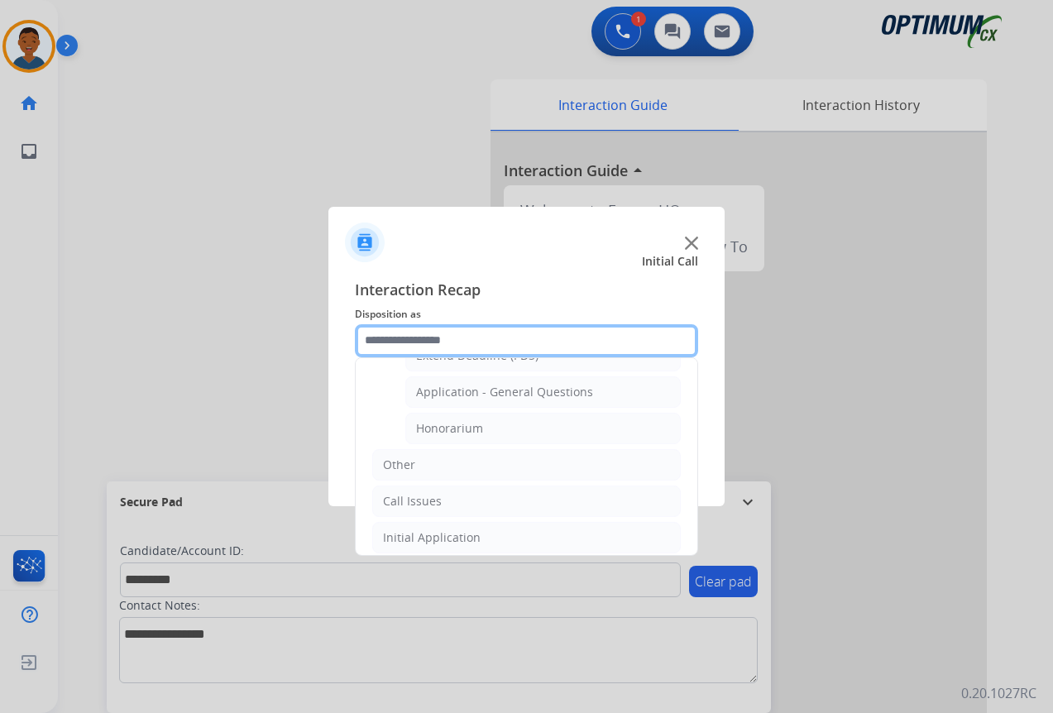
scroll to position [582, 0]
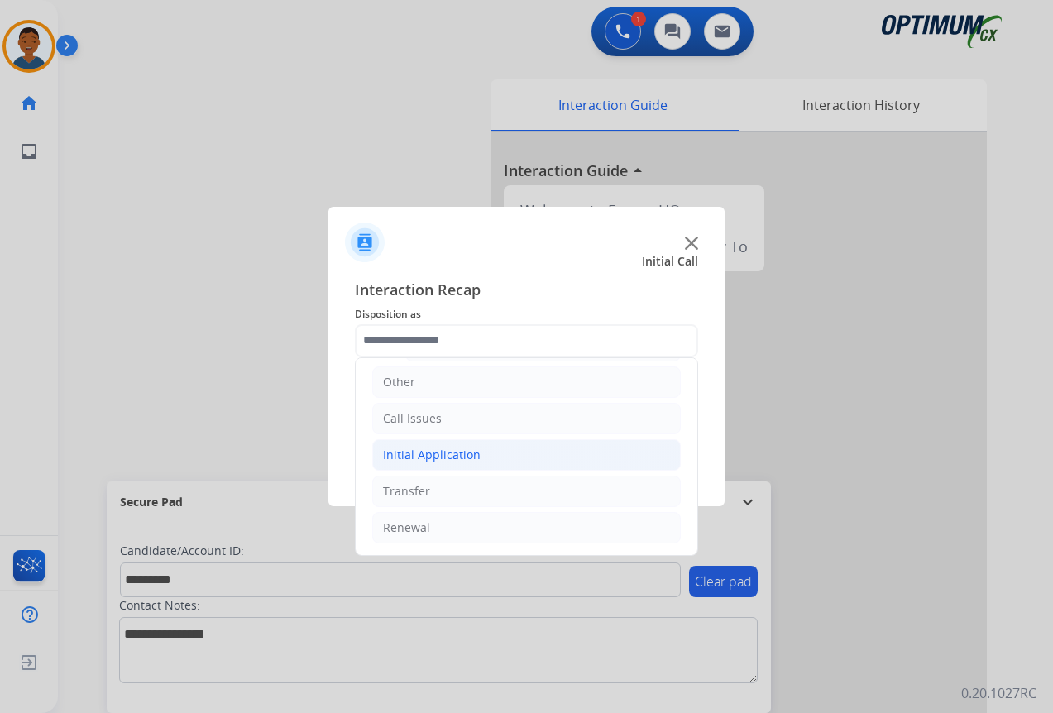
click at [403, 460] on div "Initial Application" at bounding box center [432, 455] width 98 height 17
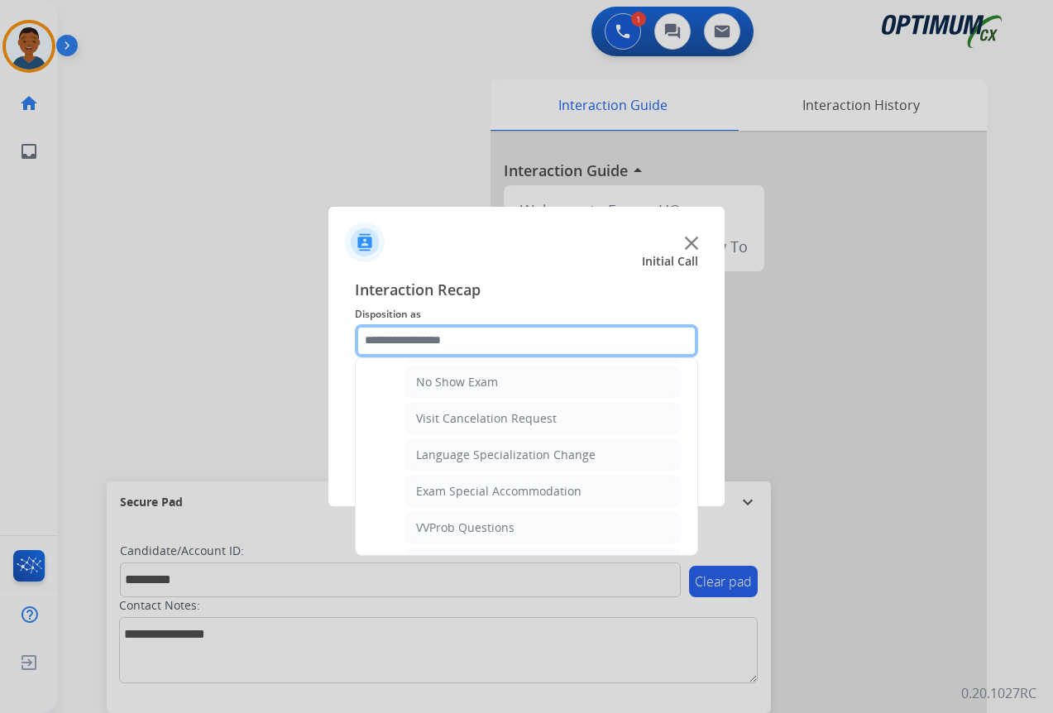
scroll to position [665, 0]
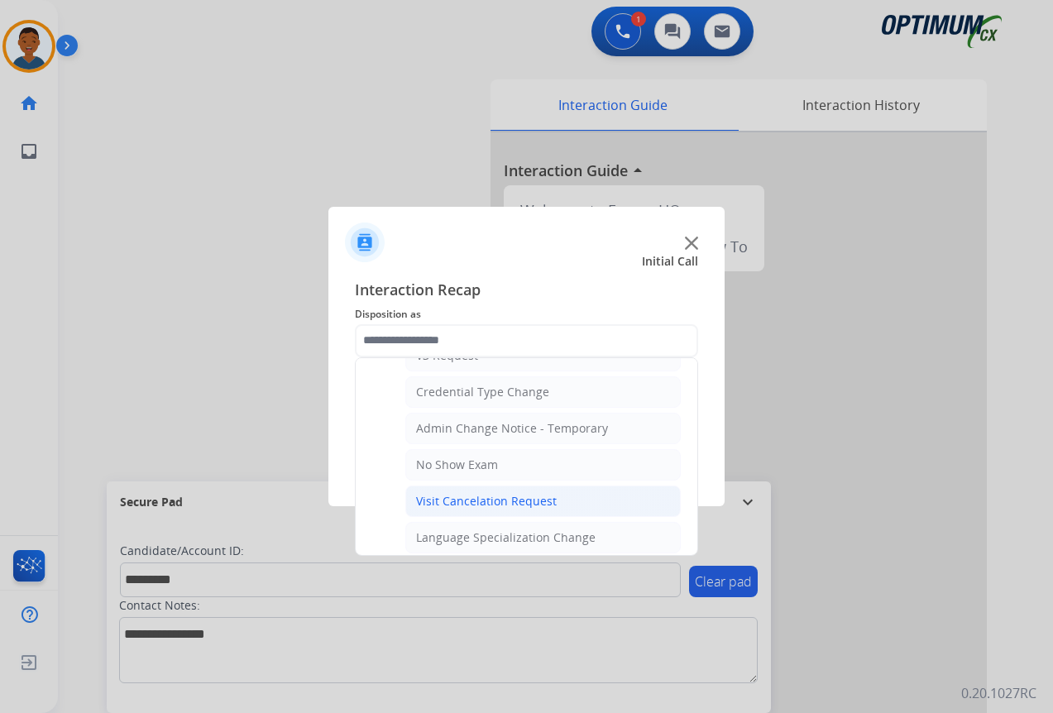
click at [474, 496] on div "Visit Cancelation Request" at bounding box center [486, 501] width 141 height 17
type input "**********"
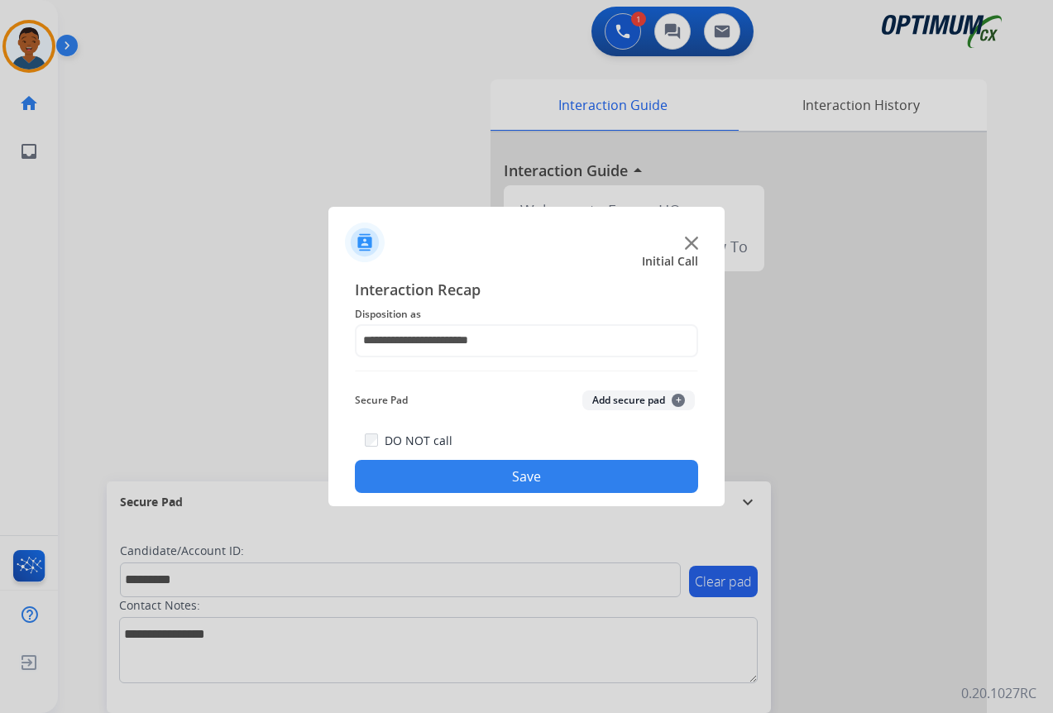
click at [614, 398] on button "Add secure pad +" at bounding box center [638, 400] width 112 height 20
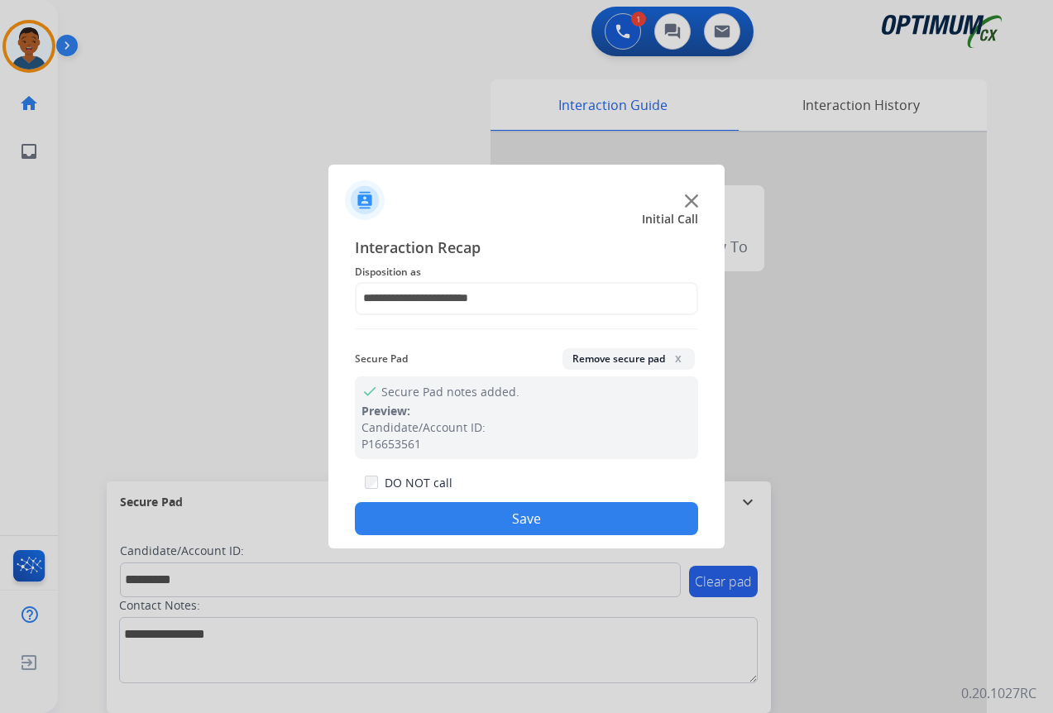
click at [566, 517] on button "Save" at bounding box center [526, 518] width 343 height 33
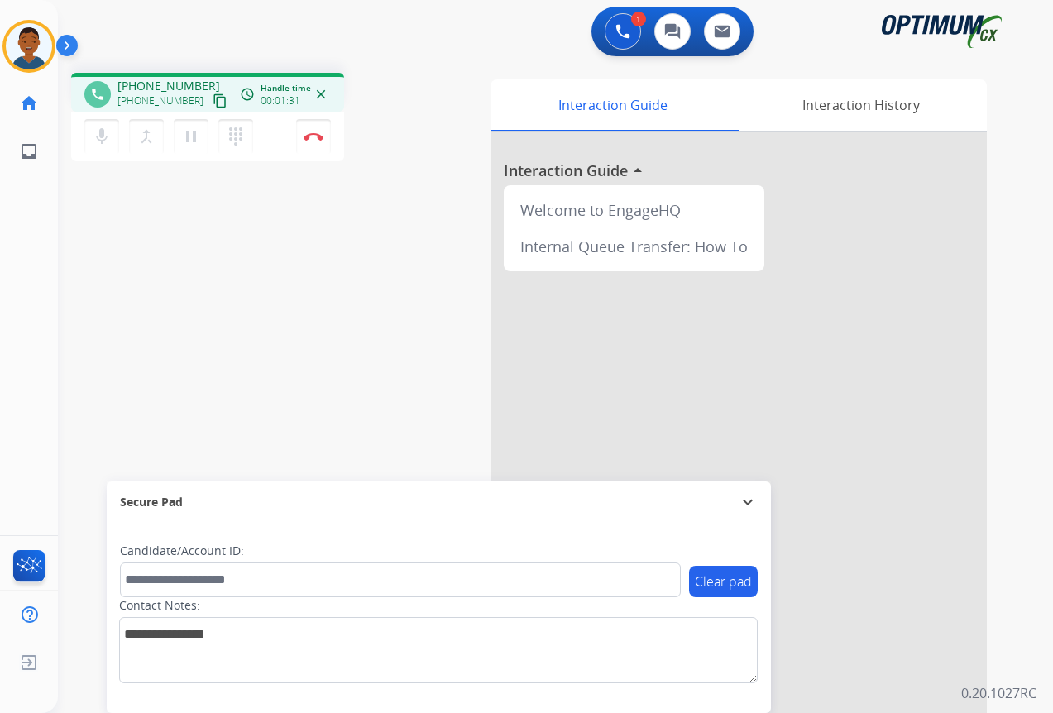
click at [213, 100] on mat-icon "content_copy" at bounding box center [220, 100] width 15 height 15
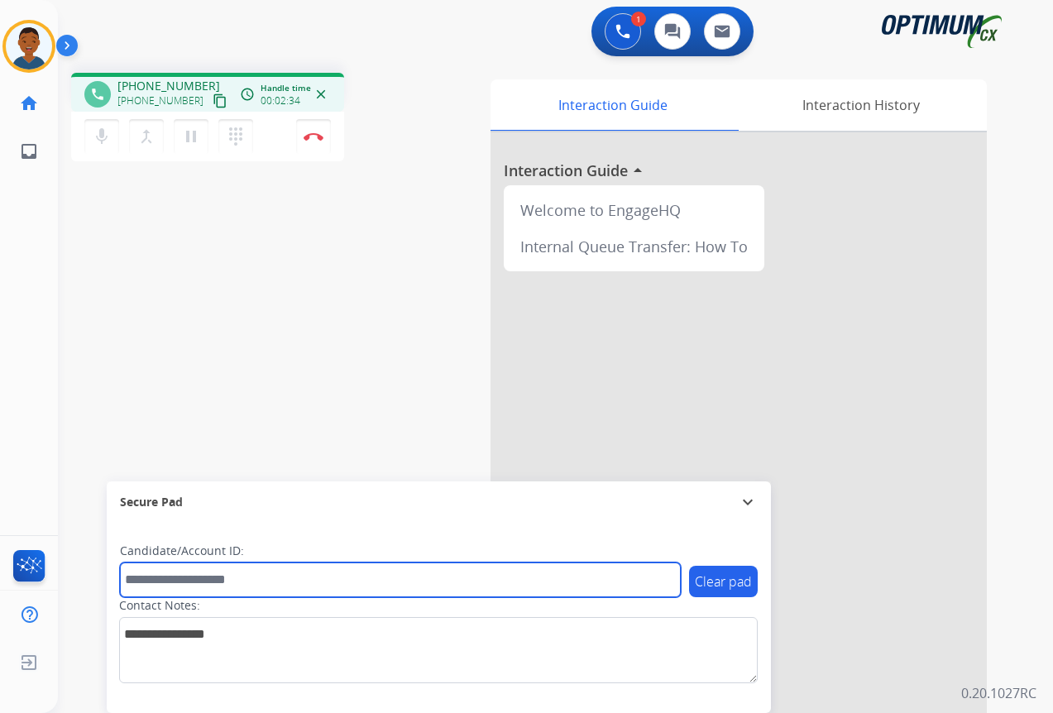
click at [187, 580] on input "text" at bounding box center [400, 579] width 561 height 35
paste input "*******"
type input "*******"
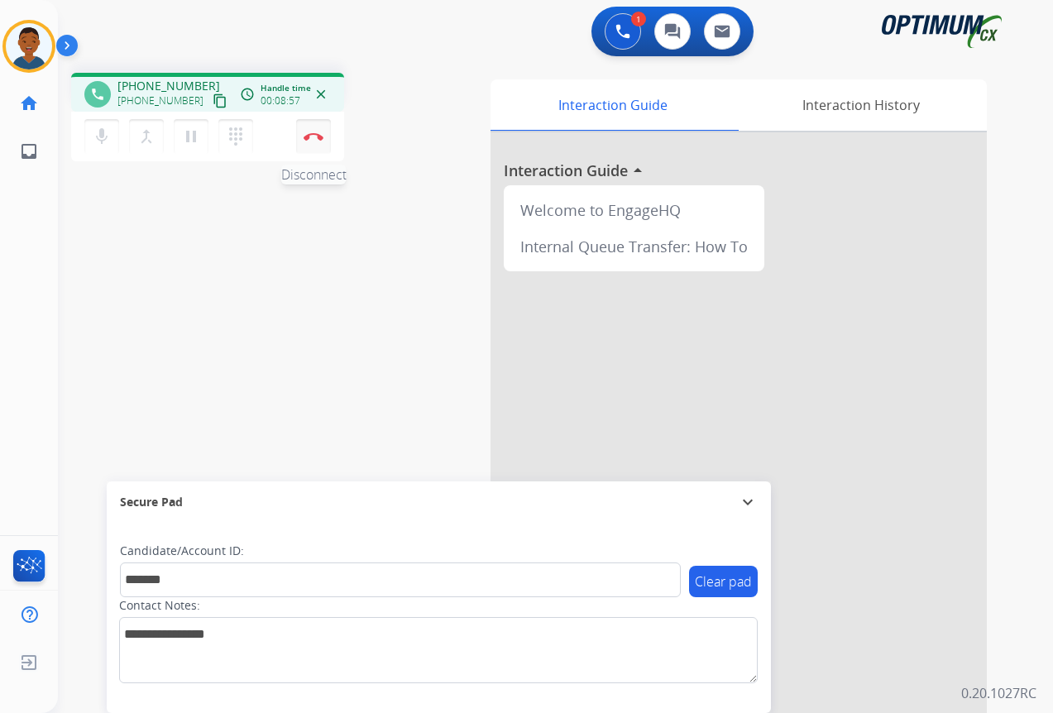
click at [318, 136] on img at bounding box center [313, 136] width 20 height 8
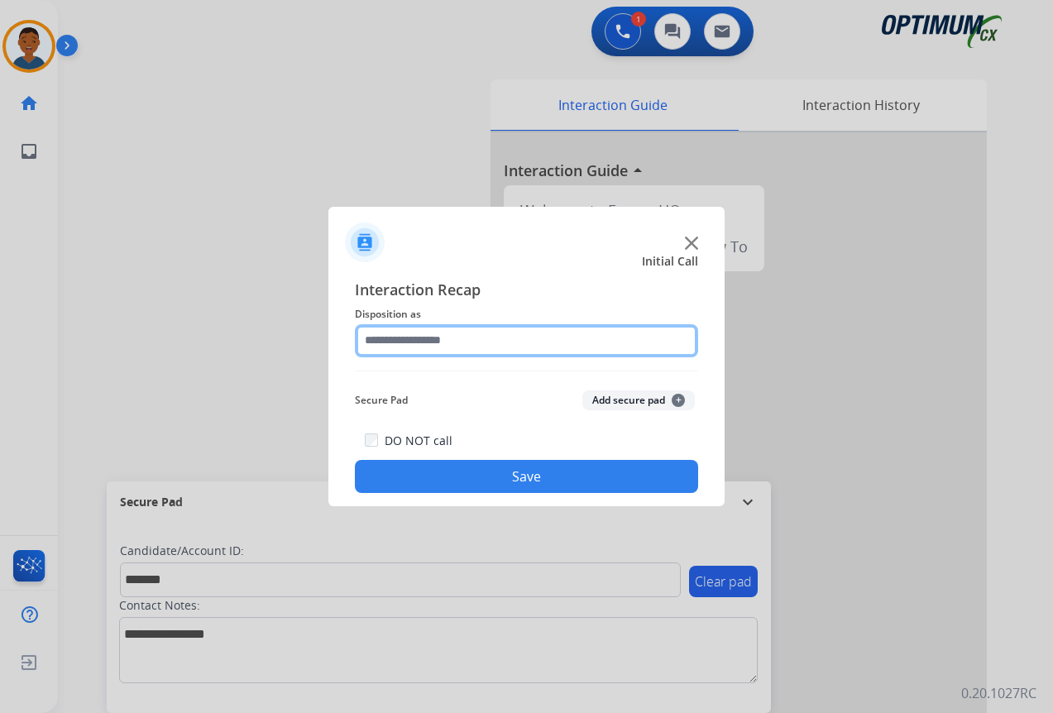
click at [396, 338] on input "text" at bounding box center [526, 340] width 343 height 33
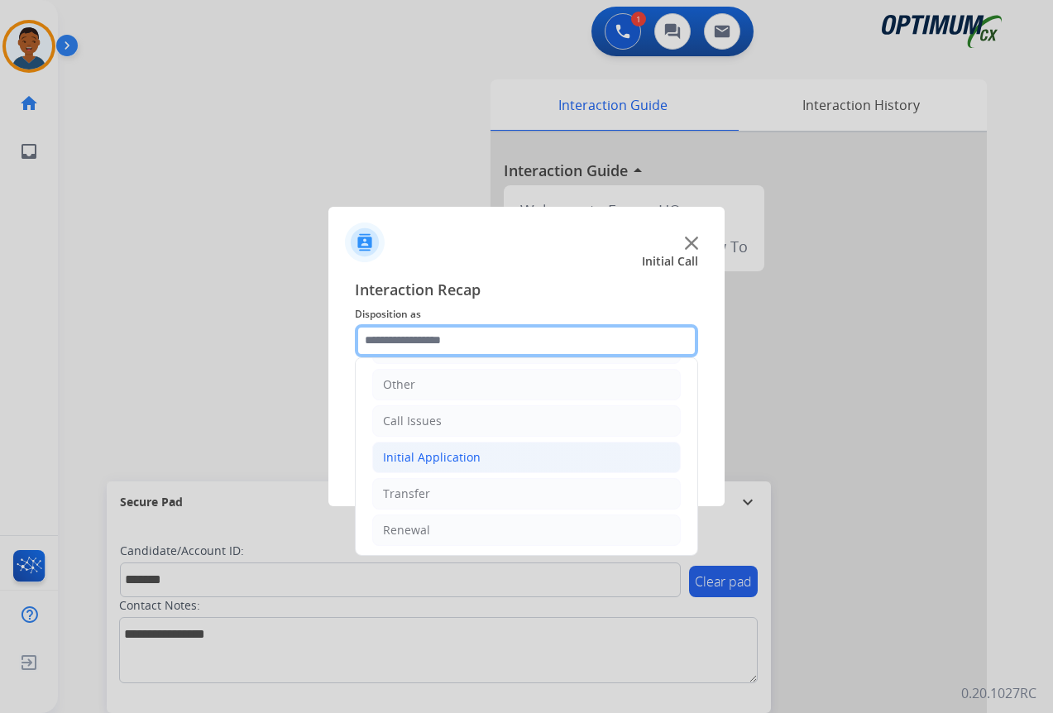
scroll to position [112, 0]
click at [400, 451] on div "Initial Application" at bounding box center [432, 455] width 98 height 17
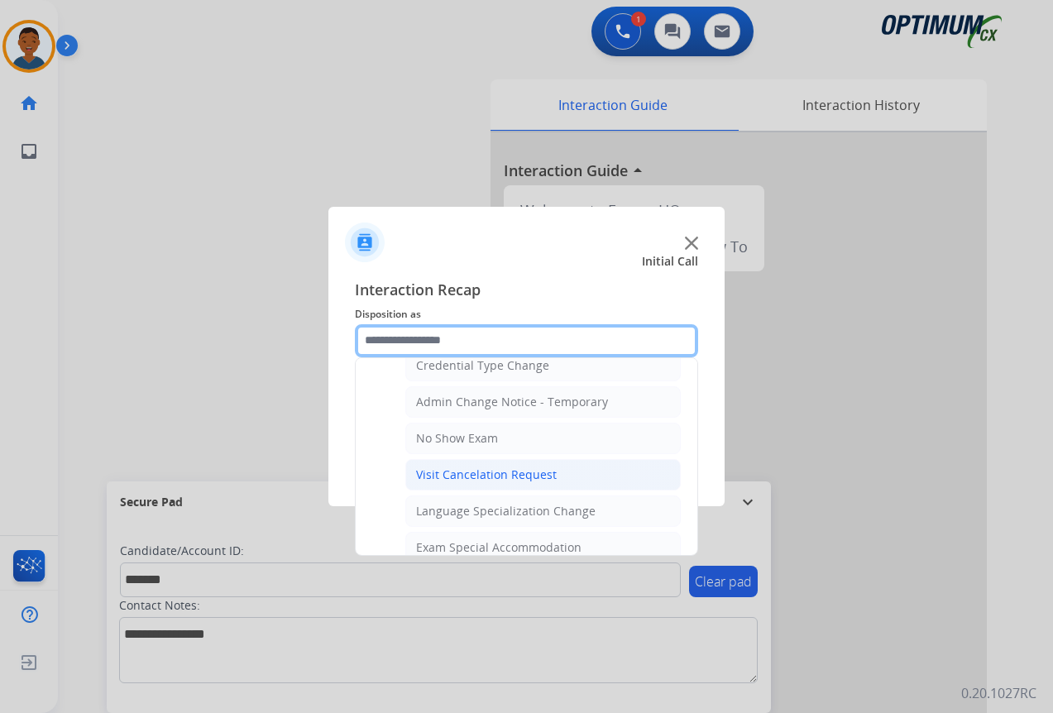
scroll to position [774, 0]
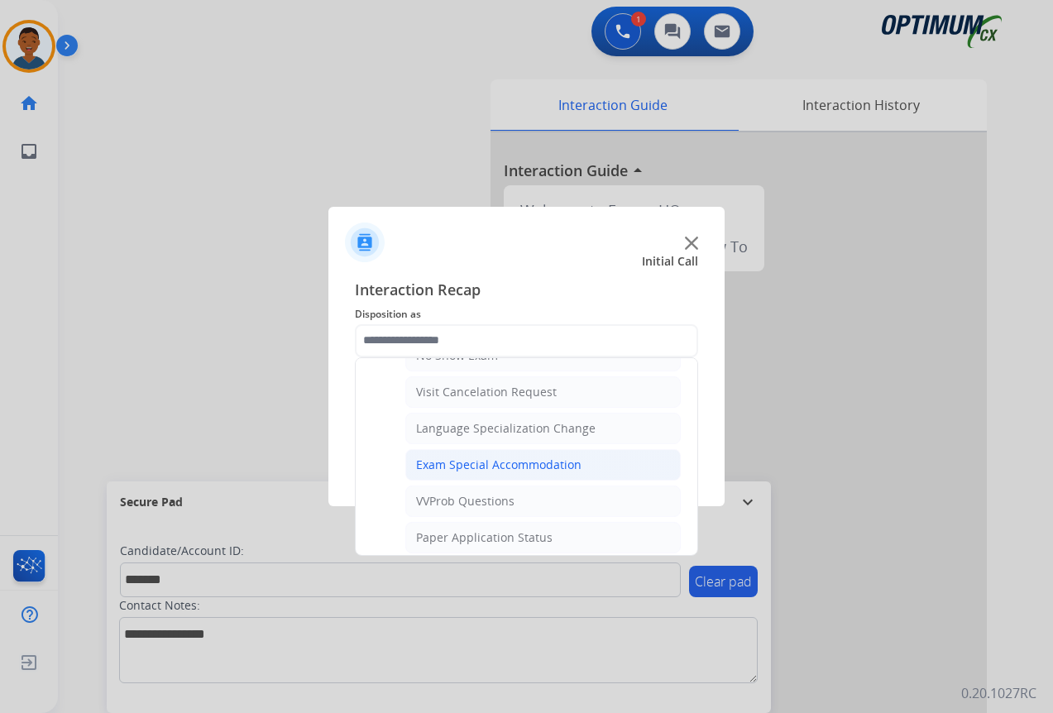
click at [429, 466] on div "Exam Special Accommodation" at bounding box center [498, 464] width 165 height 17
type input "**********"
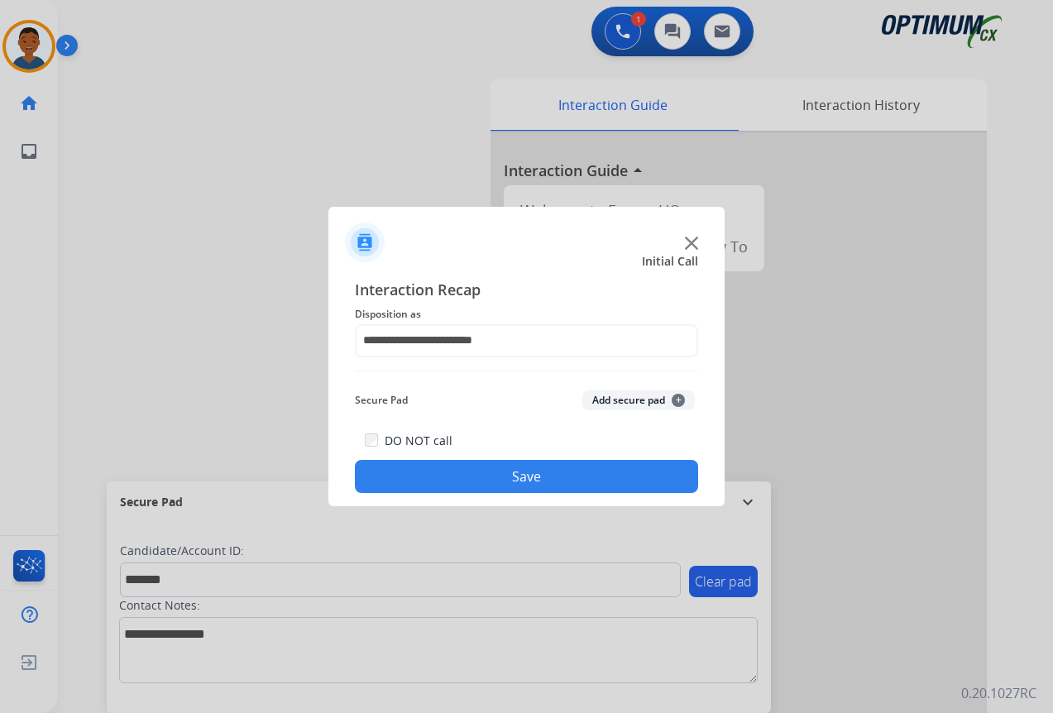
click at [602, 401] on button "Add secure pad +" at bounding box center [638, 400] width 112 height 20
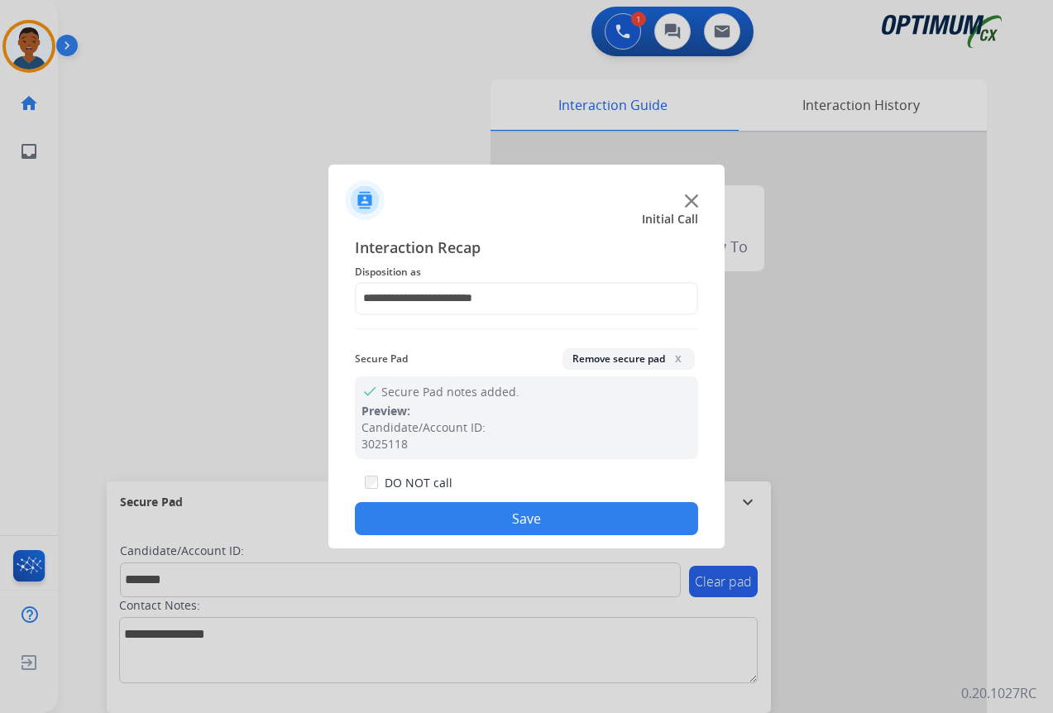
click at [551, 516] on button "Save" at bounding box center [526, 518] width 343 height 33
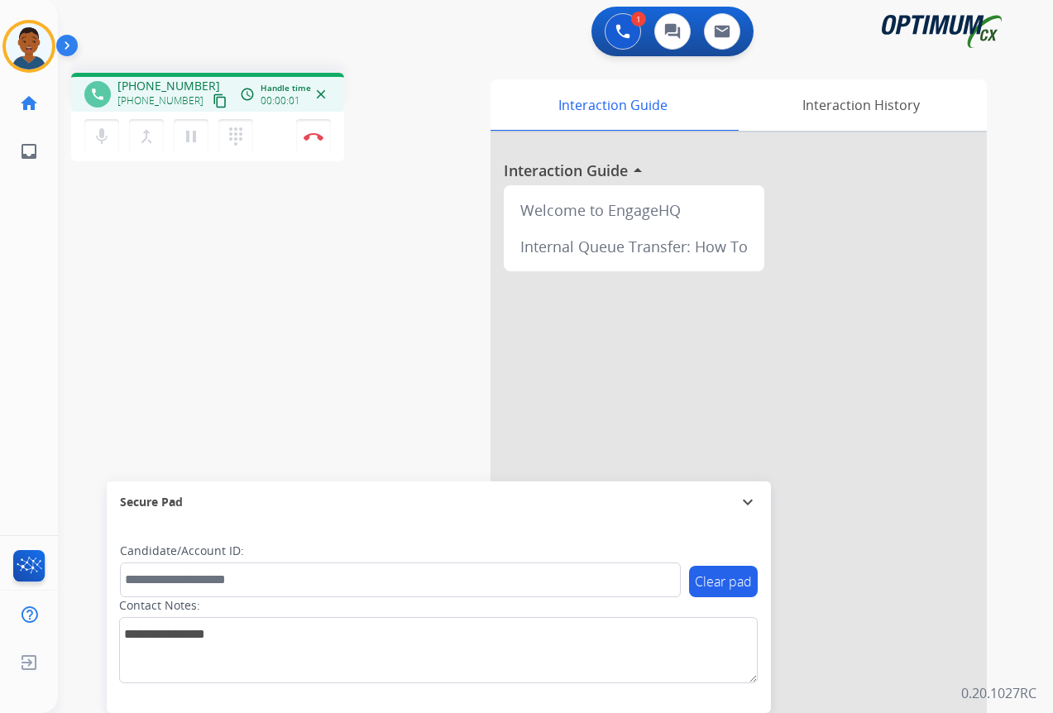
click at [213, 103] on mat-icon "content_copy" at bounding box center [220, 100] width 15 height 15
click at [306, 133] on img at bounding box center [313, 136] width 20 height 8
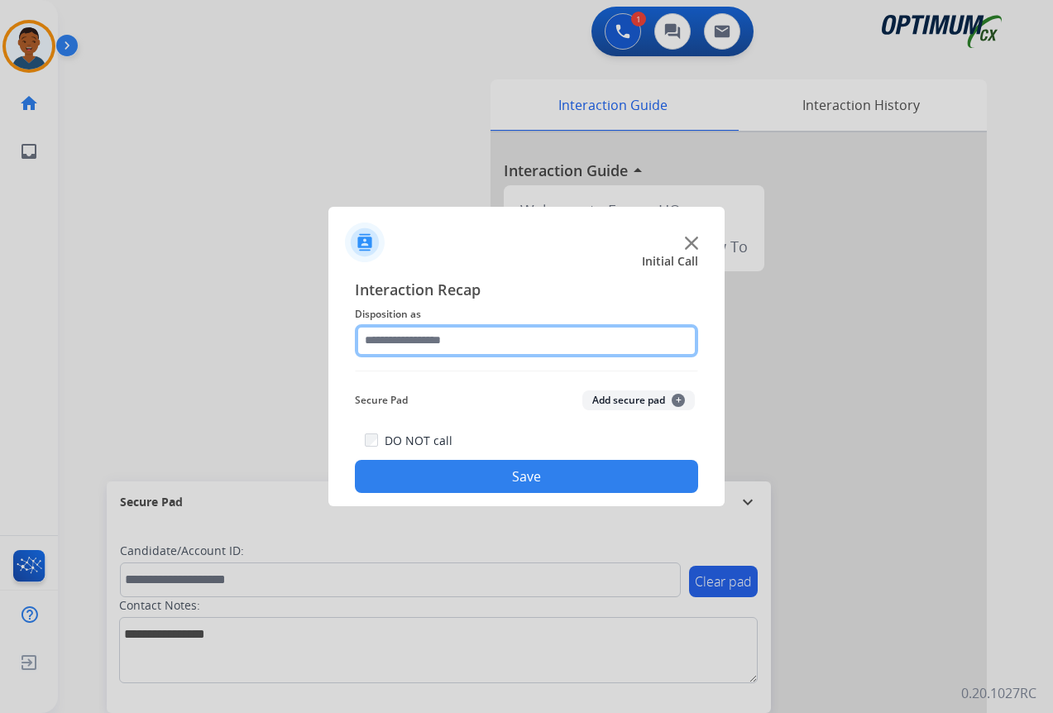
click at [386, 342] on input "text" at bounding box center [526, 340] width 343 height 33
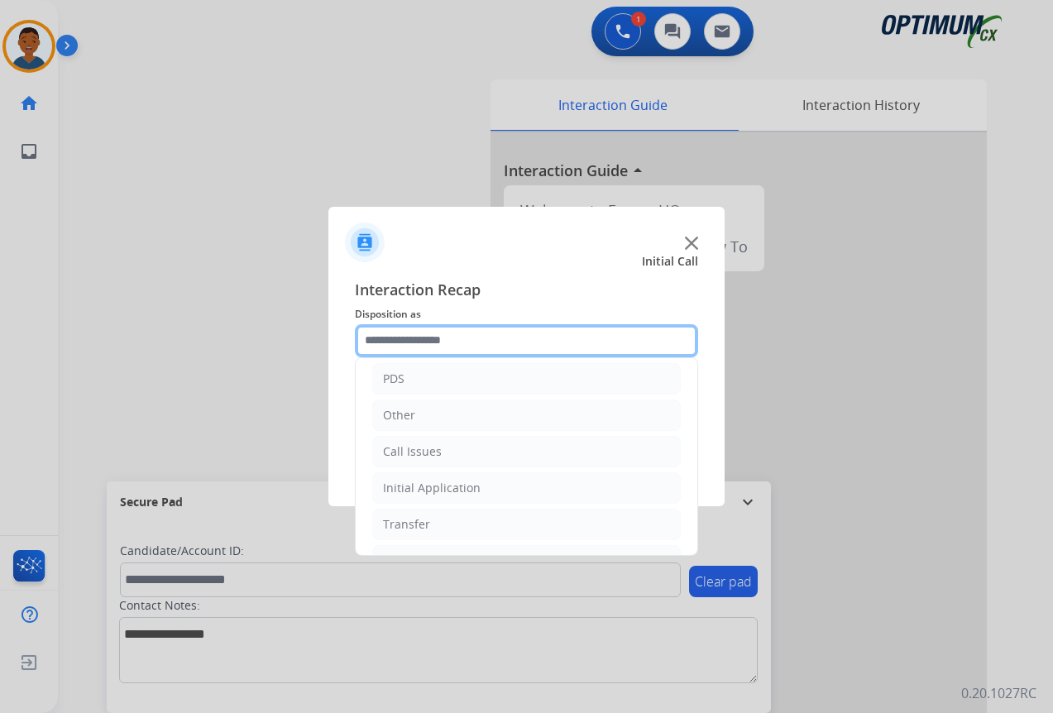
scroll to position [112, 0]
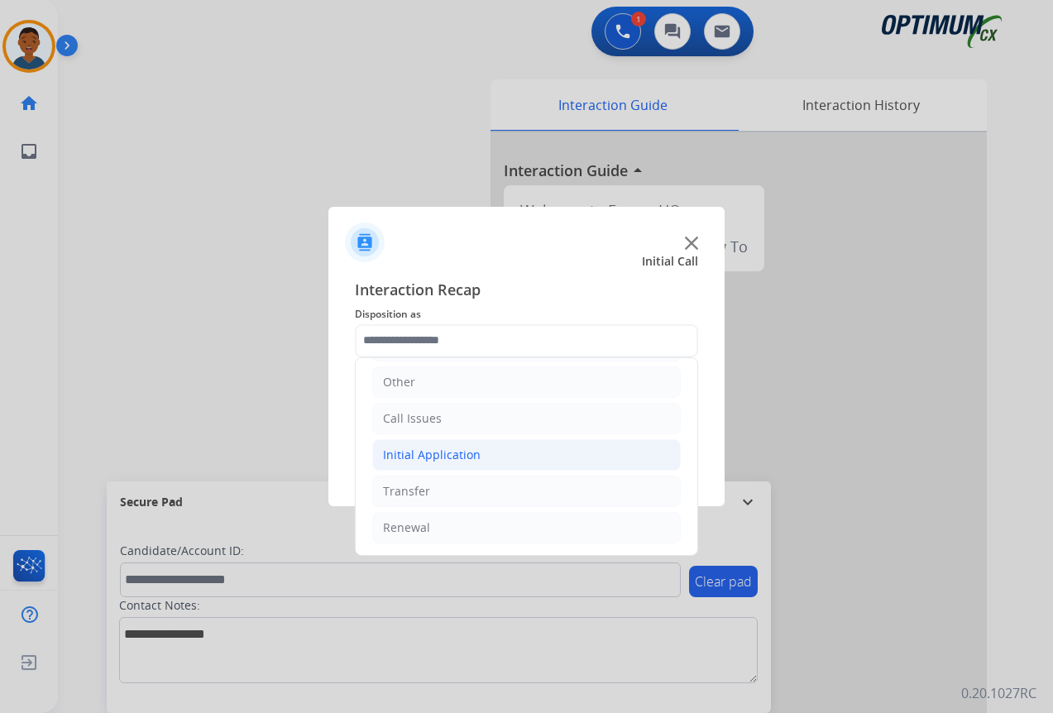
click at [424, 455] on div "Initial Application" at bounding box center [432, 455] width 98 height 17
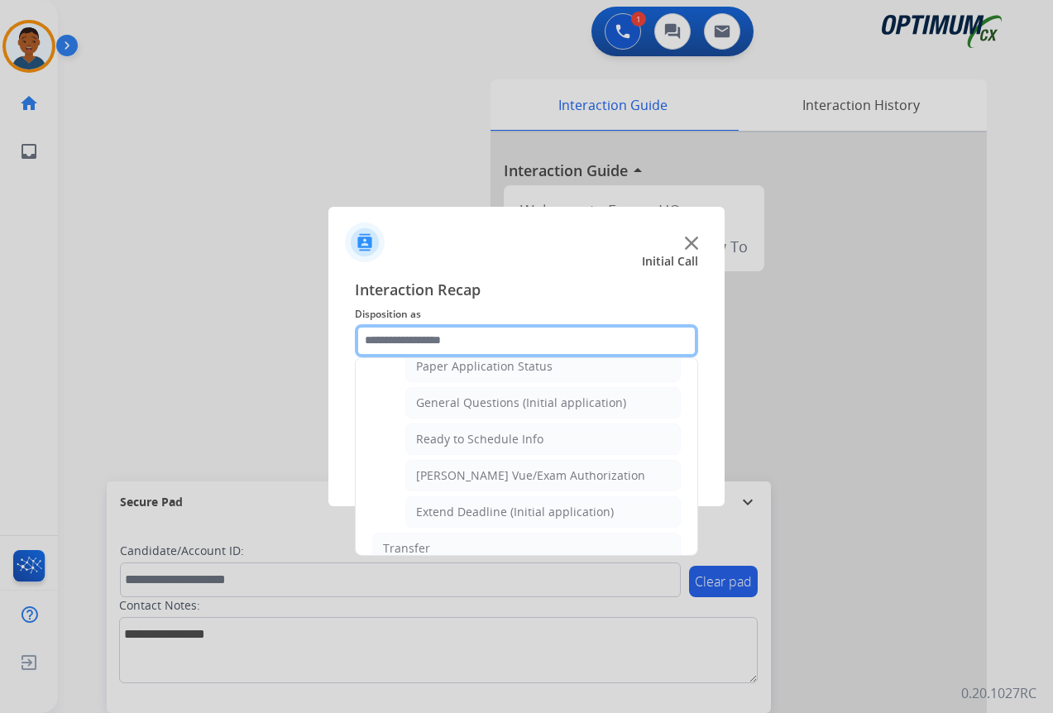
scroll to position [919, 0]
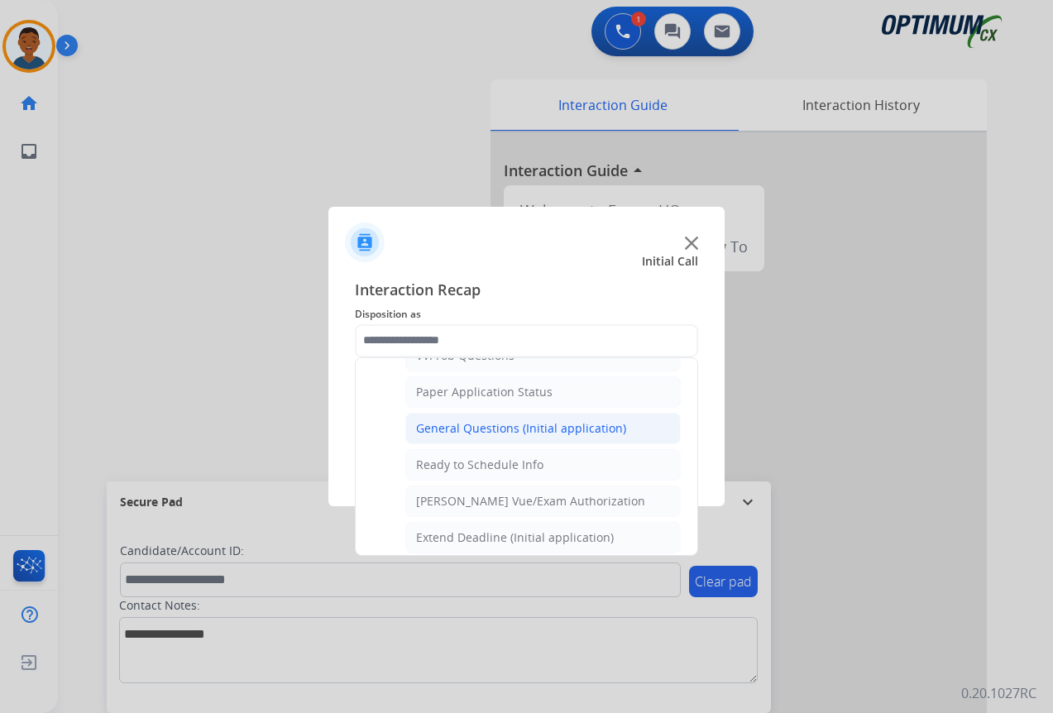
click at [422, 429] on div "General Questions (Initial application)" at bounding box center [521, 428] width 210 height 17
type input "**********"
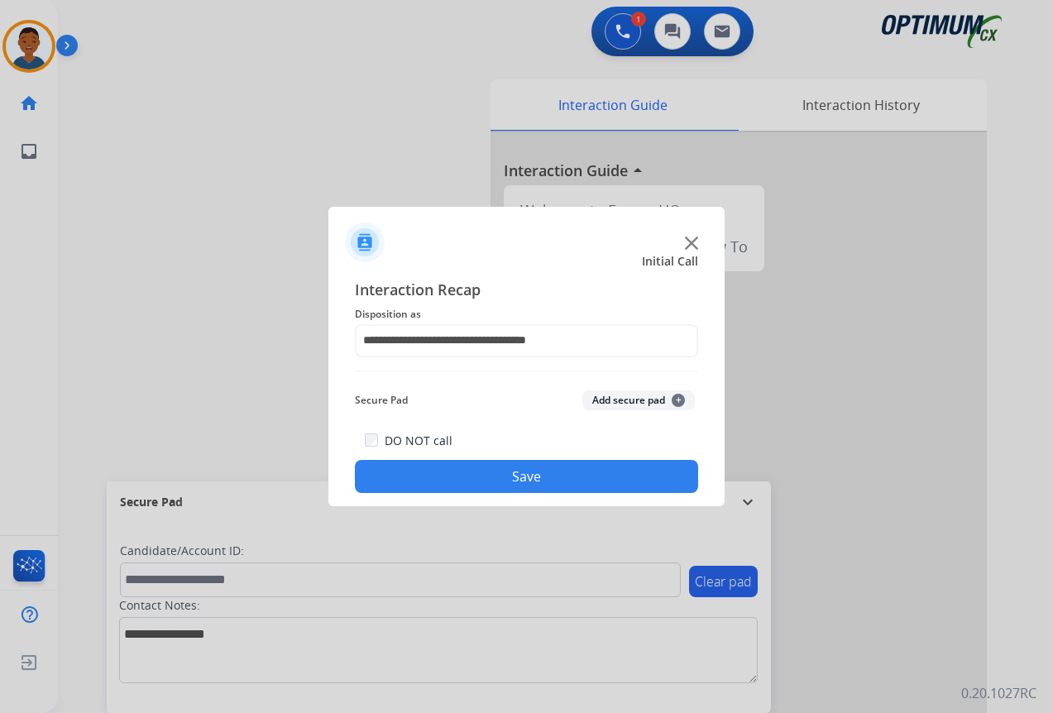
click at [467, 483] on button "Save" at bounding box center [526, 476] width 343 height 33
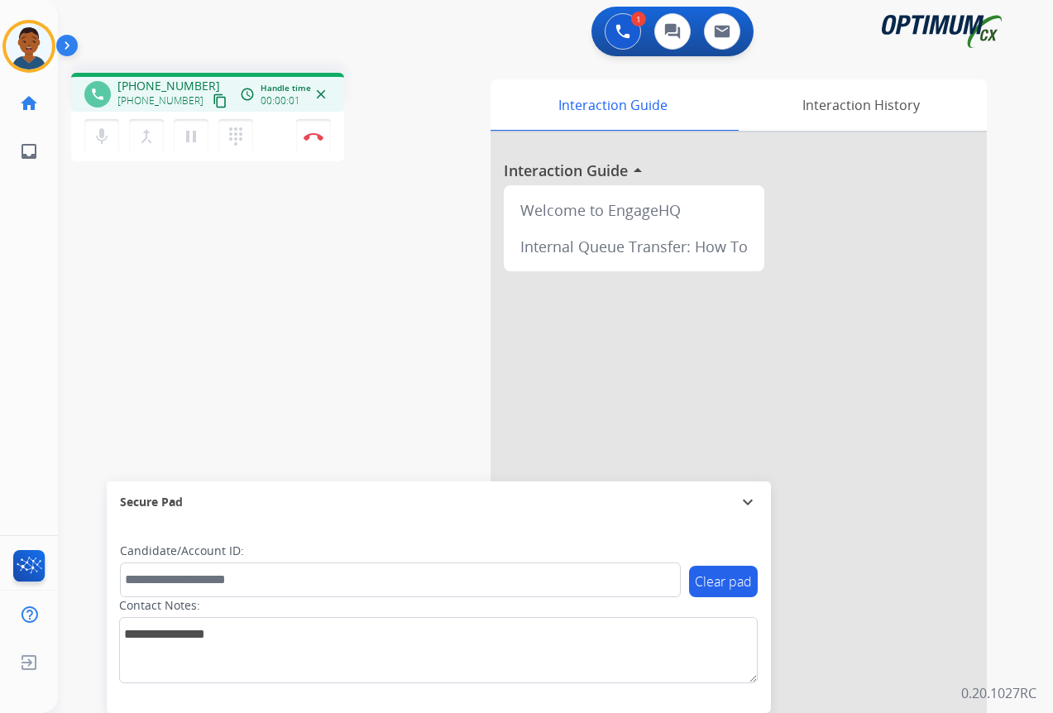
click at [213, 102] on mat-icon "content_copy" at bounding box center [220, 100] width 15 height 15
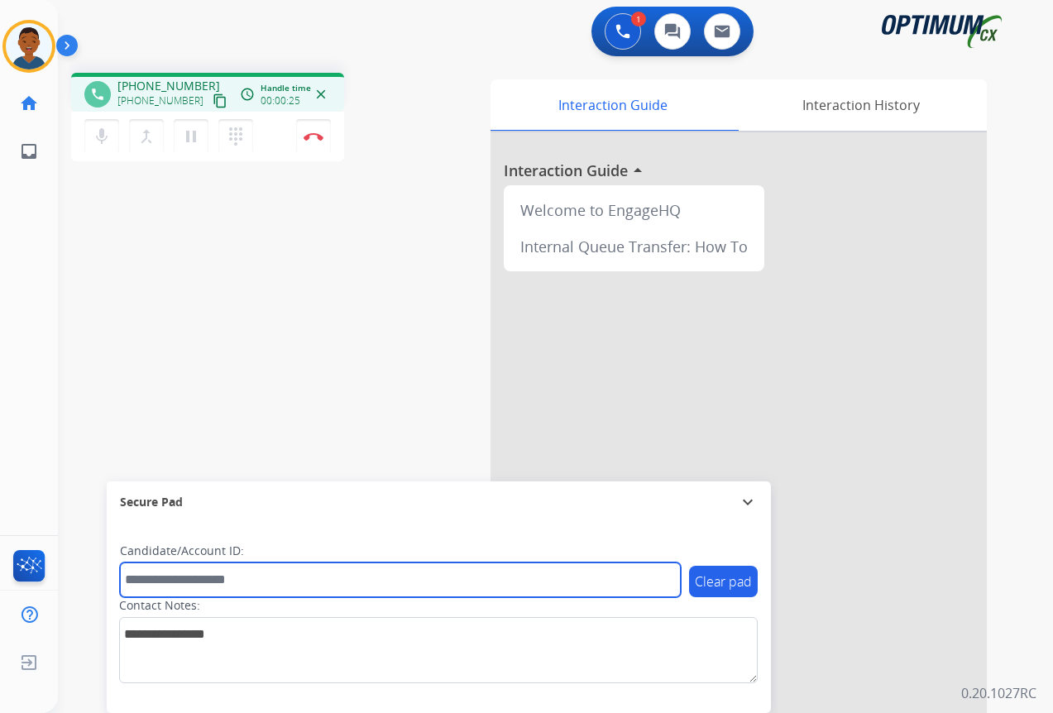
click at [144, 573] on input "text" at bounding box center [400, 579] width 561 height 35
paste input "*******"
type input "*******"
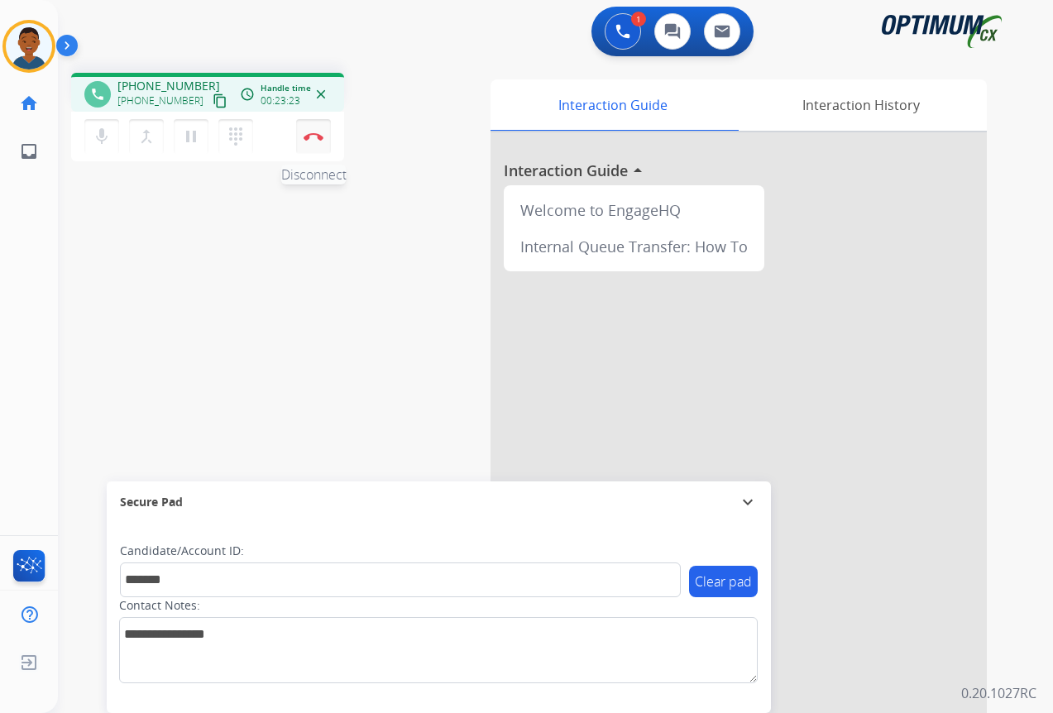
click at [317, 137] on img at bounding box center [313, 136] width 20 height 8
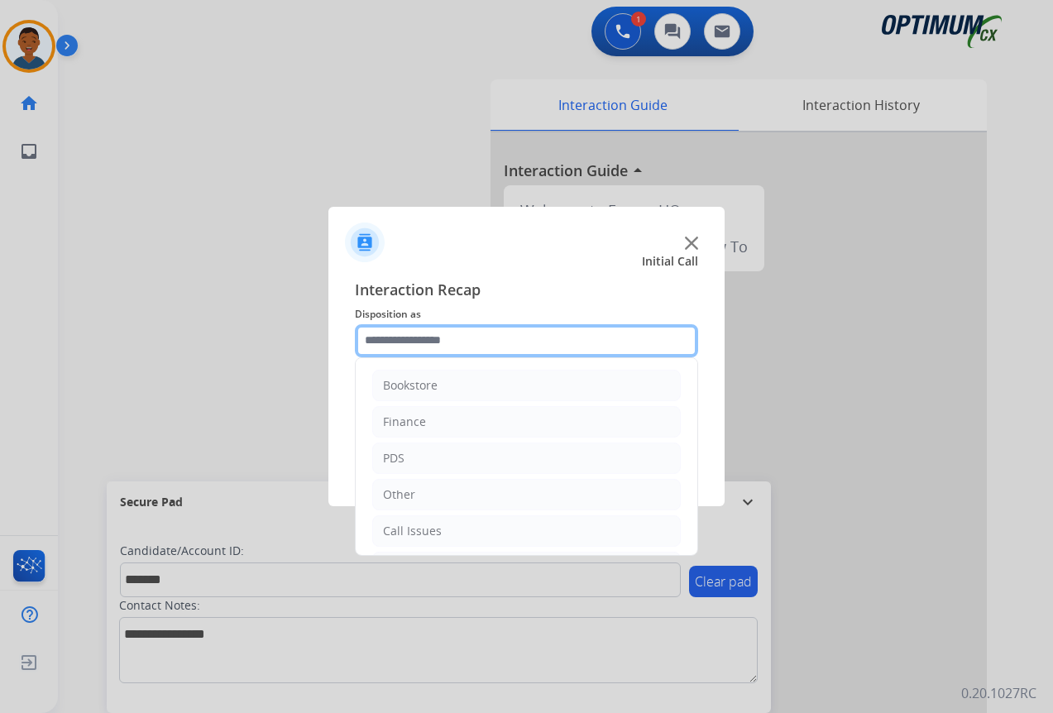
click at [394, 337] on input "text" at bounding box center [526, 340] width 343 height 33
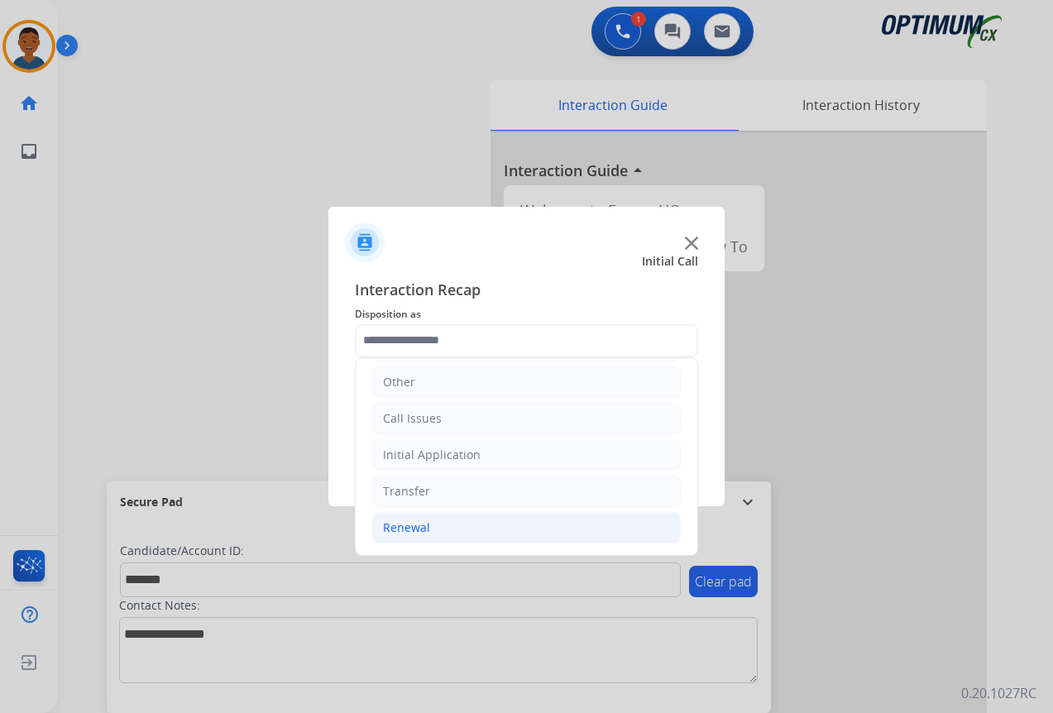
click at [405, 527] on div "Renewal" at bounding box center [406, 527] width 47 height 17
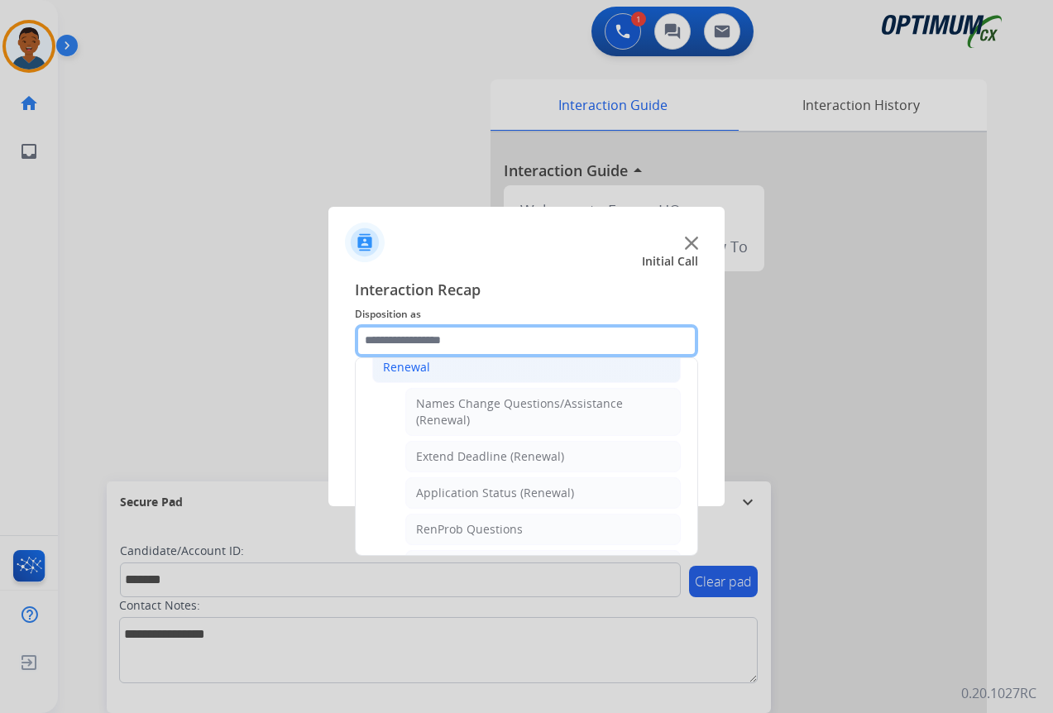
scroll to position [278, 0]
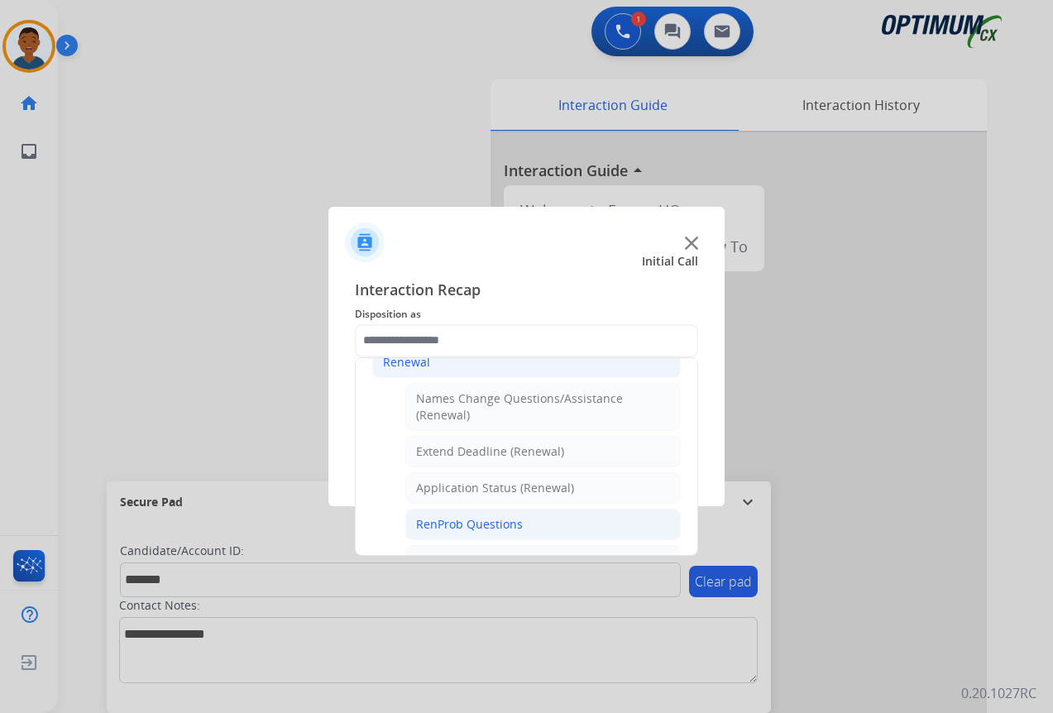
click at [437, 519] on div "RenProb Questions" at bounding box center [469, 524] width 107 height 17
type input "**********"
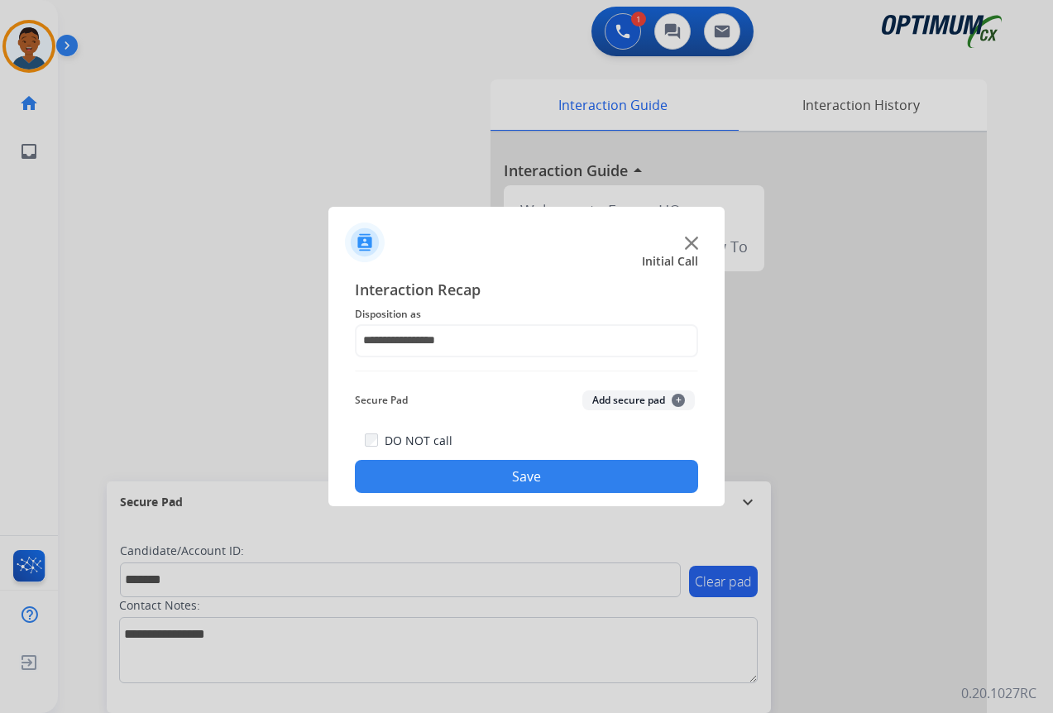
click at [614, 398] on button "Add secure pad +" at bounding box center [638, 400] width 112 height 20
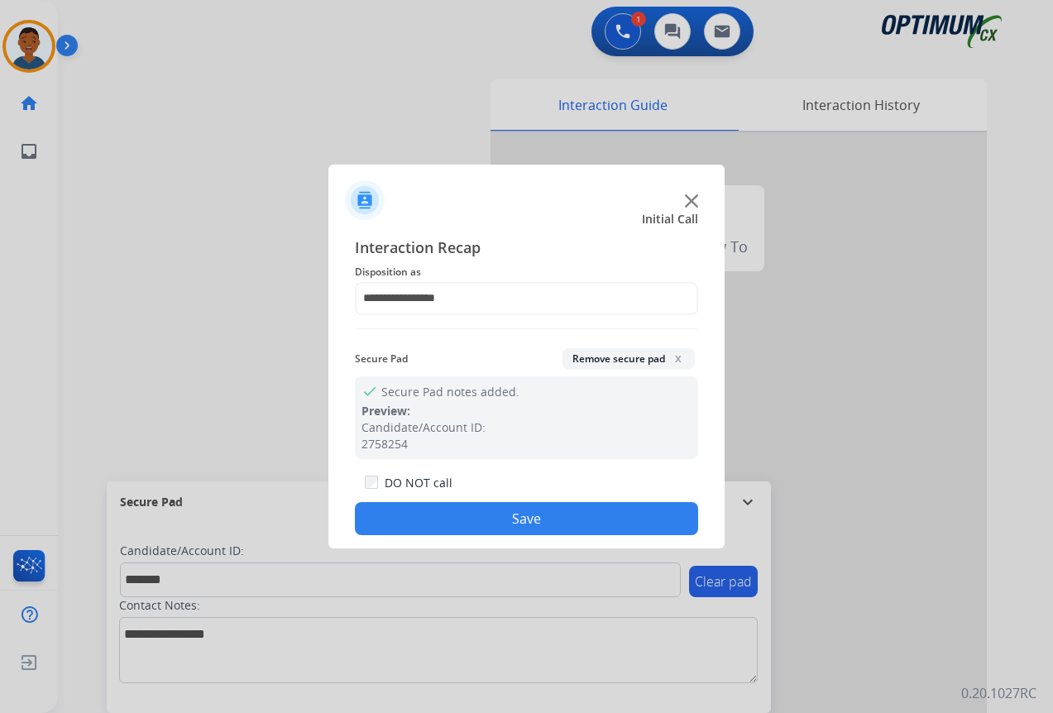
click at [528, 512] on button "Save" at bounding box center [526, 518] width 343 height 33
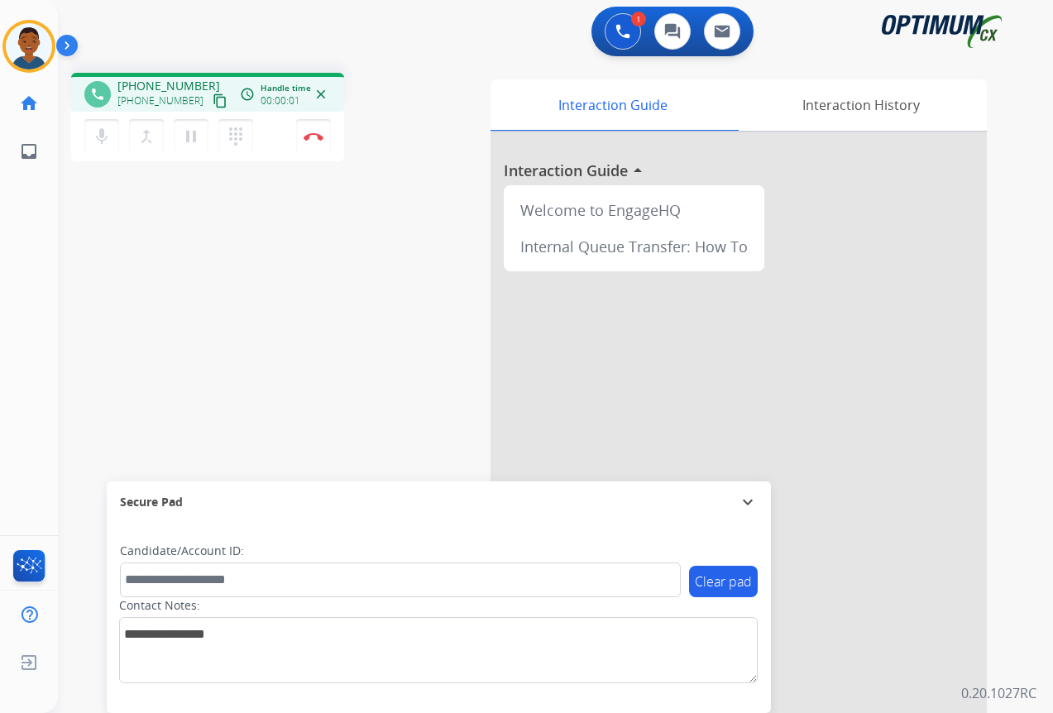
click at [213, 100] on mat-icon "content_copy" at bounding box center [220, 100] width 15 height 15
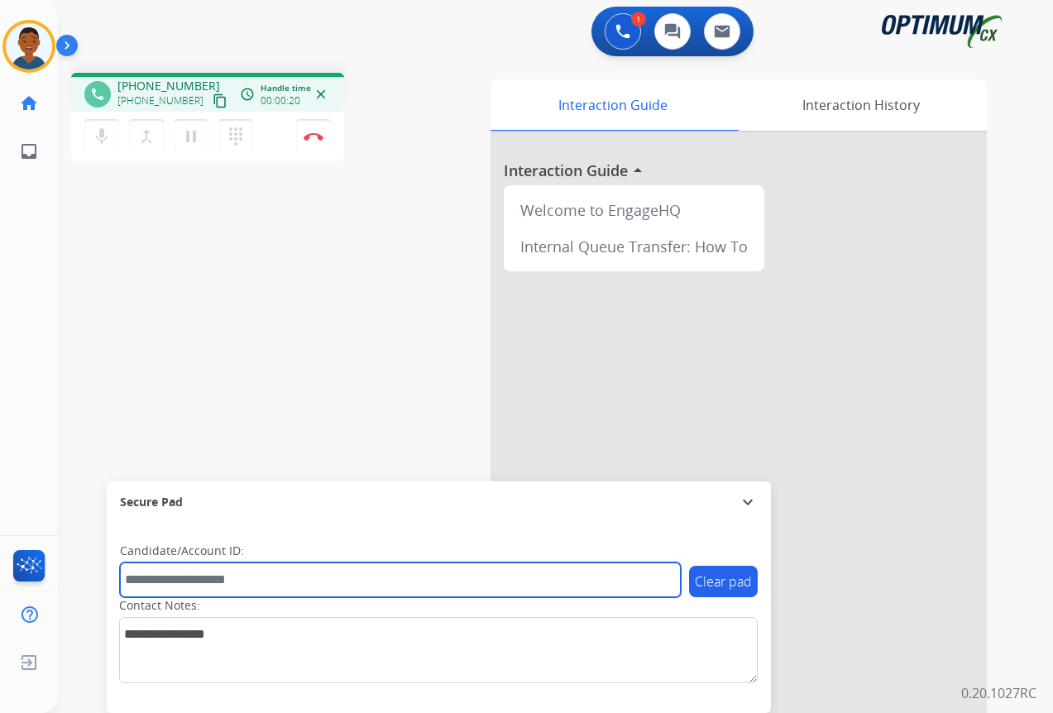
click at [165, 584] on input "text" at bounding box center [400, 579] width 561 height 35
paste input "*******"
type input "*******"
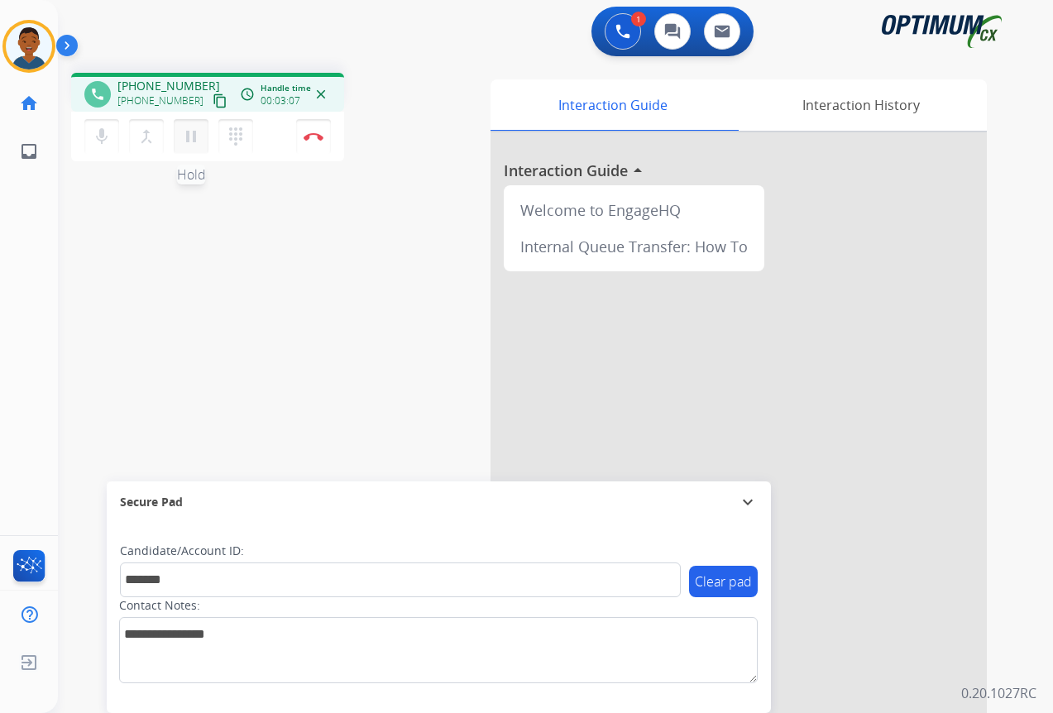
click at [193, 138] on mat-icon "pause" at bounding box center [191, 137] width 20 height 20
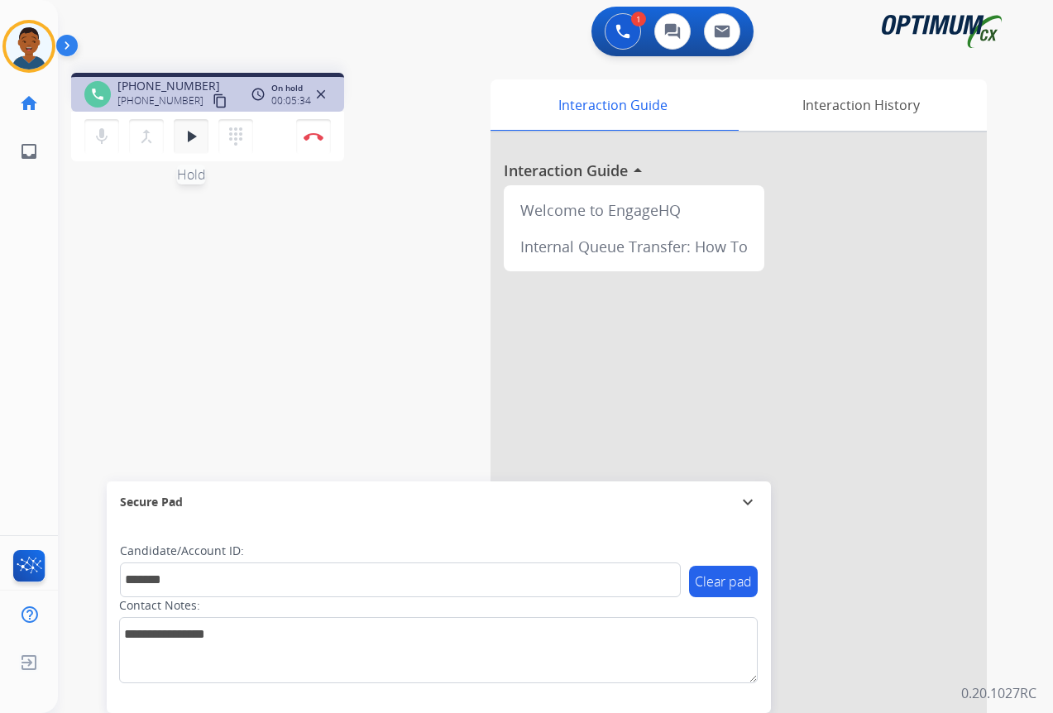
click at [192, 132] on mat-icon "play_arrow" at bounding box center [191, 137] width 20 height 20
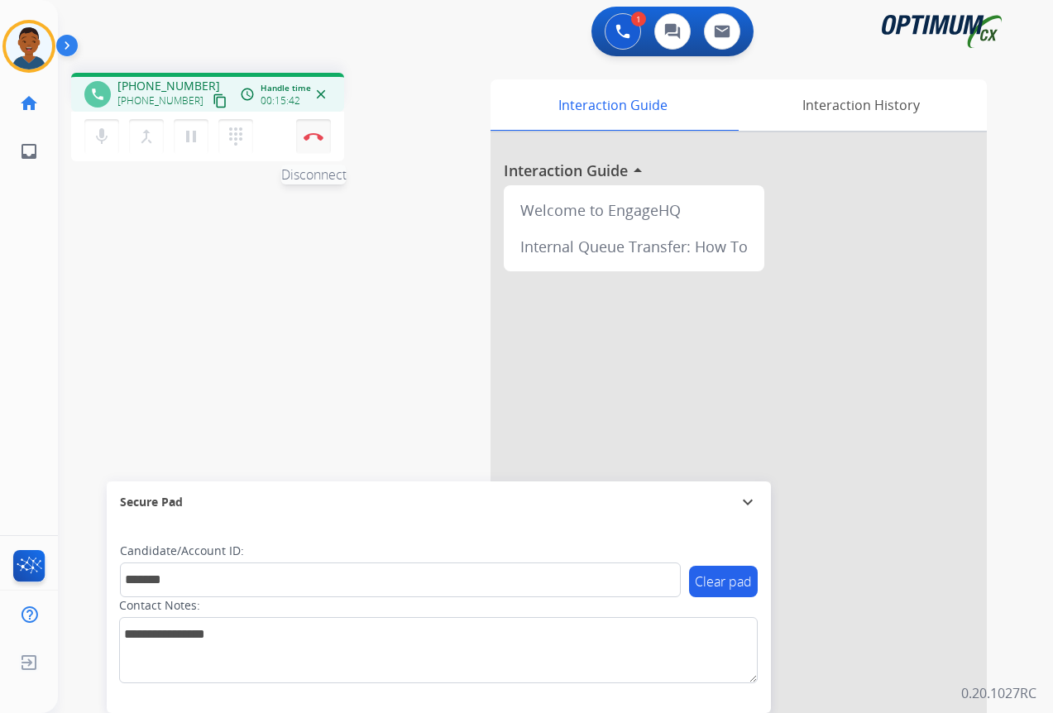
click at [317, 136] on img at bounding box center [313, 136] width 20 height 8
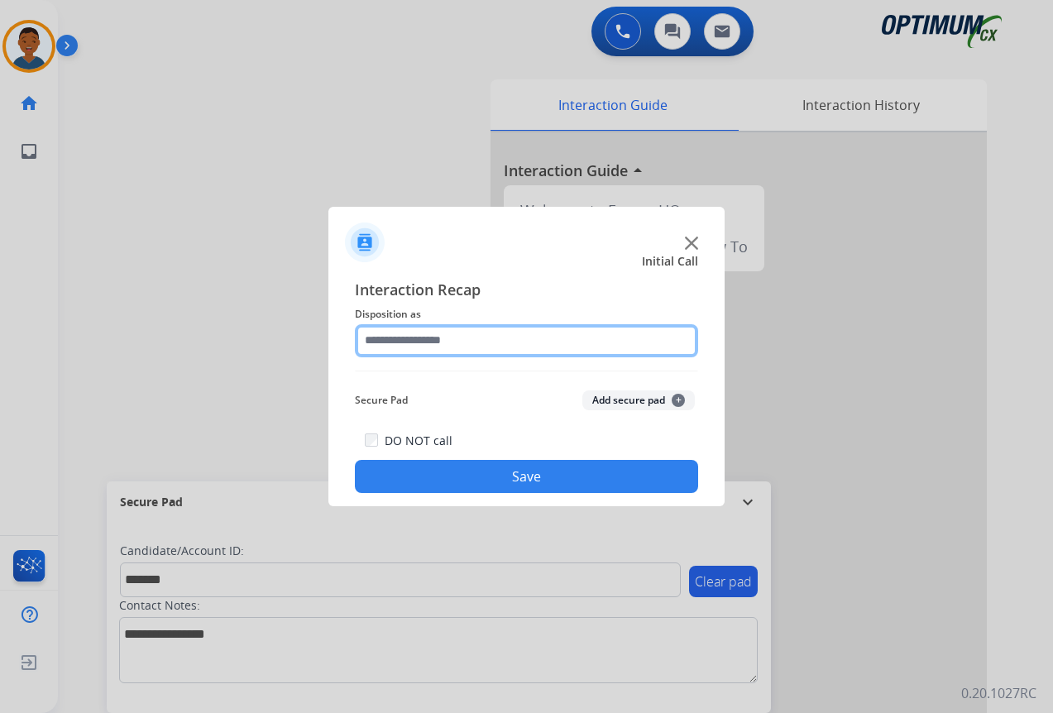
click at [392, 337] on input "text" at bounding box center [526, 340] width 343 height 33
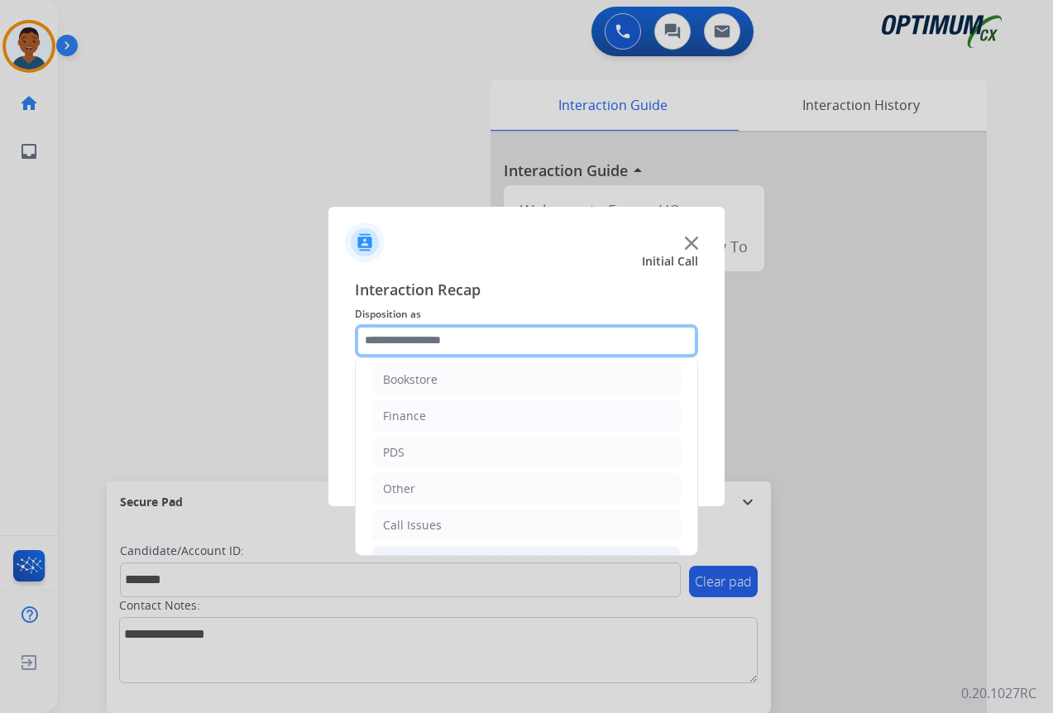
scroll to position [0, 0]
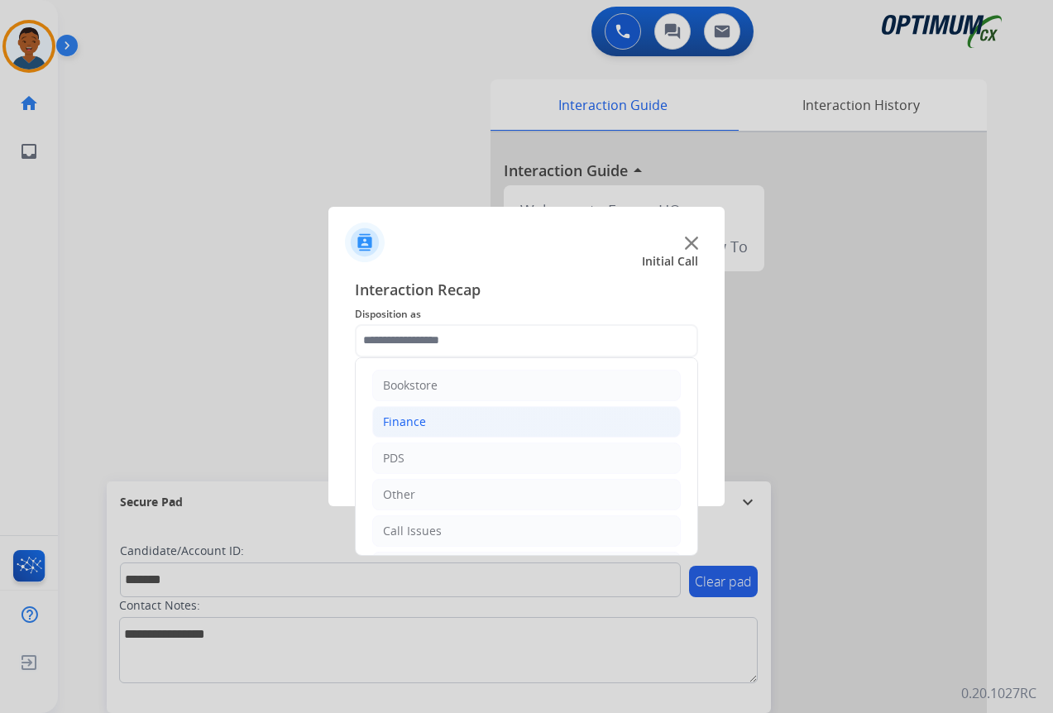
click at [388, 418] on div "Finance" at bounding box center [404, 421] width 43 height 17
click at [395, 418] on div "Finance" at bounding box center [404, 421] width 43 height 17
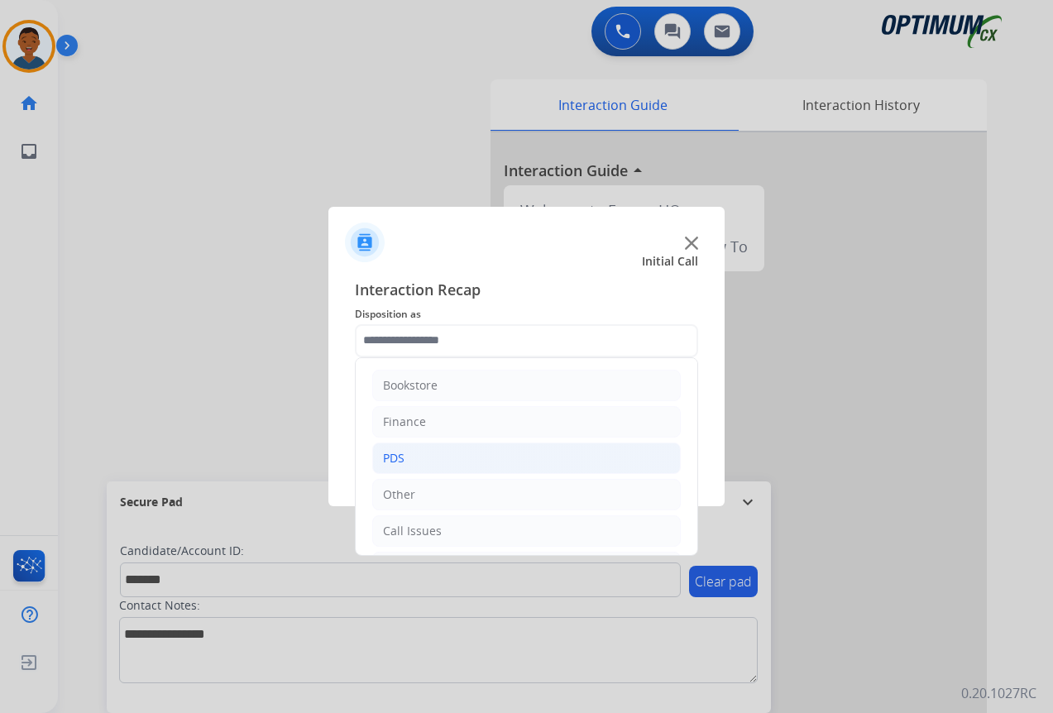
click at [400, 456] on div "PDS" at bounding box center [393, 458] width 21 height 17
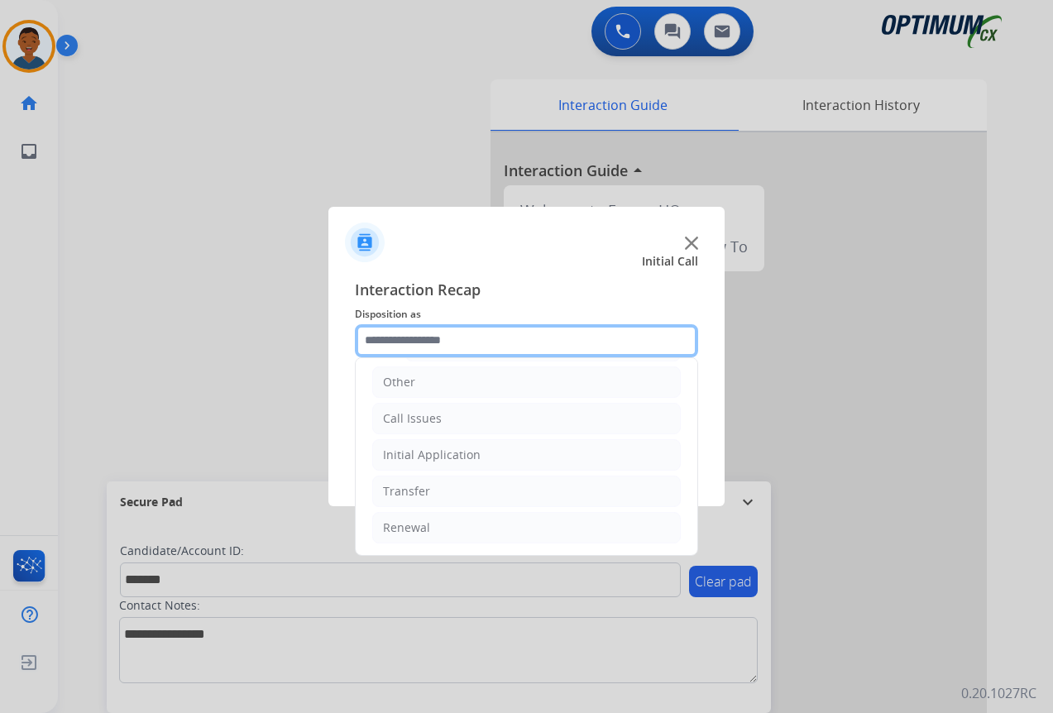
scroll to position [417, 0]
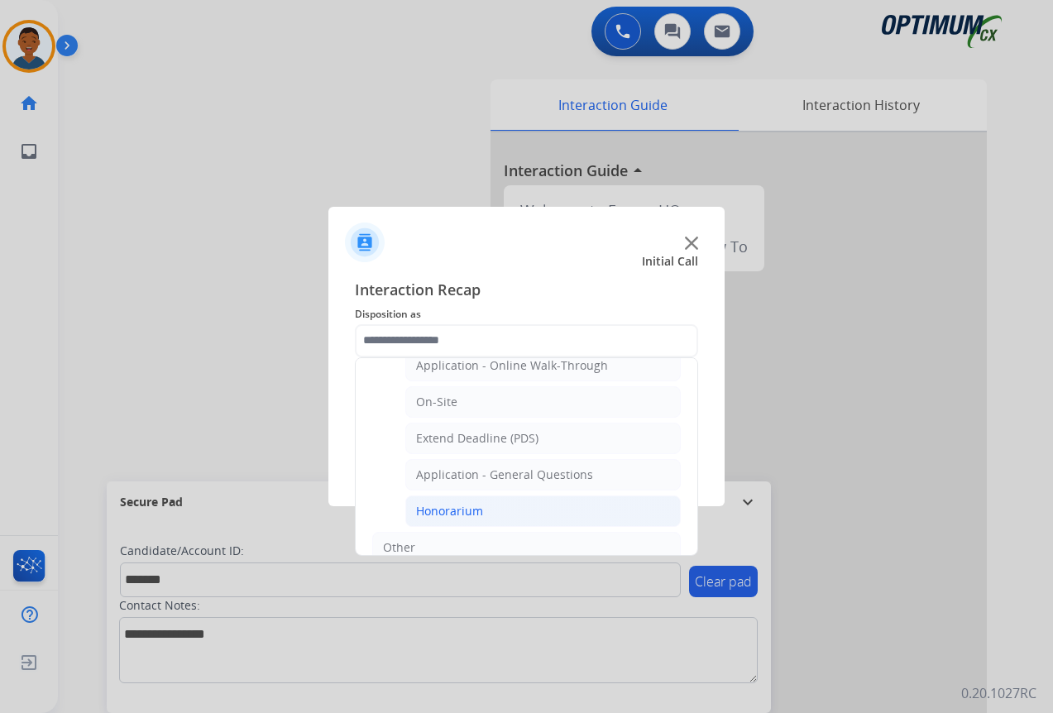
click at [434, 506] on div "Honorarium" at bounding box center [449, 511] width 67 height 17
type input "**********"
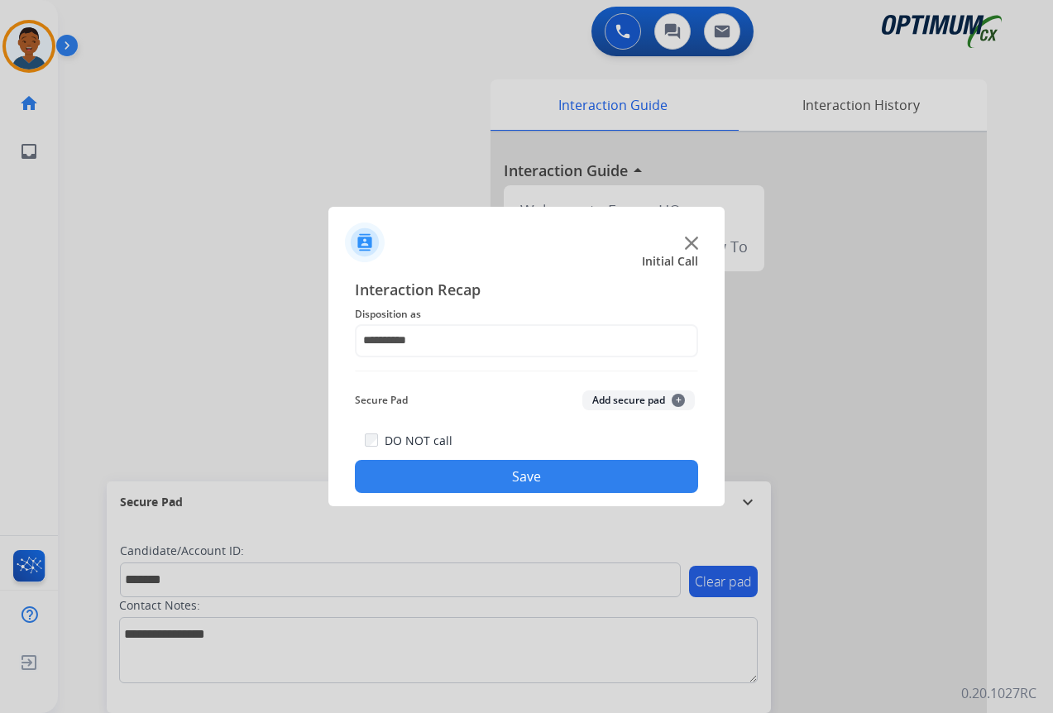
click at [602, 398] on button "Add secure pad +" at bounding box center [638, 400] width 112 height 20
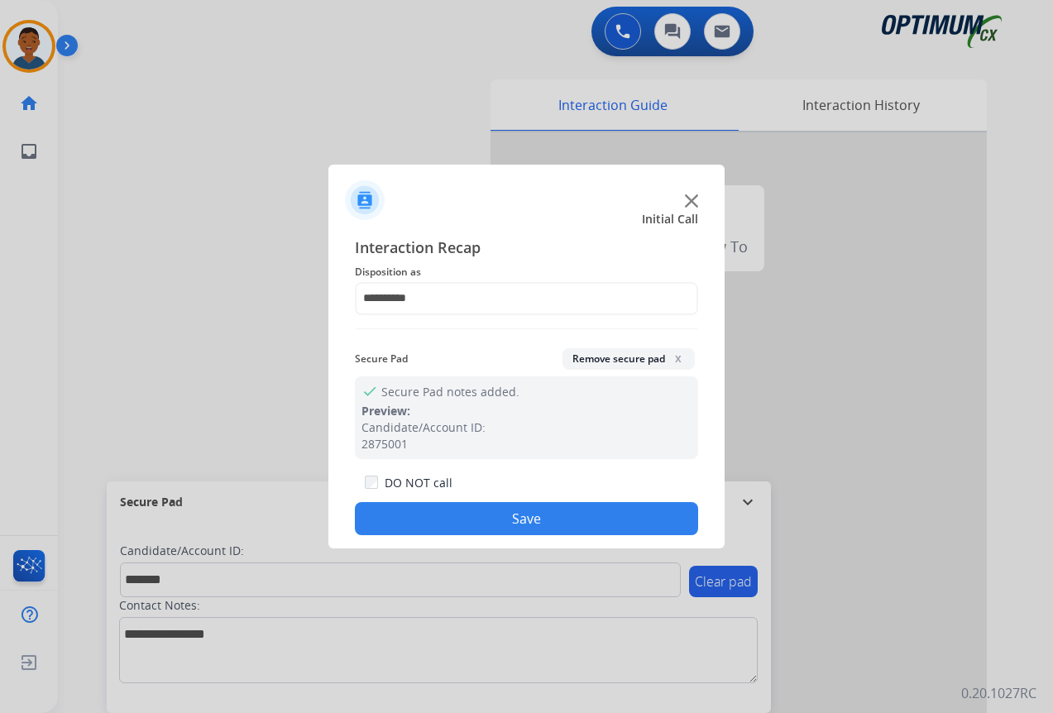
click at [517, 512] on button "Save" at bounding box center [526, 518] width 343 height 33
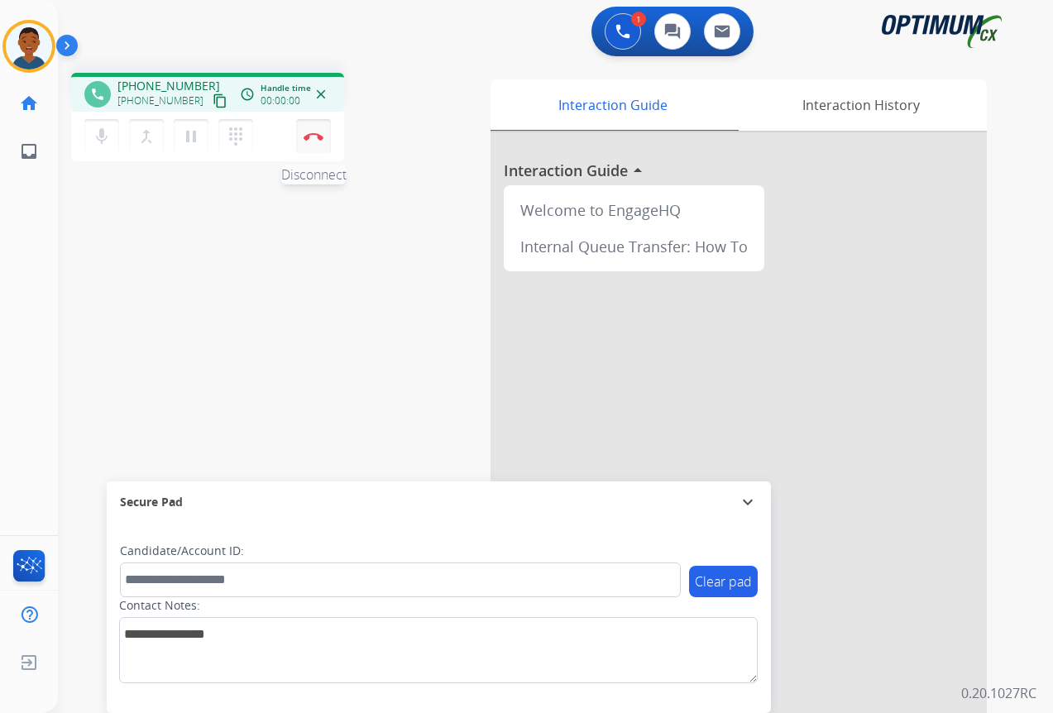
click at [309, 141] on button "Disconnect" at bounding box center [313, 136] width 35 height 35
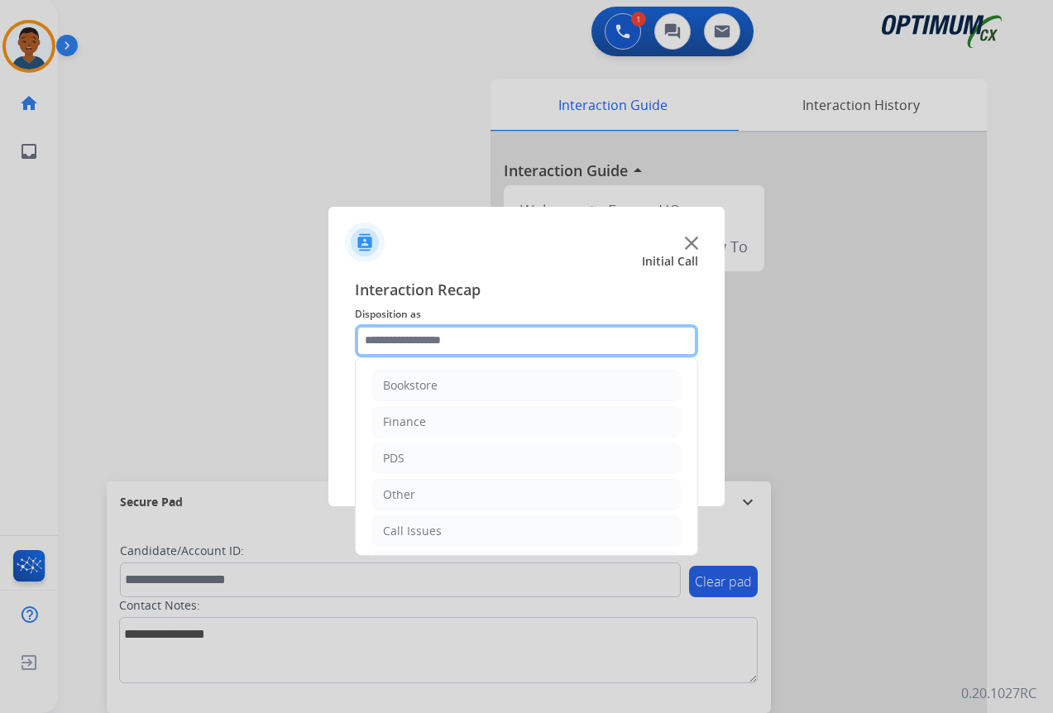
click at [404, 338] on input "text" at bounding box center [526, 340] width 343 height 33
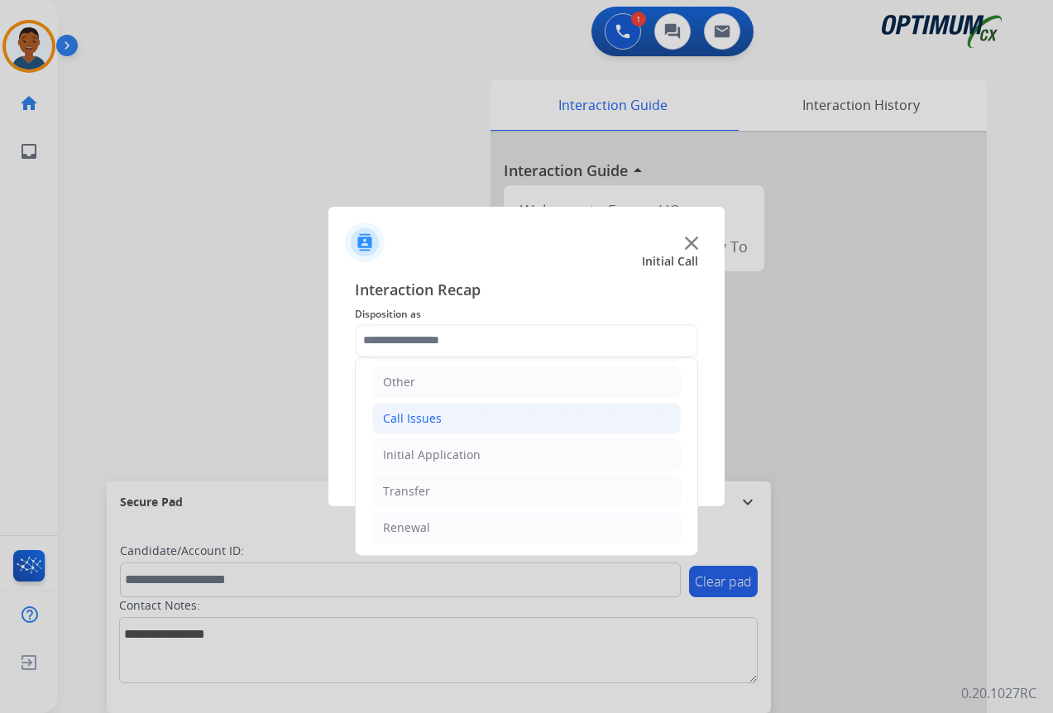
click at [395, 414] on div "Call Issues" at bounding box center [412, 418] width 59 height 17
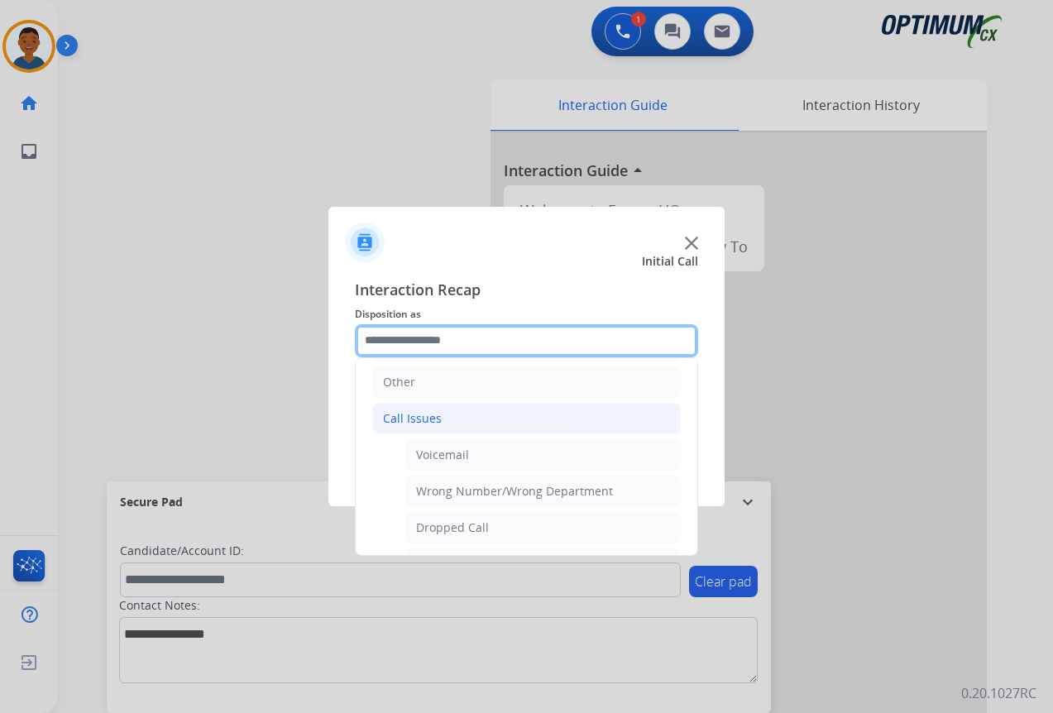
scroll to position [195, 0]
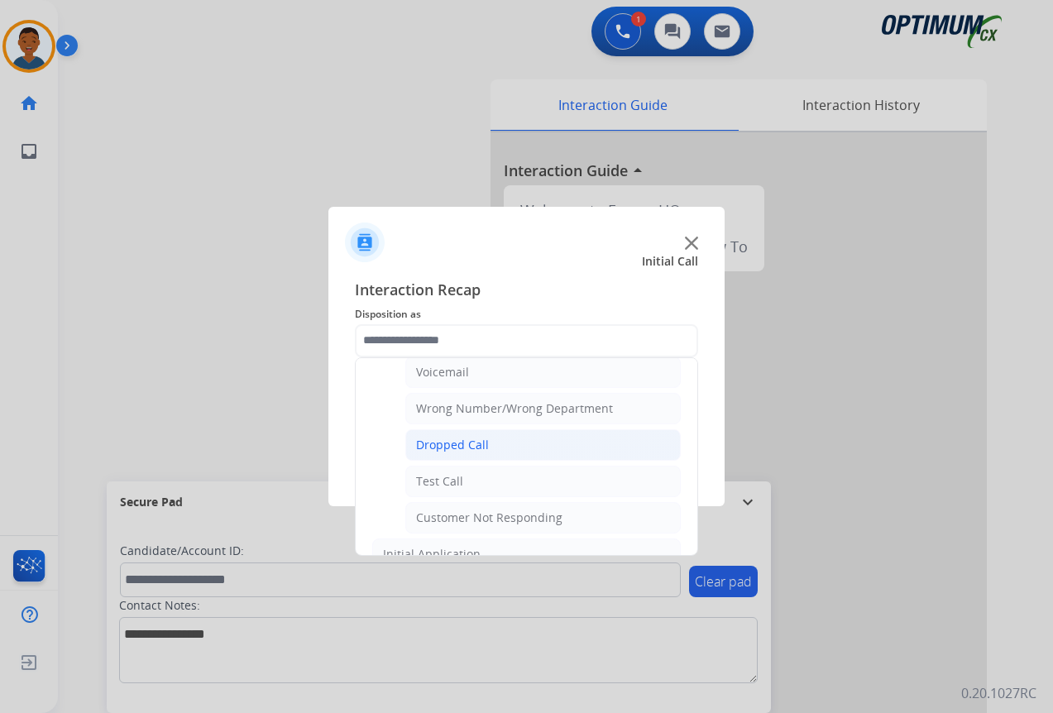
click at [435, 439] on div "Dropped Call" at bounding box center [452, 445] width 73 height 17
type input "**********"
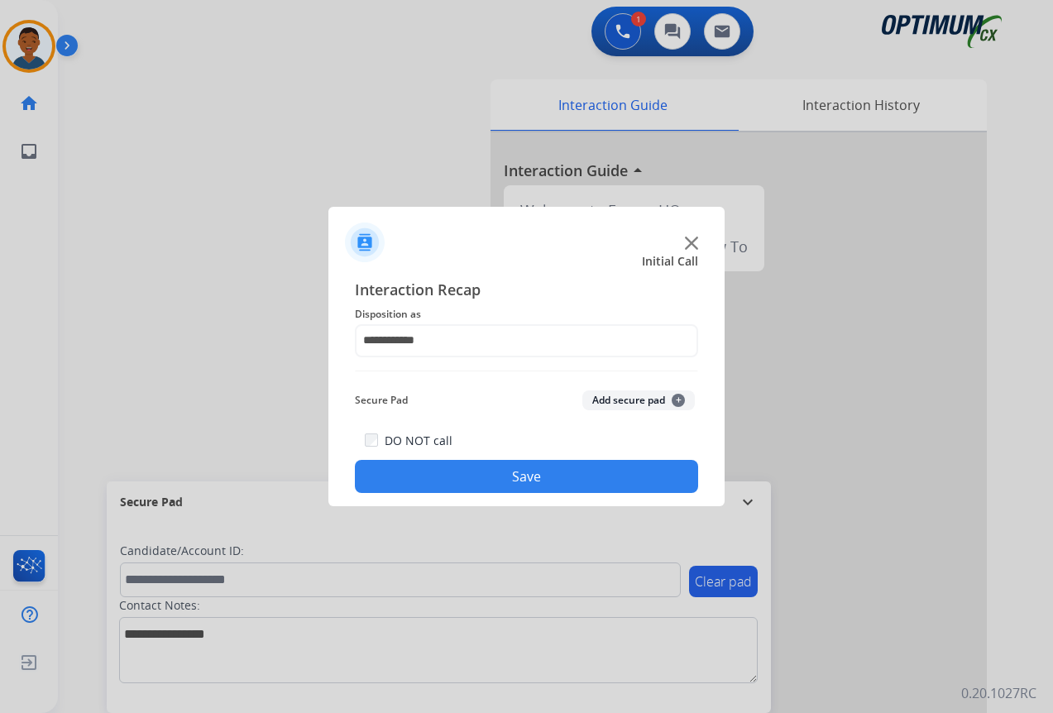
click at [461, 470] on button "Save" at bounding box center [526, 476] width 343 height 33
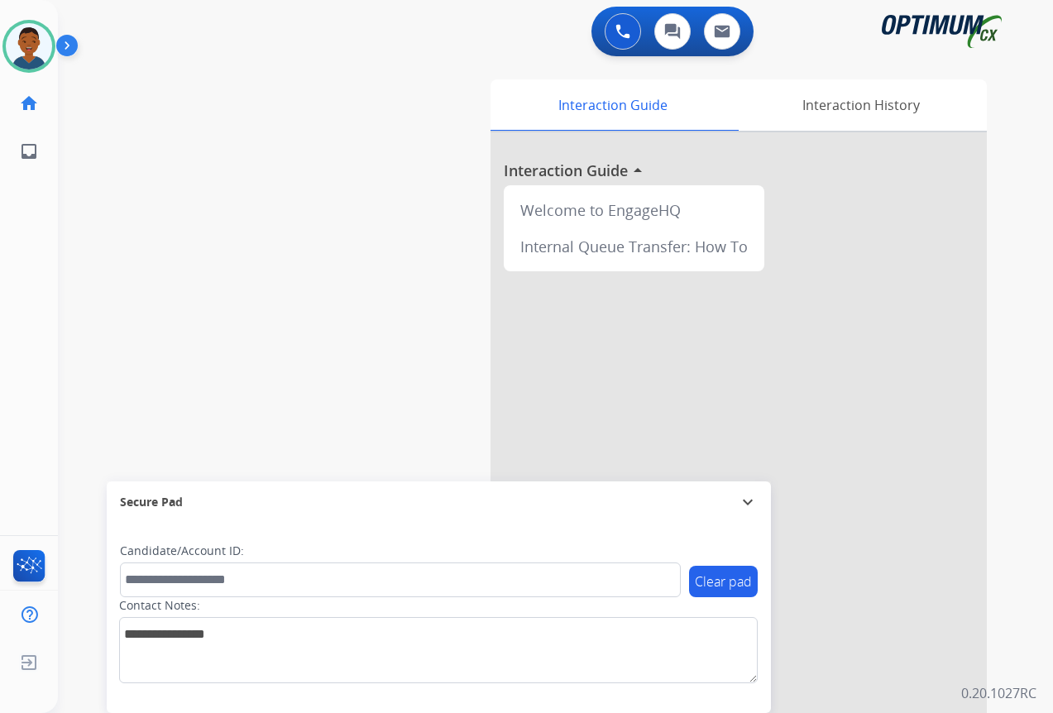
click at [37, 41] on img at bounding box center [29, 46] width 46 height 46
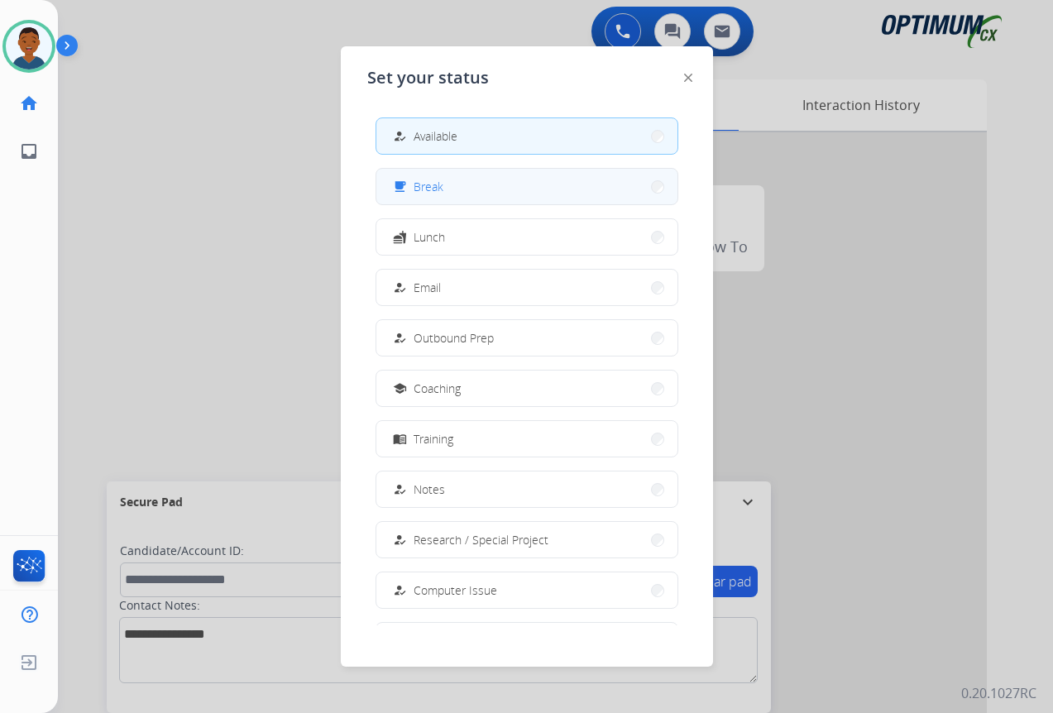
click at [456, 184] on button "free_breakfast Break" at bounding box center [526, 187] width 301 height 36
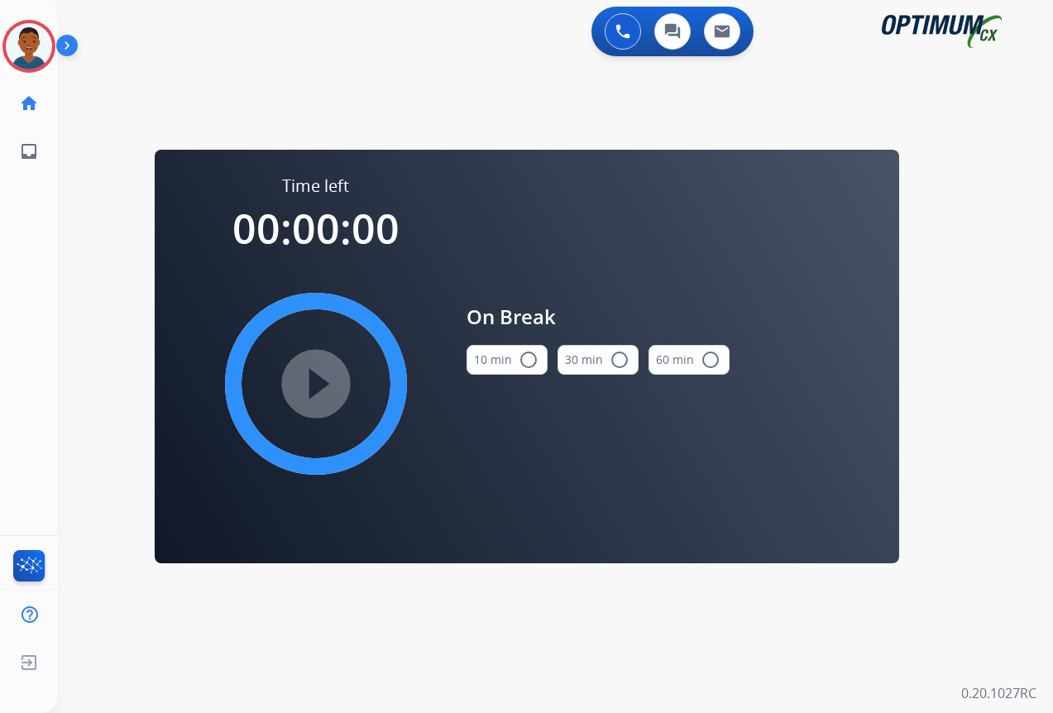
click at [514, 350] on button "10 min radio_button_unchecked" at bounding box center [506, 360] width 81 height 30
click at [318, 374] on mat-icon "play_circle_filled" at bounding box center [316, 384] width 20 height 20
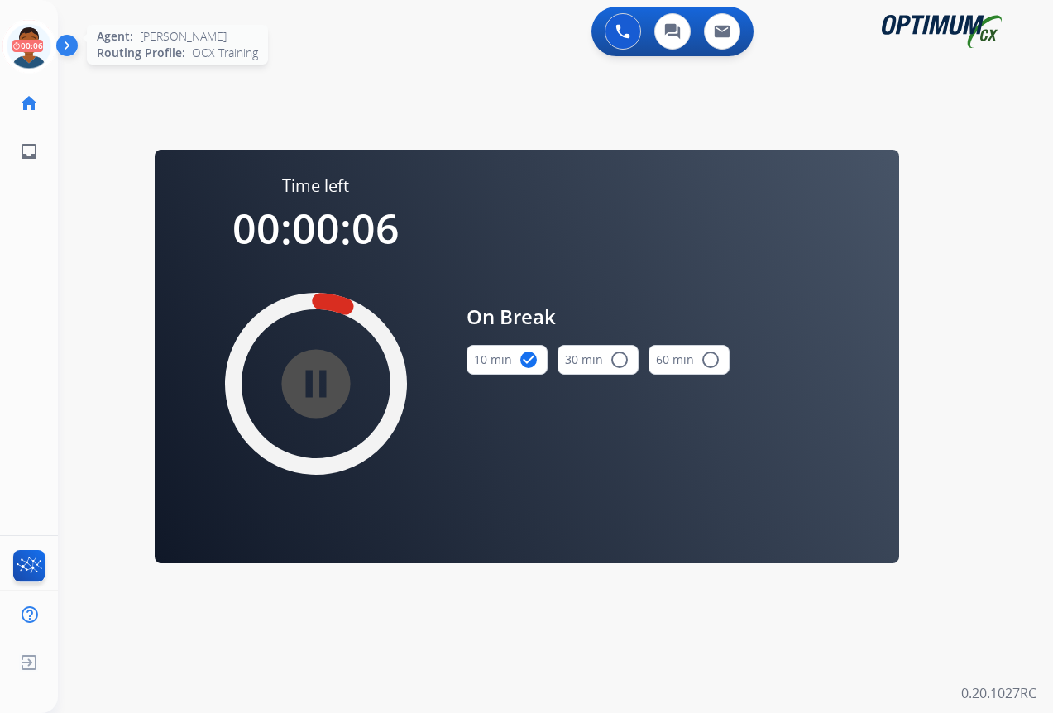
click at [20, 42] on icon at bounding box center [29, 47] width 54 height 54
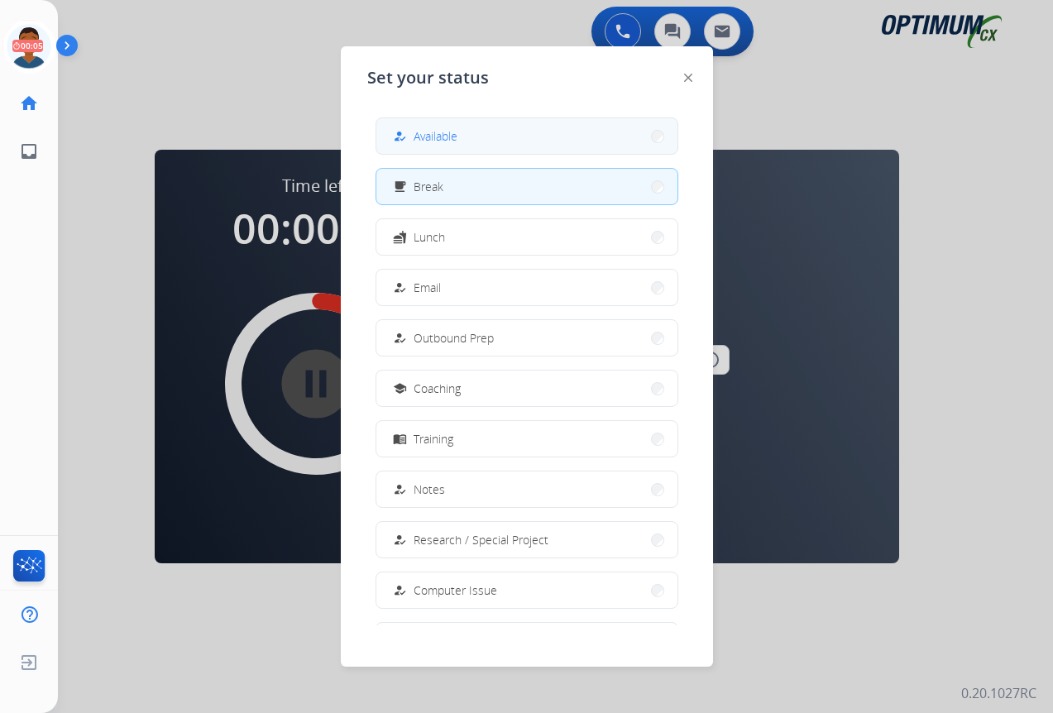
click at [411, 133] on div "how_to_reg" at bounding box center [401, 137] width 24 height 20
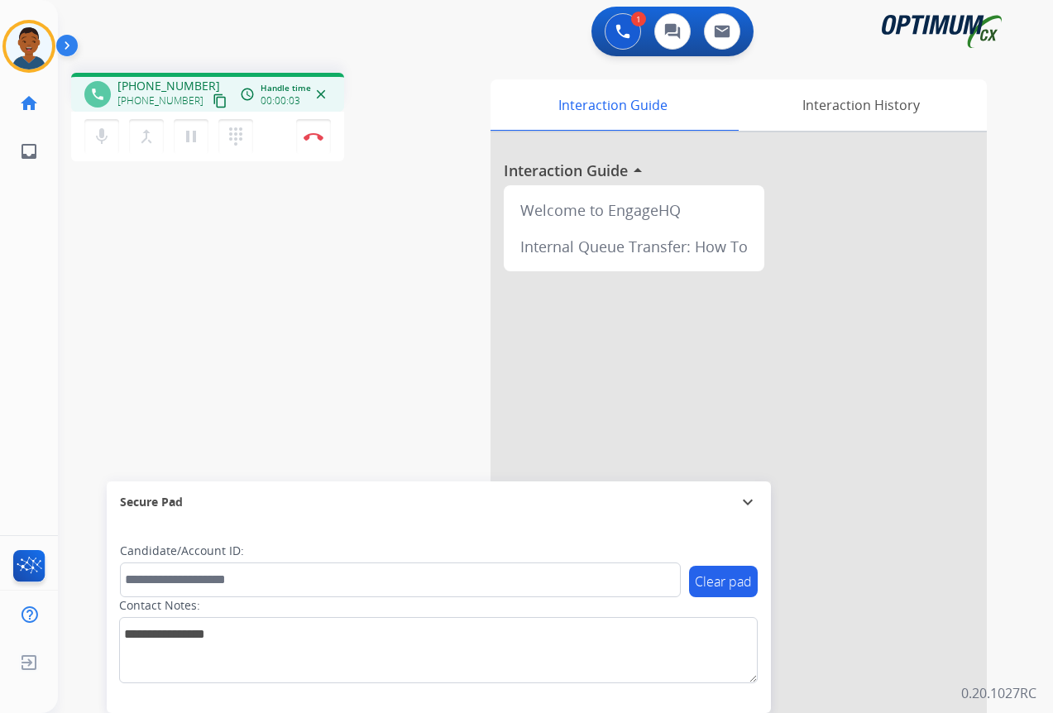
click at [213, 103] on mat-icon "content_copy" at bounding box center [220, 100] width 15 height 15
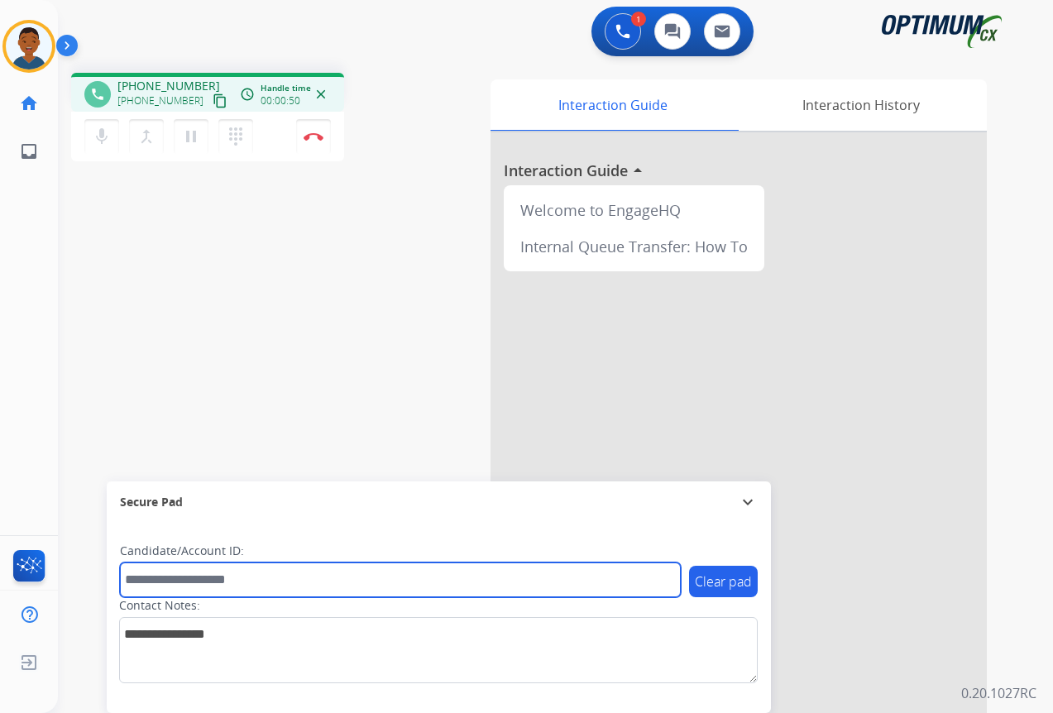
click at [208, 587] on input "text" at bounding box center [400, 579] width 561 height 35
paste input "*******"
type input "*******"
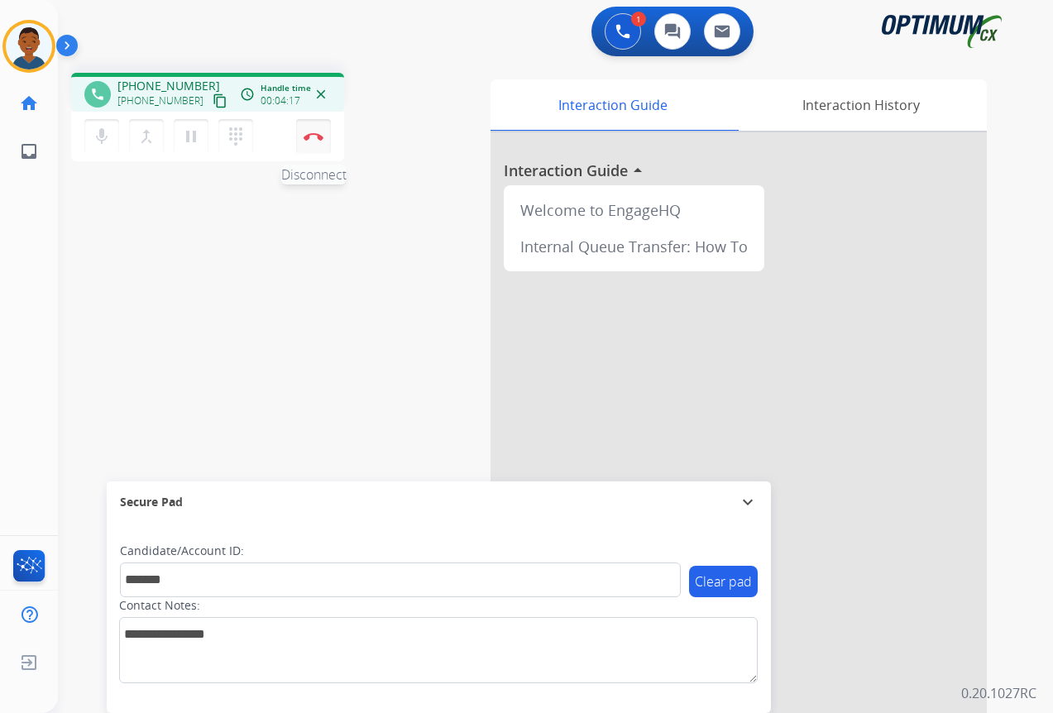
click at [313, 137] on img at bounding box center [313, 136] width 20 height 8
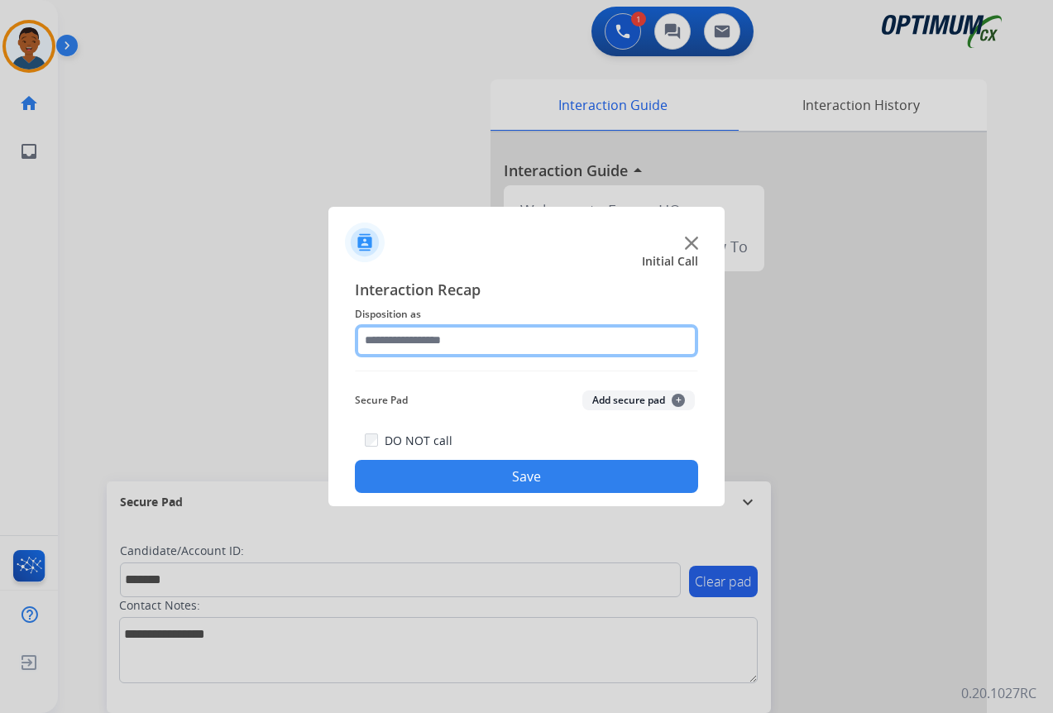
click at [402, 342] on input "text" at bounding box center [526, 340] width 343 height 33
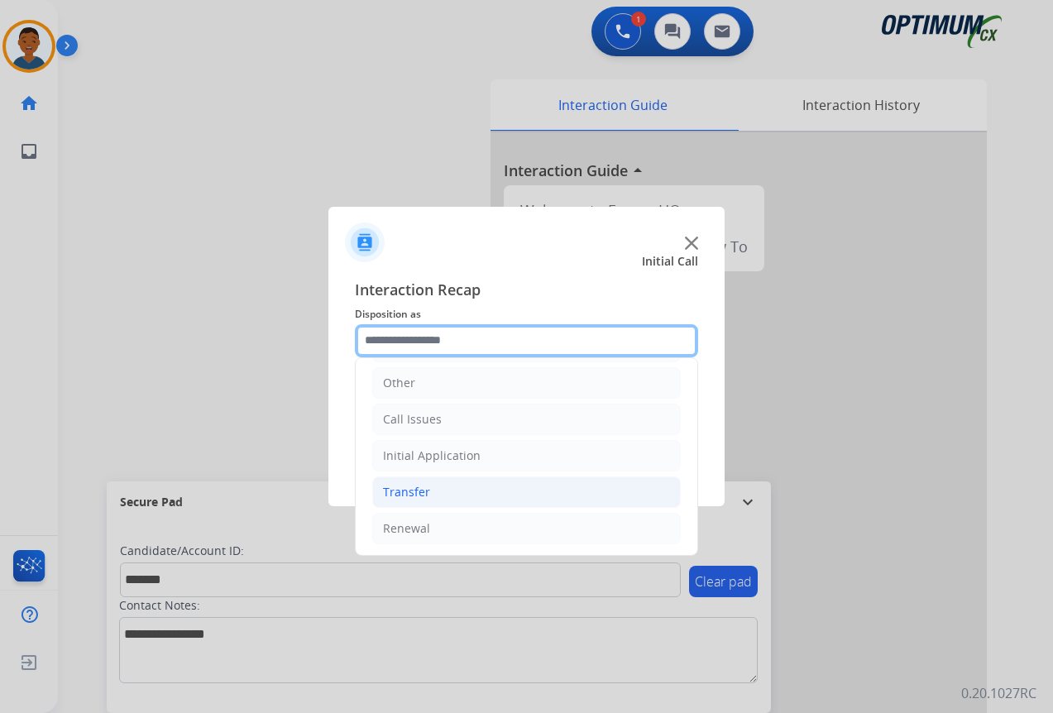
scroll to position [112, 0]
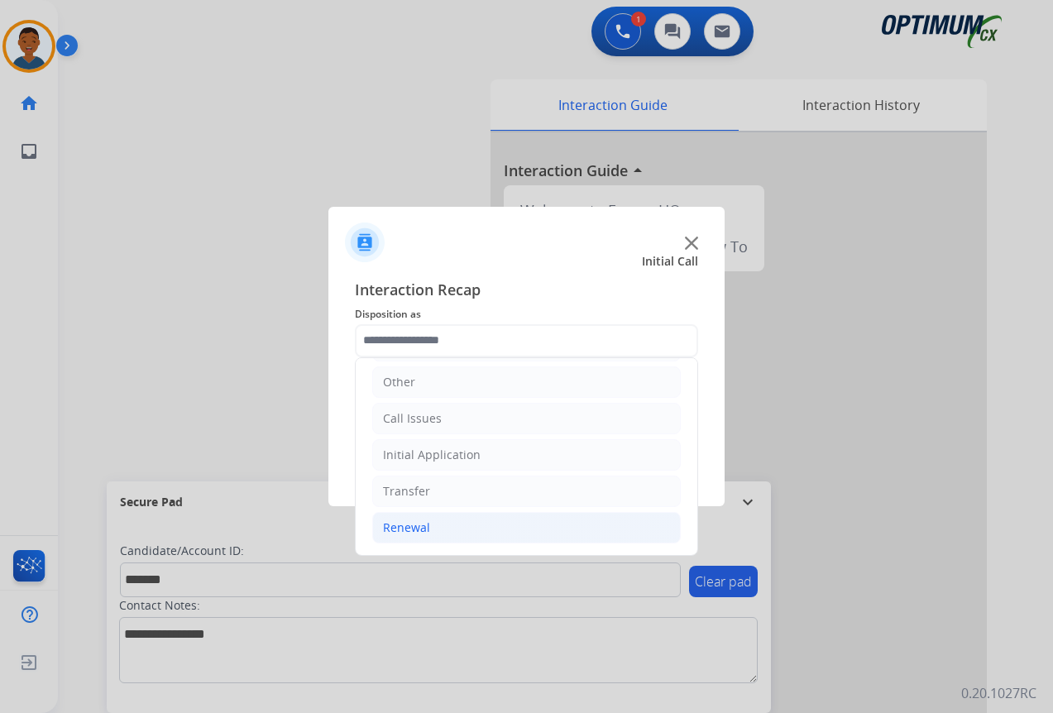
click at [406, 528] on div "Renewal" at bounding box center [406, 527] width 47 height 17
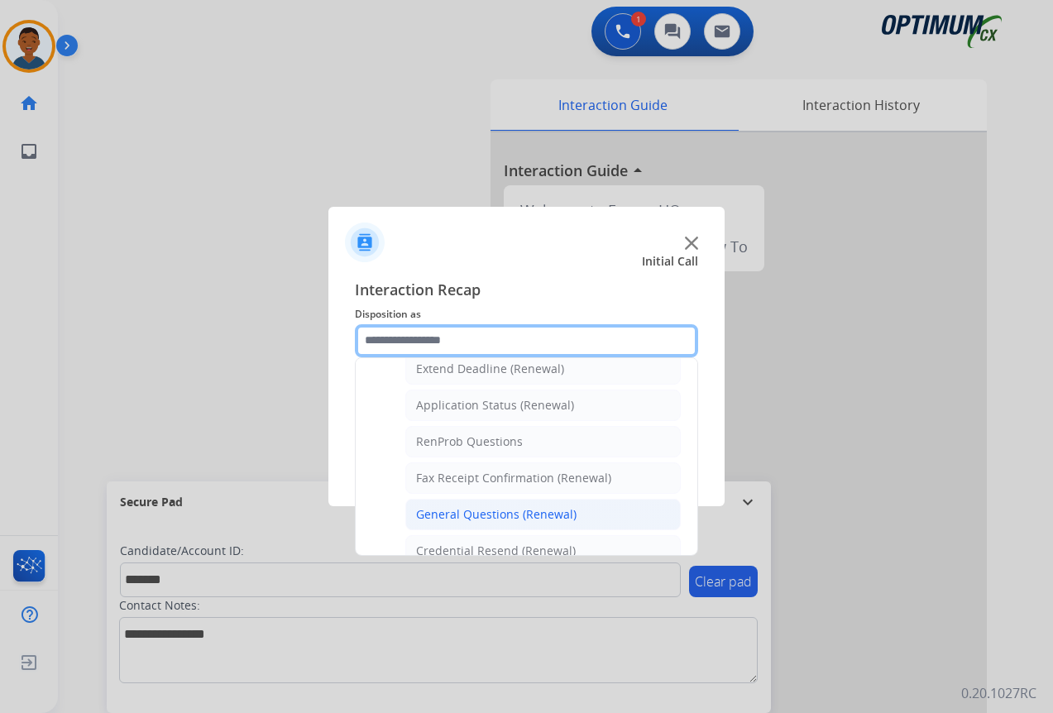
scroll to position [526, 0]
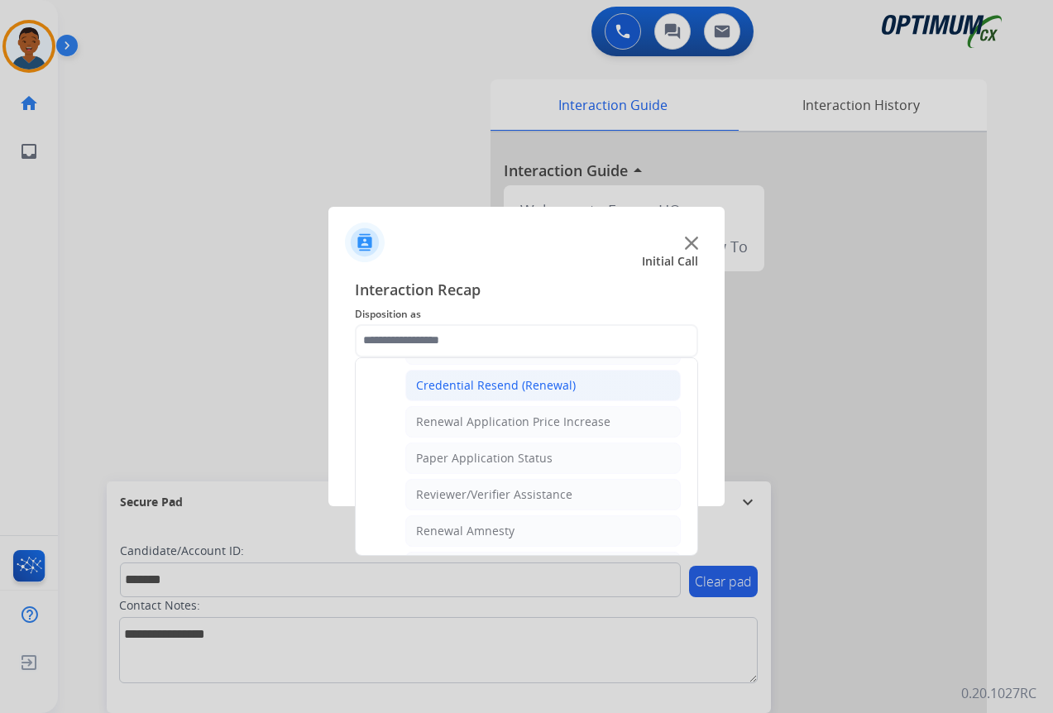
click at [462, 386] on div "Credential Resend (Renewal)" at bounding box center [496, 385] width 160 height 17
type input "**********"
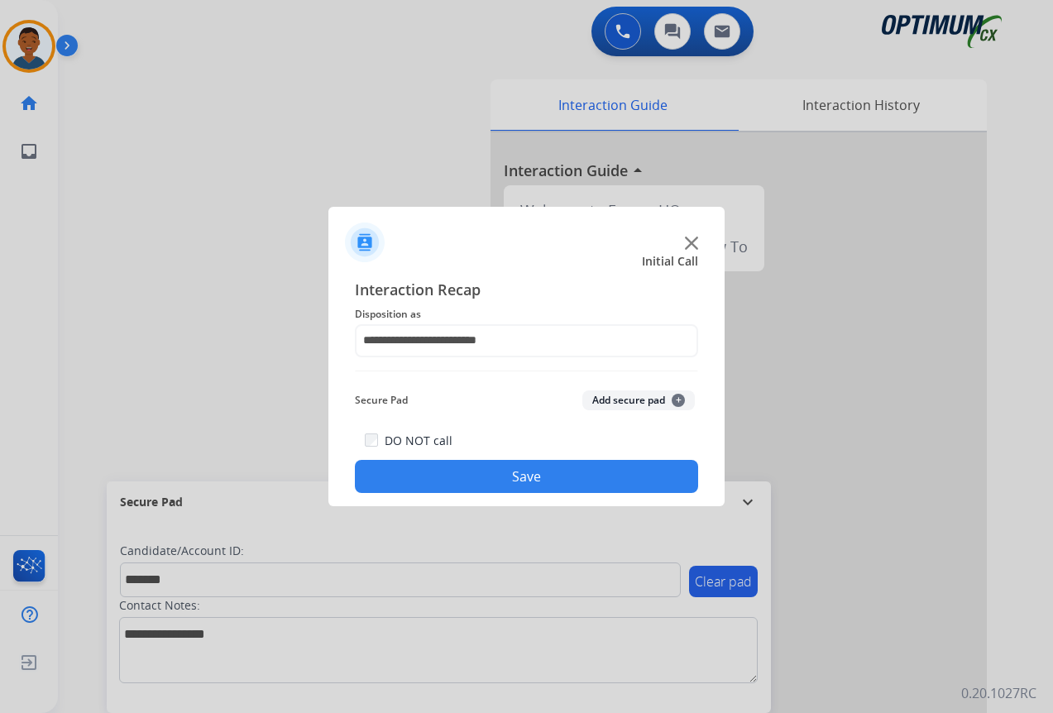
click at [632, 401] on button "Add secure pad +" at bounding box center [638, 400] width 112 height 20
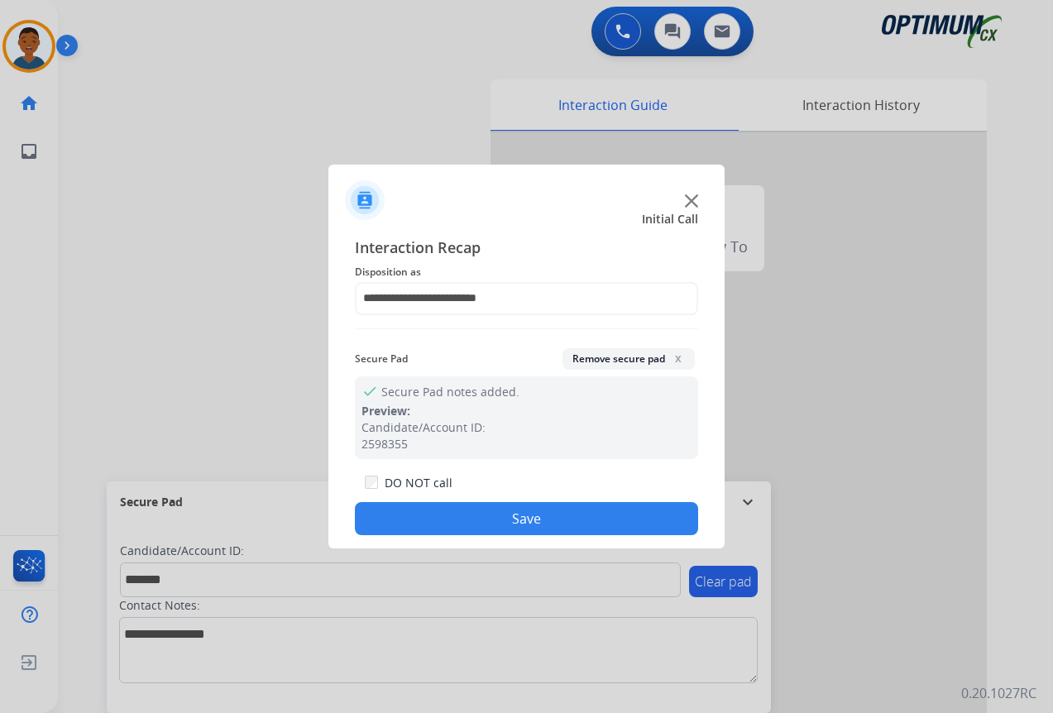
drag, startPoint x: 528, startPoint y: 522, endPoint x: 220, endPoint y: 452, distance: 315.3
click at [524, 522] on button "Save" at bounding box center [526, 518] width 343 height 33
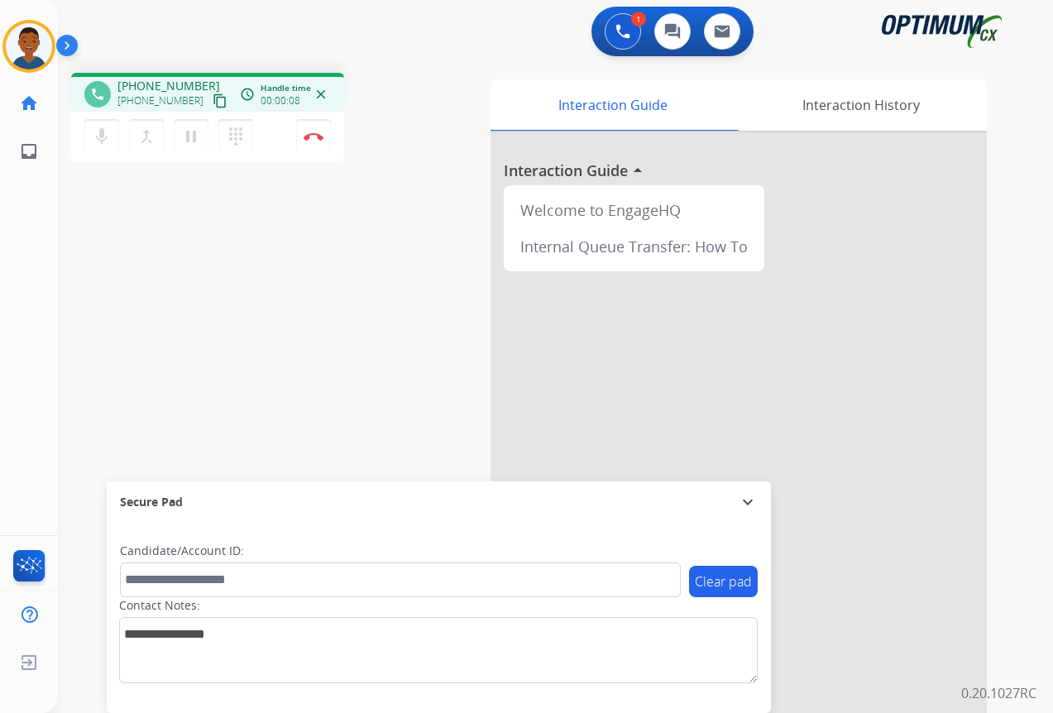
click at [213, 101] on mat-icon "content_copy" at bounding box center [220, 100] width 15 height 15
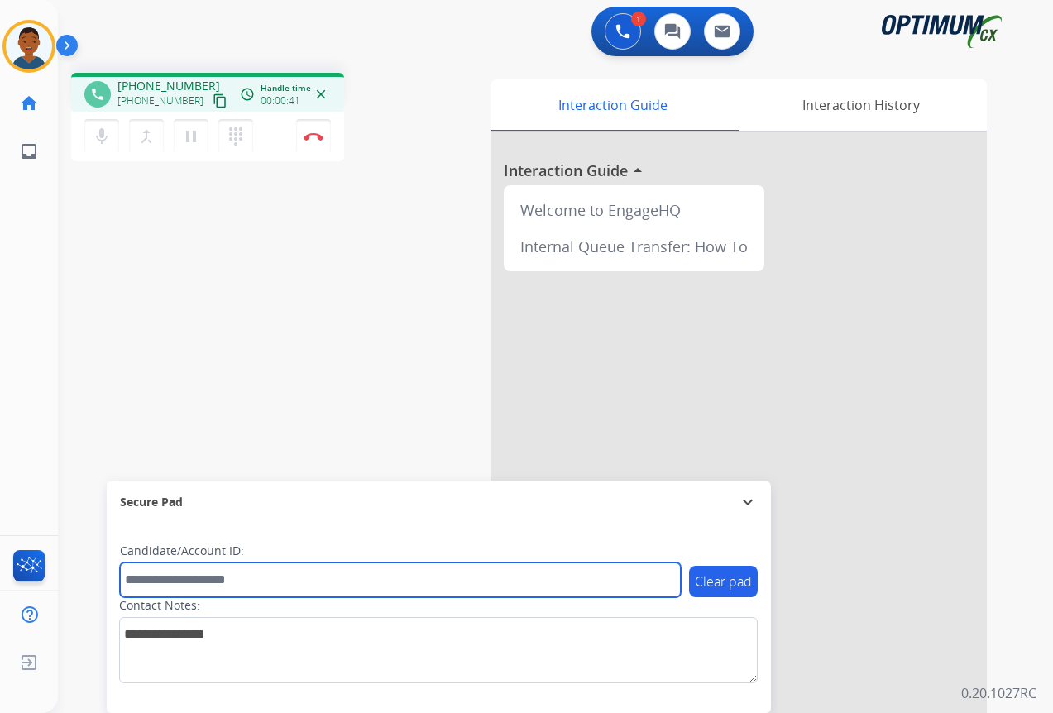
click at [188, 579] on input "text" at bounding box center [400, 579] width 561 height 35
paste input "*******"
type input "*******"
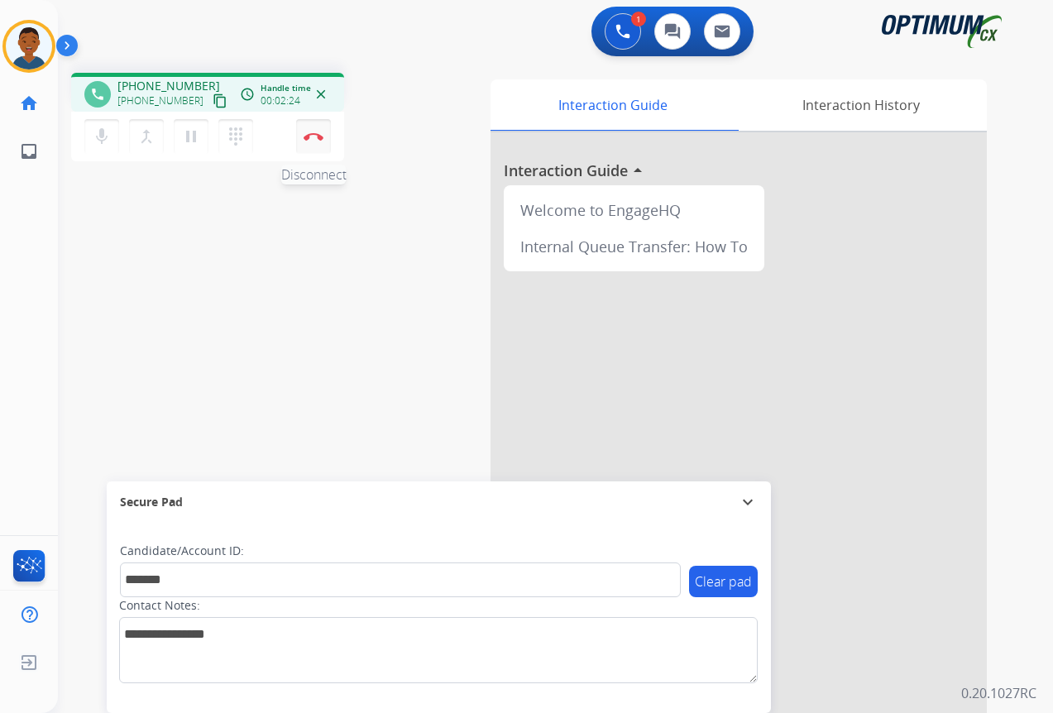
click at [317, 138] on img at bounding box center [313, 136] width 20 height 8
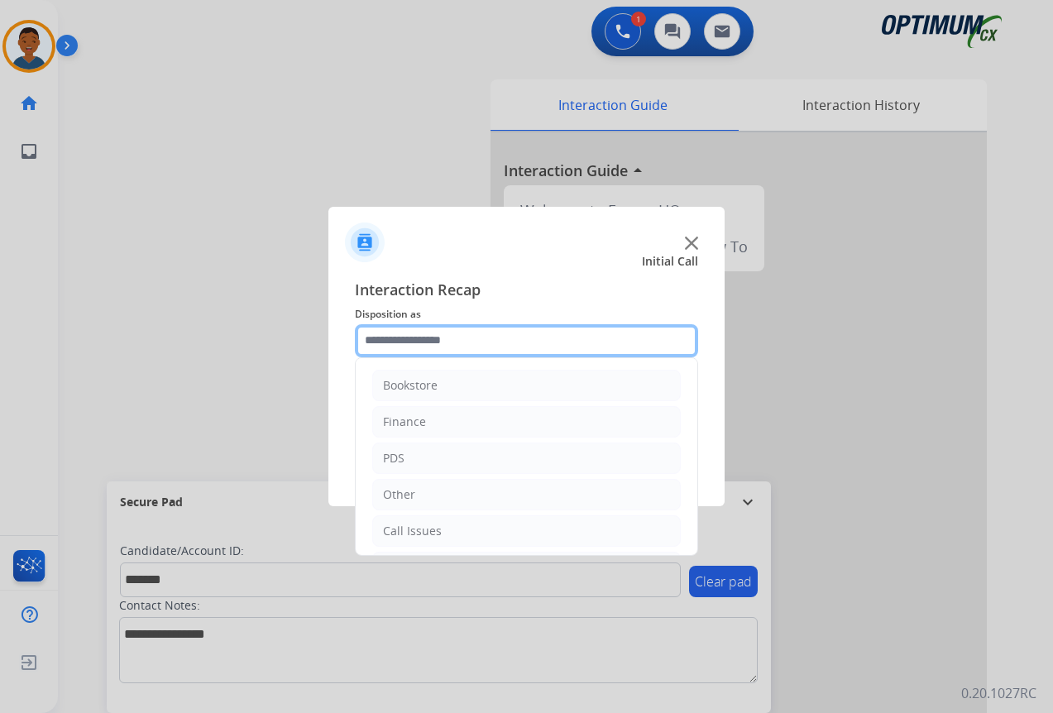
click at [389, 337] on input "text" at bounding box center [526, 340] width 343 height 33
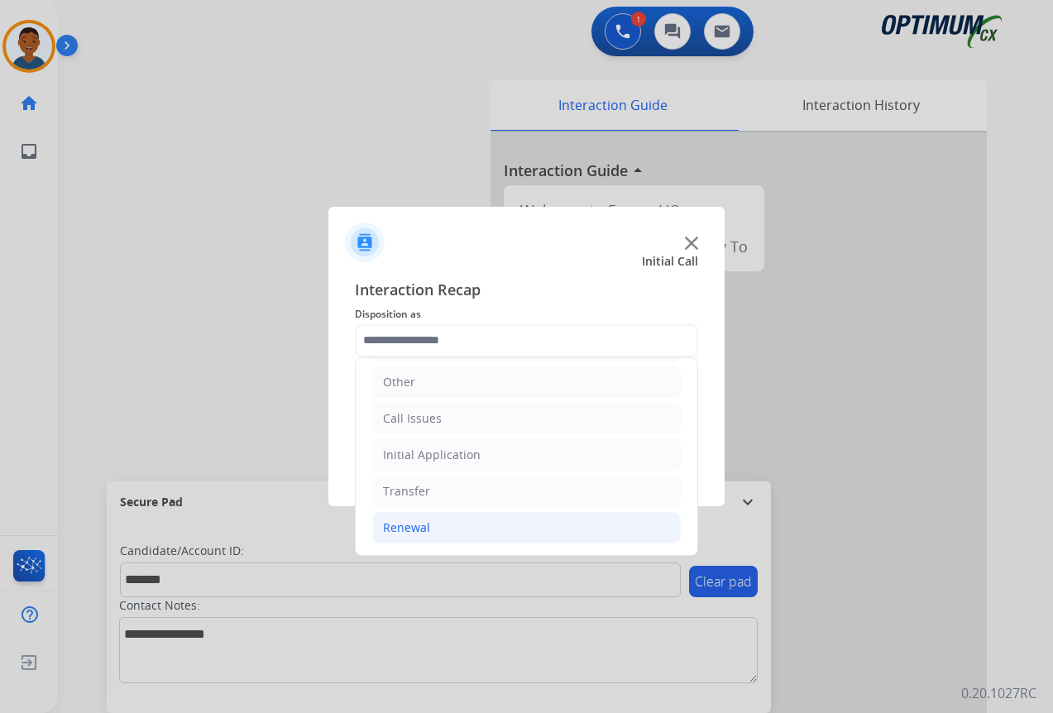
click at [408, 525] on div "Renewal" at bounding box center [406, 527] width 47 height 17
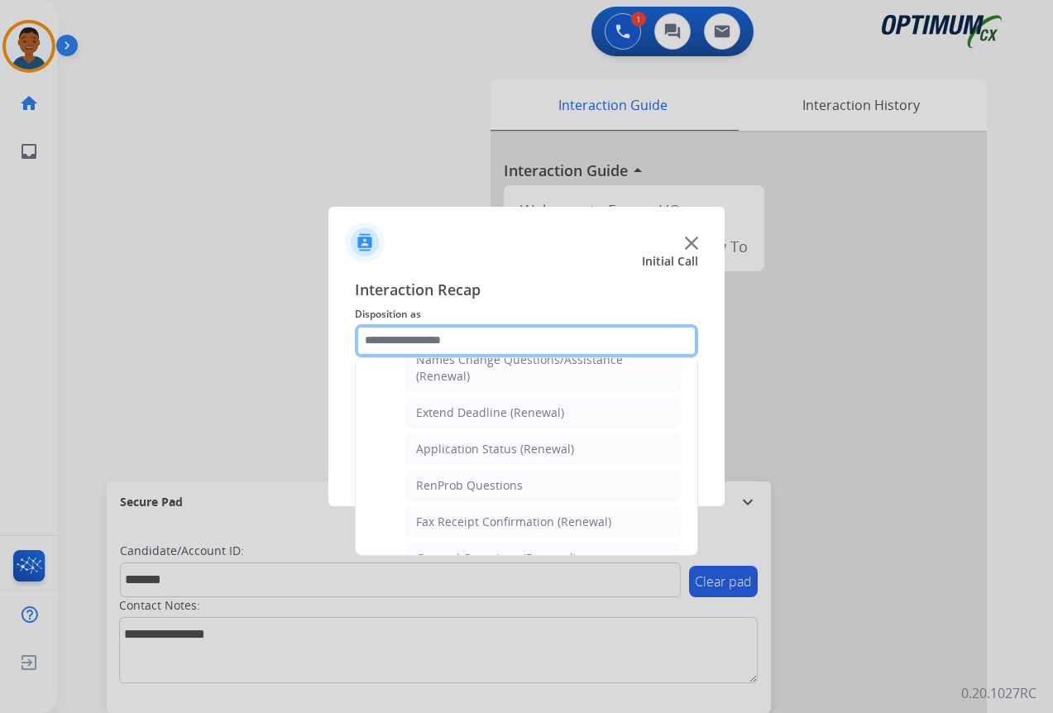
scroll to position [361, 0]
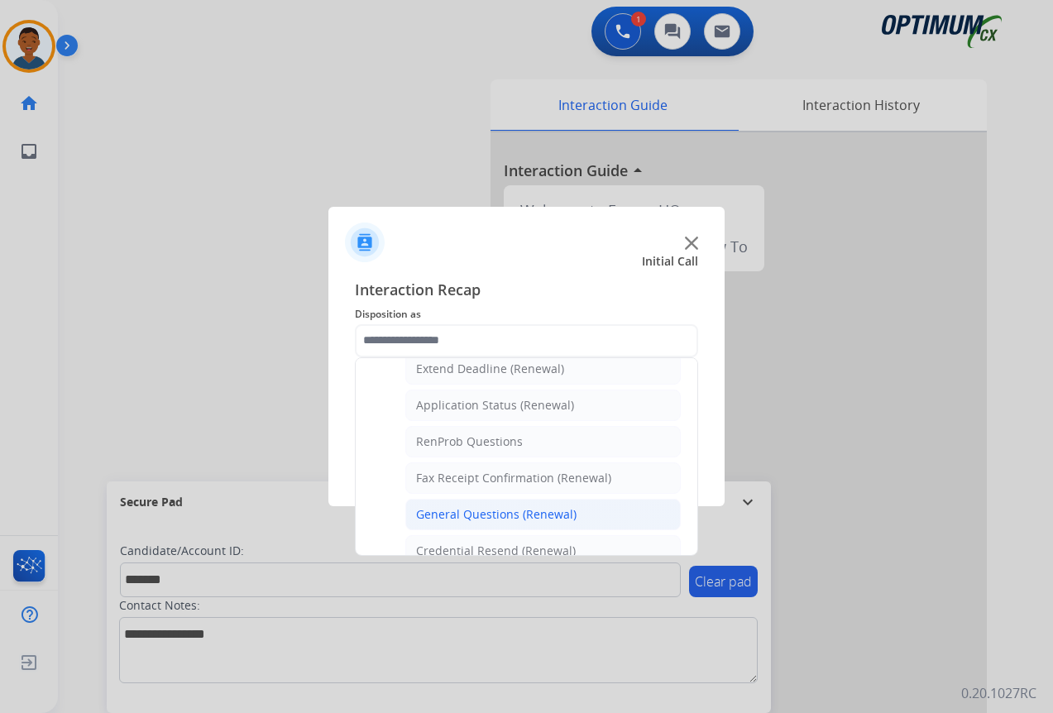
click at [451, 511] on div "General Questions (Renewal)" at bounding box center [496, 514] width 160 height 17
type input "**********"
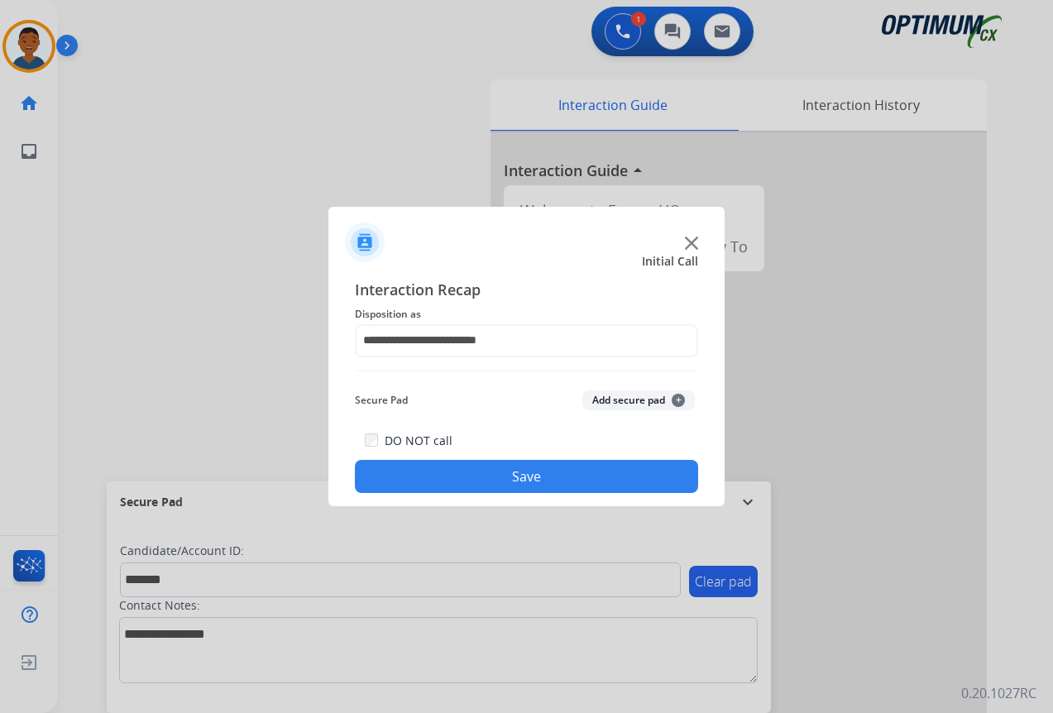
click at [600, 399] on button "Add secure pad +" at bounding box center [638, 400] width 112 height 20
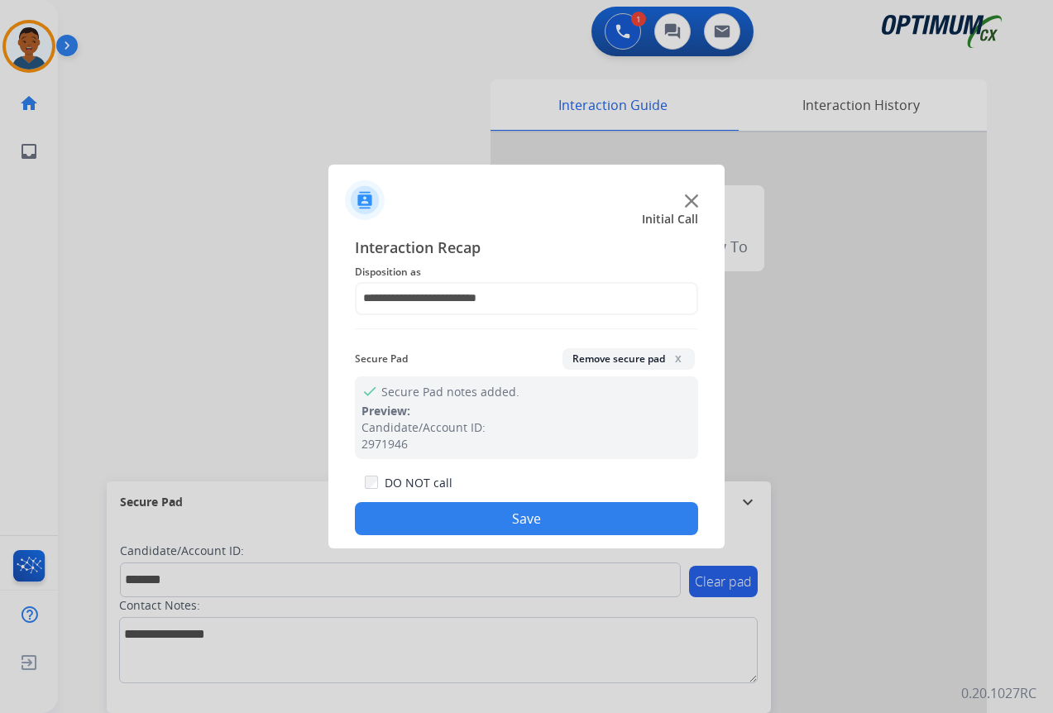
click at [570, 514] on button "Save" at bounding box center [526, 518] width 343 height 33
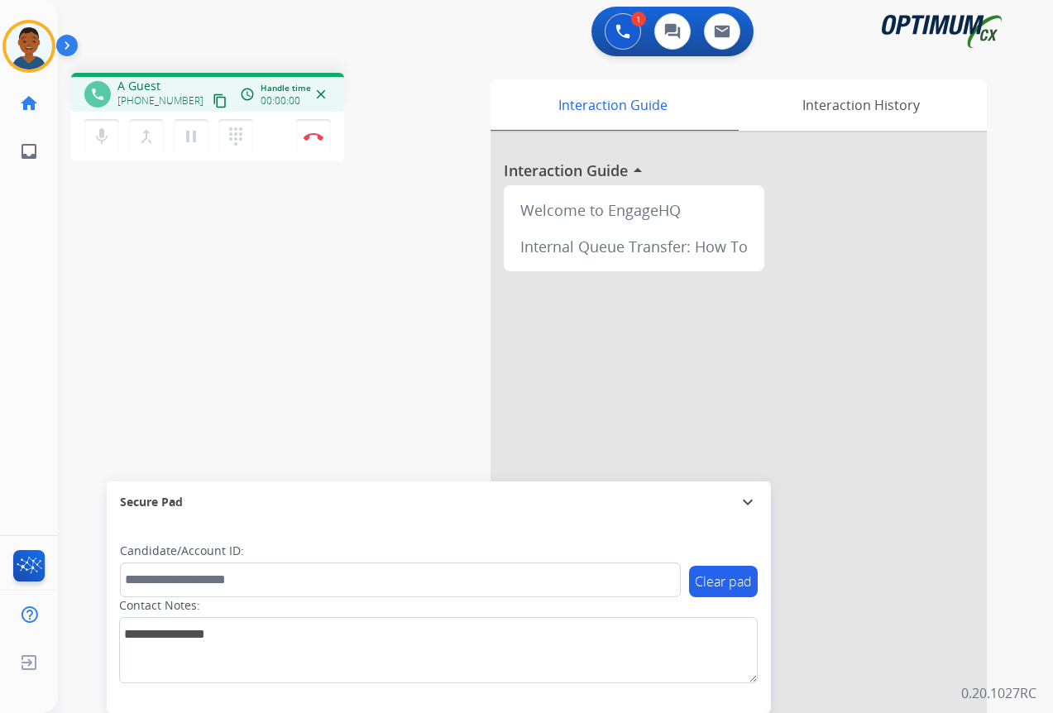
click at [213, 99] on mat-icon "content_copy" at bounding box center [220, 100] width 15 height 15
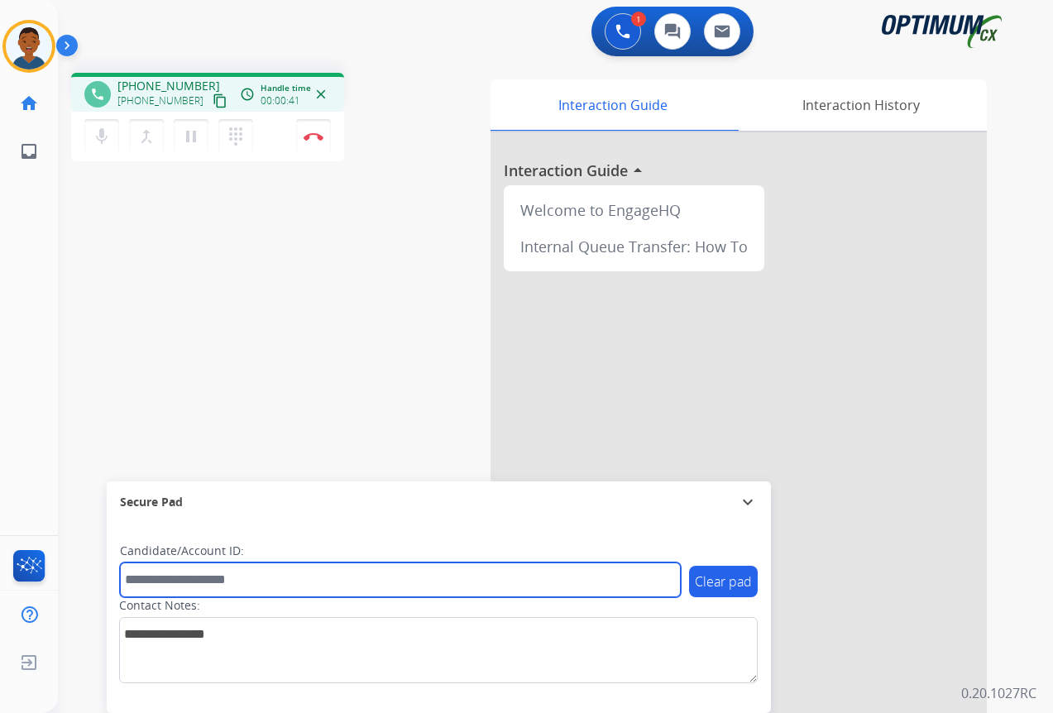
click at [179, 580] on input "text" at bounding box center [400, 579] width 561 height 35
paste input "*******"
type input "*******"
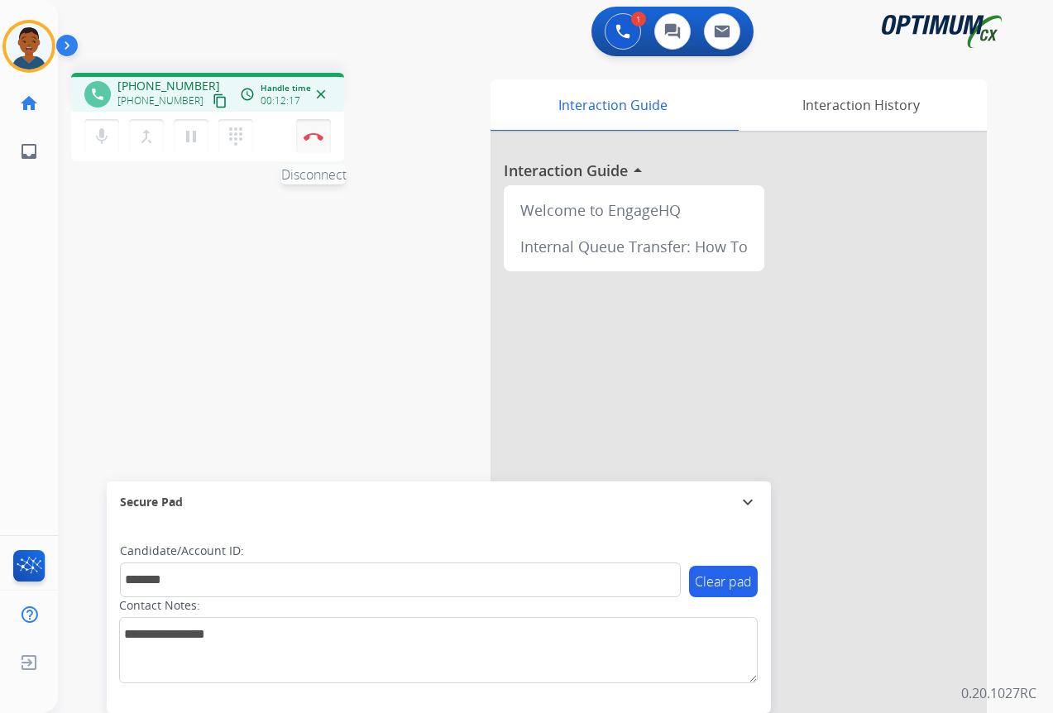
click at [312, 137] on img at bounding box center [313, 136] width 20 height 8
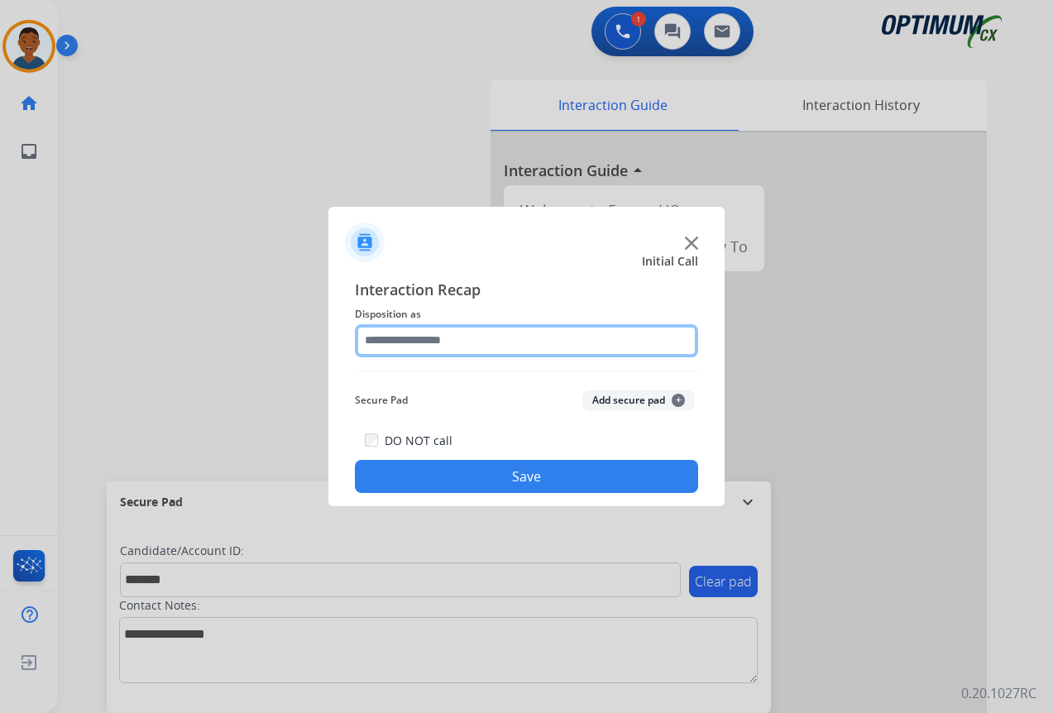
click at [386, 337] on input "text" at bounding box center [526, 340] width 343 height 33
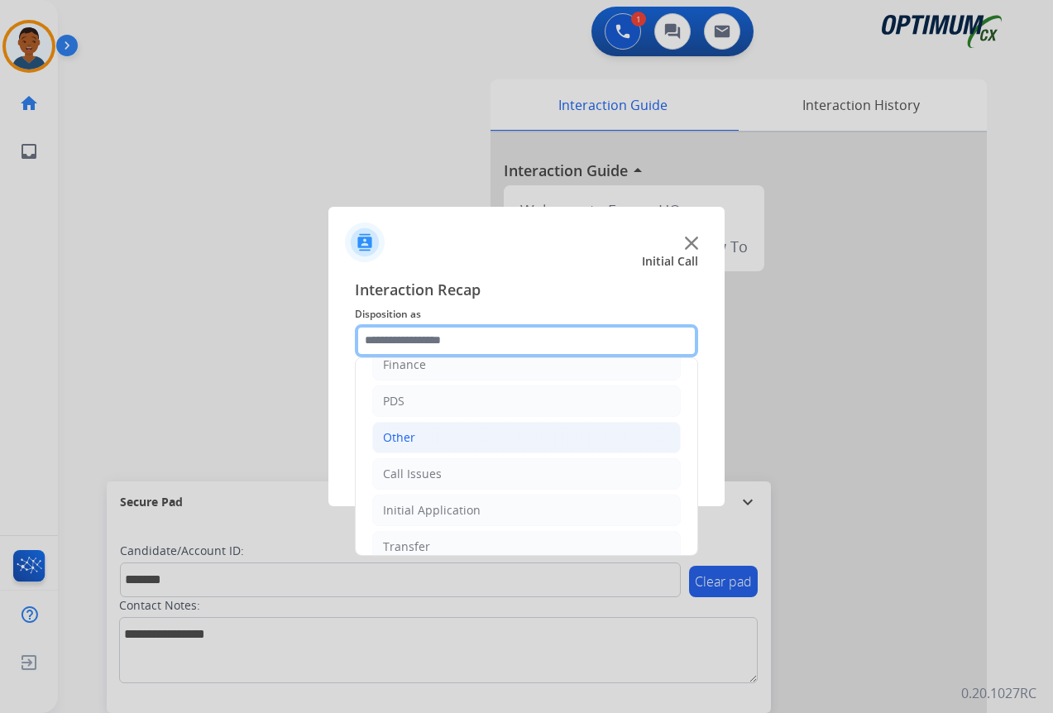
scroll to position [112, 0]
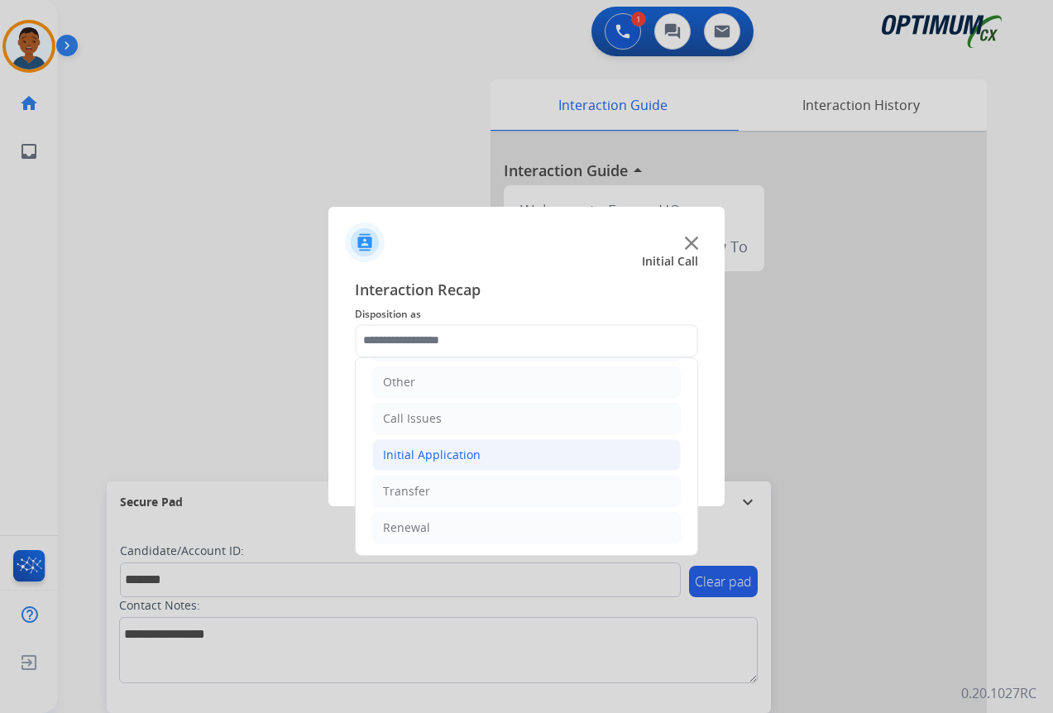
click at [411, 450] on div "Initial Application" at bounding box center [432, 455] width 98 height 17
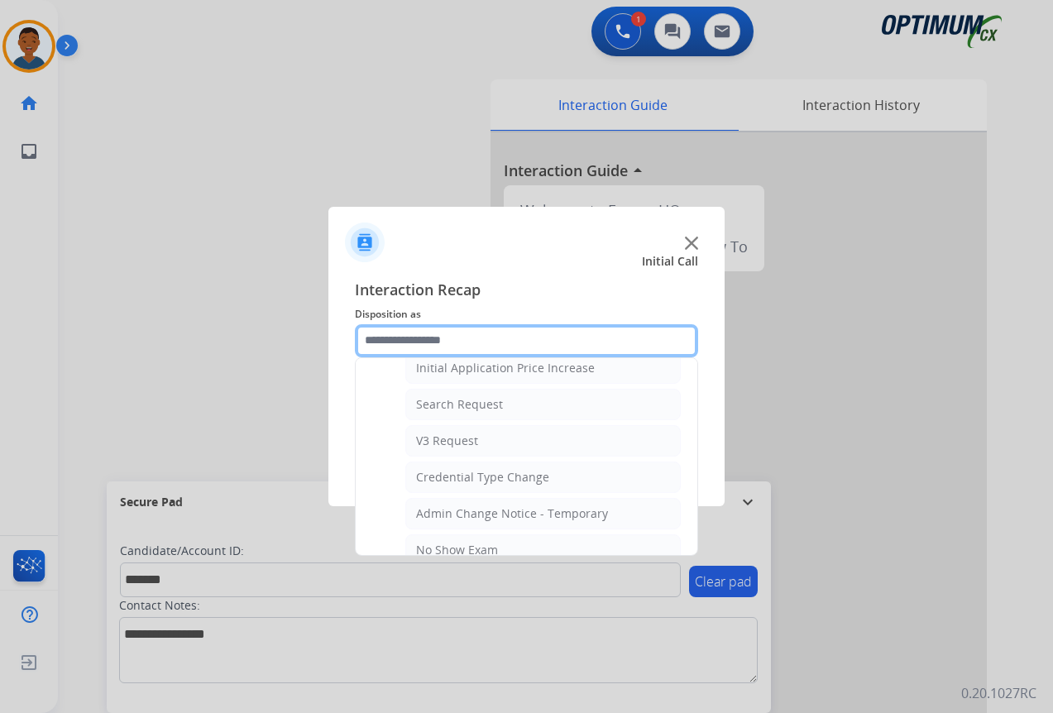
scroll to position [609, 0]
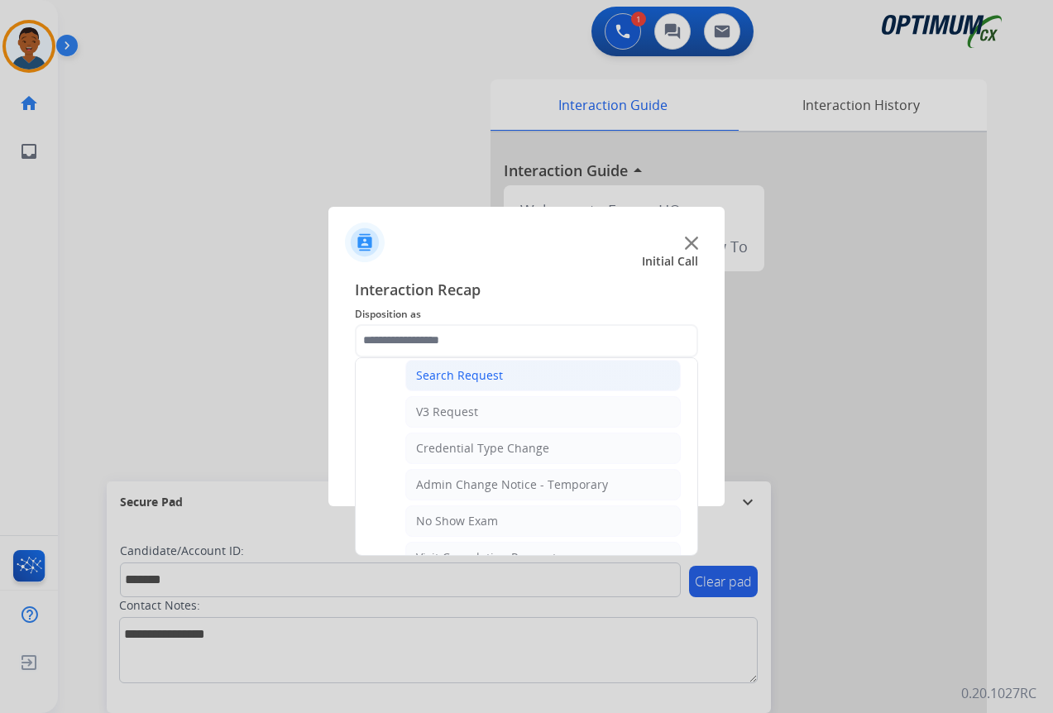
click at [428, 375] on div "Search Request" at bounding box center [459, 375] width 87 height 17
type input "**********"
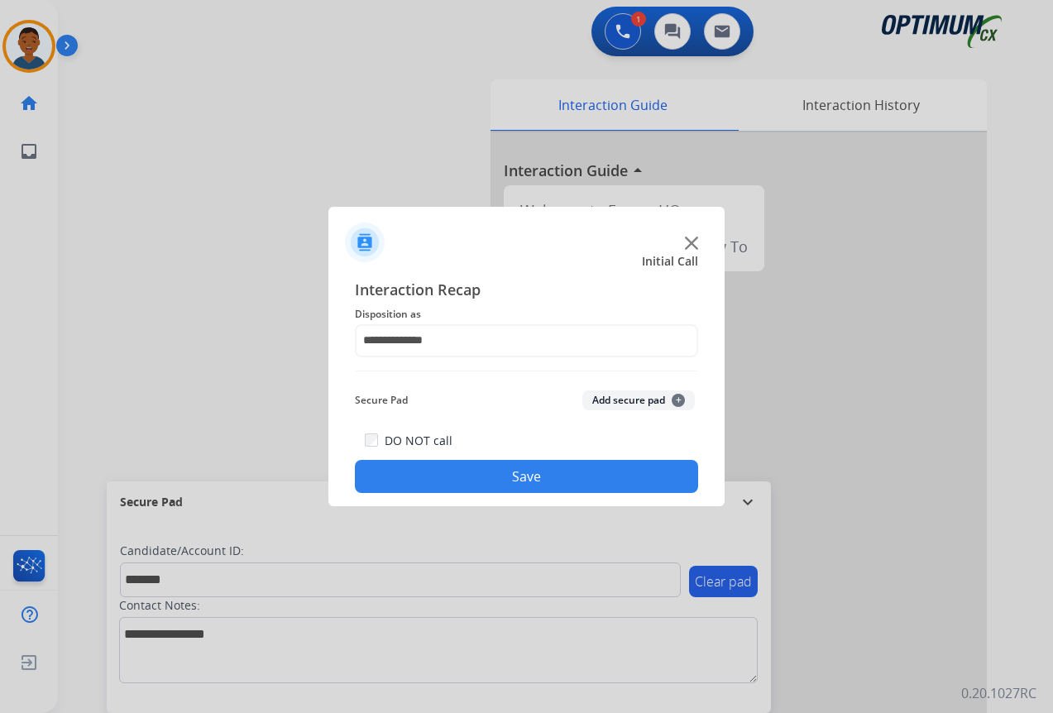
click at [608, 401] on button "Add secure pad +" at bounding box center [638, 400] width 112 height 20
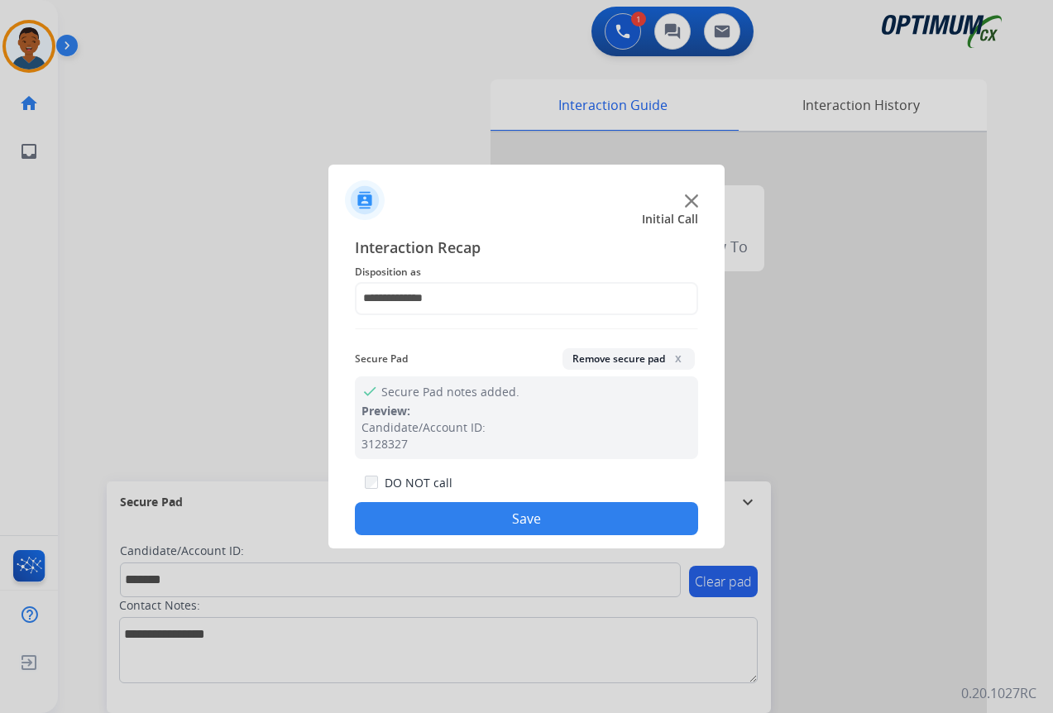
click at [589, 512] on button "Save" at bounding box center [526, 518] width 343 height 33
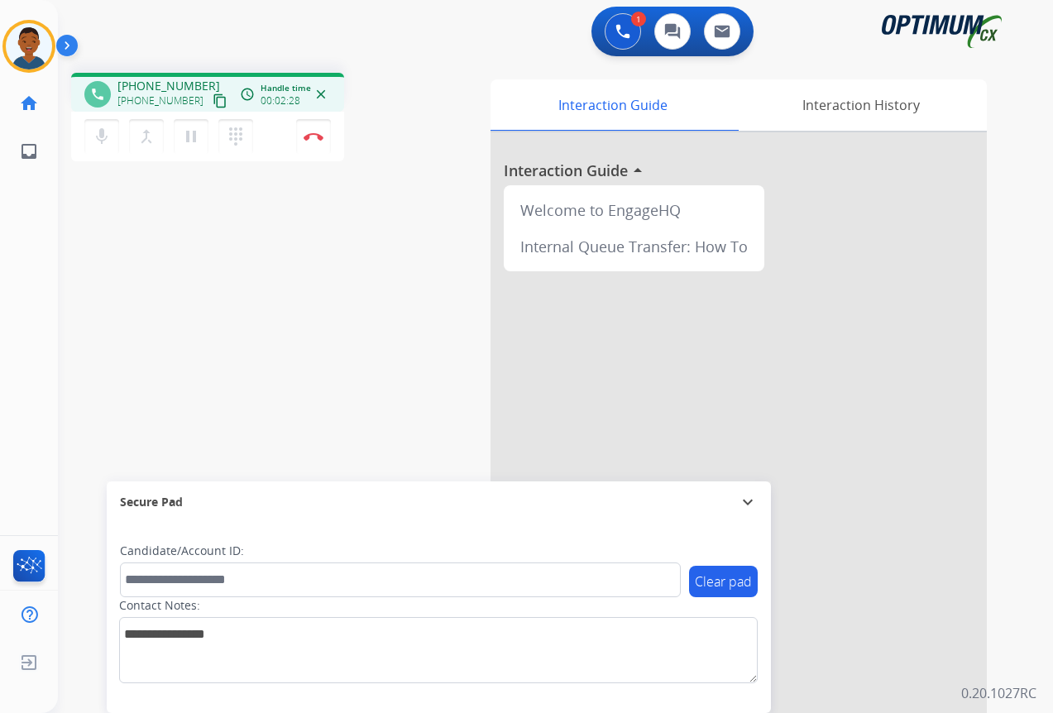
click at [213, 102] on mat-icon "content_copy" at bounding box center [220, 100] width 15 height 15
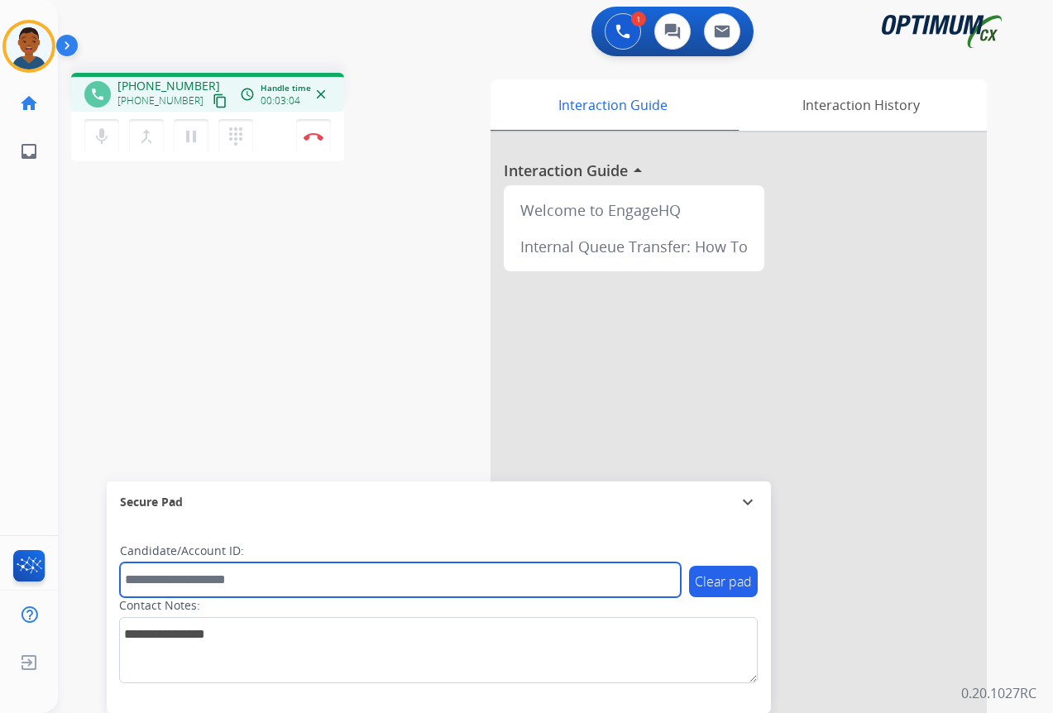
click at [167, 584] on input "text" at bounding box center [400, 579] width 561 height 35
paste input "*******"
type input "*******"
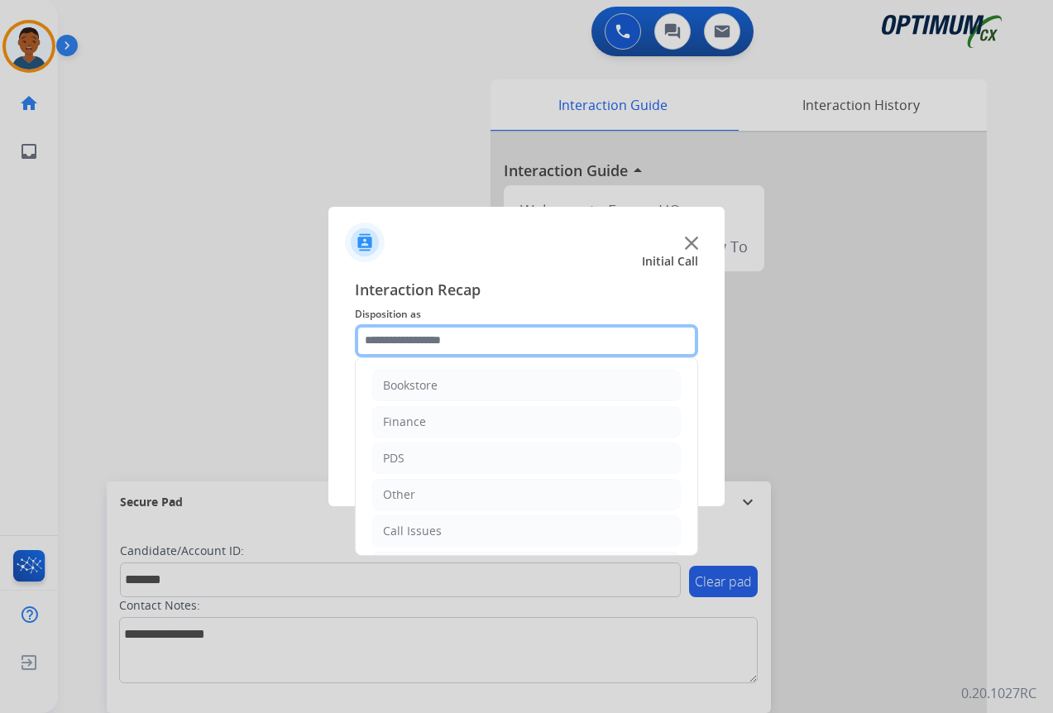
click at [388, 335] on input "text" at bounding box center [526, 340] width 343 height 33
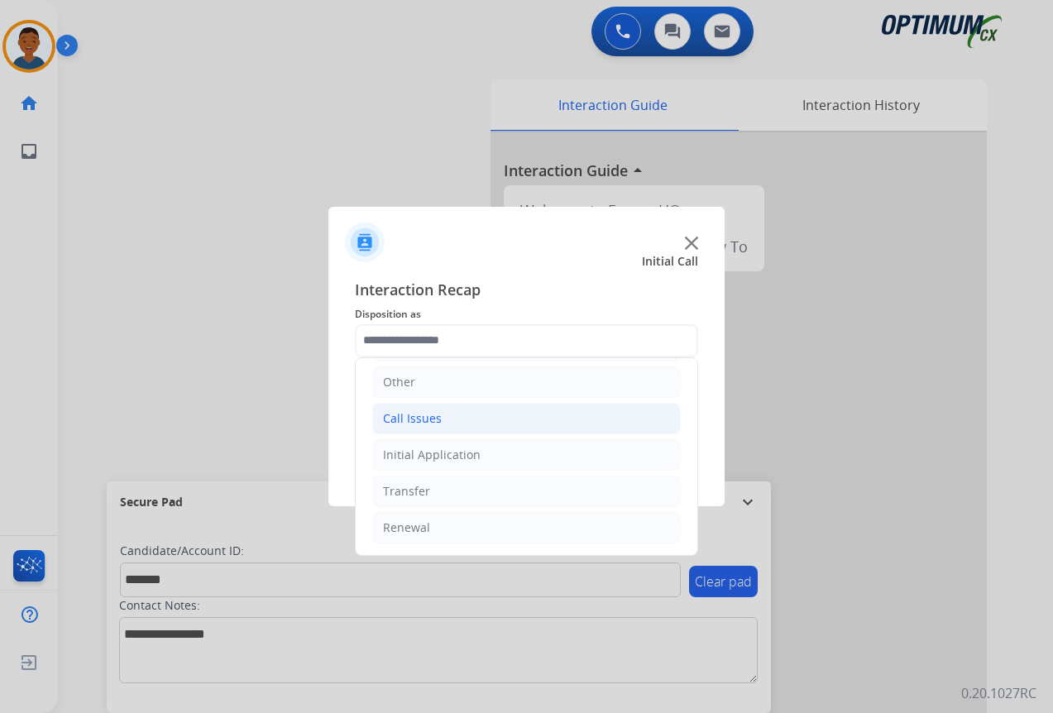
click at [402, 410] on div "Call Issues" at bounding box center [412, 418] width 59 height 17
click at [438, 531] on div "Dropped Call" at bounding box center [452, 527] width 73 height 17
type input "**********"
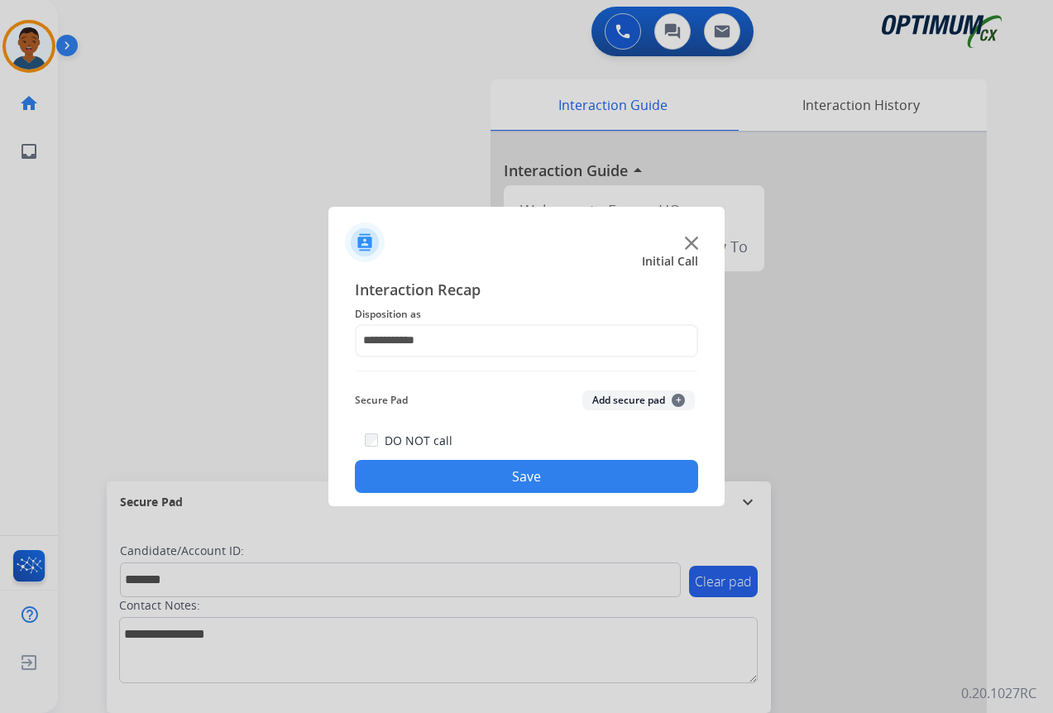
click at [611, 399] on button "Add secure pad +" at bounding box center [638, 400] width 112 height 20
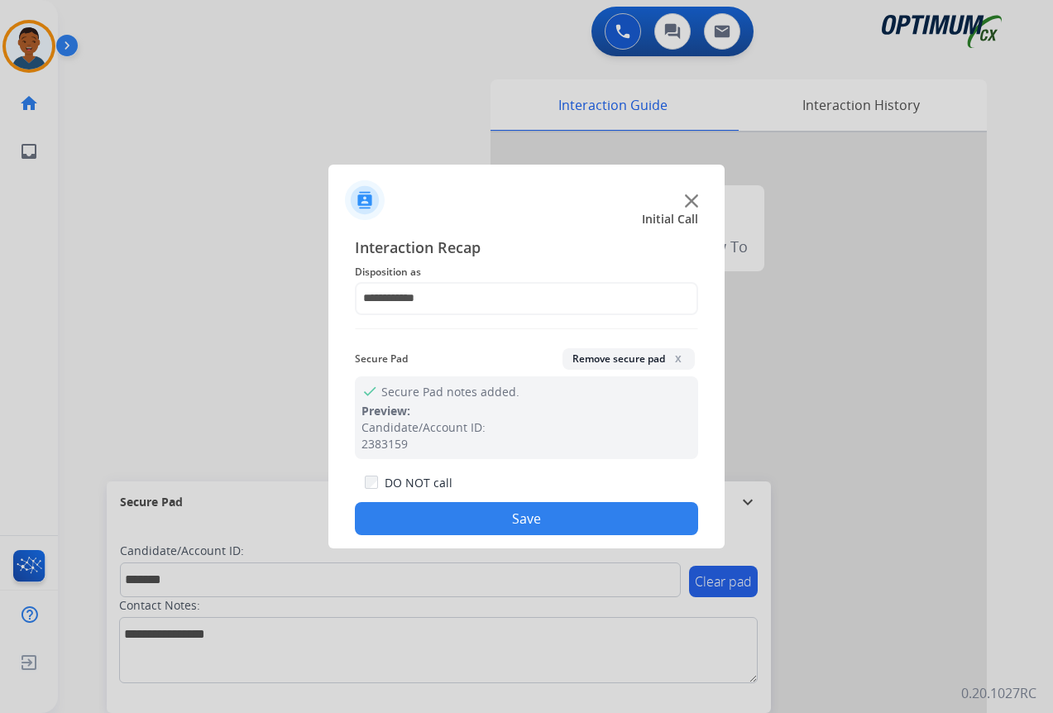
click at [552, 513] on button "Save" at bounding box center [526, 518] width 343 height 33
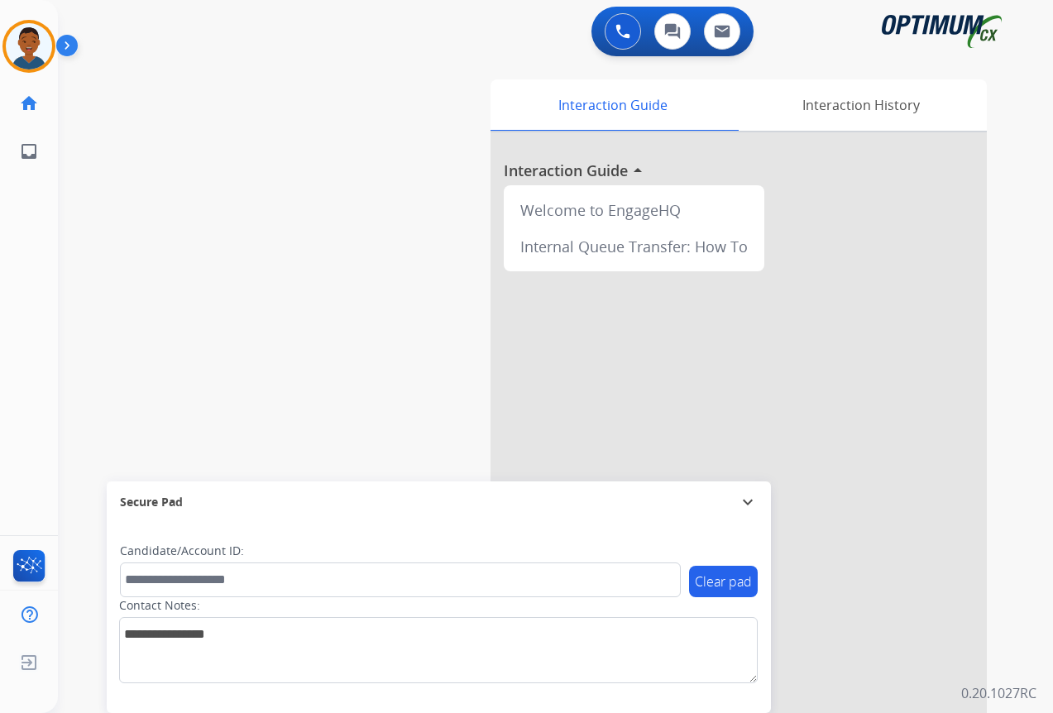
click at [214, 214] on div "swap_horiz Break voice bridge close_fullscreen Connect 3-Way Call merge_type Se…" at bounding box center [535, 405] width 955 height 690
click at [26, 58] on img at bounding box center [29, 46] width 46 height 46
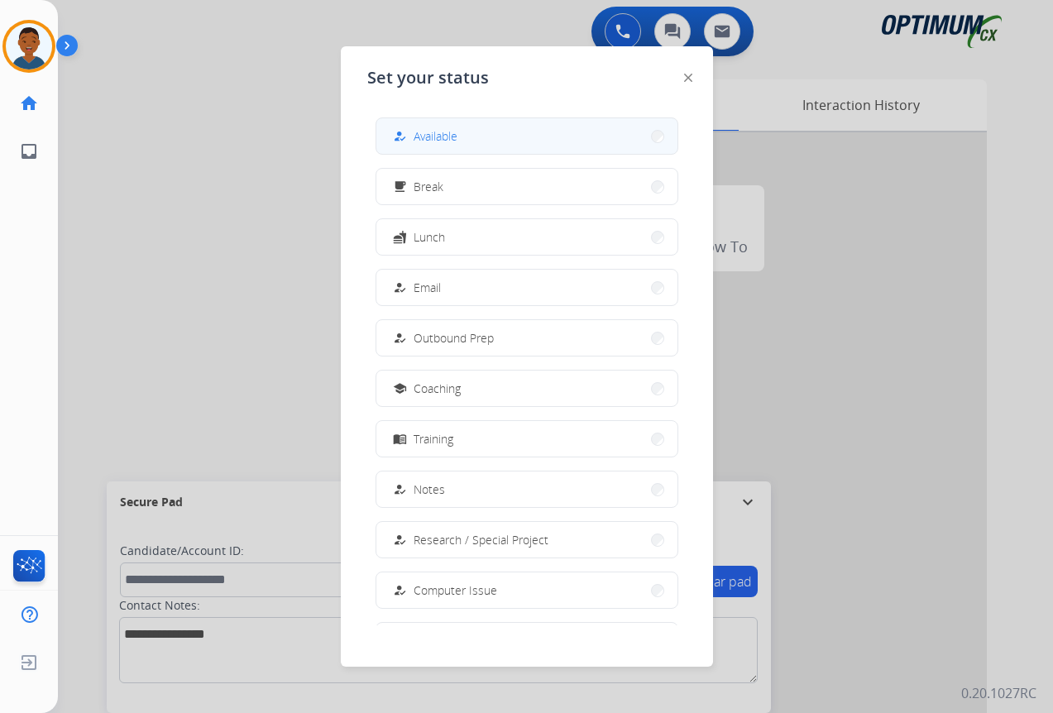
click at [427, 142] on span "Available" at bounding box center [435, 135] width 44 height 17
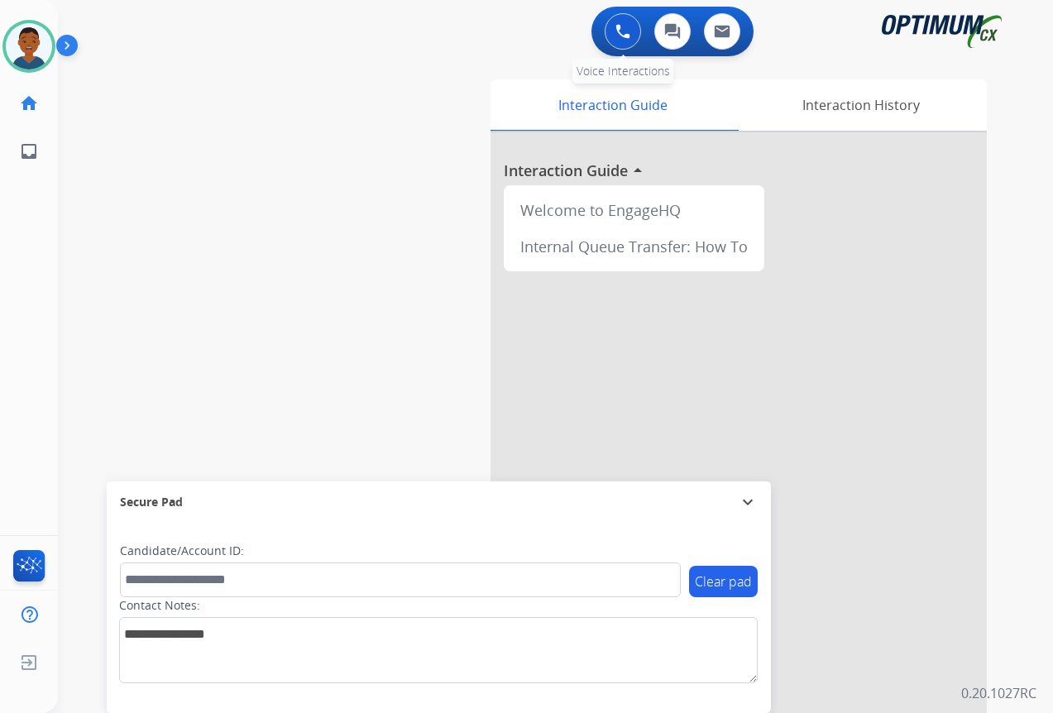
click at [623, 32] on img at bounding box center [622, 31] width 15 height 15
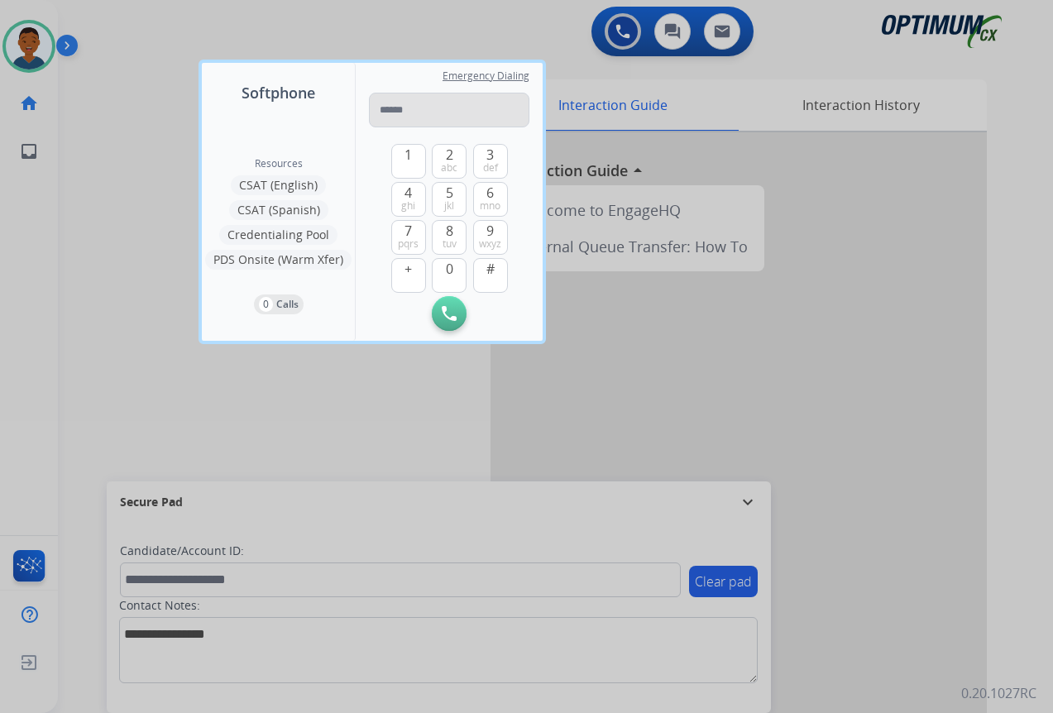
click at [381, 112] on input "tel" at bounding box center [449, 110] width 160 height 35
type input "**********"
click at [440, 311] on button "Initiate Call" at bounding box center [449, 313] width 35 height 35
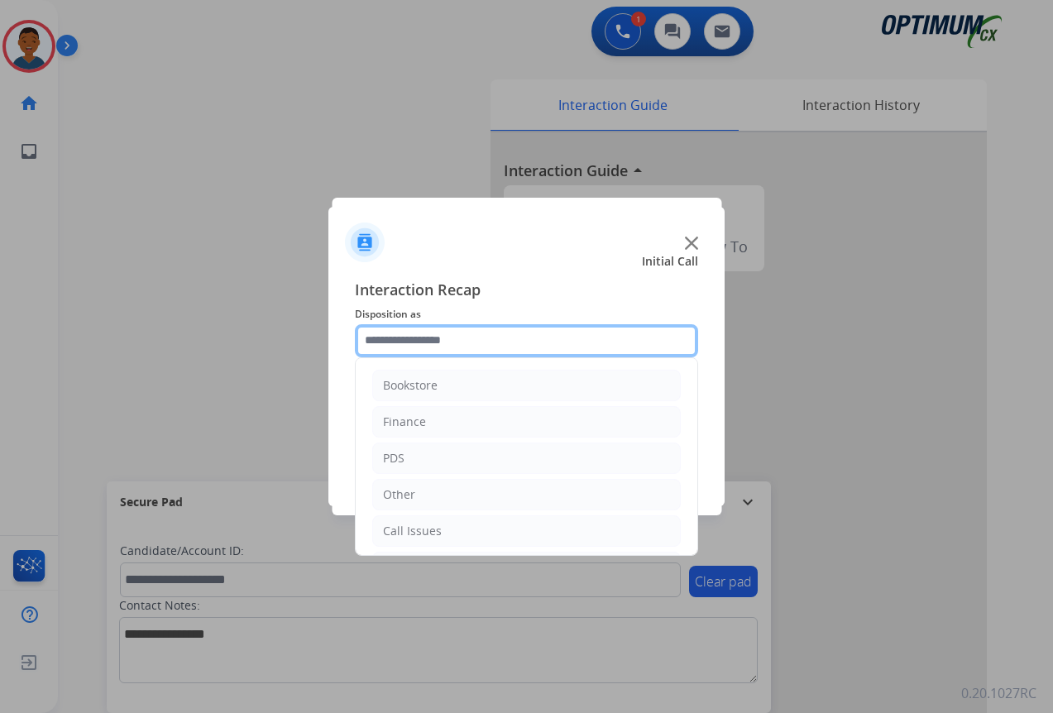
click at [422, 333] on input "text" at bounding box center [526, 340] width 343 height 33
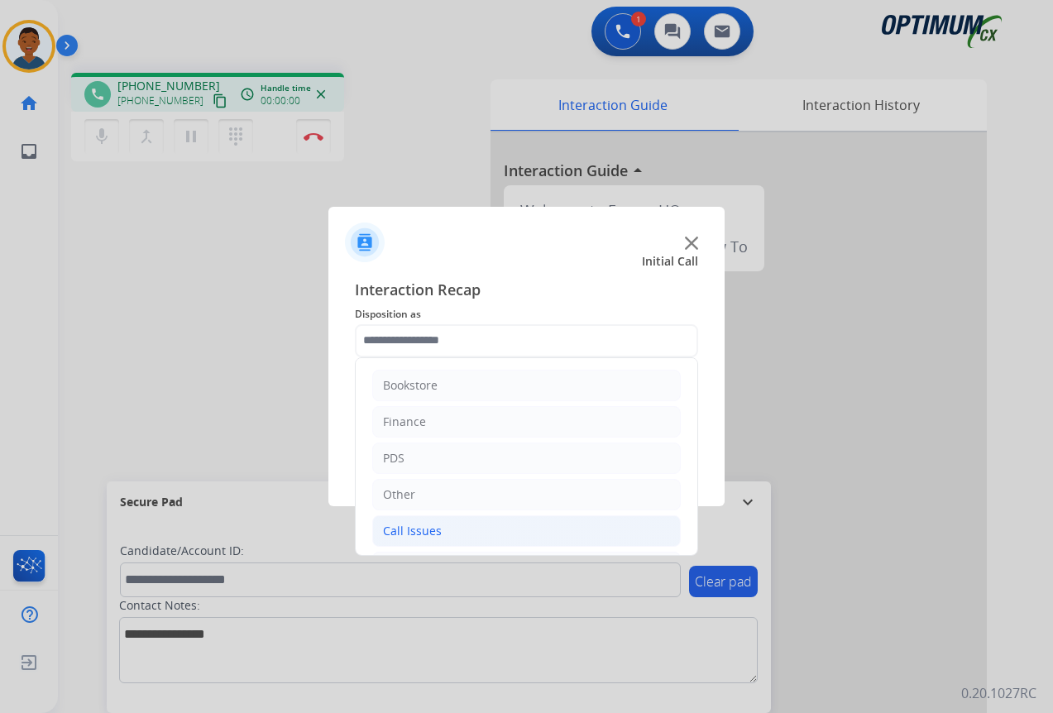
click at [413, 528] on div "Call Issues" at bounding box center [412, 531] width 59 height 17
click at [430, 528] on div "Call Issues" at bounding box center [412, 531] width 59 height 17
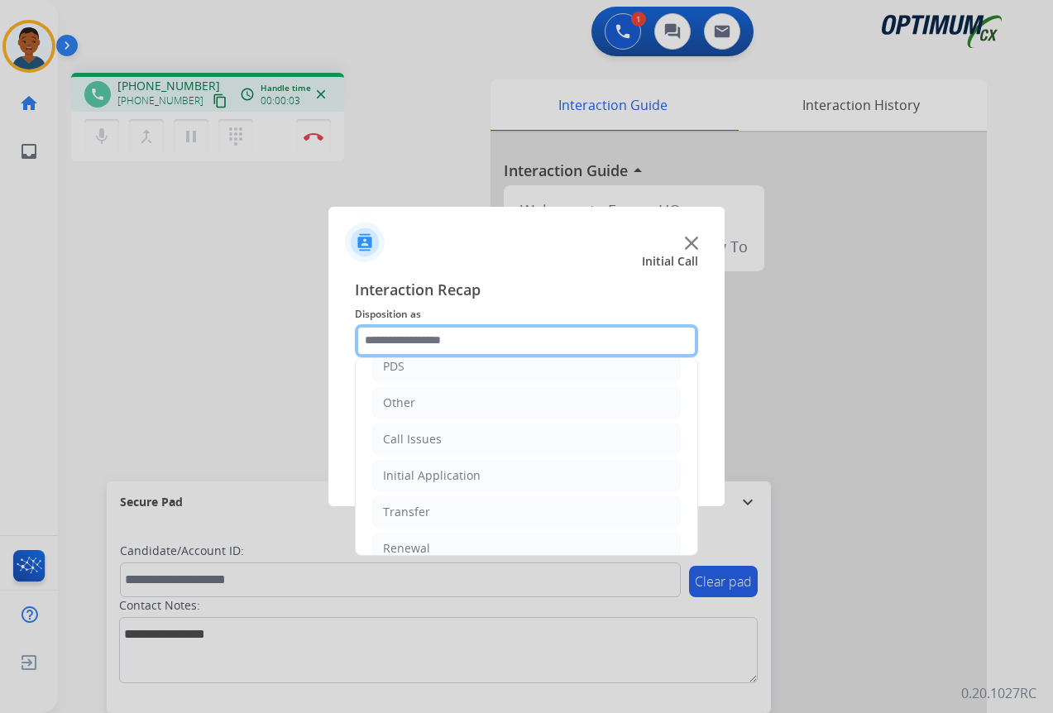
scroll to position [30, 0]
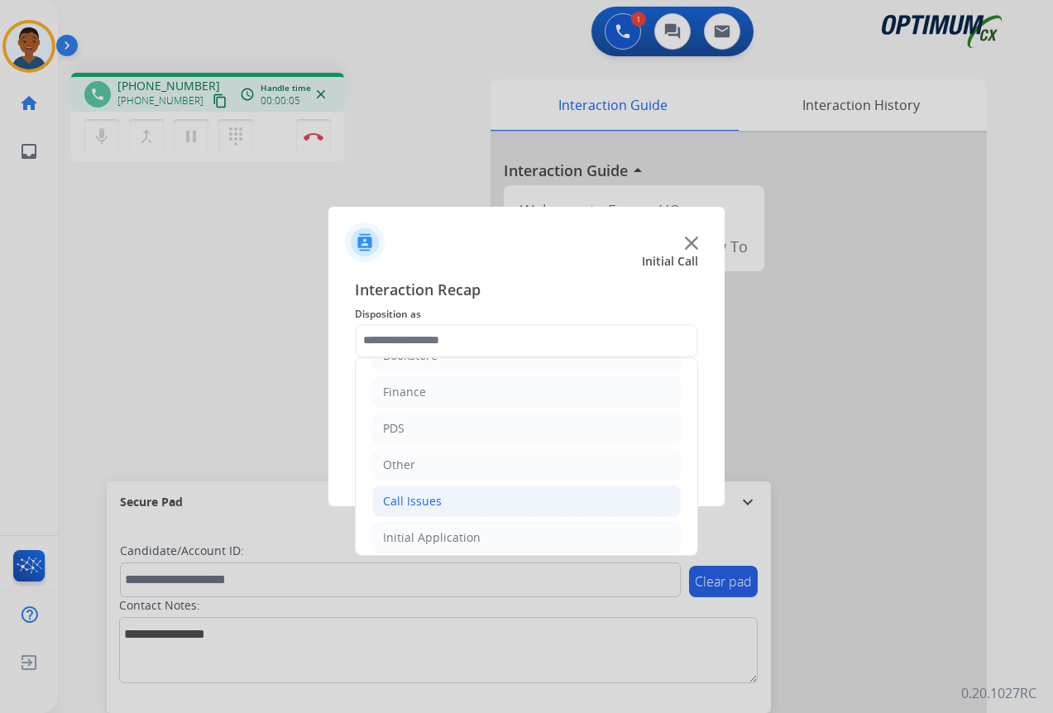
click at [418, 490] on li "Call Issues" at bounding box center [526, 500] width 308 height 31
click at [688, 247] on img at bounding box center [691, 242] width 13 height 13
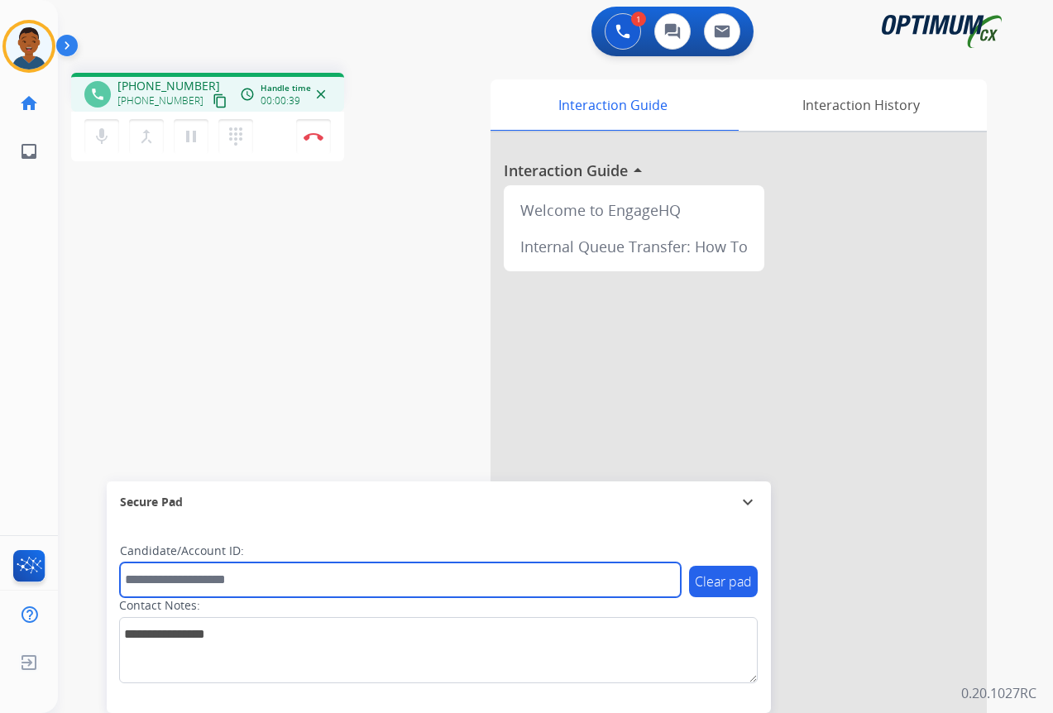
click at [168, 574] on input "text" at bounding box center [400, 579] width 561 height 35
paste input "*******"
type input "*******"
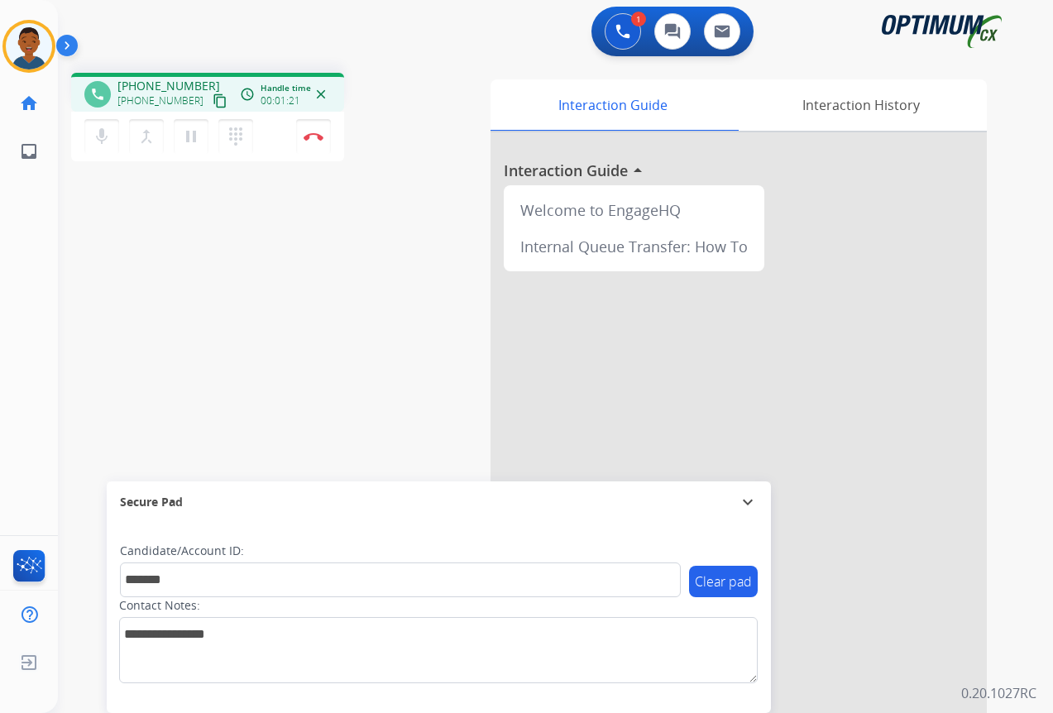
click at [213, 100] on mat-icon "content_copy" at bounding box center [220, 100] width 15 height 15
click at [213, 98] on mat-icon "content_copy" at bounding box center [220, 100] width 15 height 15
click at [316, 141] on button "Disconnect" at bounding box center [313, 136] width 35 height 35
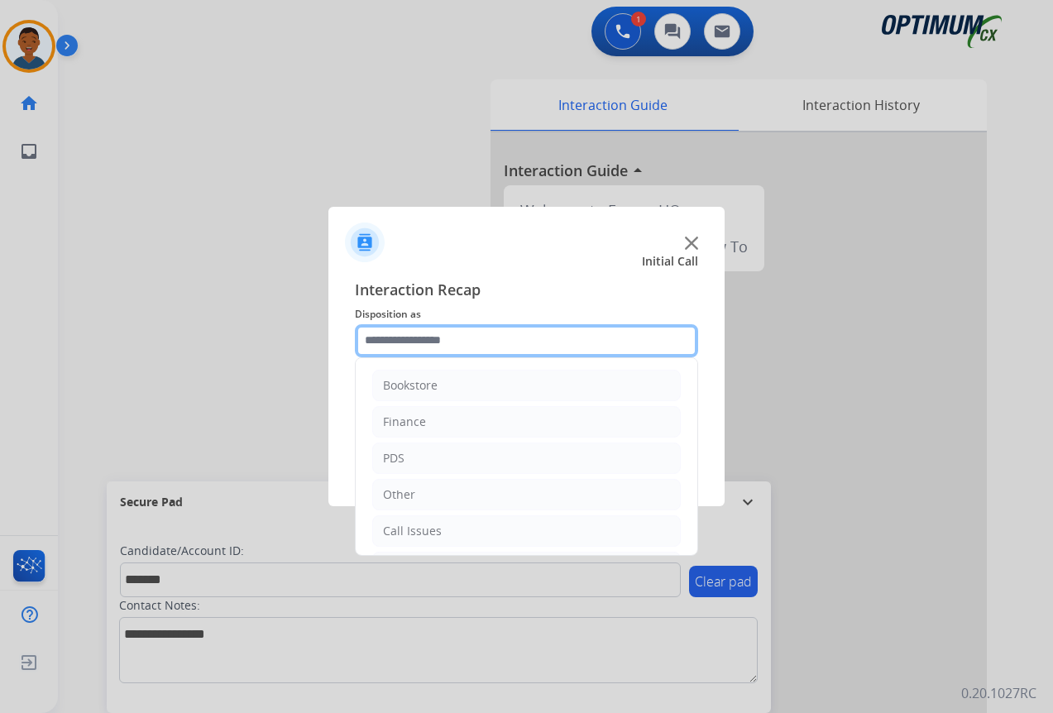
click at [384, 337] on input "text" at bounding box center [526, 340] width 343 height 33
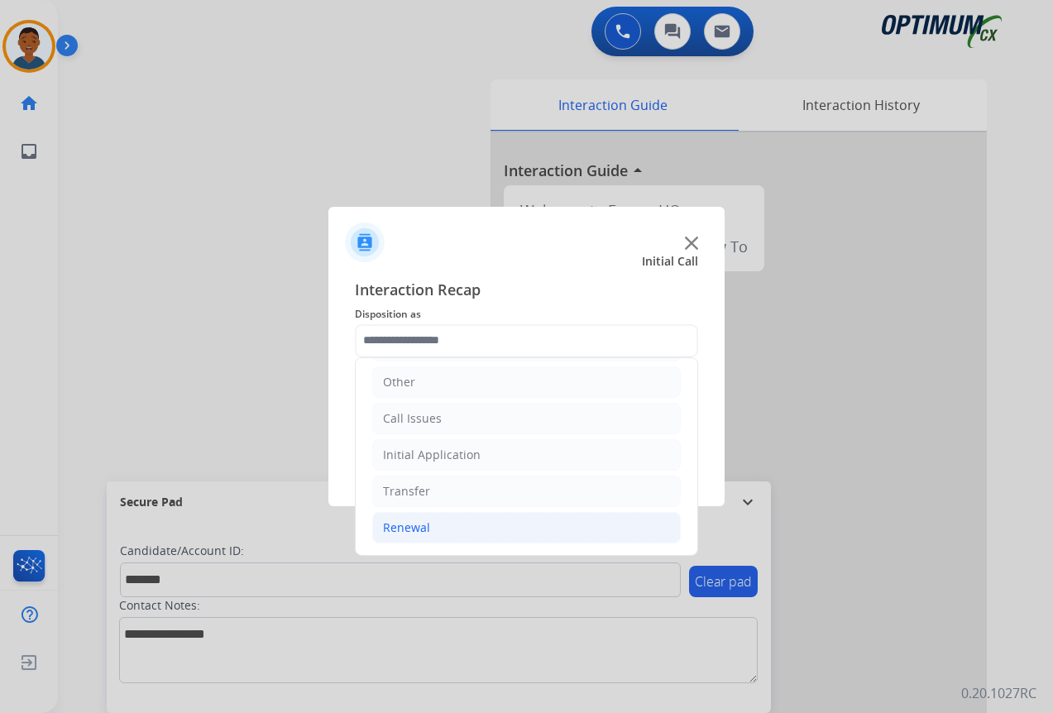
click at [411, 525] on div "Renewal" at bounding box center [406, 527] width 47 height 17
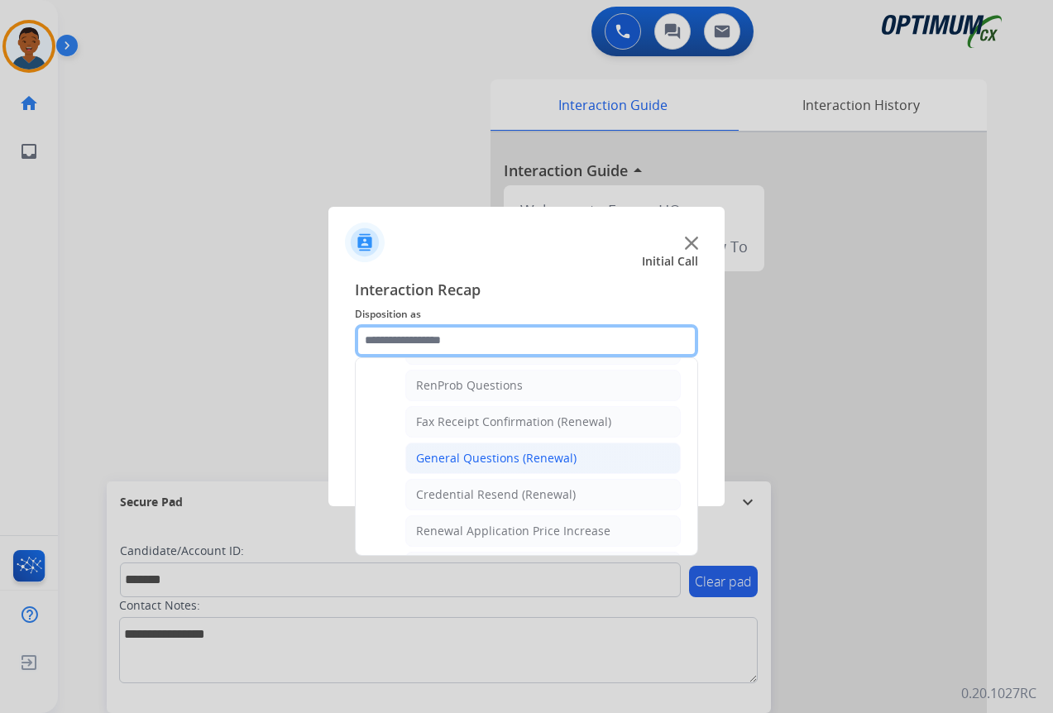
scroll to position [443, 0]
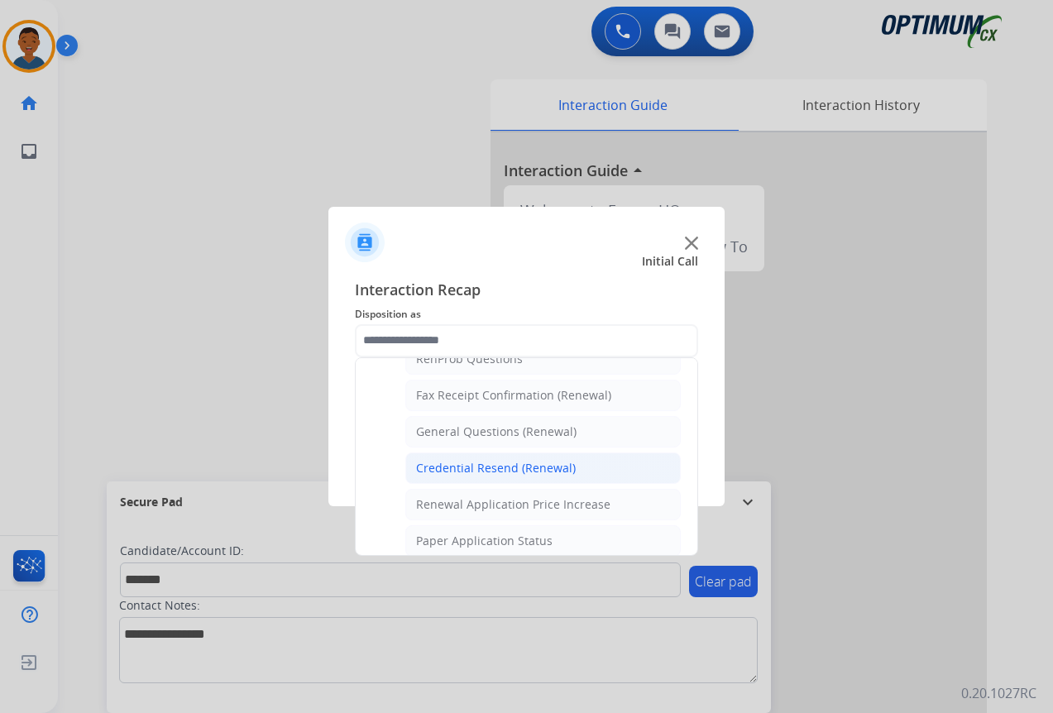
click at [442, 463] on div "Credential Resend (Renewal)" at bounding box center [496, 468] width 160 height 17
type input "**********"
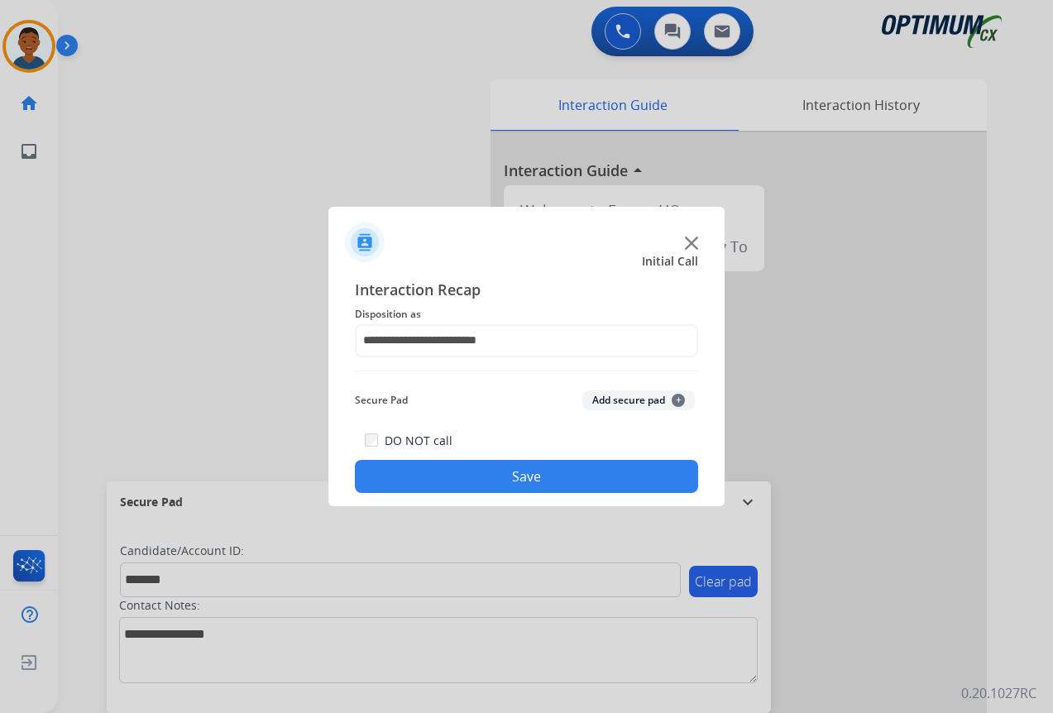
click at [628, 398] on button "Add secure pad +" at bounding box center [638, 400] width 112 height 20
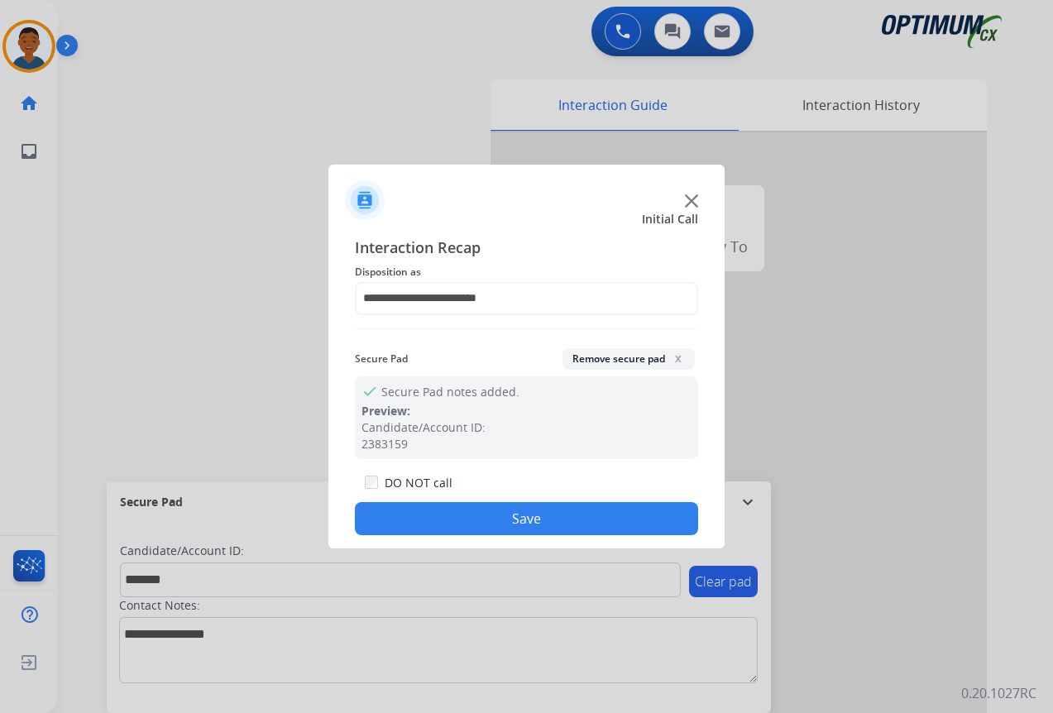
click at [576, 510] on button "Save" at bounding box center [526, 518] width 343 height 33
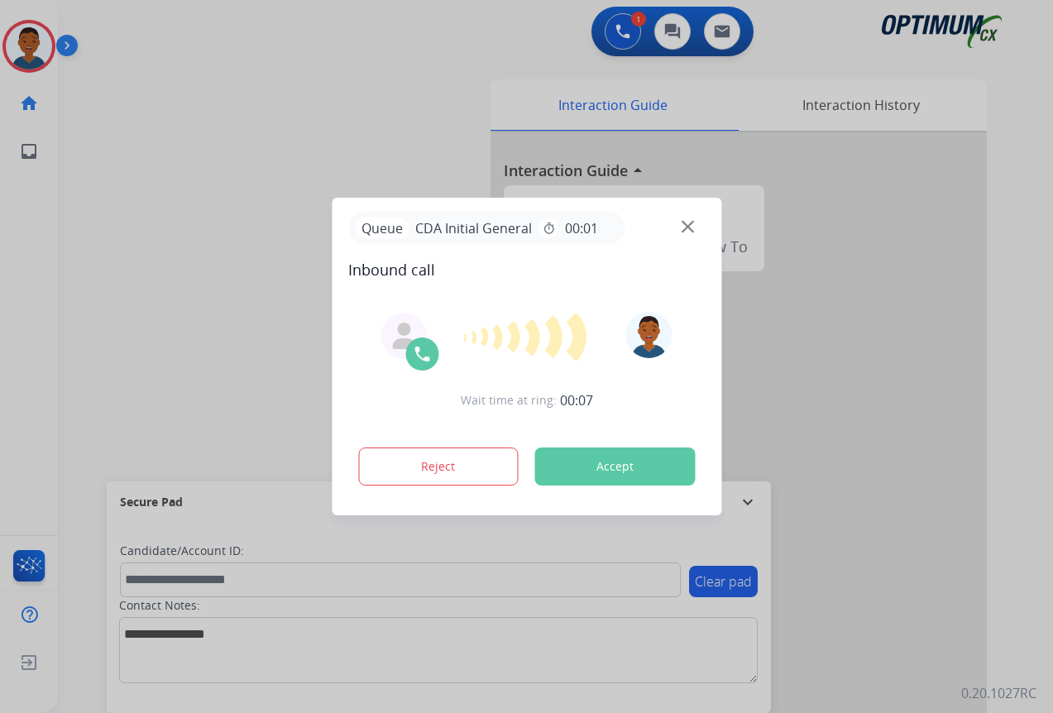
click at [241, 293] on div "swap_horiz Break voice bridge close_fullscreen Connect 3-Way Call merge_type Se…" at bounding box center [535, 405] width 955 height 690
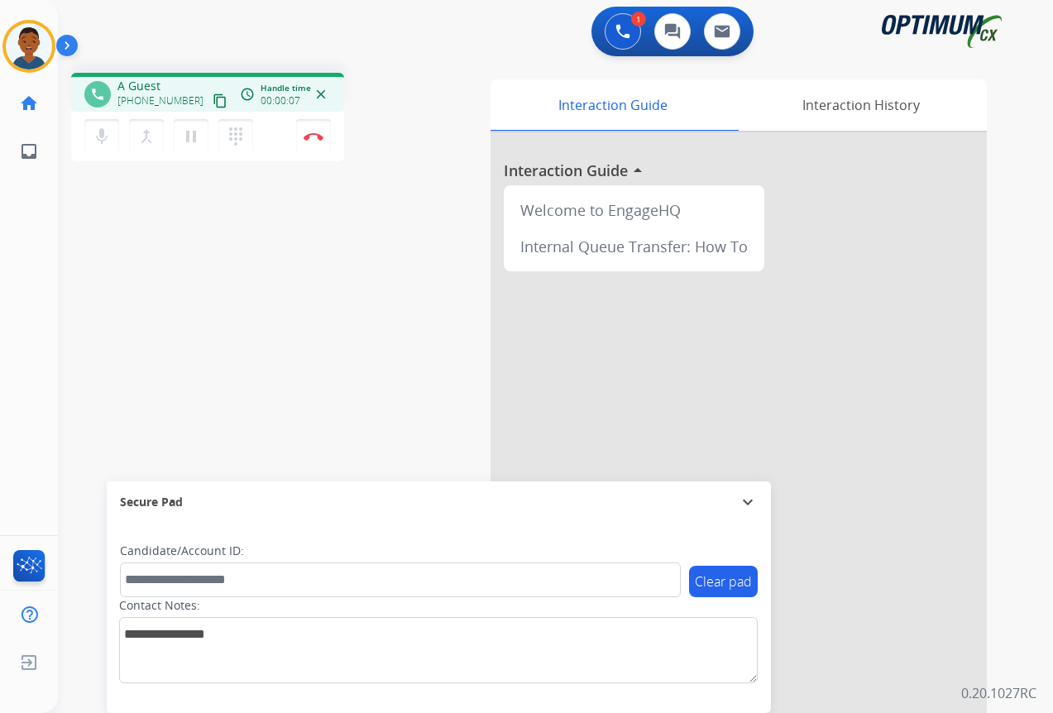
click at [213, 103] on mat-icon "content_copy" at bounding box center [220, 100] width 15 height 15
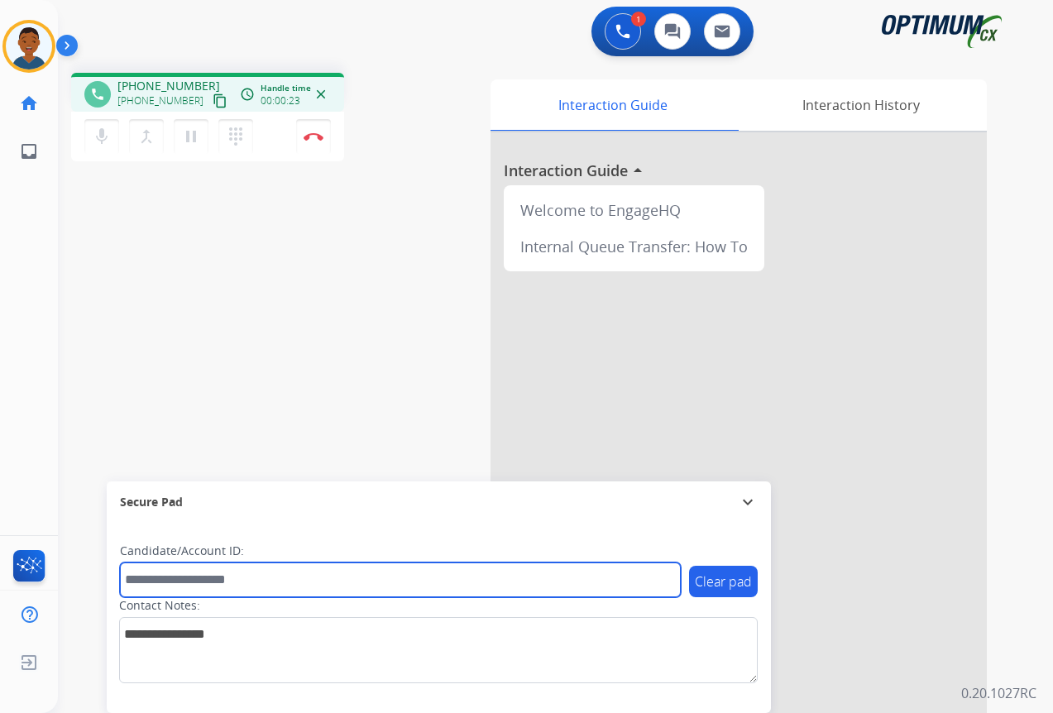
click at [182, 580] on input "text" at bounding box center [400, 579] width 561 height 35
paste input "*******"
type input "*******"
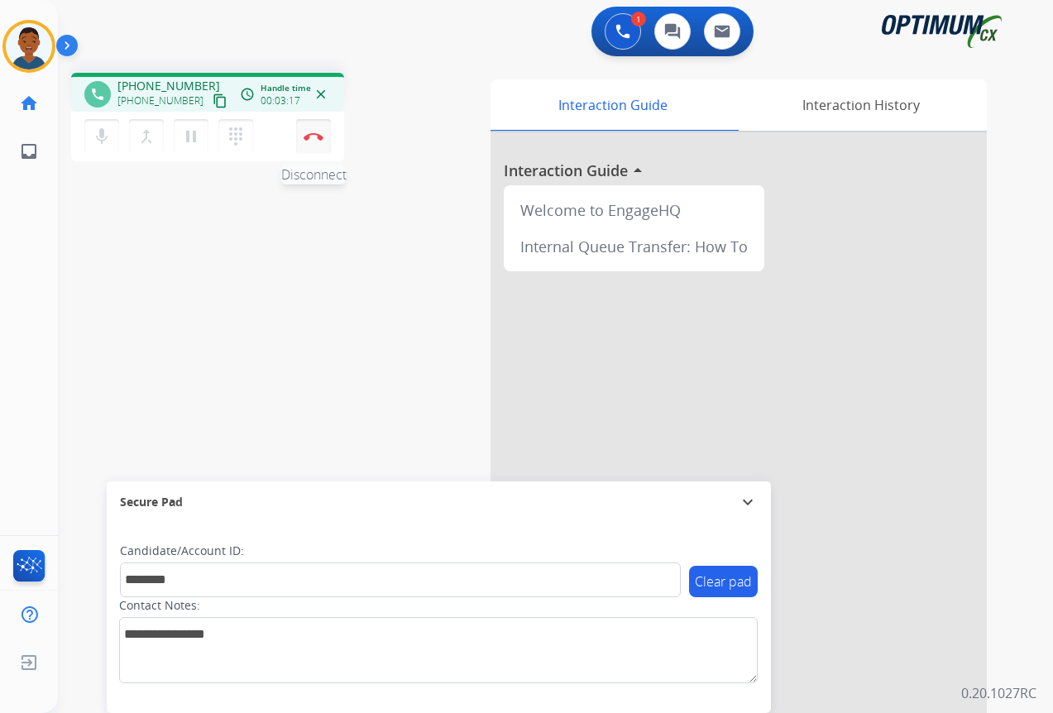
click at [315, 140] on img at bounding box center [313, 136] width 20 height 8
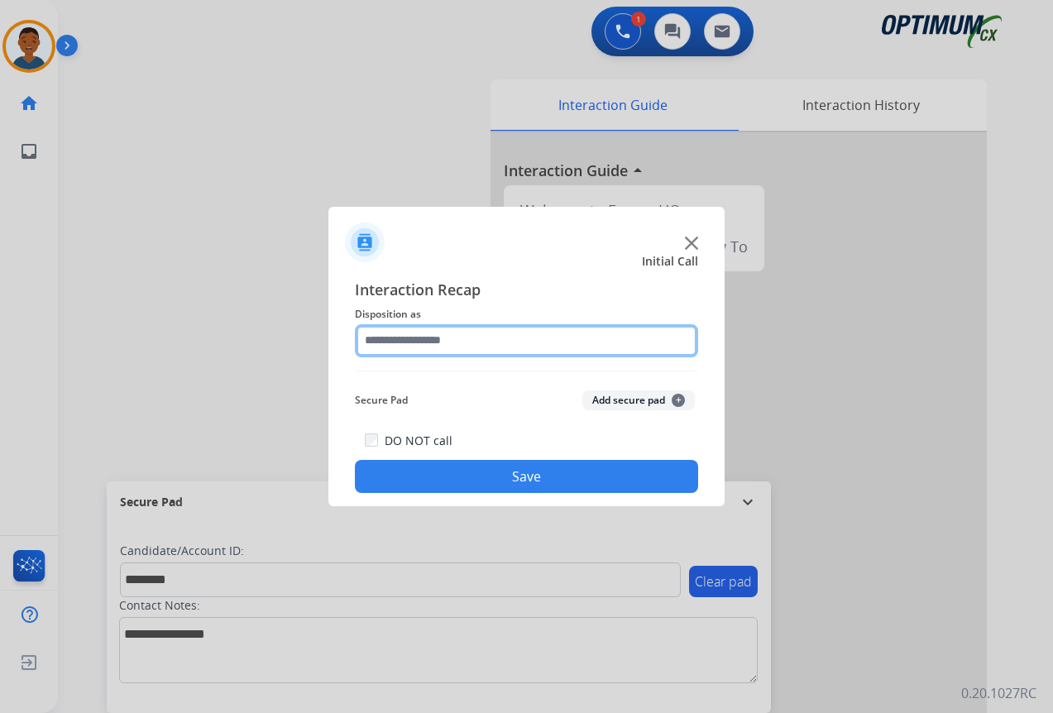
click at [404, 337] on input "text" at bounding box center [526, 340] width 343 height 33
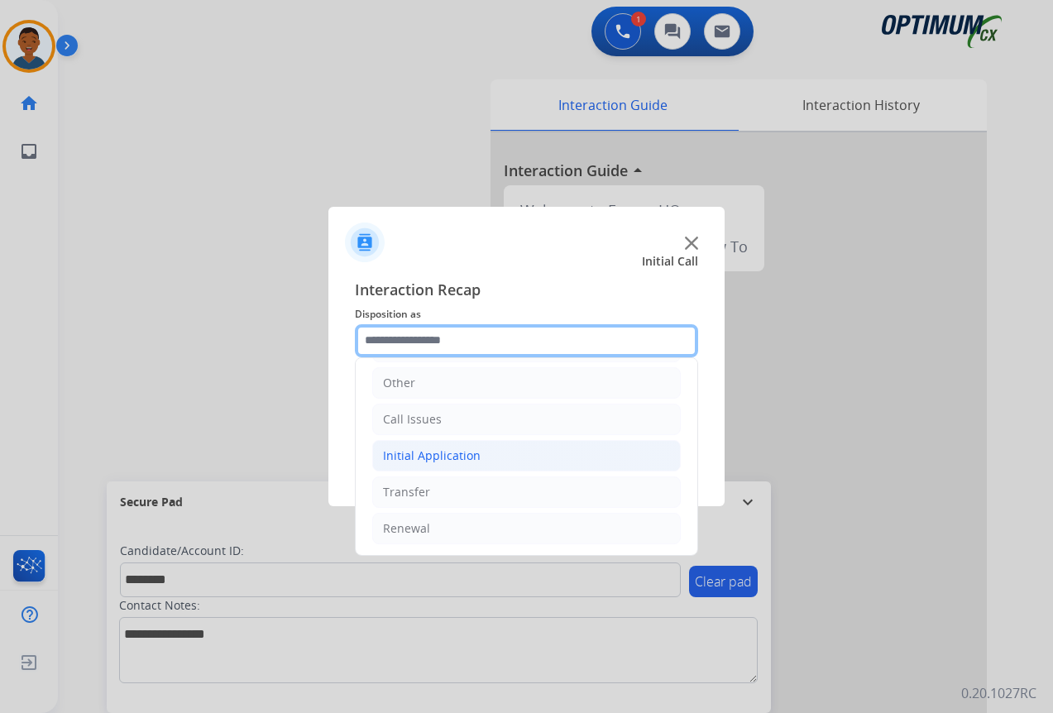
scroll to position [112, 0]
click at [426, 454] on div "Initial Application" at bounding box center [432, 455] width 98 height 17
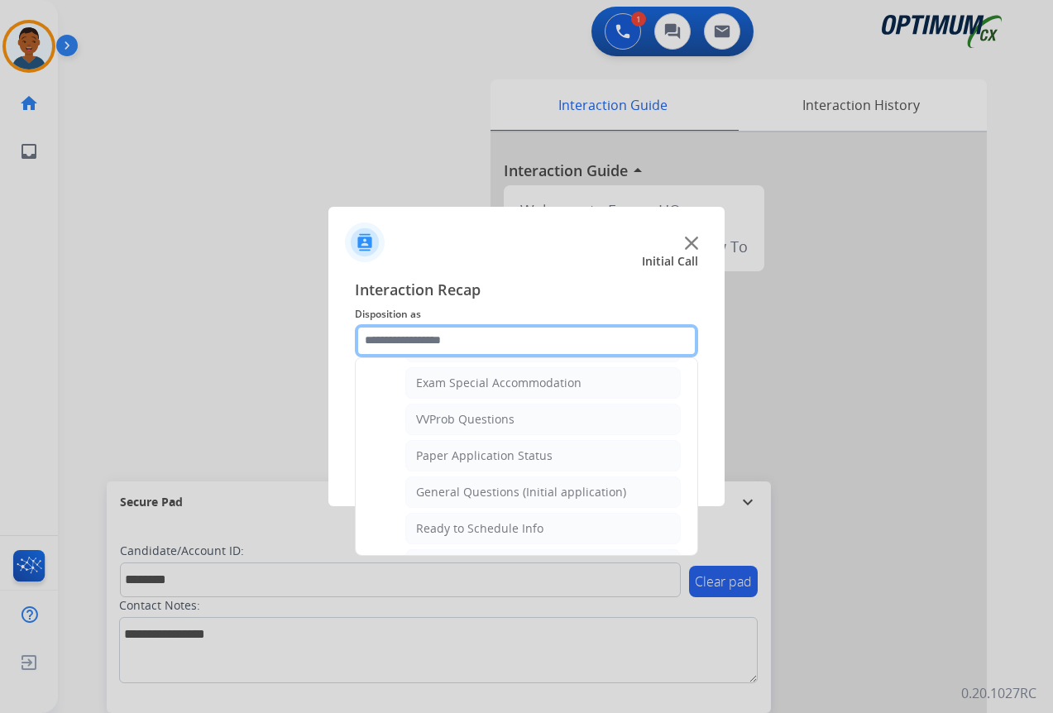
scroll to position [857, 0]
drag, startPoint x: 447, startPoint y: 486, endPoint x: 456, endPoint y: 488, distance: 8.4
click at [448, 488] on div "General Questions (Initial application)" at bounding box center [521, 491] width 210 height 17
type input "**********"
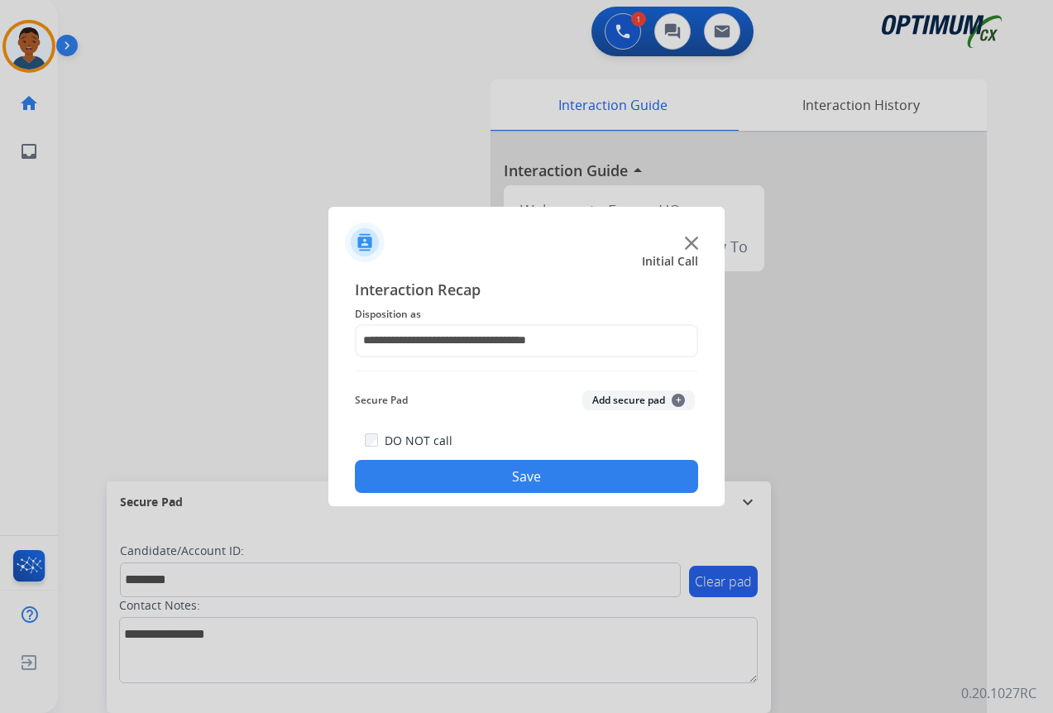
click at [627, 400] on button "Add secure pad +" at bounding box center [638, 400] width 112 height 20
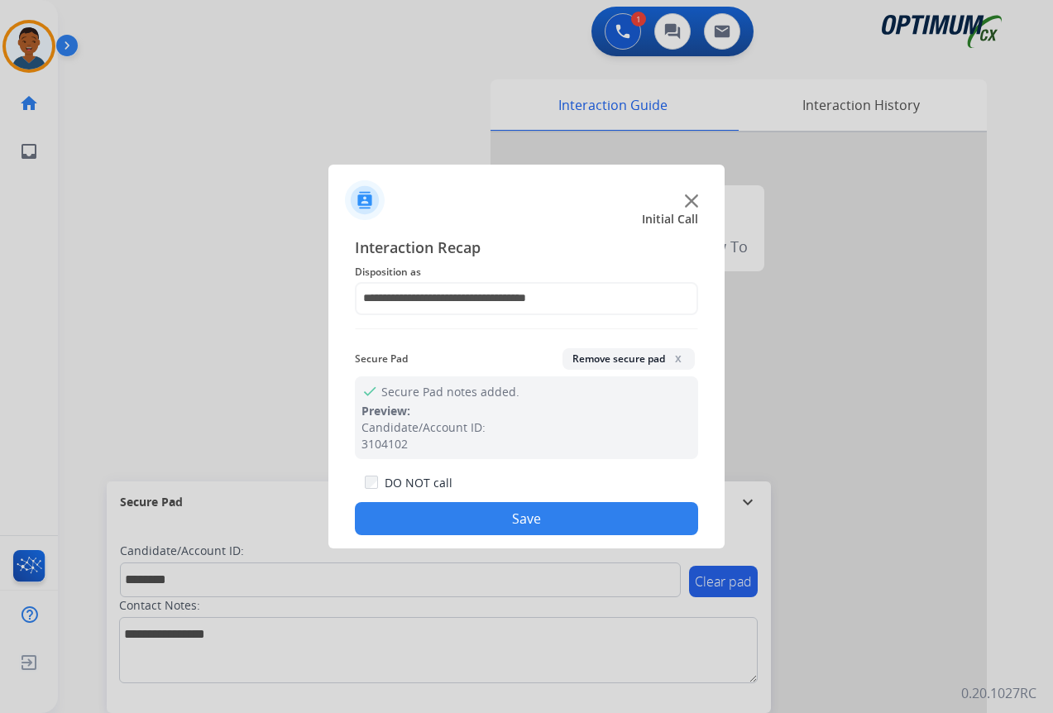
click at [490, 519] on button "Save" at bounding box center [526, 518] width 343 height 33
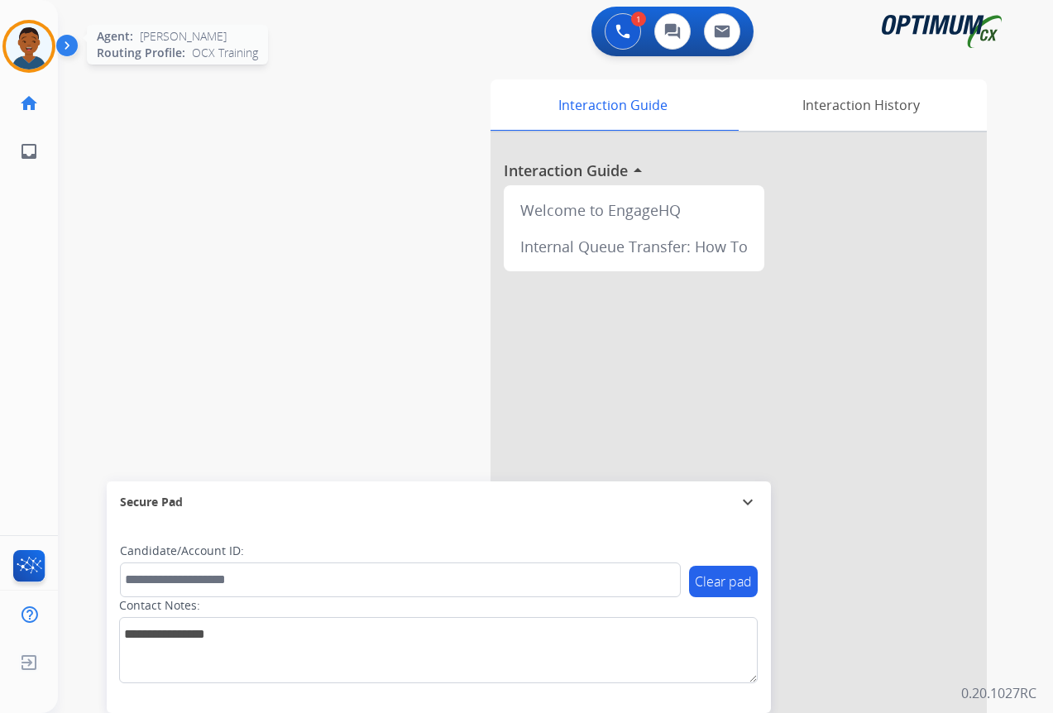
click at [27, 50] on img at bounding box center [29, 46] width 46 height 46
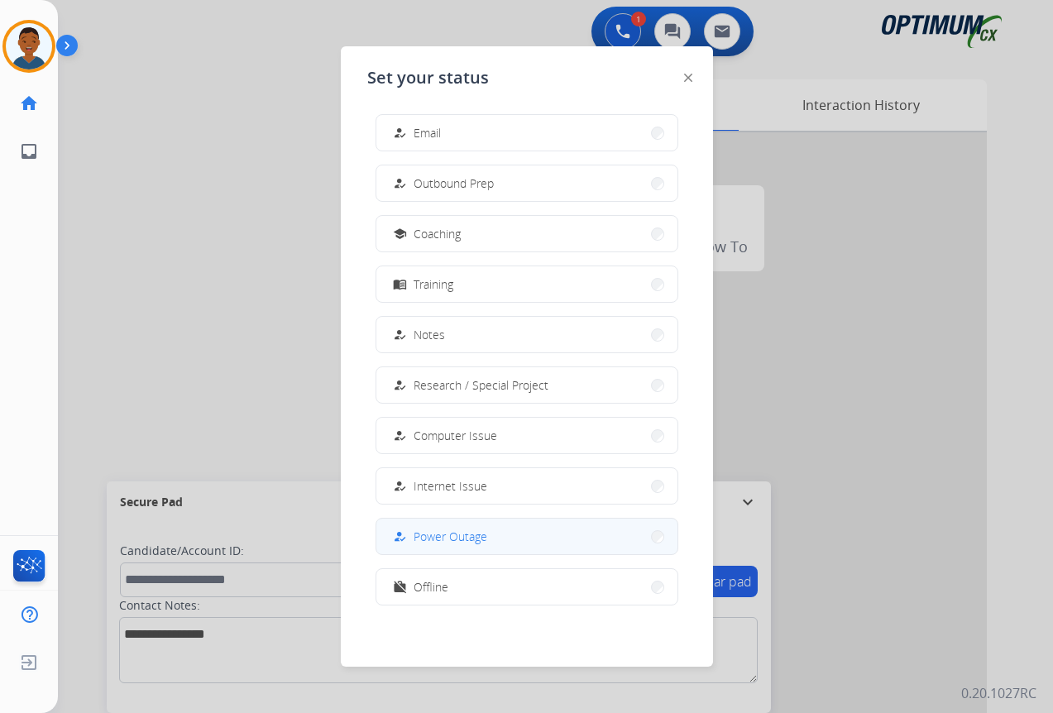
scroll to position [156, 0]
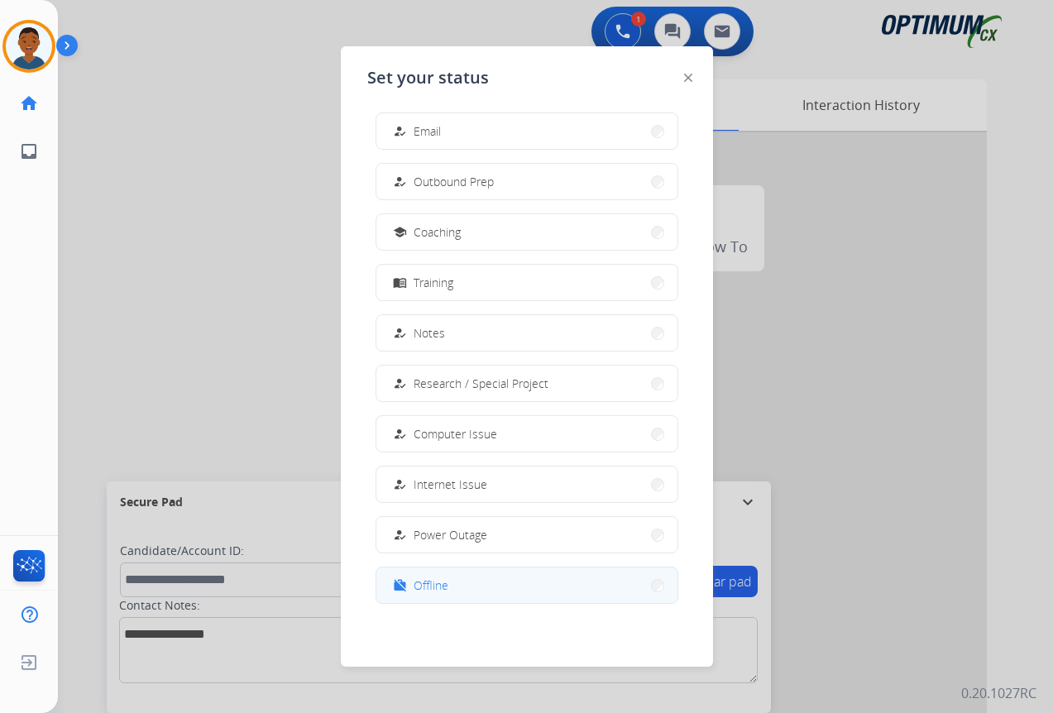
click at [436, 584] on span "Offline" at bounding box center [430, 584] width 35 height 17
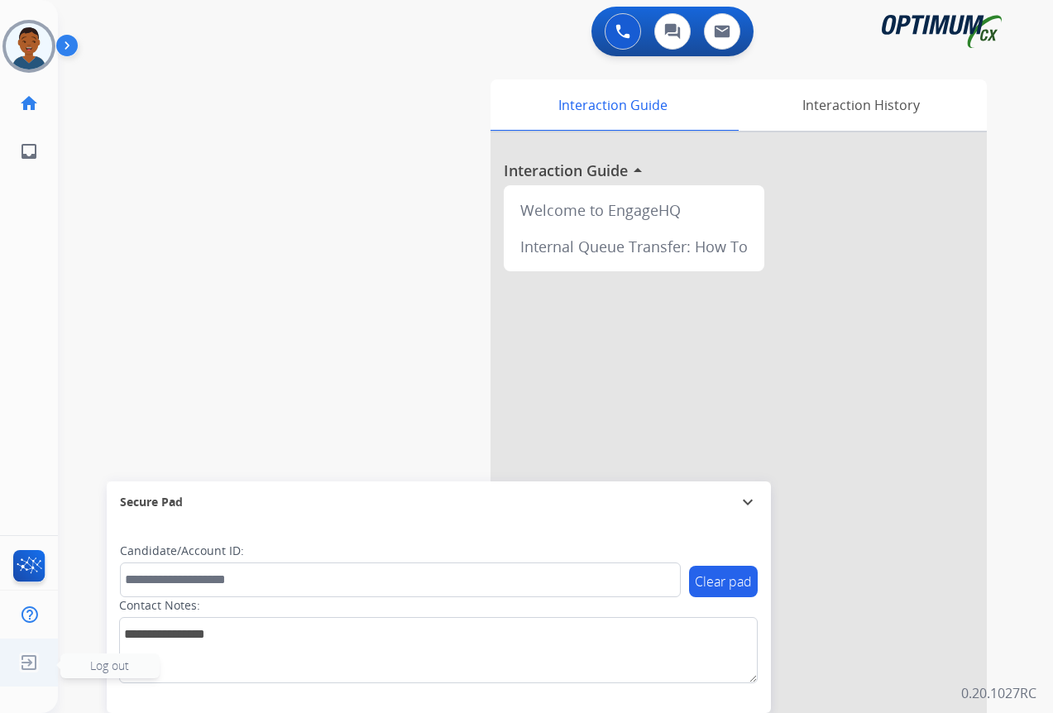
click at [97, 668] on span "Log out" at bounding box center [109, 665] width 39 height 16
